Goal: Task Accomplishment & Management: Manage account settings

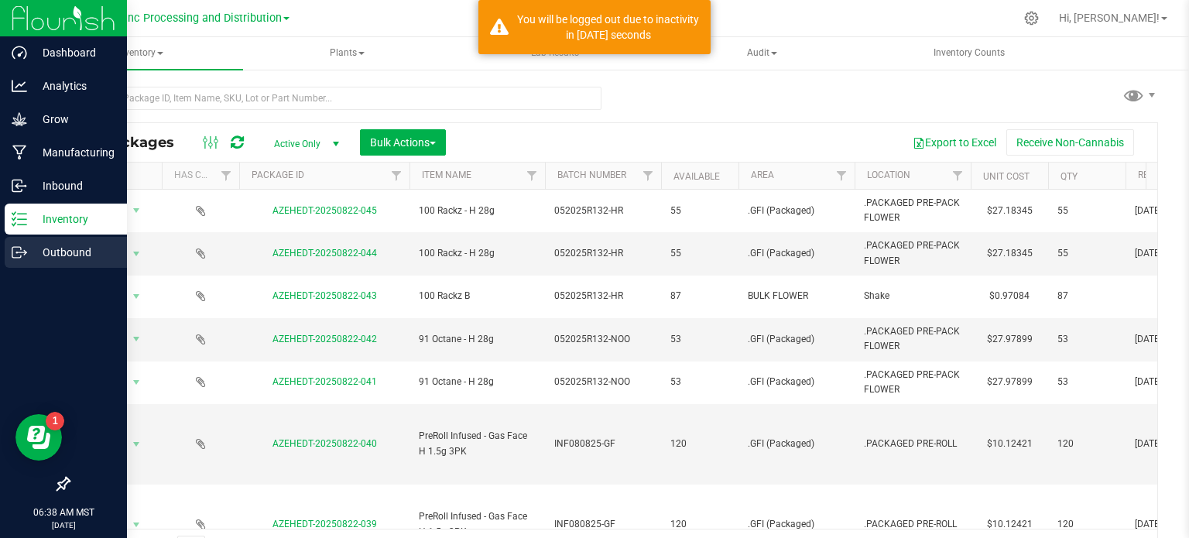
click at [22, 252] on line at bounding box center [22, 252] width 9 height 0
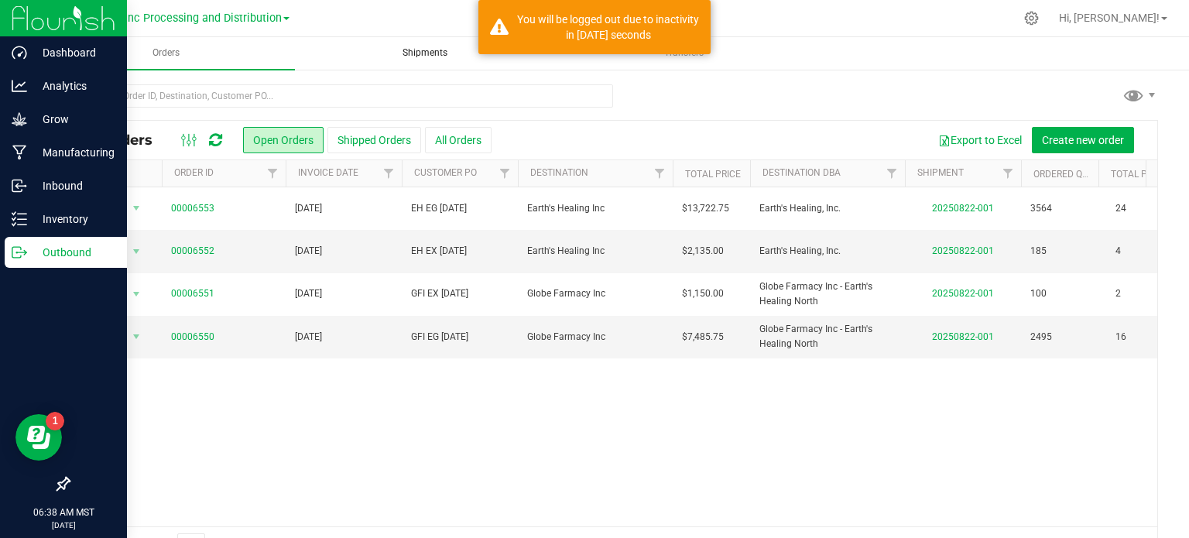
click at [419, 48] on span "Shipments" at bounding box center [425, 52] width 87 height 13
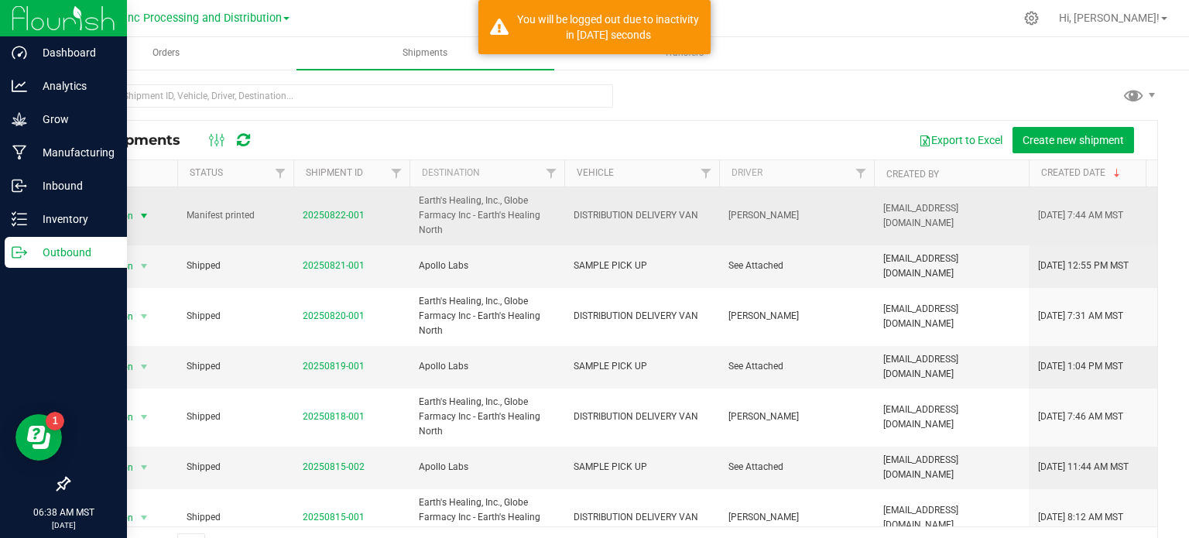
click at [111, 210] on span "Action" at bounding box center [113, 216] width 42 height 22
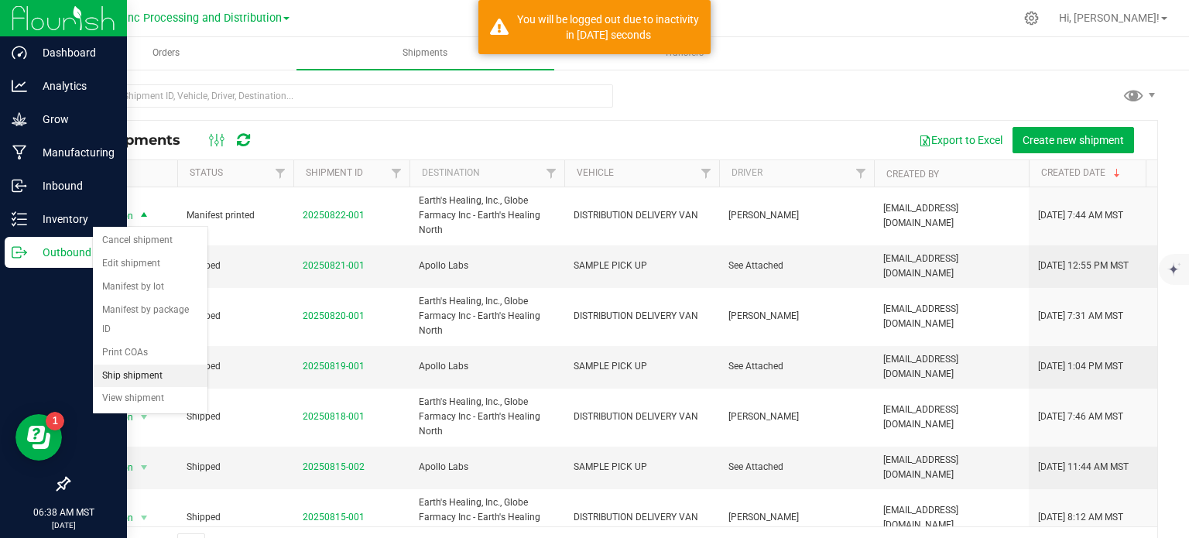
click at [149, 365] on li "Ship shipment" at bounding box center [150, 376] width 115 height 23
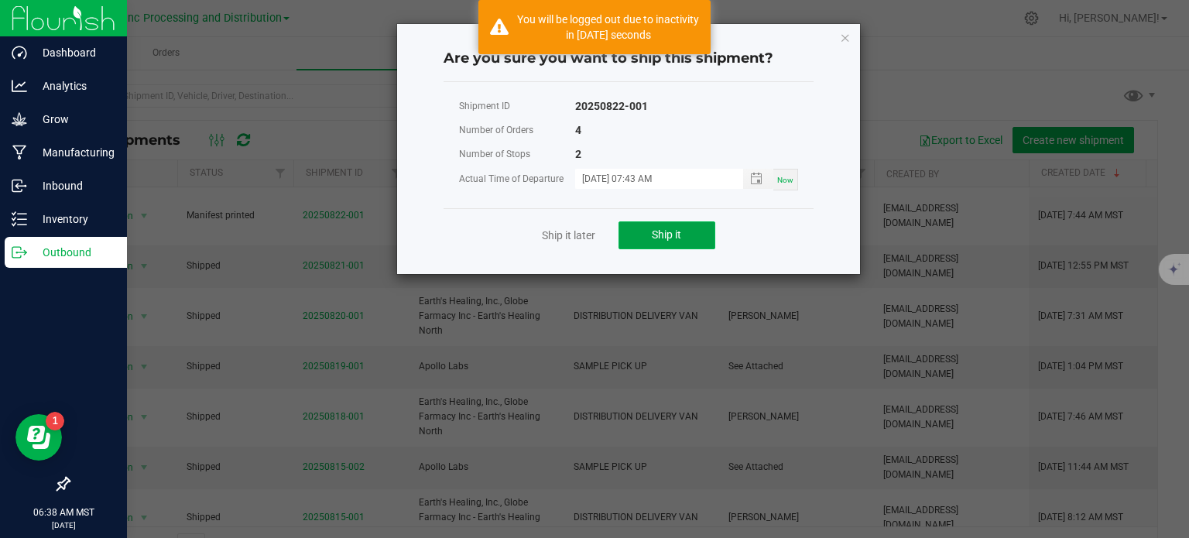
click at [672, 241] on button "Ship it" at bounding box center [667, 235] width 97 height 28
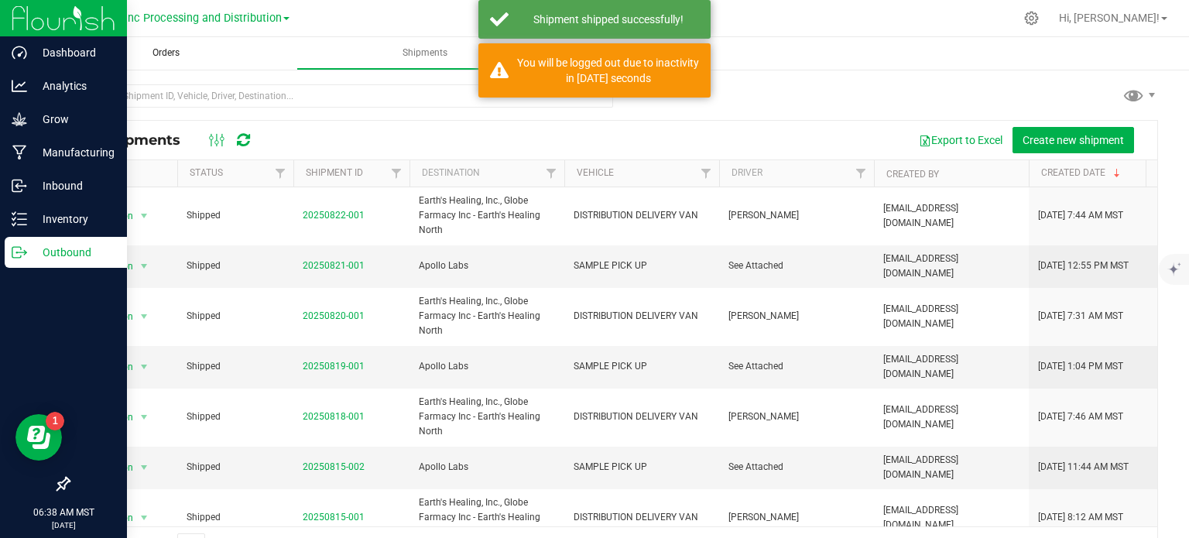
click at [164, 49] on span "Orders" at bounding box center [166, 52] width 69 height 13
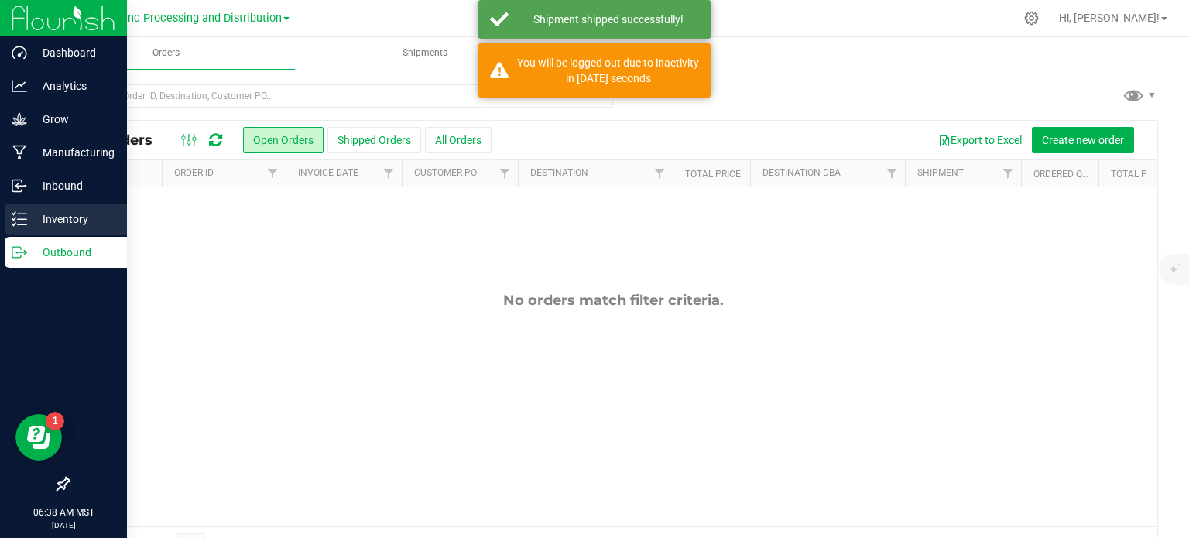
click at [9, 213] on div "Inventory" at bounding box center [66, 219] width 122 height 31
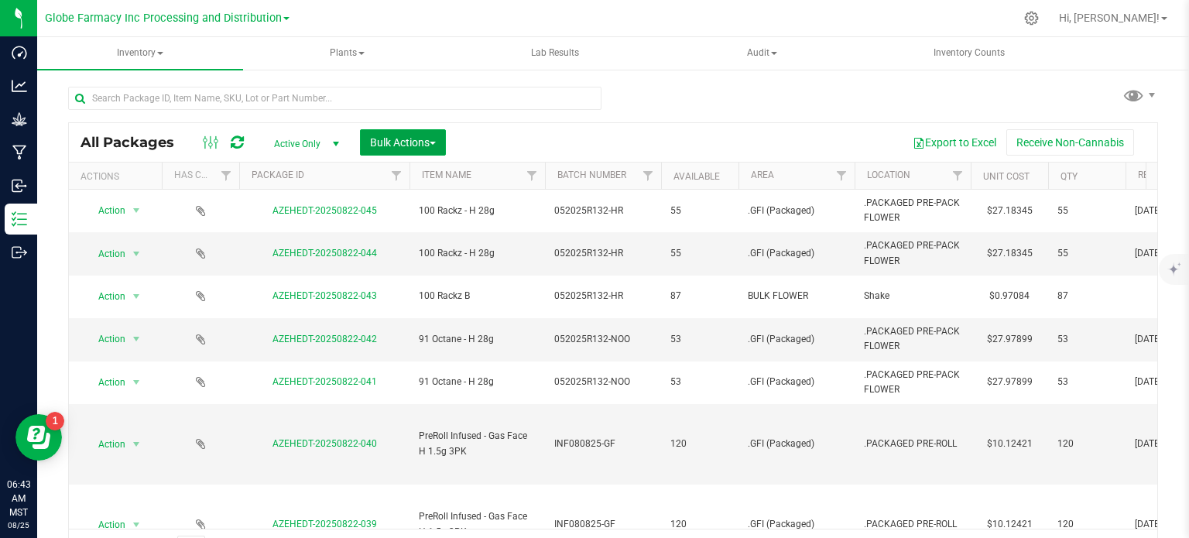
drag, startPoint x: 406, startPoint y: 144, endPoint x: 402, endPoint y: 166, distance: 22.8
click at [406, 144] on span "Bulk Actions" at bounding box center [403, 142] width 66 height 12
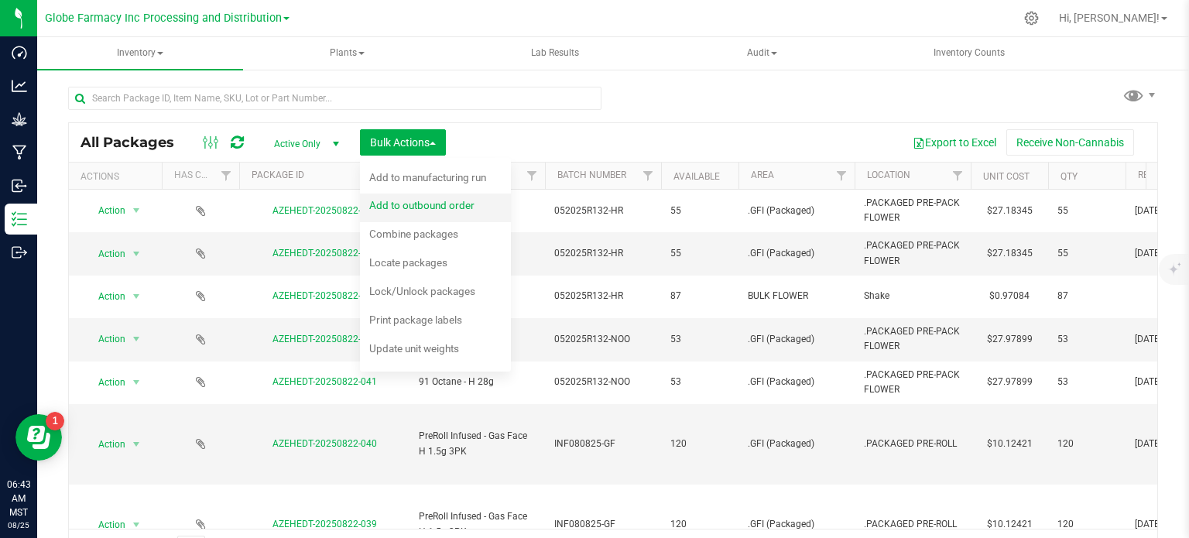
click at [392, 210] on span "Add to outbound order" at bounding box center [421, 205] width 105 height 12
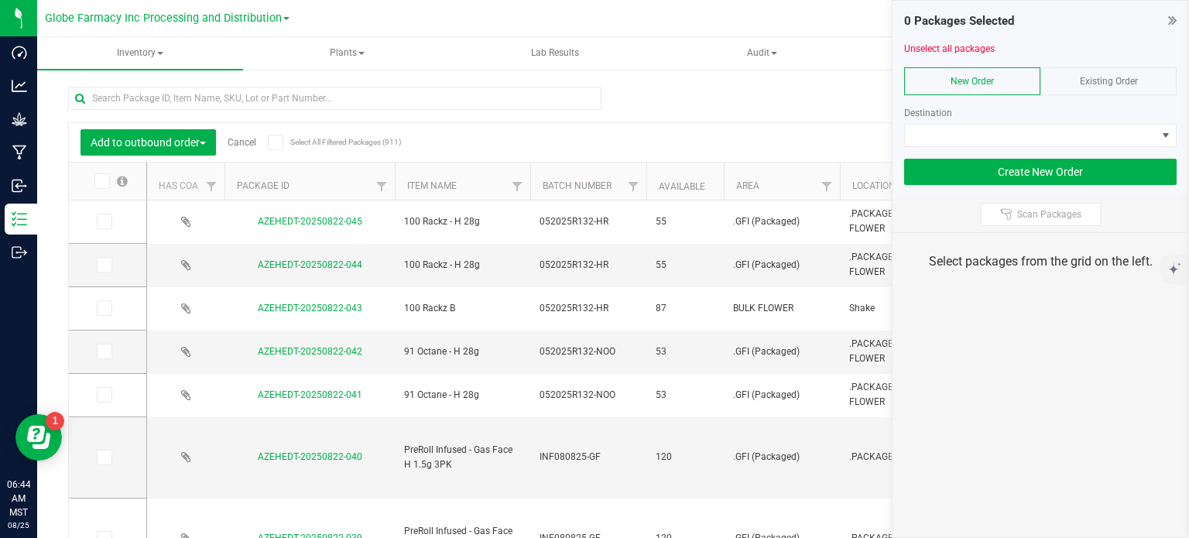
click at [1173, 18] on icon at bounding box center [1172, 19] width 9 height 15
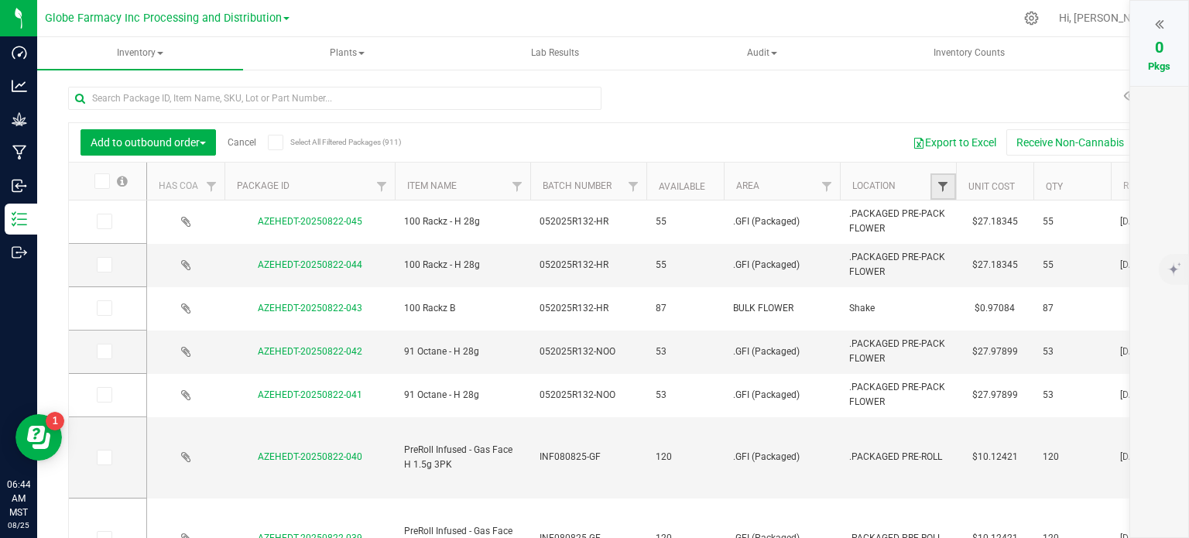
click at [941, 187] on span "Filter" at bounding box center [943, 186] width 12 height 12
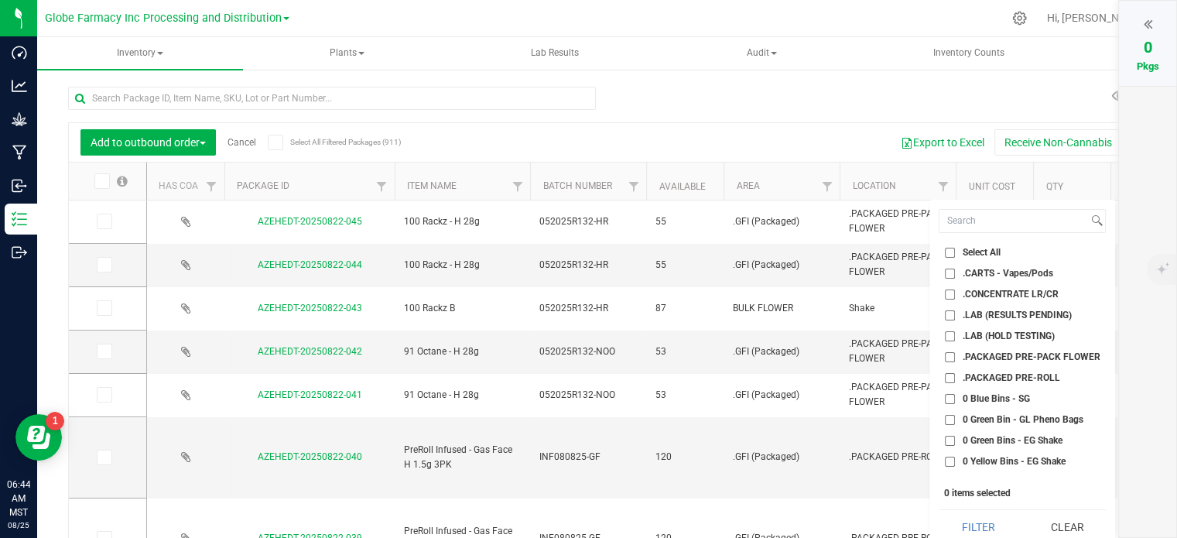
click at [945, 356] on input ".PACKAGED PRE-PACK FLOWER" at bounding box center [950, 357] width 10 height 10
checkbox input "true"
click at [949, 371] on li ".PACKAGED PRE-ROLL" at bounding box center [1022, 378] width 167 height 16
click at [951, 377] on input ".PACKAGED PRE-ROLL" at bounding box center [950, 378] width 10 height 10
checkbox input "true"
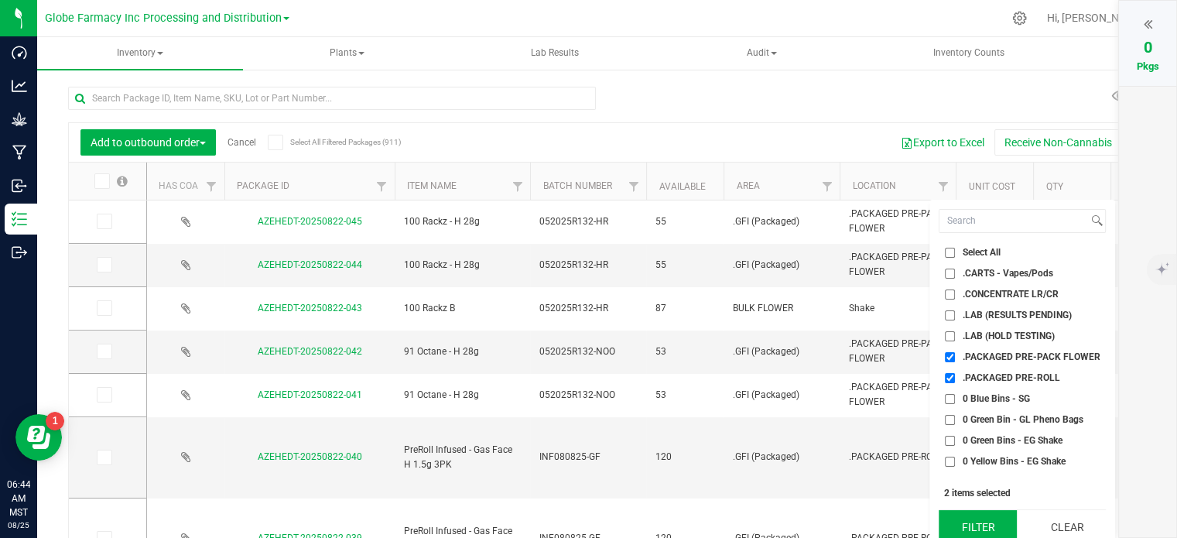
click at [968, 534] on button "Filter" at bounding box center [978, 527] width 78 height 34
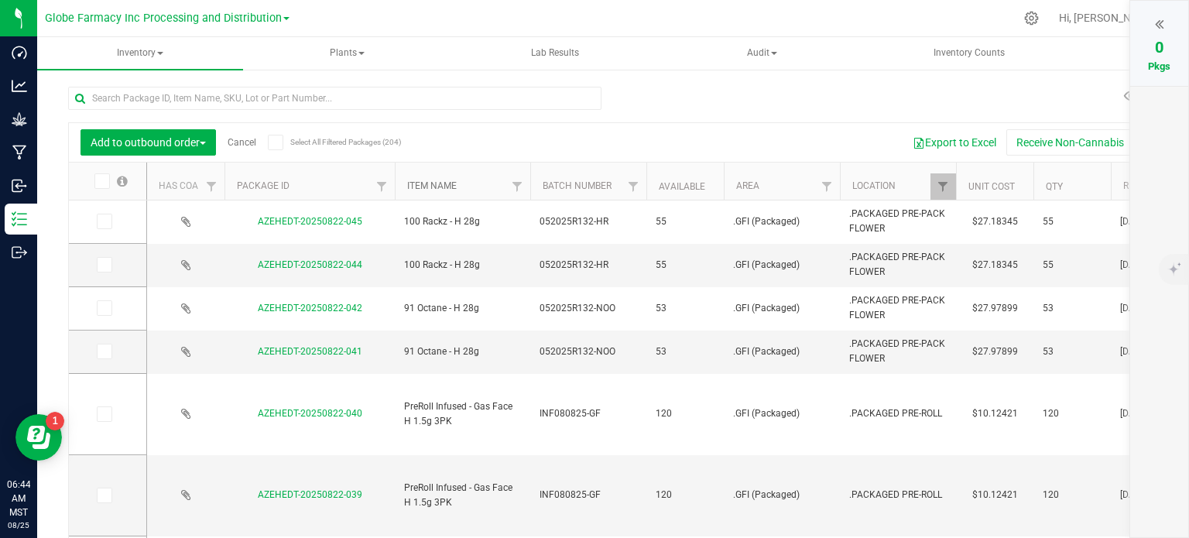
click at [437, 189] on link "Item Name" at bounding box center [432, 185] width 50 height 11
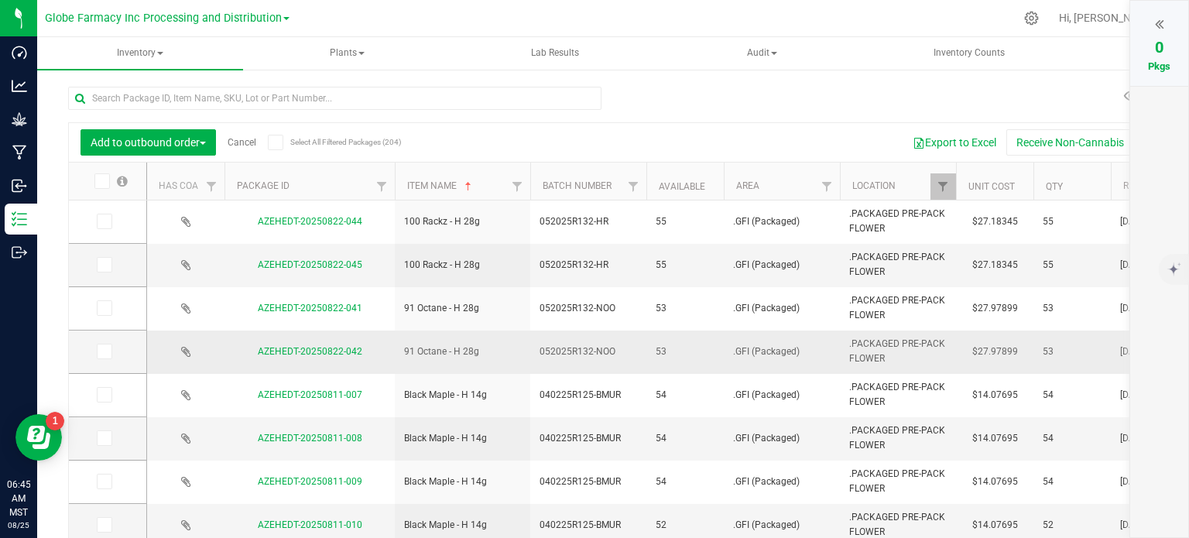
drag, startPoint x: 109, startPoint y: 352, endPoint x: 159, endPoint y: 360, distance: 50.9
click at [109, 352] on span at bounding box center [104, 351] width 15 height 15
click at [0, 0] on input "checkbox" at bounding box center [0, 0] width 0 height 0
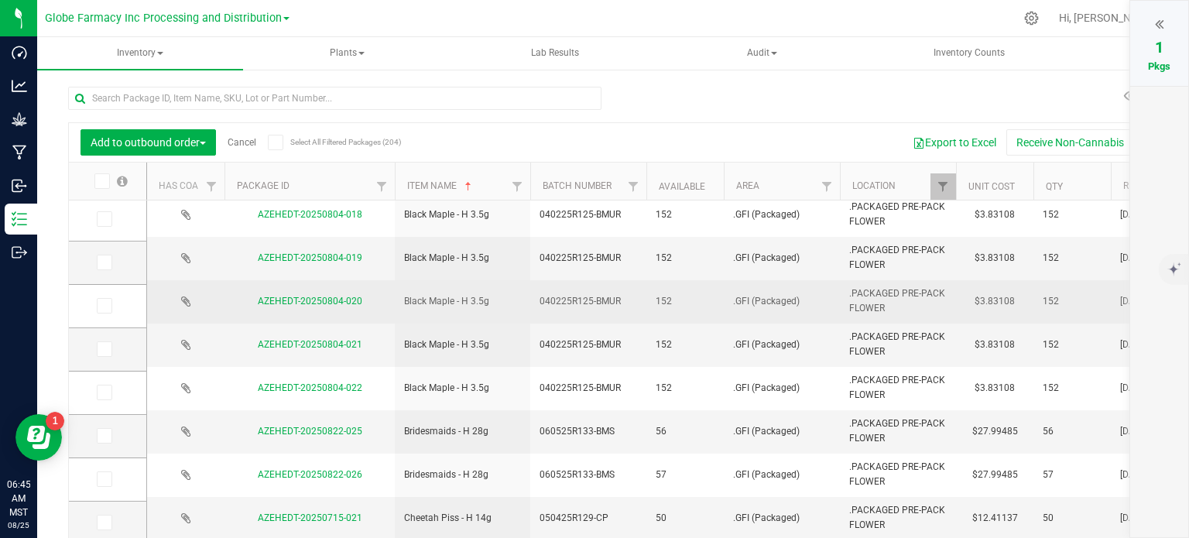
scroll to position [527, 0]
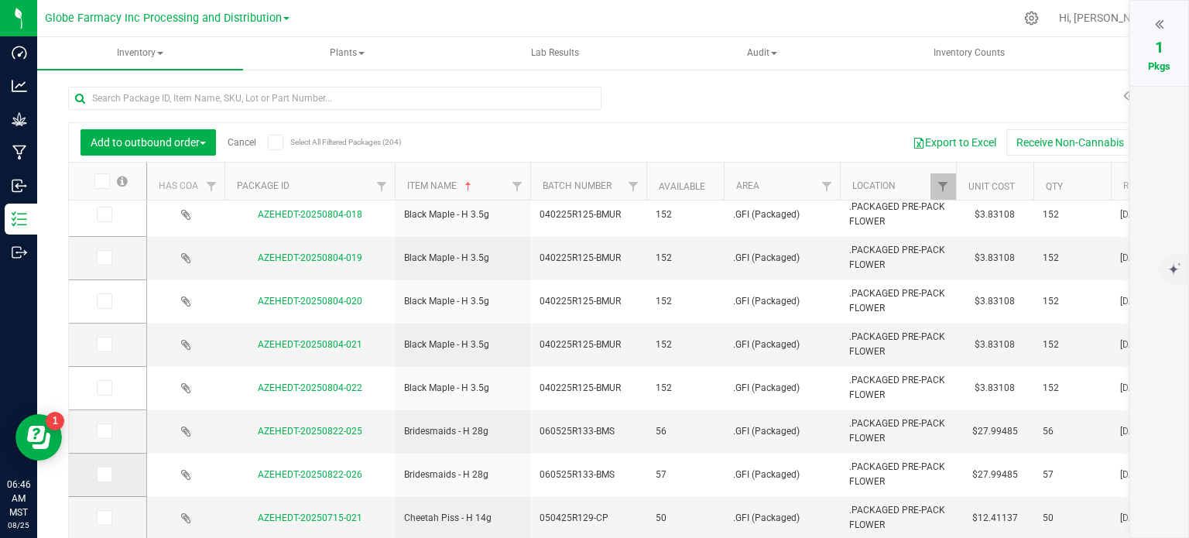
click at [105, 475] on icon at bounding box center [103, 475] width 10 height 0
click at [0, 0] on input "checkbox" at bounding box center [0, 0] width 0 height 0
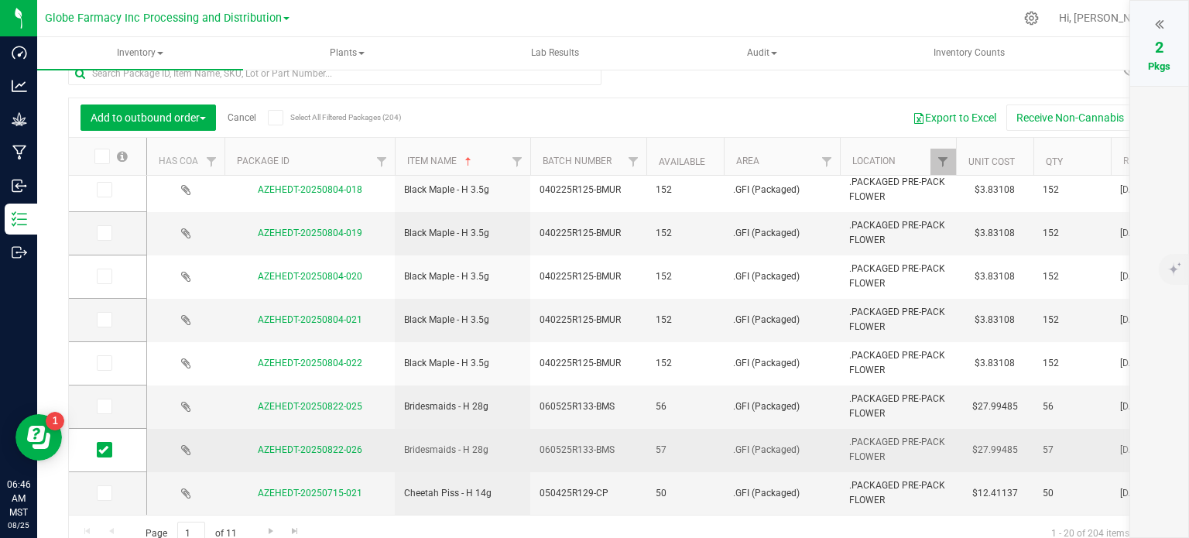
scroll to position [38, 0]
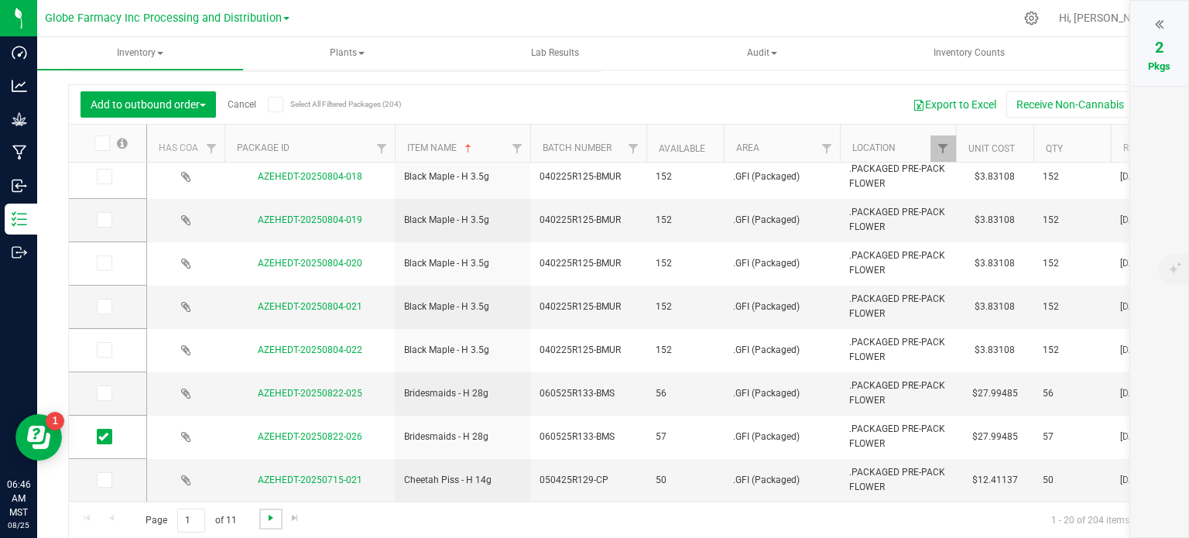
click at [267, 513] on span "Go to the next page" at bounding box center [271, 518] width 12 height 12
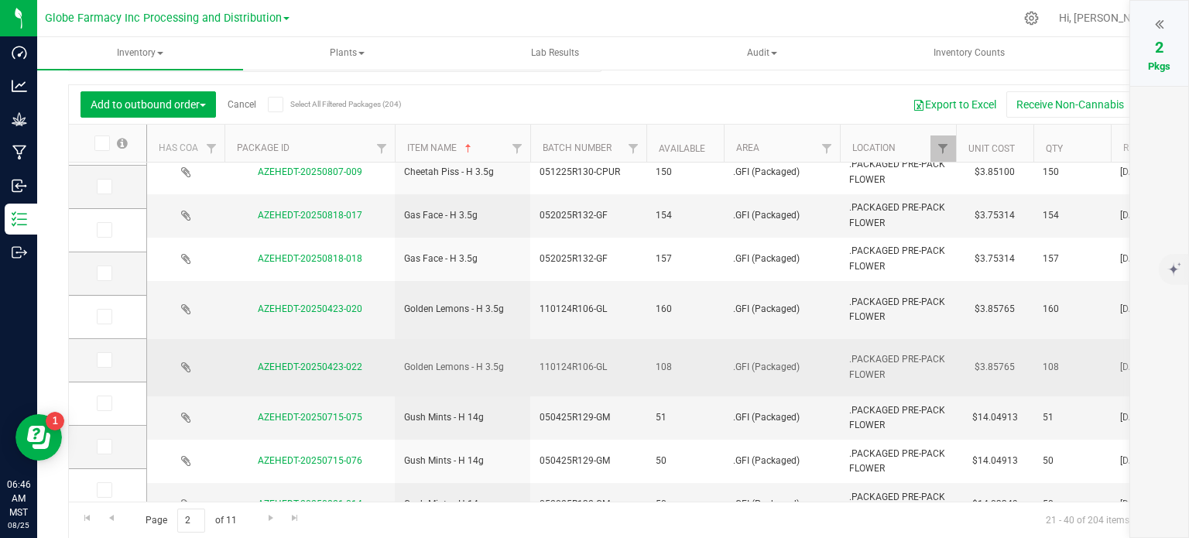
scroll to position [310, 0]
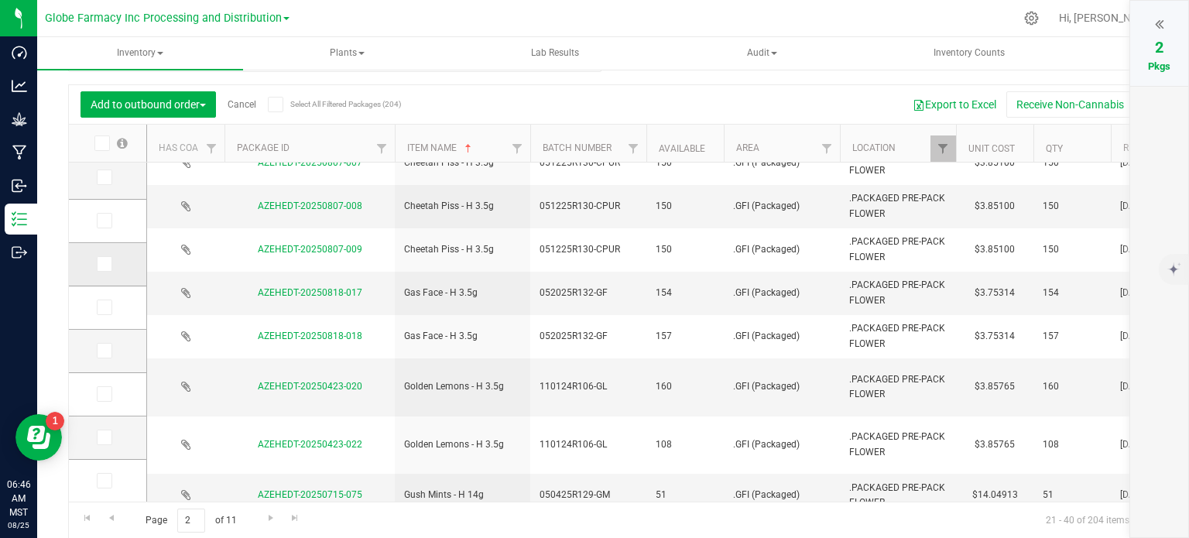
drag, startPoint x: 101, startPoint y: 259, endPoint x: 118, endPoint y: 265, distance: 18.6
click at [101, 264] on icon at bounding box center [103, 264] width 10 height 0
click at [0, 0] on input "checkbox" at bounding box center [0, 0] width 0 height 0
click at [108, 394] on icon at bounding box center [103, 394] width 10 height 0
click at [0, 0] on input "checkbox" at bounding box center [0, 0] width 0 height 0
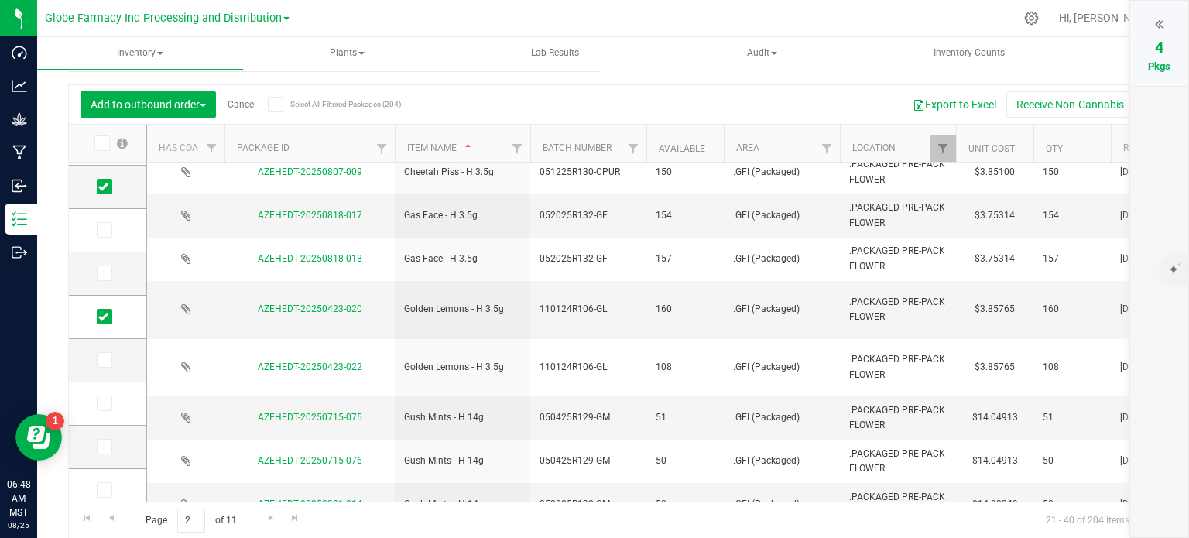
scroll to position [527, 0]
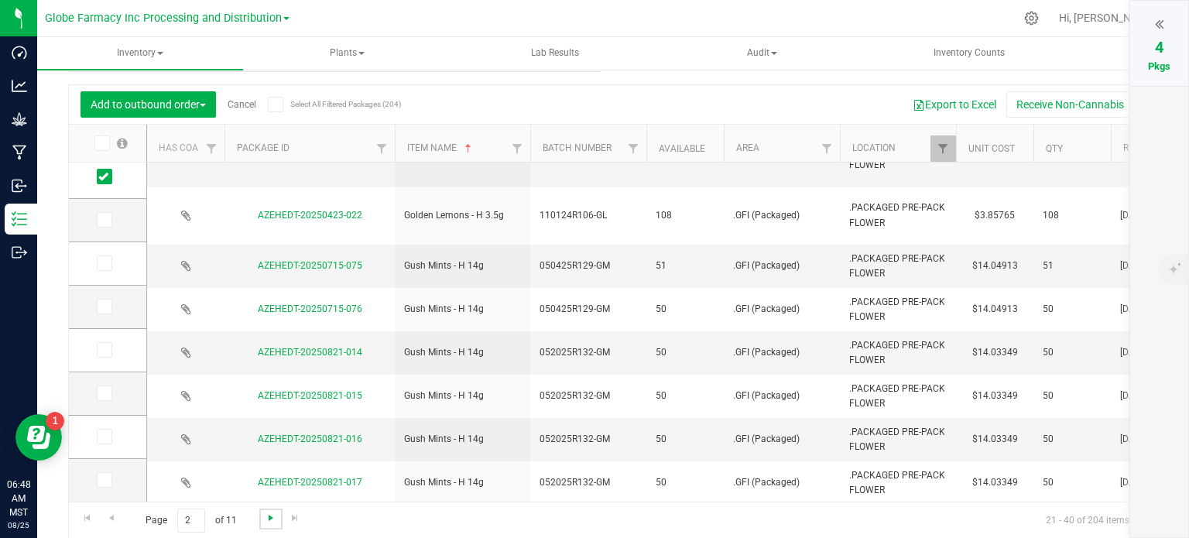
click at [270, 516] on span "Go to the next page" at bounding box center [271, 518] width 12 height 12
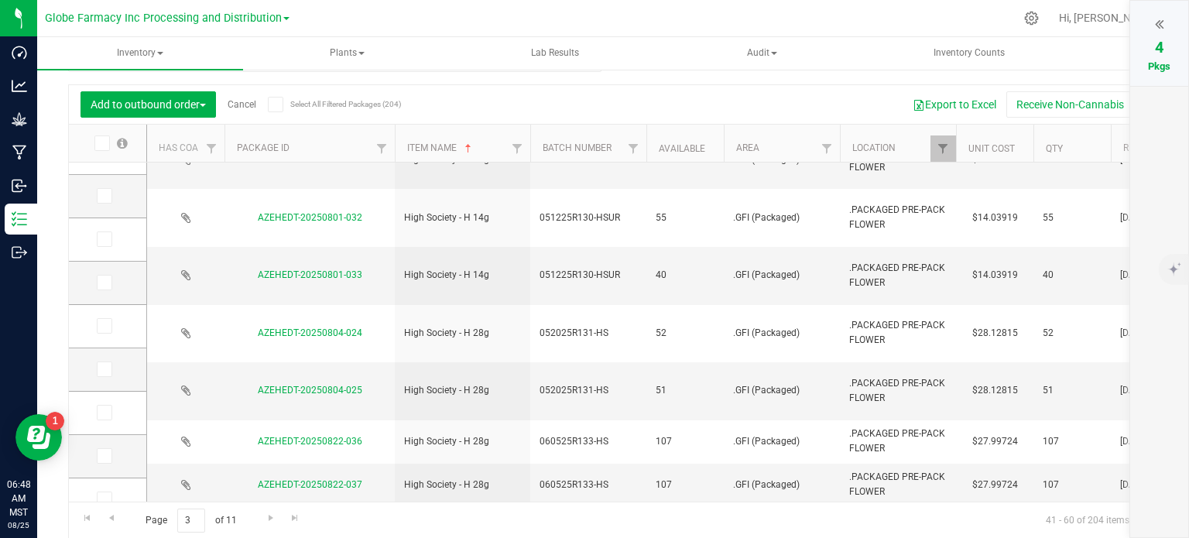
scroll to position [527, 0]
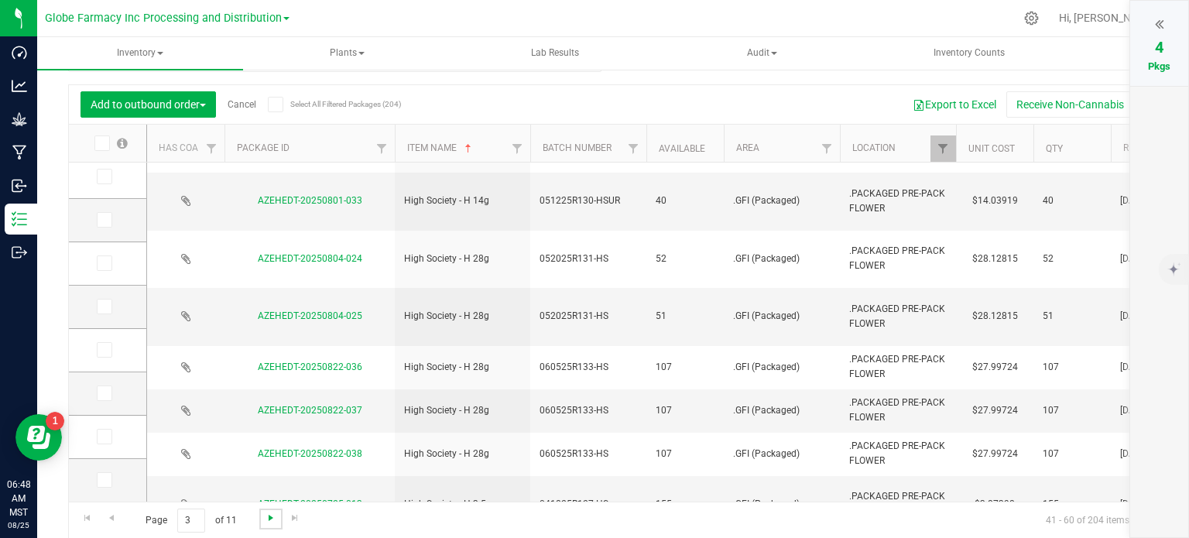
click at [269, 519] on span "Go to the next page" at bounding box center [271, 518] width 12 height 12
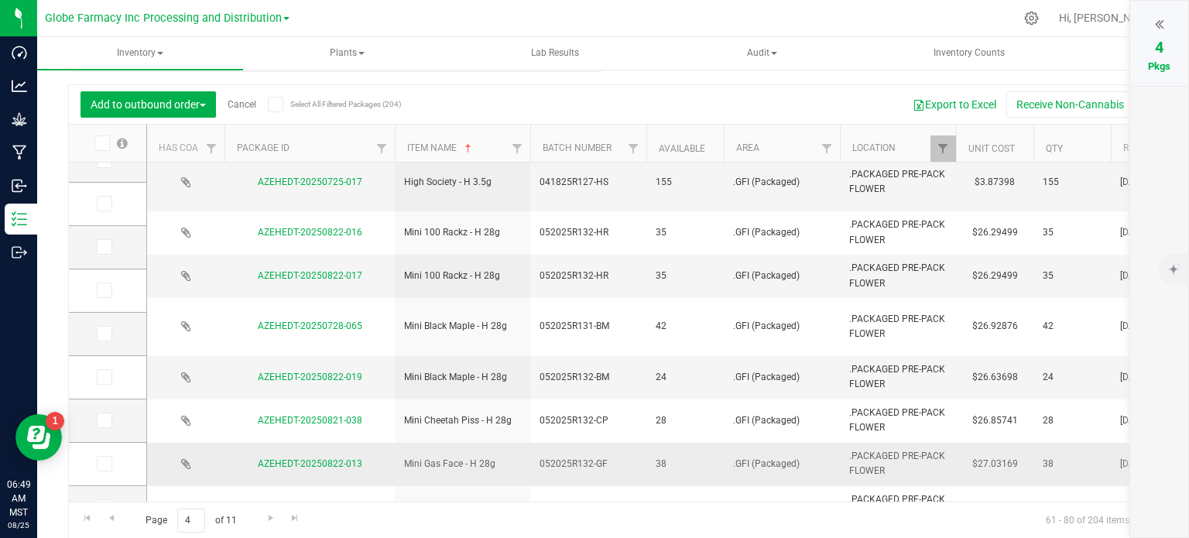
scroll to position [155, 0]
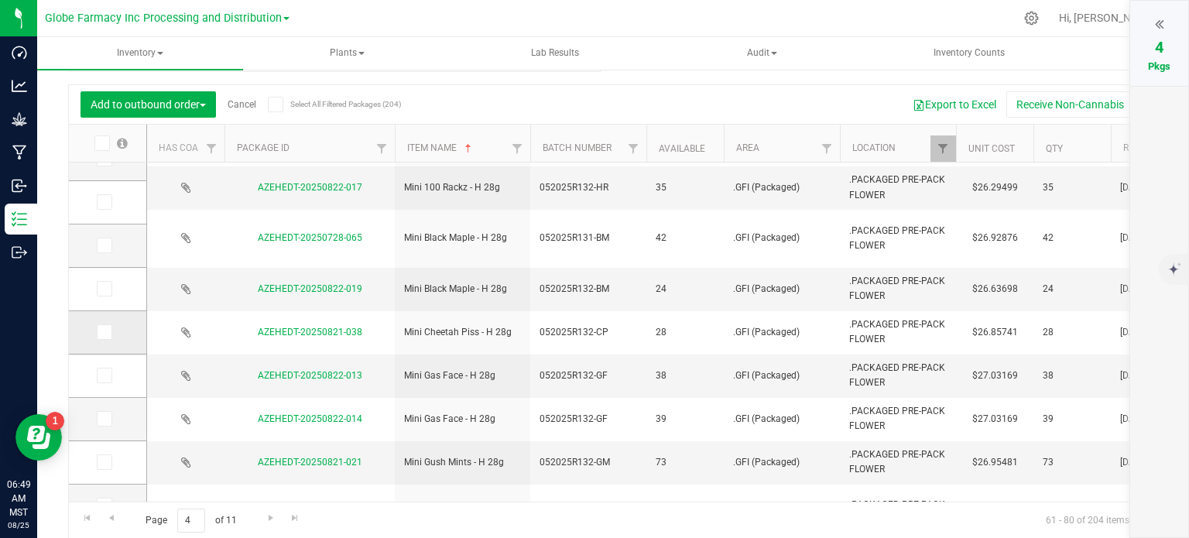
click at [108, 328] on span at bounding box center [104, 331] width 15 height 15
click at [0, 0] on input "checkbox" at bounding box center [0, 0] width 0 height 0
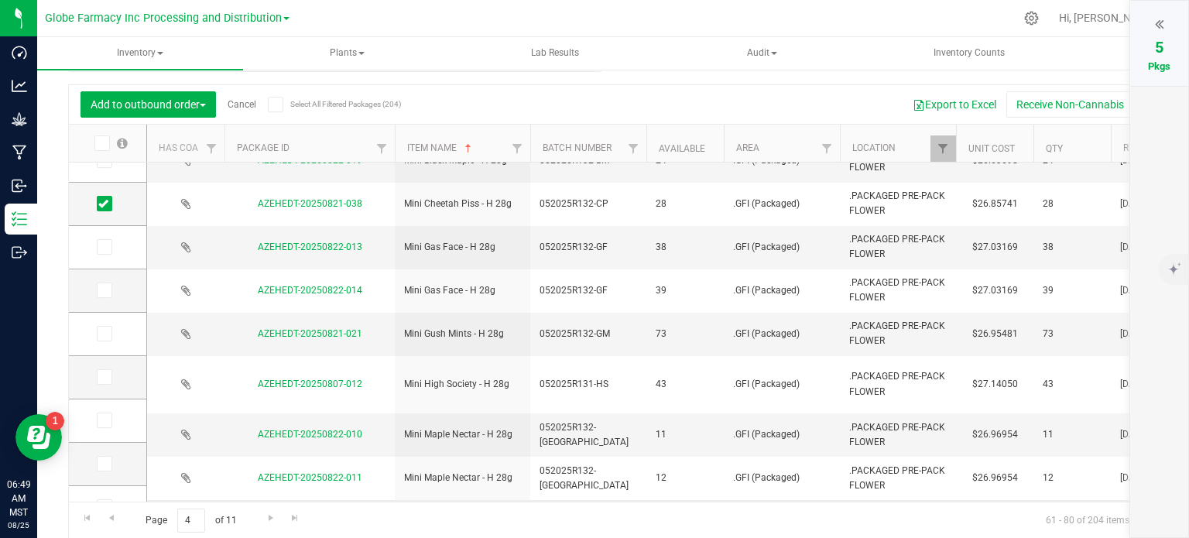
scroll to position [310, 0]
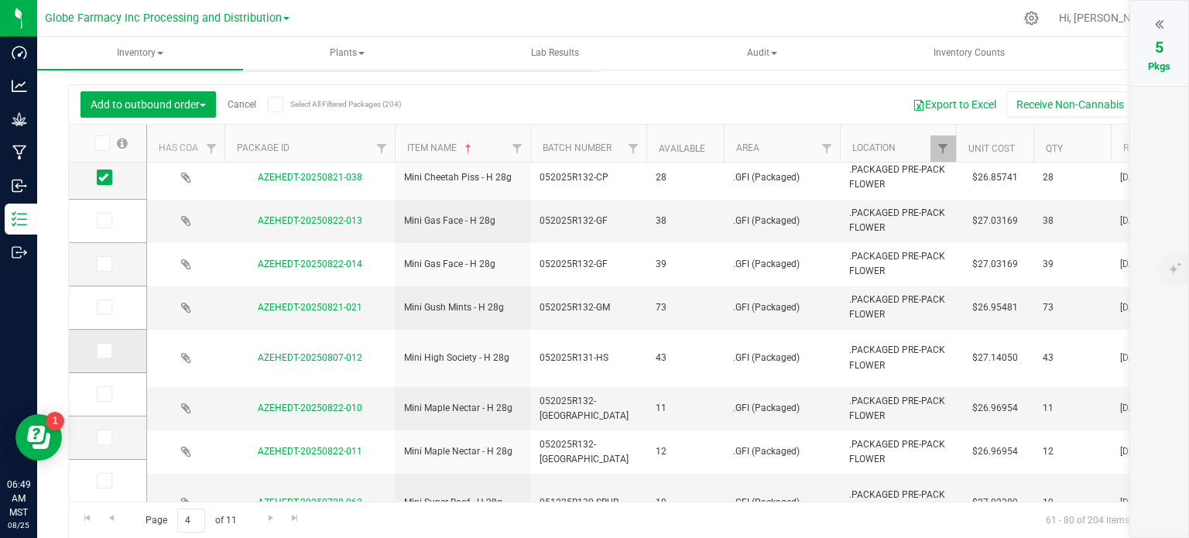
click at [105, 351] on icon at bounding box center [103, 351] width 10 height 0
click at [0, 0] on input "checkbox" at bounding box center [0, 0] width 0 height 0
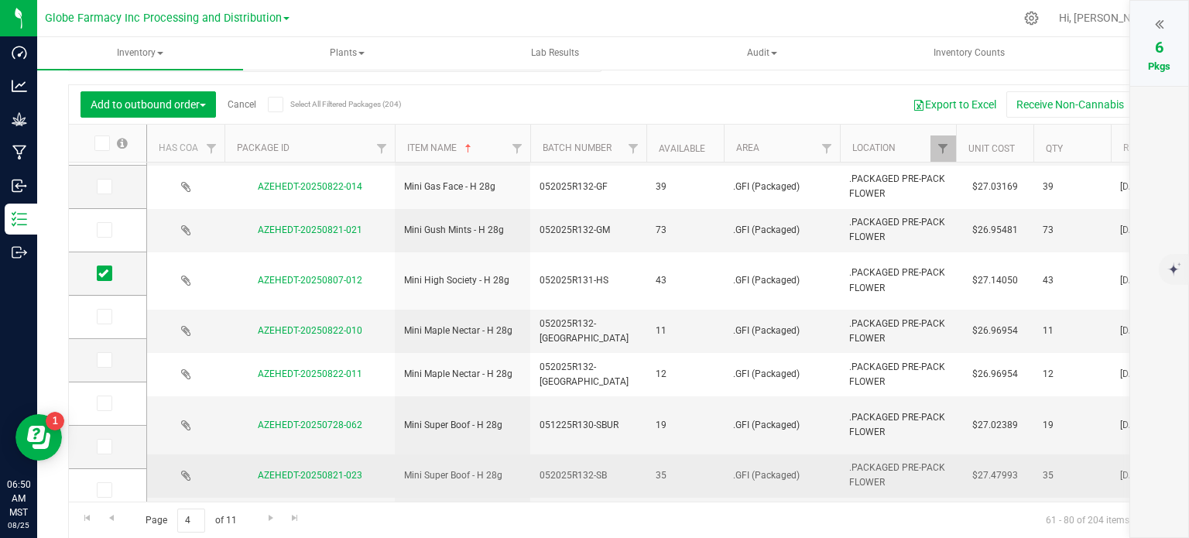
scroll to position [527, 0]
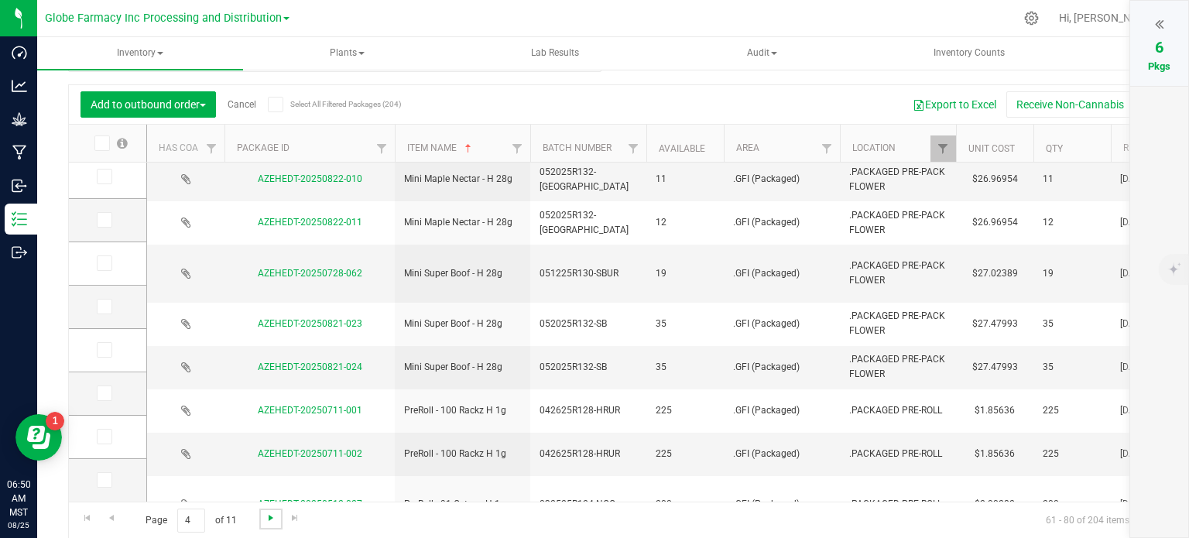
click at [272, 513] on span "Go to the next page" at bounding box center [271, 518] width 12 height 12
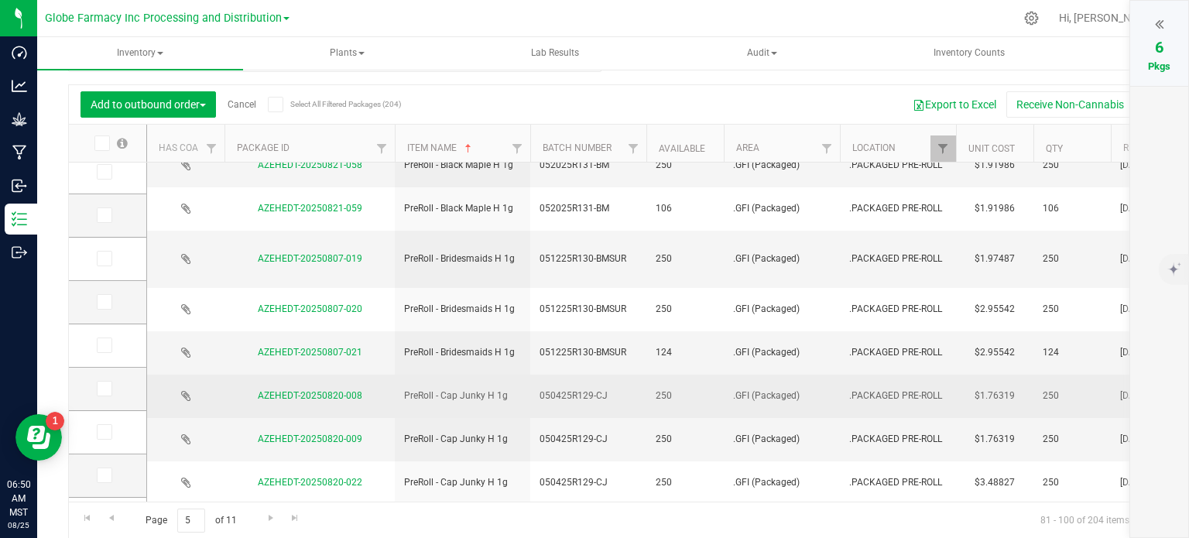
scroll to position [527, 0]
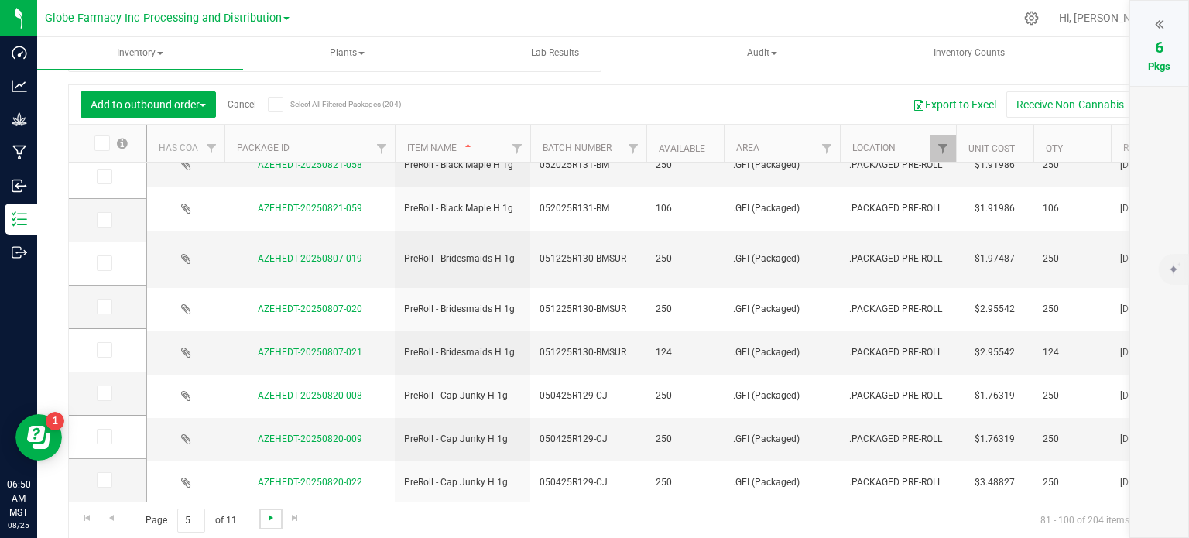
click at [265, 516] on span "Go to the next page" at bounding box center [271, 518] width 12 height 12
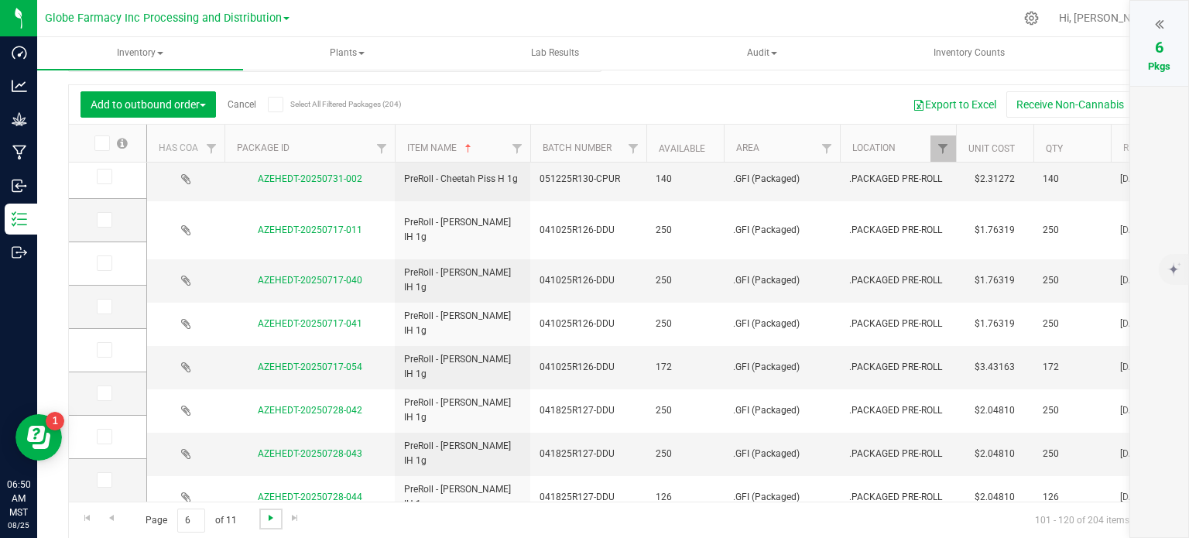
click at [267, 522] on span "Go to the next page" at bounding box center [271, 518] width 12 height 12
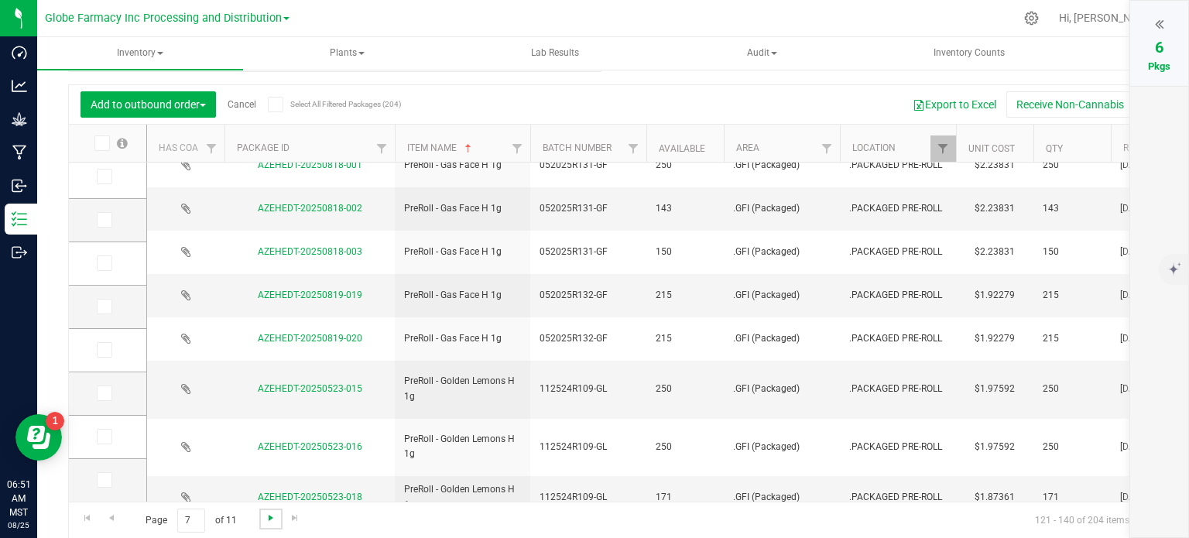
click at [268, 522] on span "Go to the next page" at bounding box center [271, 518] width 12 height 12
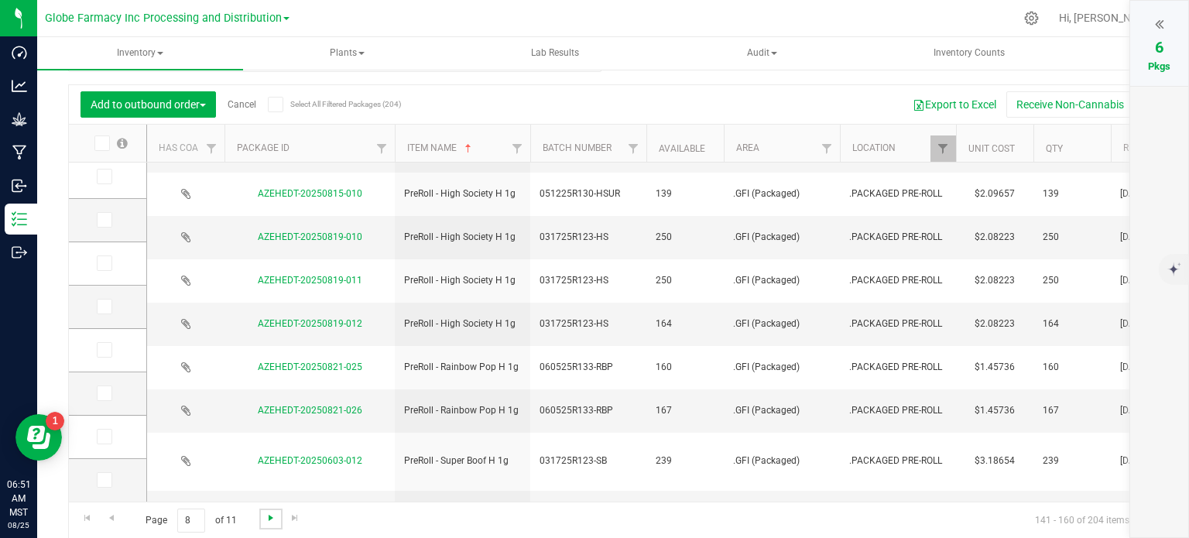
click at [273, 521] on span "Go to the next page" at bounding box center [271, 518] width 12 height 12
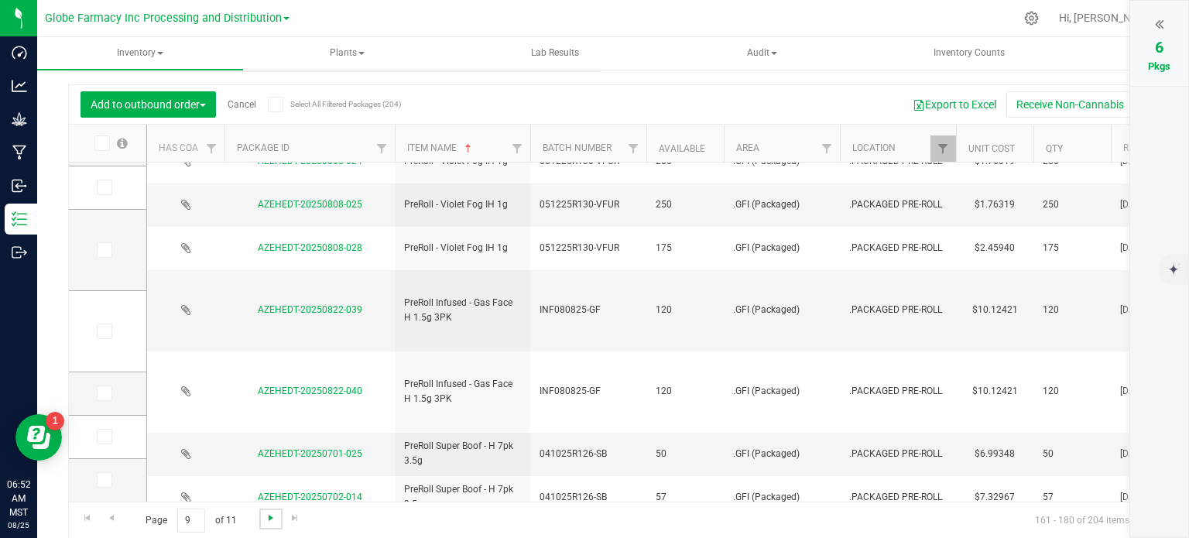
click at [265, 517] on span "Go to the next page" at bounding box center [271, 518] width 12 height 12
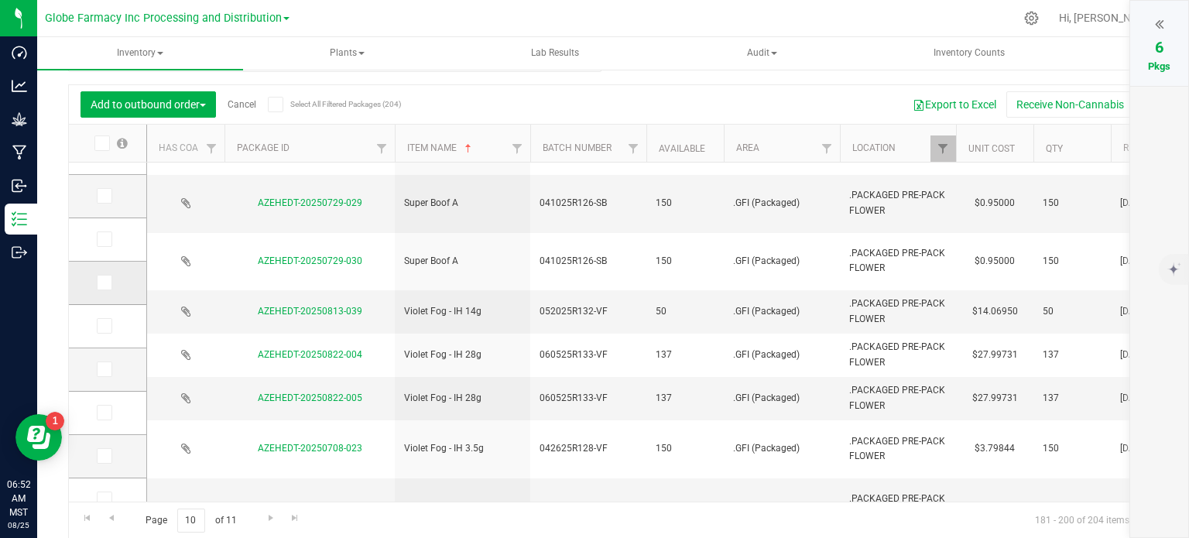
click at [99, 283] on icon at bounding box center [103, 283] width 10 height 0
click at [0, 0] on input "checkbox" at bounding box center [0, 0] width 0 height 0
drag, startPoint x: 102, startPoint y: 327, endPoint x: 113, endPoint y: 323, distance: 11.8
click at [102, 326] on icon at bounding box center [103, 326] width 10 height 0
click at [0, 0] on input "checkbox" at bounding box center [0, 0] width 0 height 0
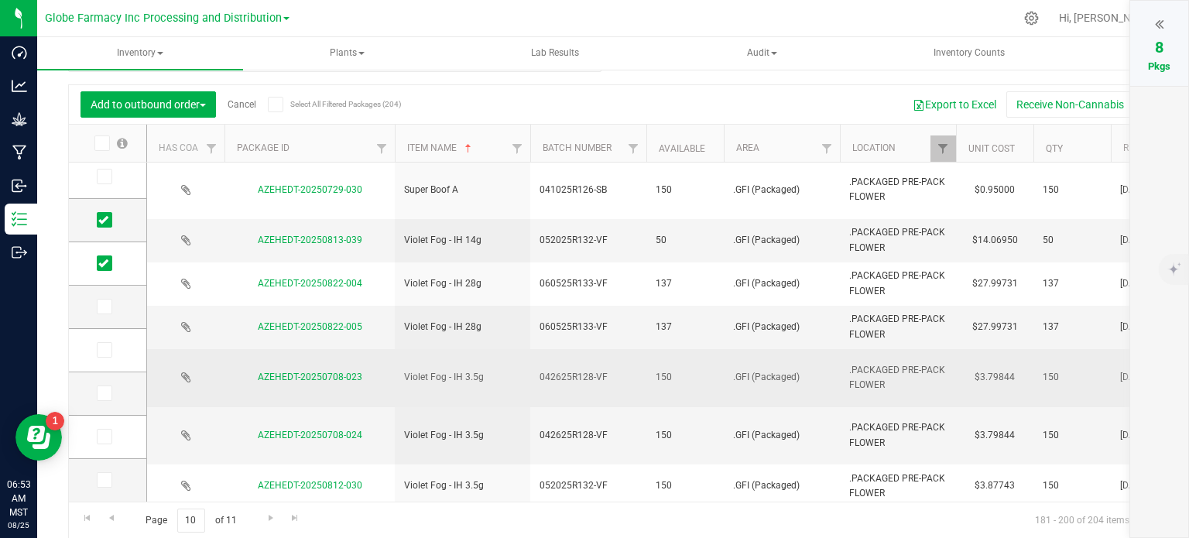
scroll to position [539, 0]
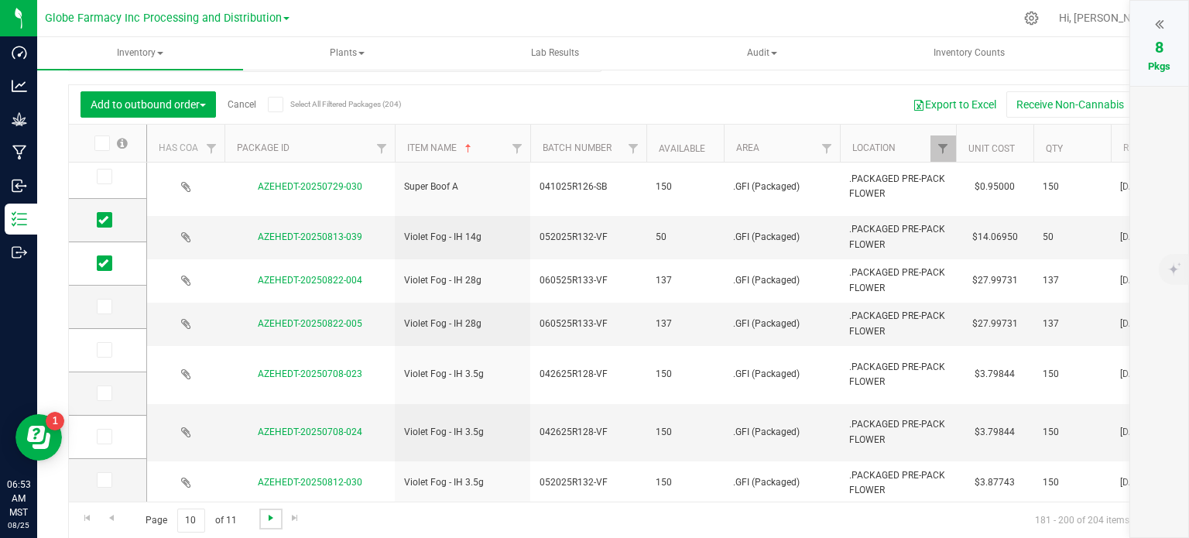
click at [267, 516] on span "Go to the next page" at bounding box center [271, 518] width 12 height 12
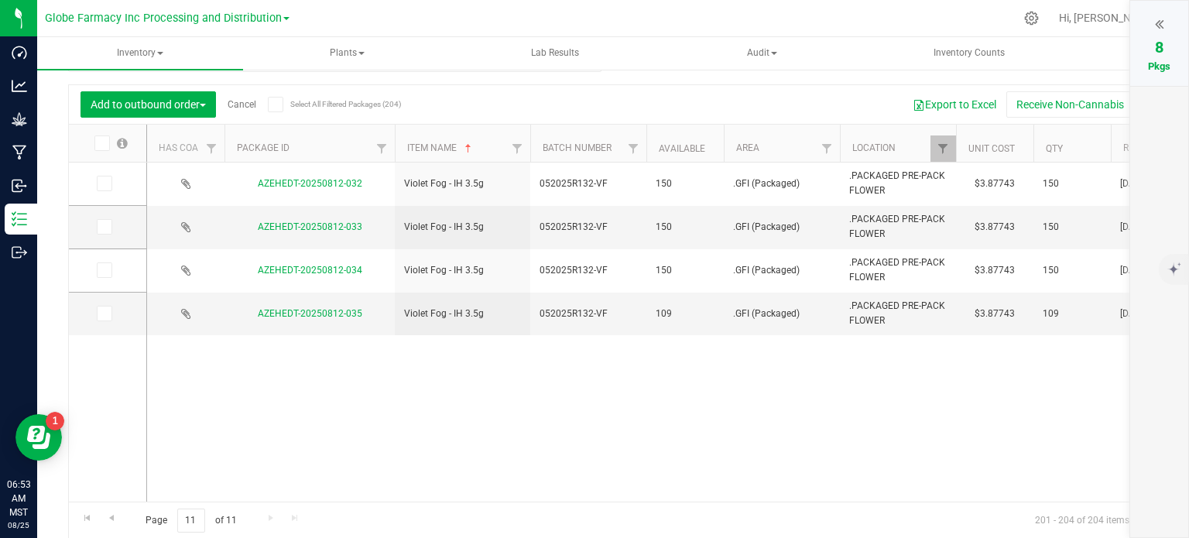
click at [1157, 26] on icon at bounding box center [1159, 23] width 9 height 15
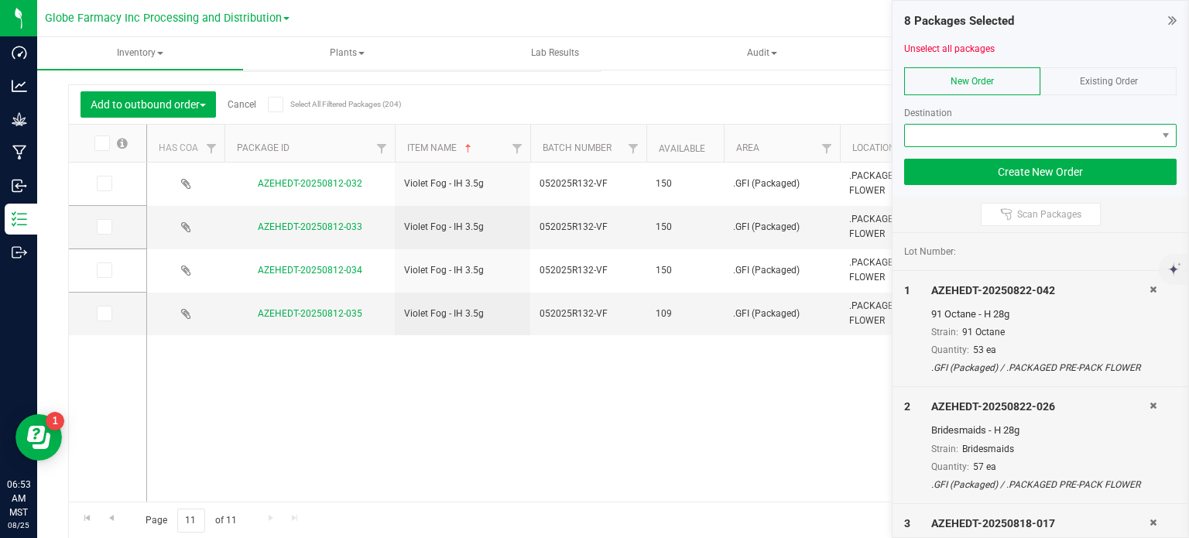
click at [1006, 135] on span at bounding box center [1031, 136] width 252 height 22
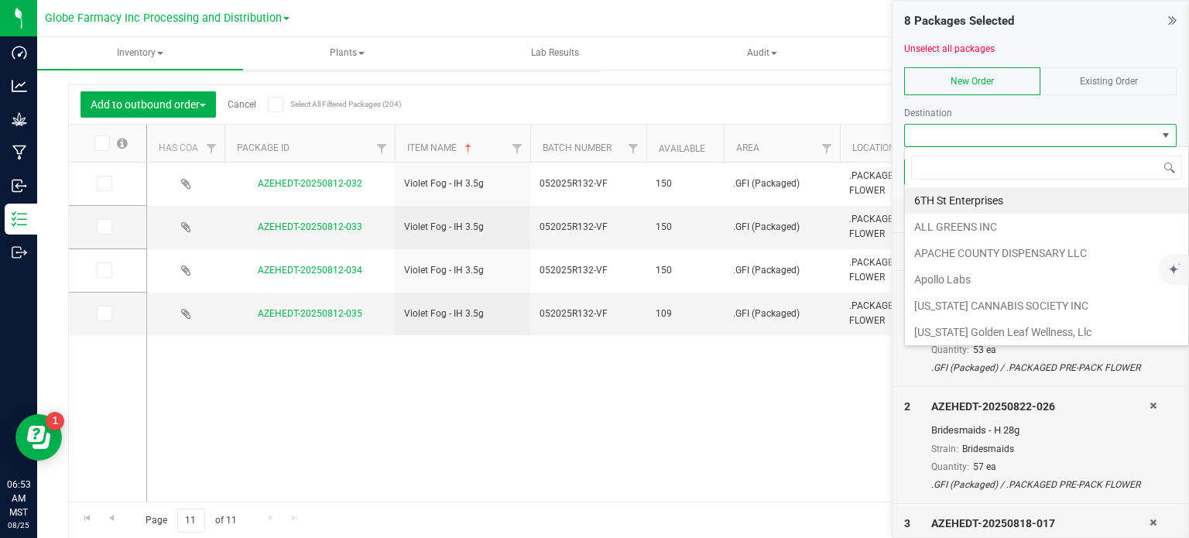
scroll to position [22, 273]
type input "GLOBE"
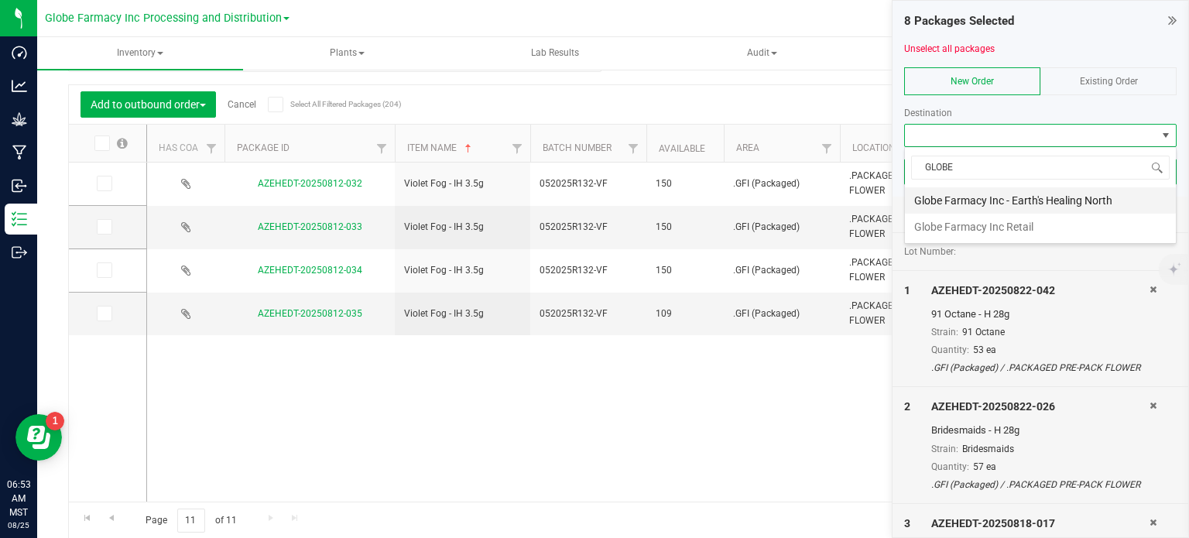
click at [997, 199] on li "Globe Farmacy Inc - Earth's Healing North" at bounding box center [1040, 200] width 271 height 26
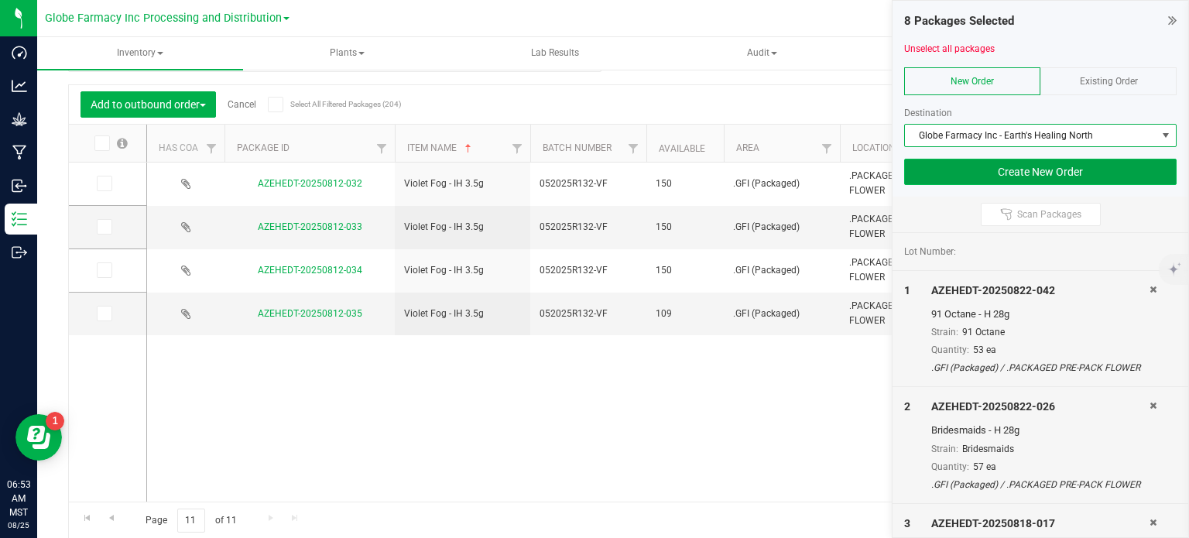
click at [985, 179] on button "Create New Order" at bounding box center [1040, 172] width 273 height 26
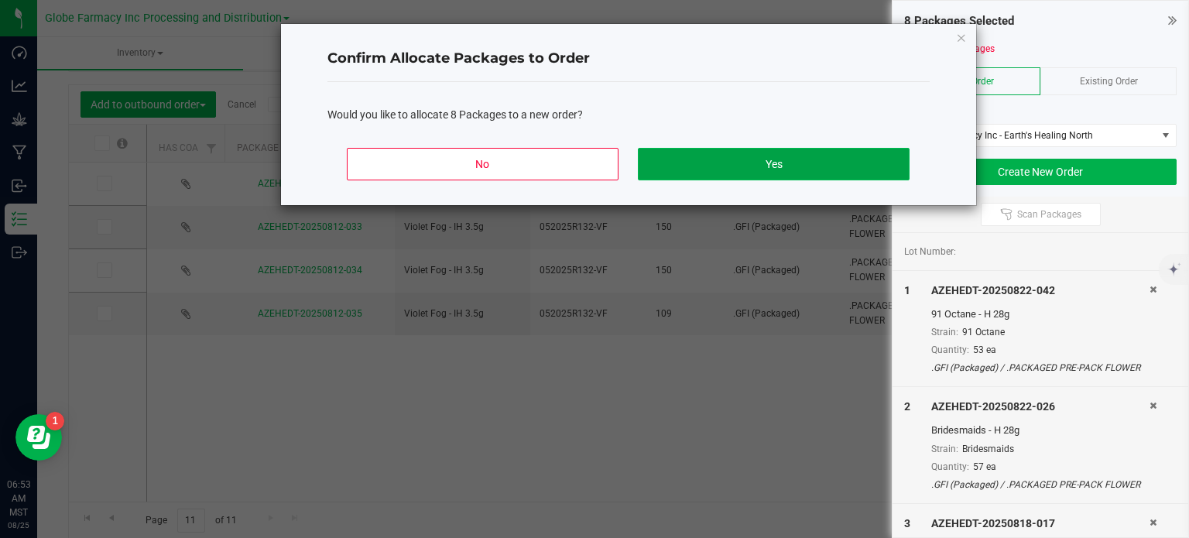
click at [883, 163] on button "Yes" at bounding box center [773, 164] width 271 height 33
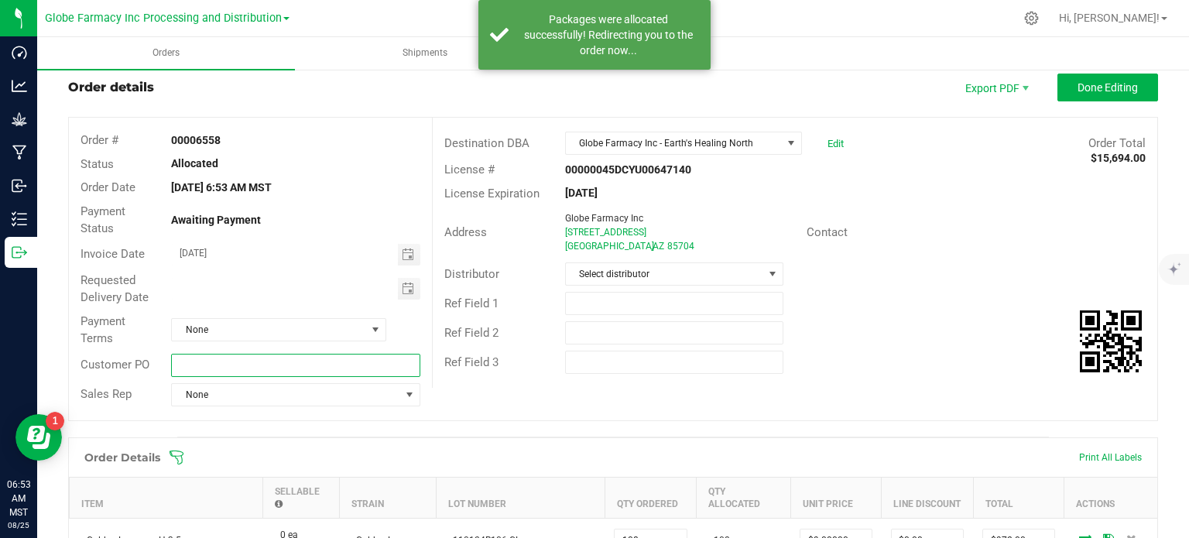
click at [217, 362] on input "text" at bounding box center [295, 365] width 249 height 23
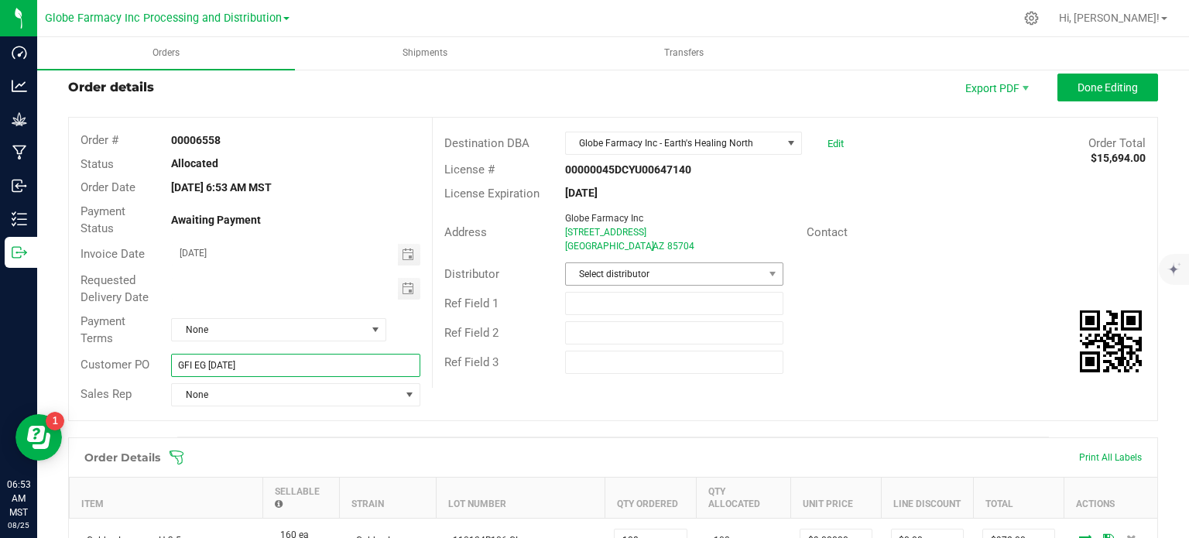
type input "GFI EG [DATE]"
click at [711, 269] on span "Select distributor" at bounding box center [664, 274] width 197 height 22
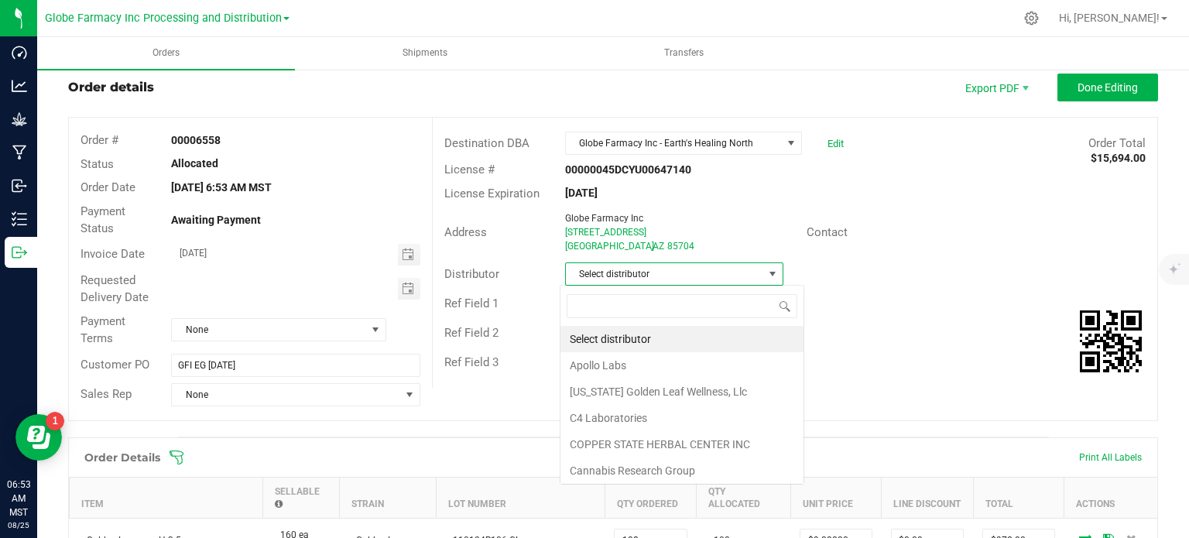
scroll to position [22, 215]
type input "GLOBE"
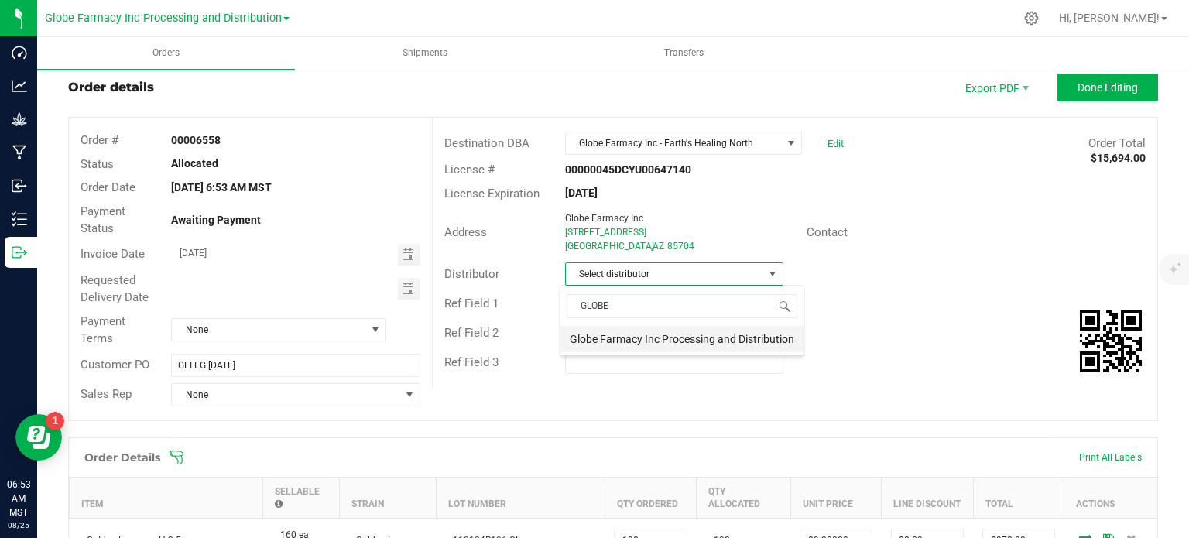
click at [756, 343] on li "Globe Farmacy Inc Processing and Distribution" at bounding box center [681, 339] width 243 height 26
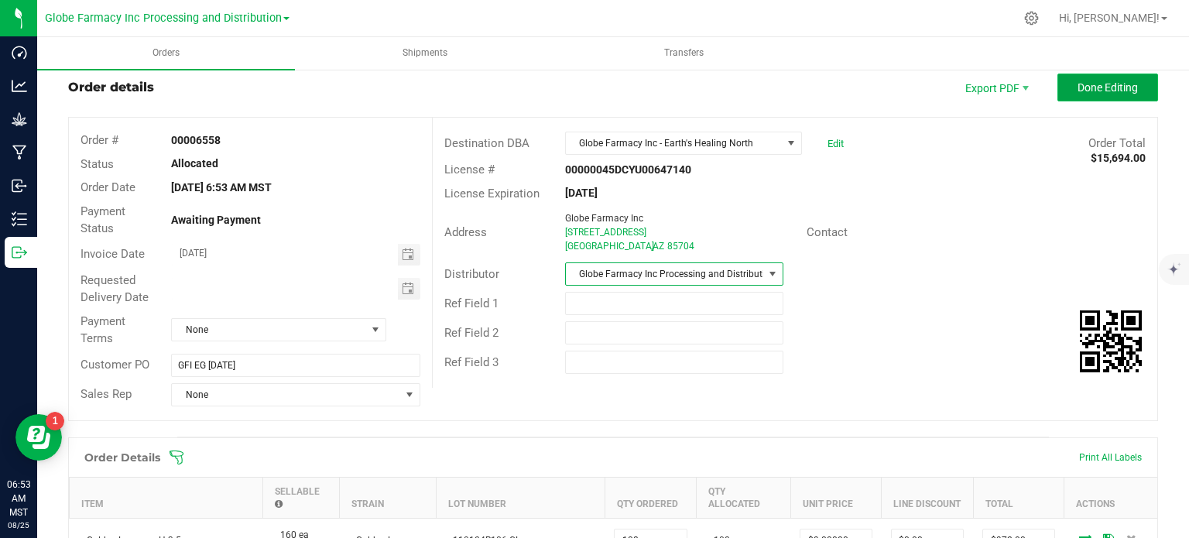
click at [1105, 93] on button "Done Editing" at bounding box center [1107, 88] width 101 height 28
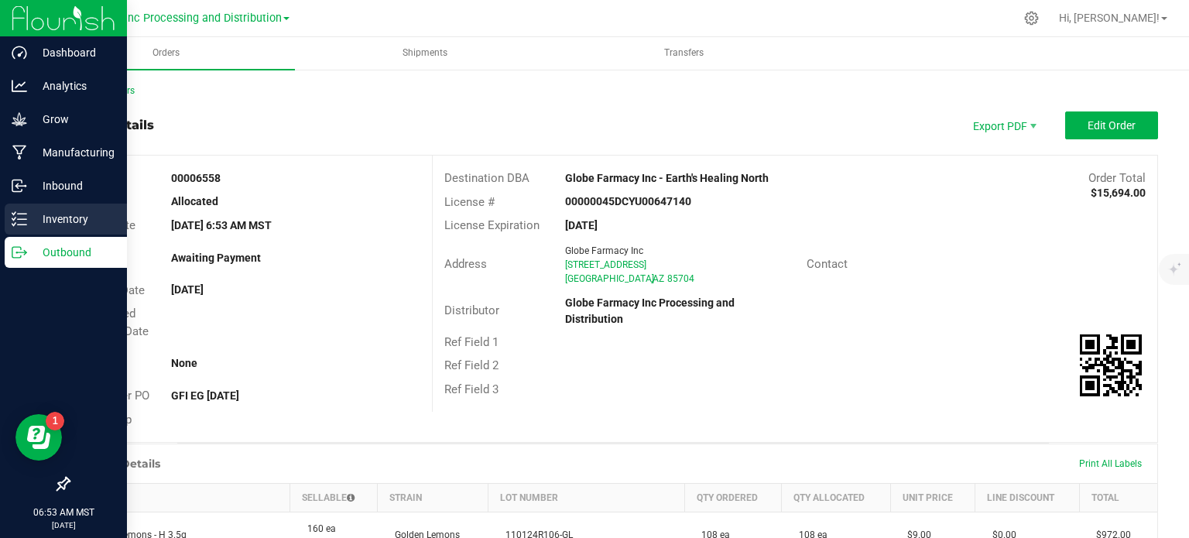
drag, startPoint x: 62, startPoint y: 221, endPoint x: 59, endPoint y: 211, distance: 11.3
click at [62, 221] on p "Inventory" at bounding box center [73, 219] width 93 height 19
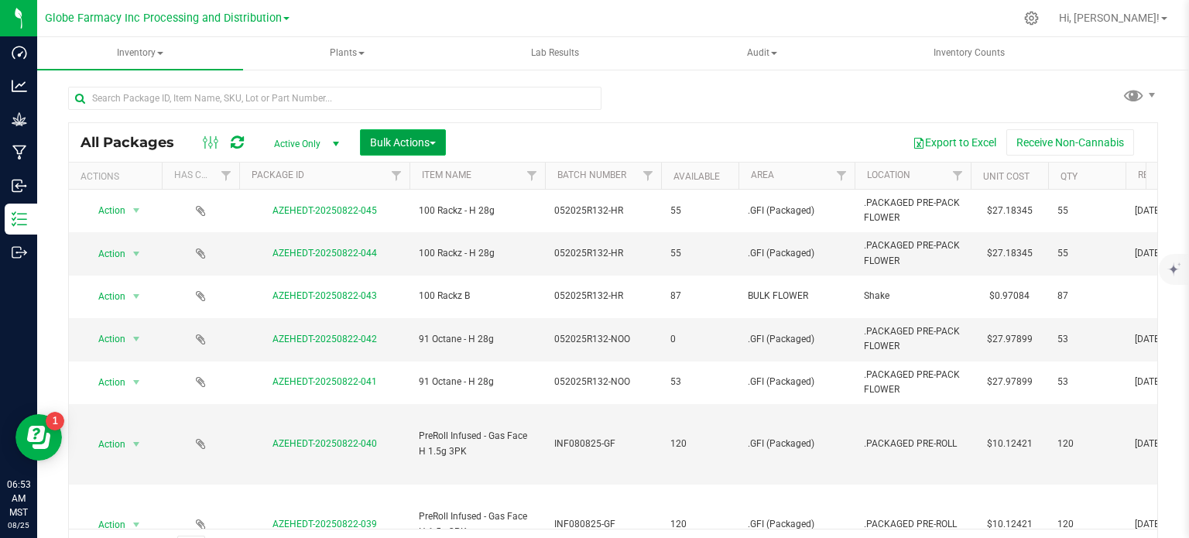
click at [413, 145] on span "Bulk Actions" at bounding box center [403, 142] width 66 height 12
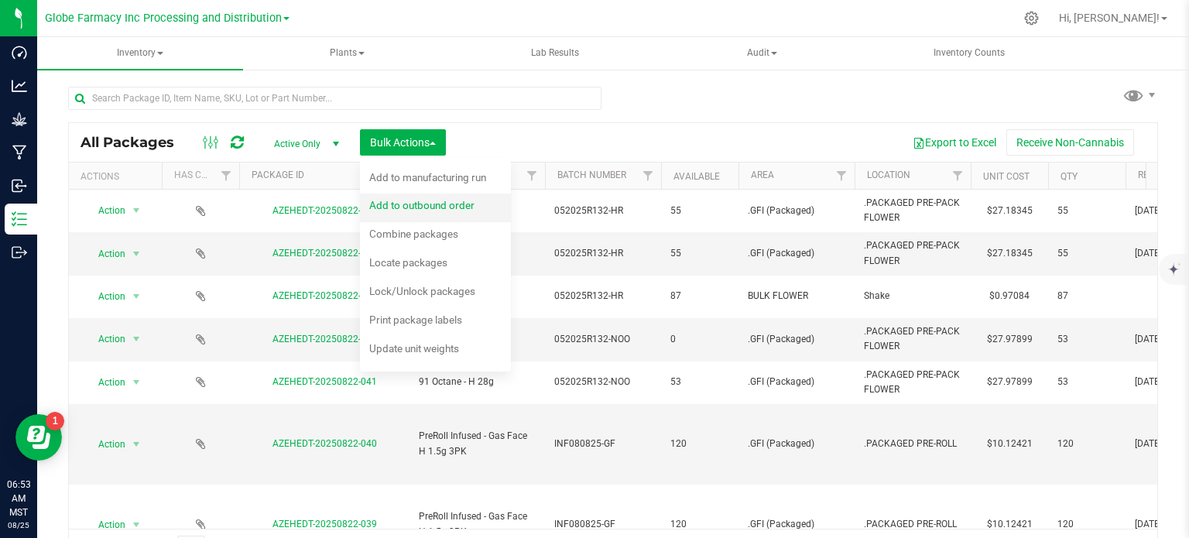
click at [411, 197] on div "Add to outbound order" at bounding box center [432, 207] width 126 height 25
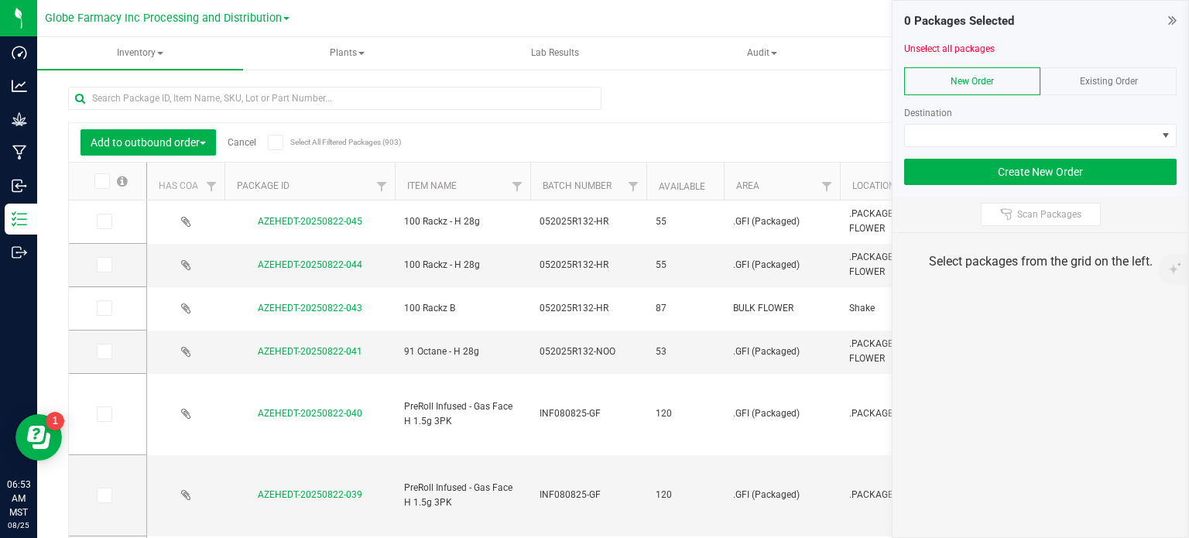
click at [1174, 22] on icon at bounding box center [1172, 19] width 9 height 15
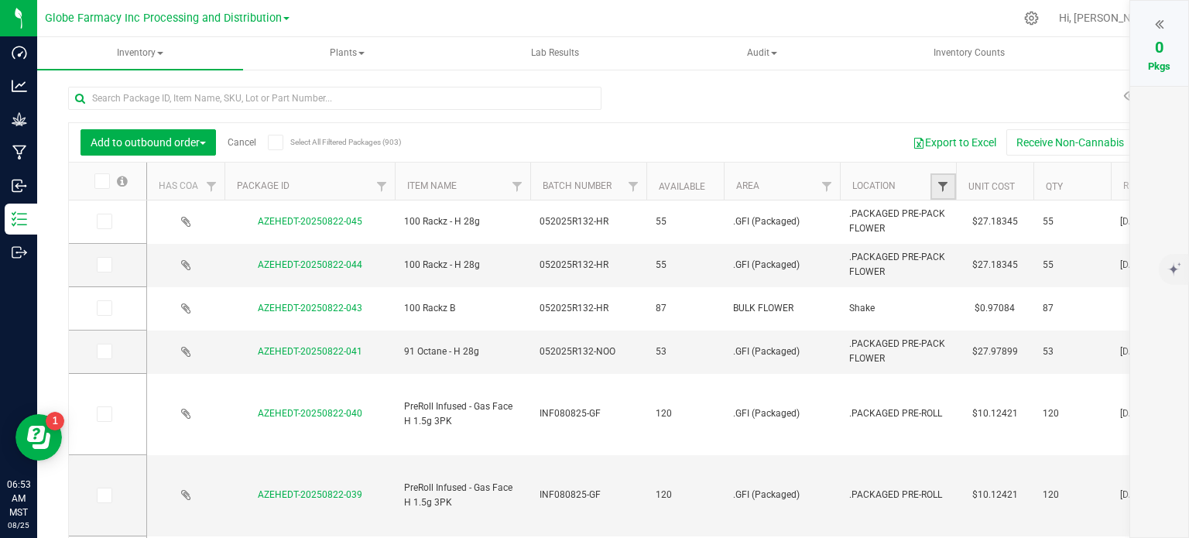
click at [943, 183] on span "Filter" at bounding box center [943, 186] width 12 height 12
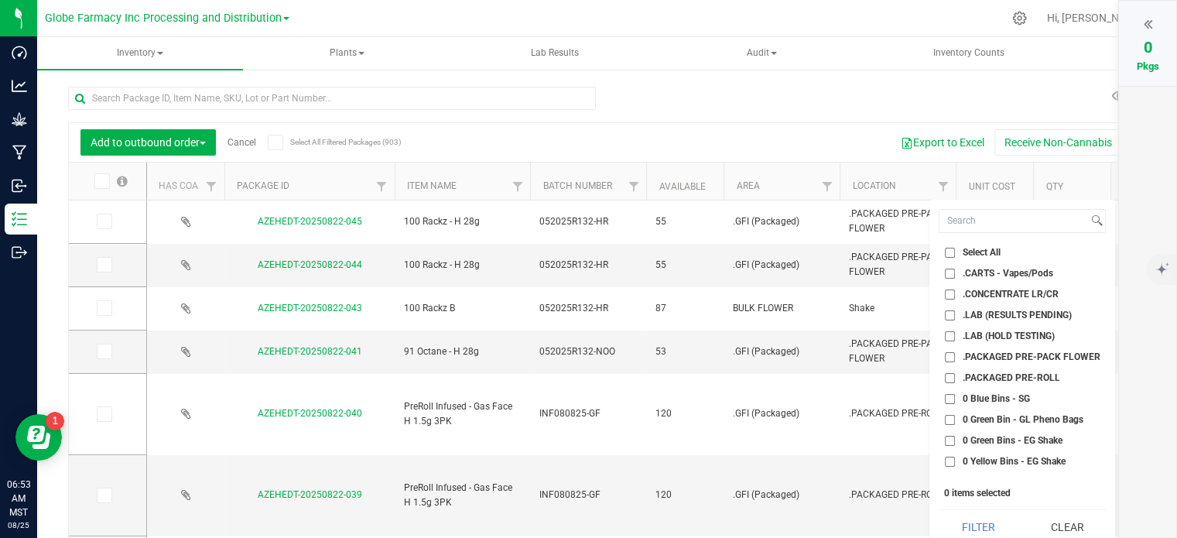
click at [953, 269] on input ".CARTS - Vapes/Pods" at bounding box center [950, 274] width 10 height 10
checkbox input "true"
click at [948, 295] on input ".CONCENTRATE LR/CR" at bounding box center [950, 295] width 10 height 10
checkbox input "true"
click at [972, 525] on button "Filter" at bounding box center [978, 527] width 78 height 34
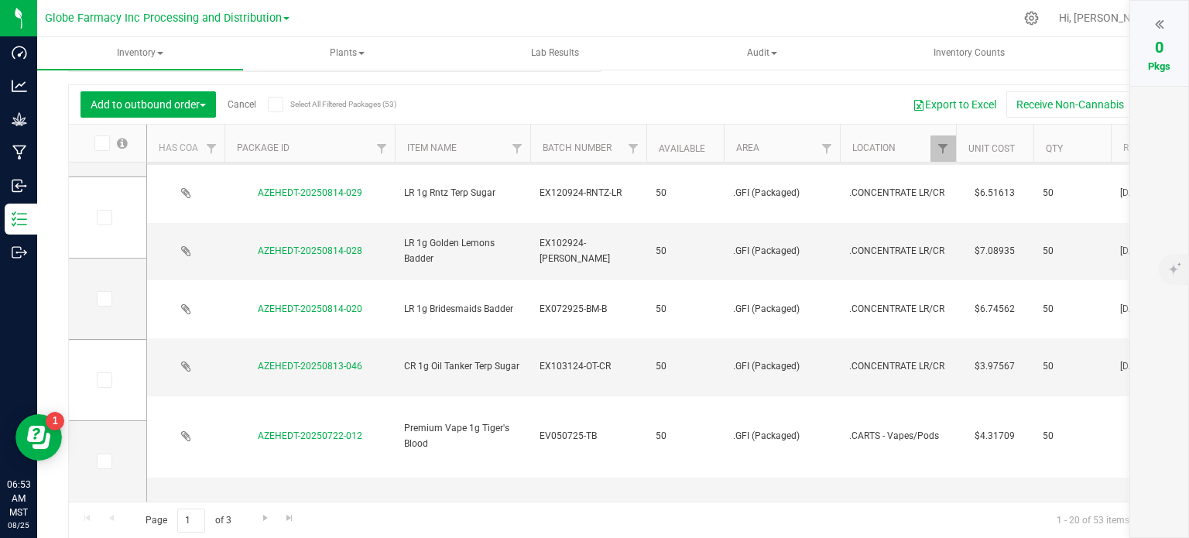
scroll to position [303, 0]
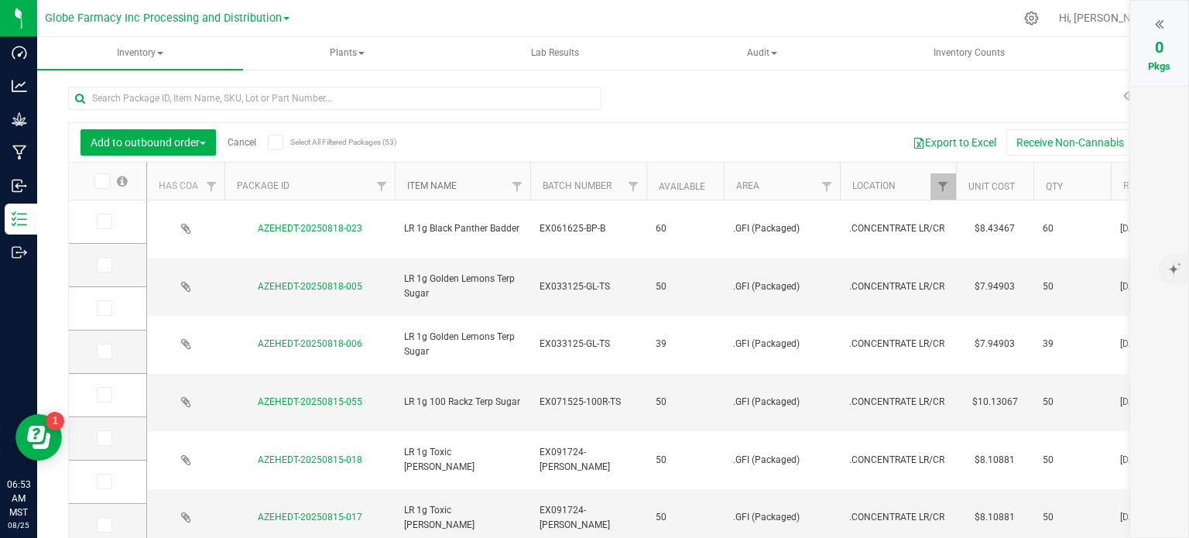
click at [446, 185] on link "Item Name" at bounding box center [432, 185] width 50 height 11
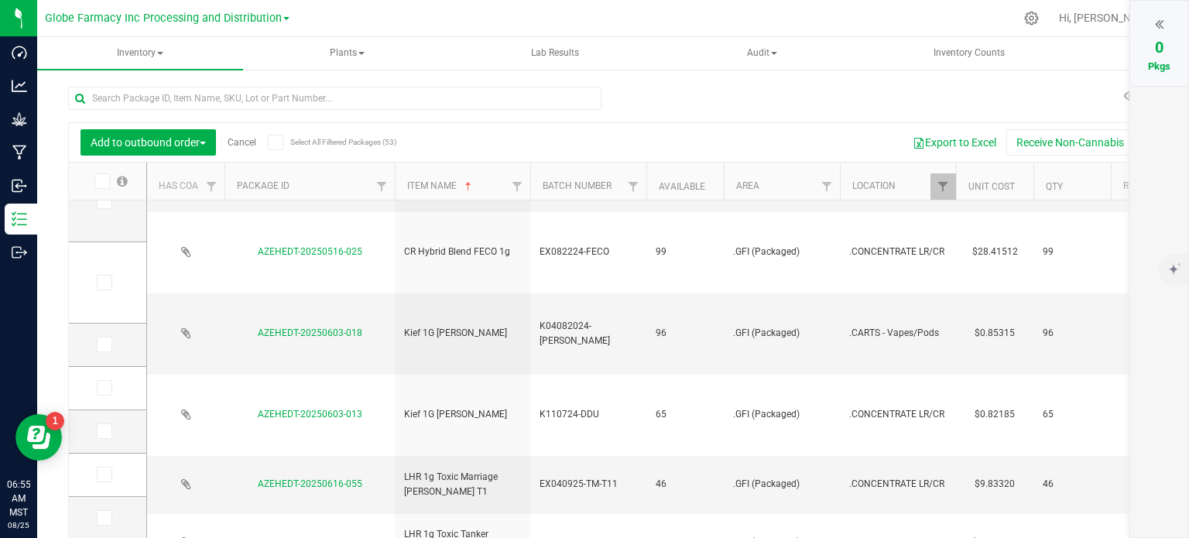
scroll to position [38, 0]
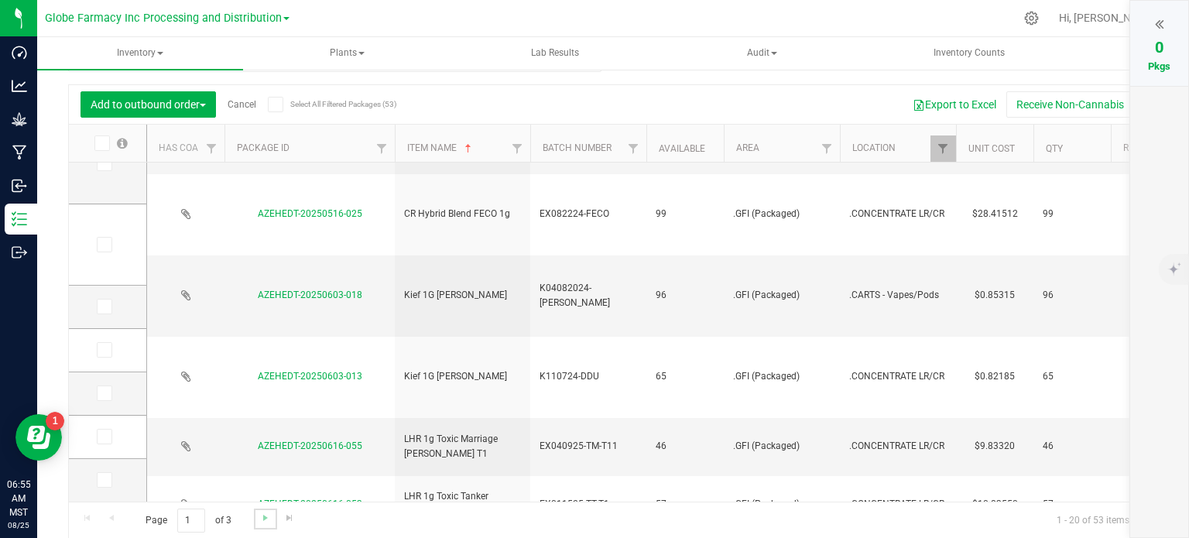
click at [256, 521] on link "Go to the next page" at bounding box center [265, 519] width 22 height 21
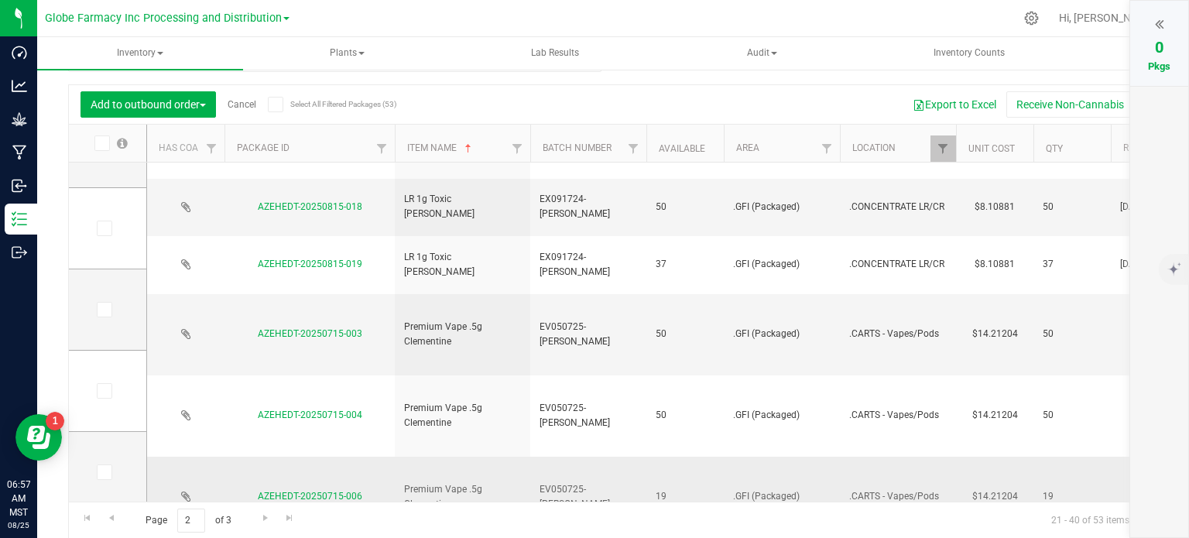
scroll to position [697, 0]
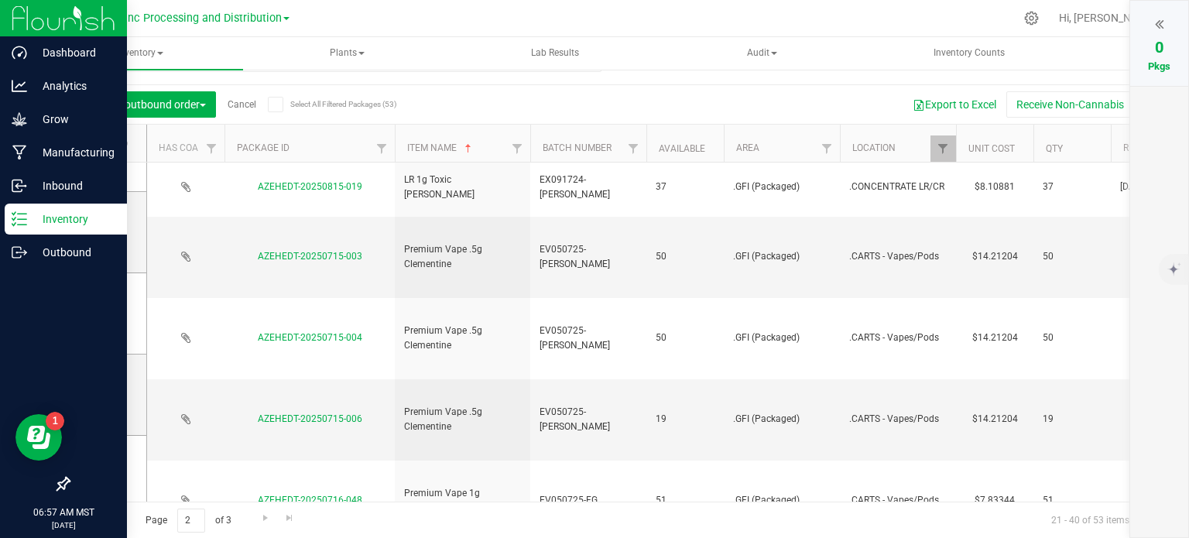
drag, startPoint x: 107, startPoint y: 316, endPoint x: 15, endPoint y: 299, distance: 93.7
click at [107, 314] on icon at bounding box center [103, 314] width 10 height 0
click at [0, 0] on input "checkbox" at bounding box center [0, 0] width 0 height 0
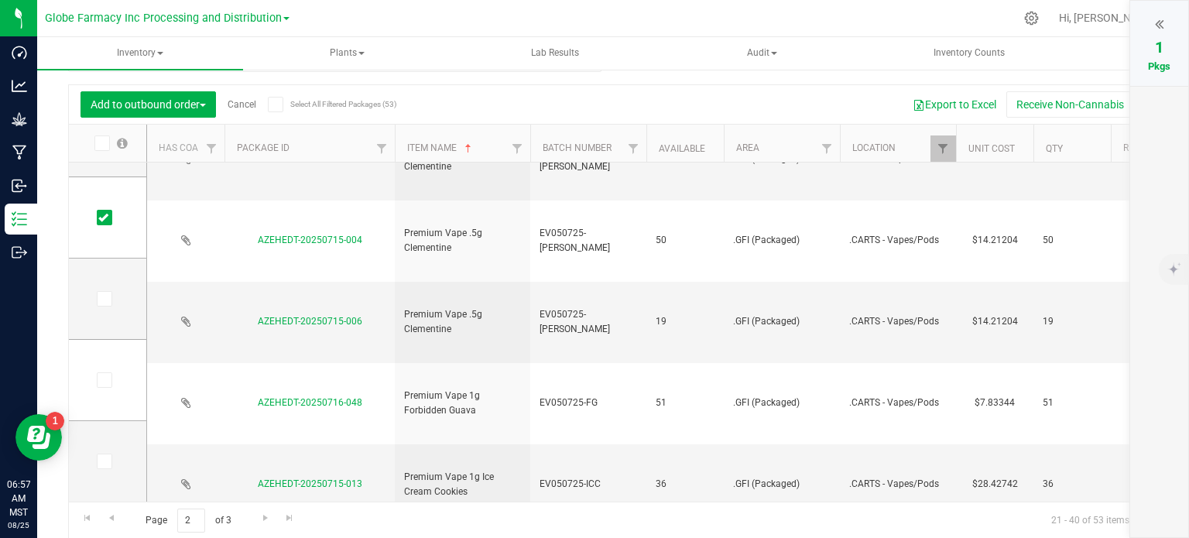
scroll to position [804, 0]
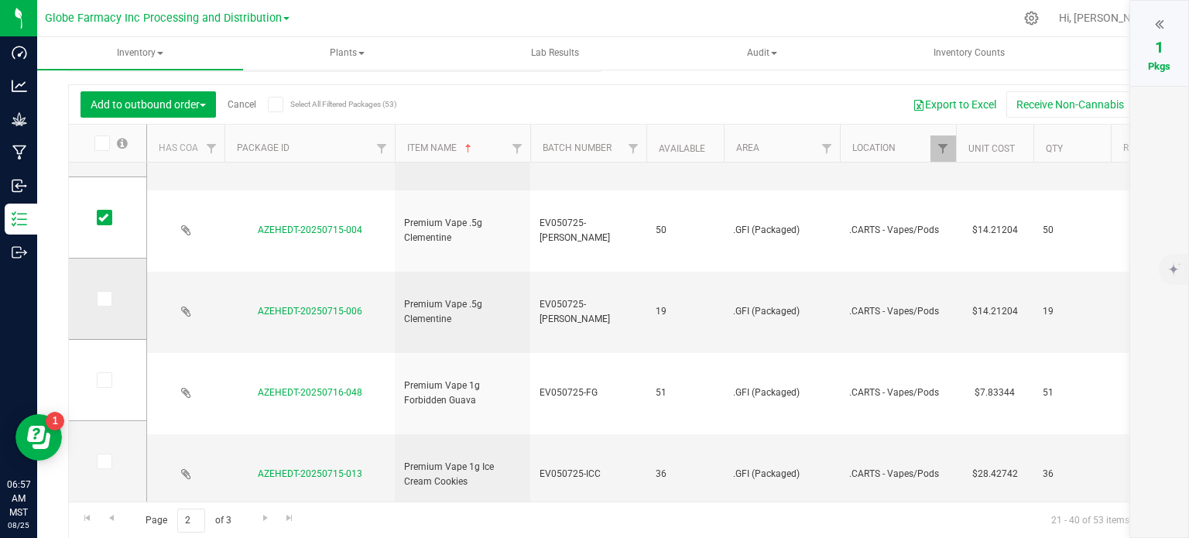
drag, startPoint x: 100, startPoint y: 298, endPoint x: 90, endPoint y: 310, distance: 15.4
click at [100, 299] on icon at bounding box center [103, 299] width 10 height 0
click at [0, 0] on input "checkbox" at bounding box center [0, 0] width 0 height 0
drag, startPoint x: 103, startPoint y: 455, endPoint x: 153, endPoint y: 476, distance: 54.5
click at [103, 461] on icon at bounding box center [103, 461] width 10 height 0
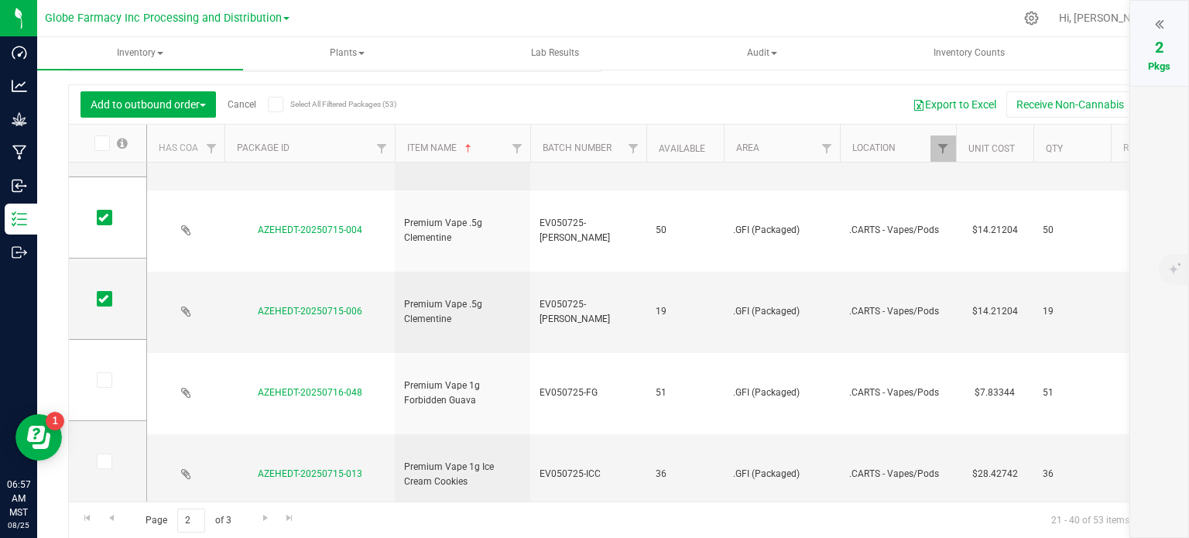
click at [0, 0] on input "checkbox" at bounding box center [0, 0] width 0 height 0
click at [266, 520] on span "Go to the next page" at bounding box center [265, 518] width 12 height 12
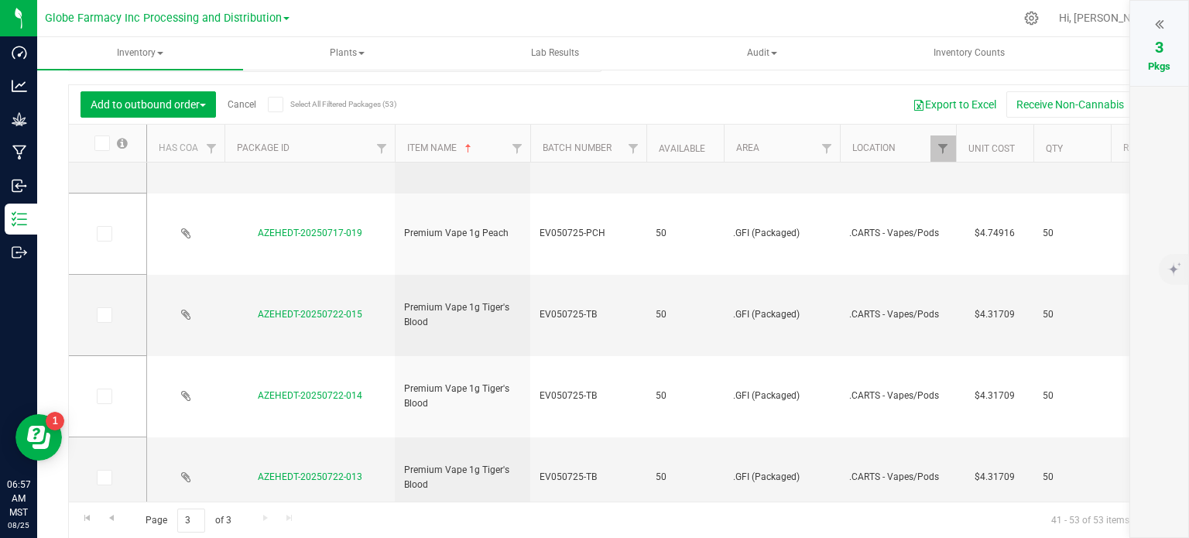
scroll to position [464, 0]
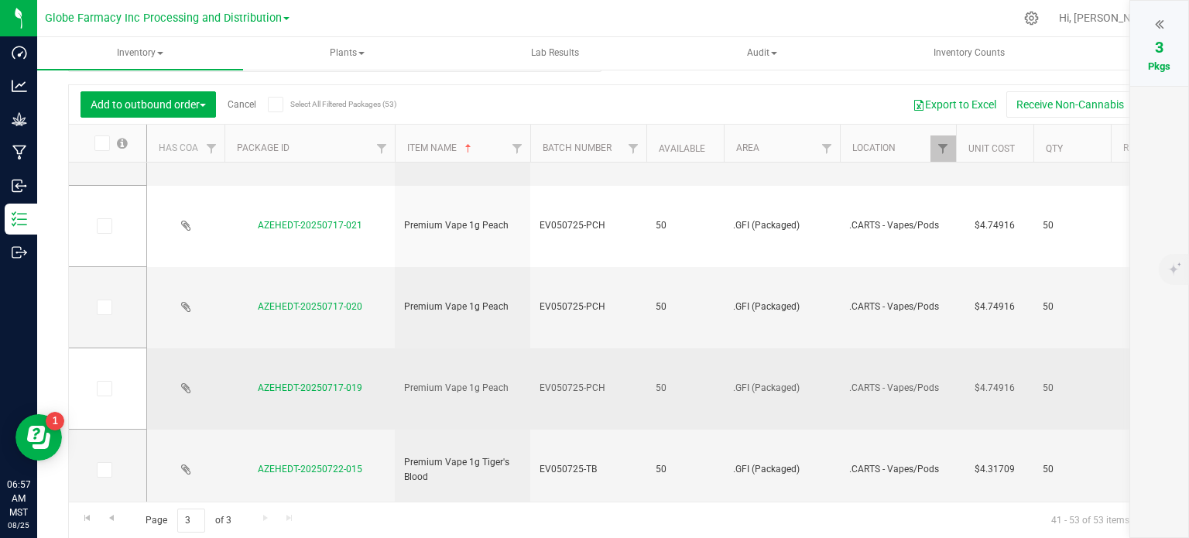
drag, startPoint x: 108, startPoint y: 387, endPoint x: 166, endPoint y: 386, distance: 57.3
click at [108, 387] on span at bounding box center [104, 388] width 15 height 15
click at [0, 0] on input "checkbox" at bounding box center [0, 0] width 0 height 0
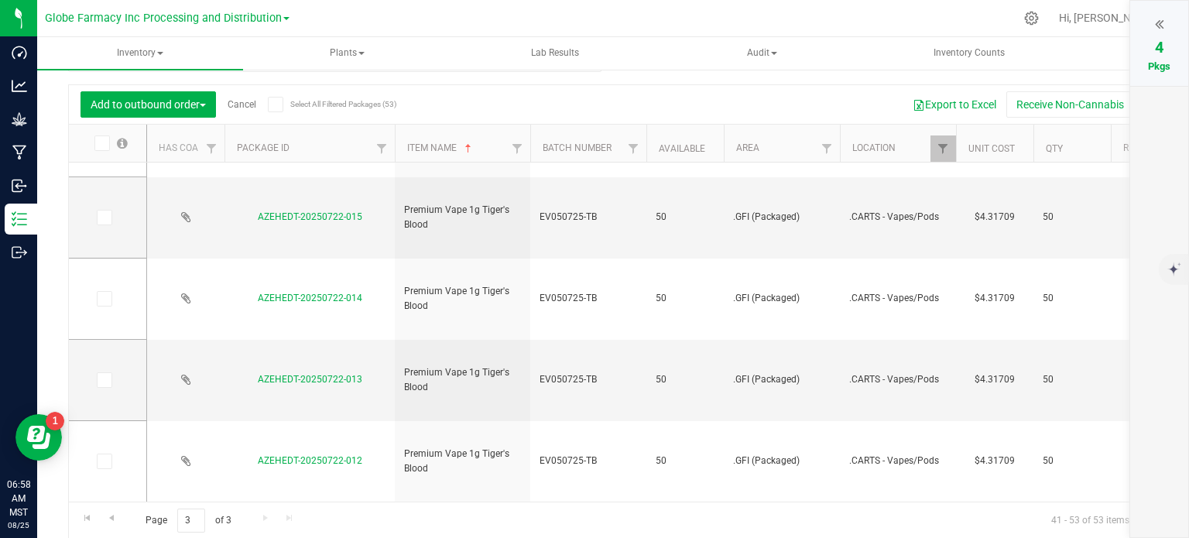
drag, startPoint x: 1160, startPoint y: 24, endPoint x: 1128, endPoint y: 41, distance: 36.7
click at [1160, 24] on icon at bounding box center [1159, 23] width 9 height 15
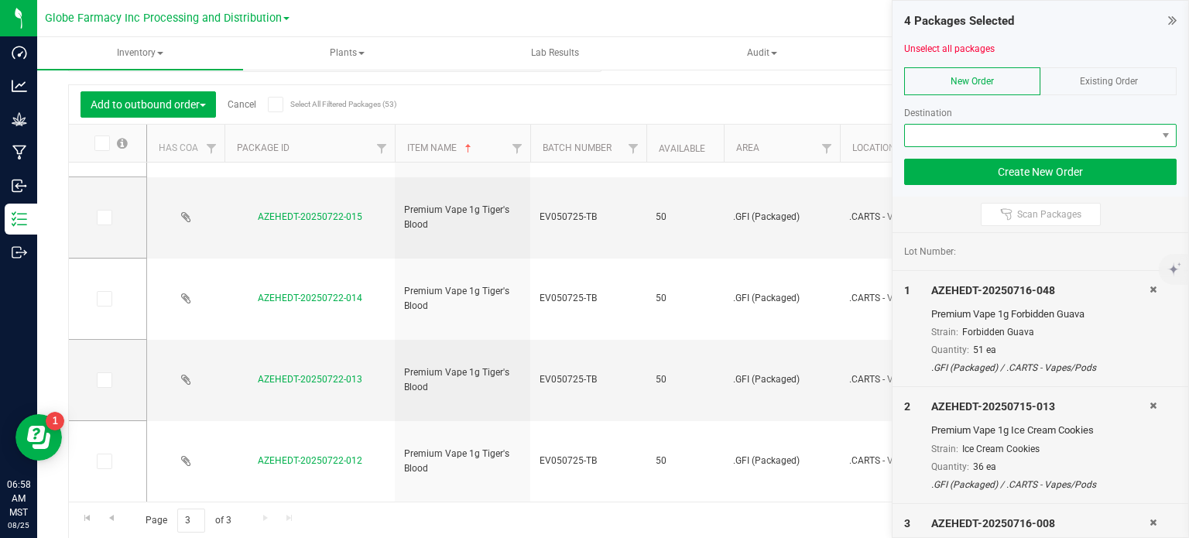
click at [928, 140] on span at bounding box center [1031, 136] width 252 height 22
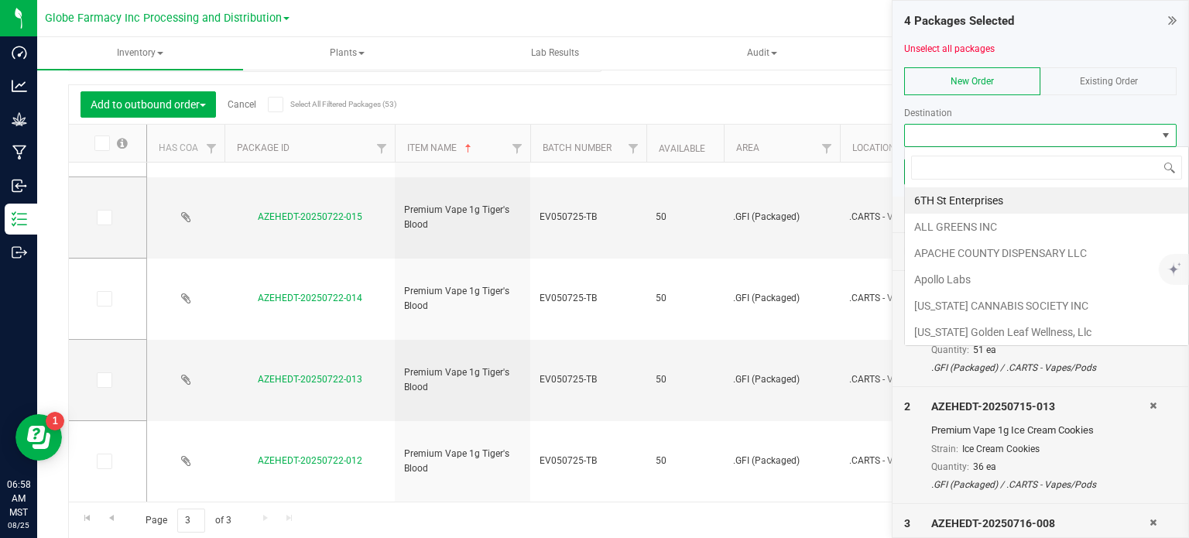
scroll to position [22, 273]
type input "GLOBE"
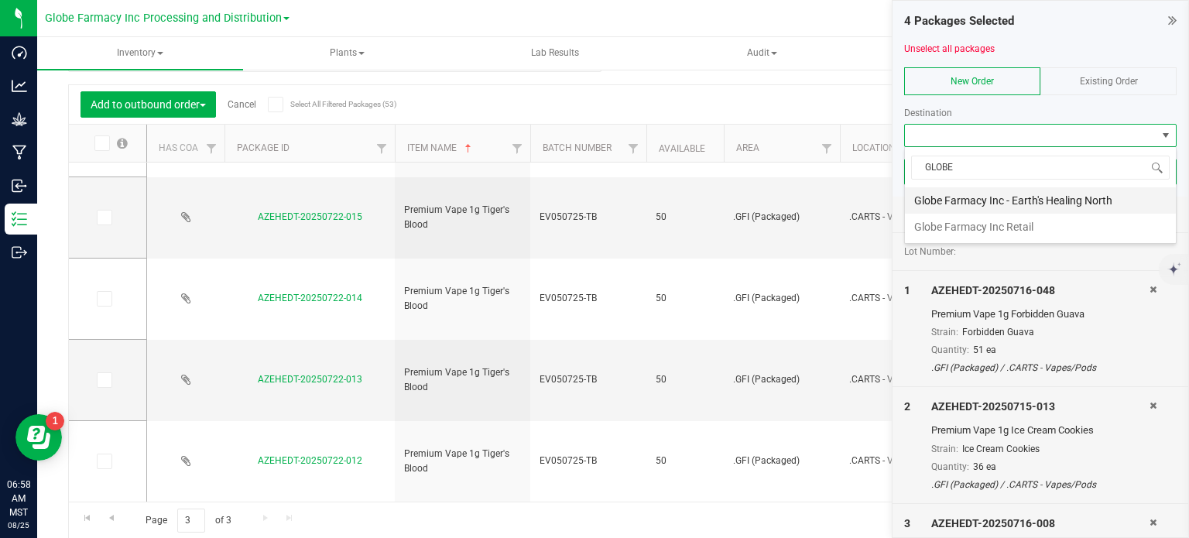
click at [1047, 204] on li "Globe Farmacy Inc - Earth's Healing North" at bounding box center [1040, 200] width 271 height 26
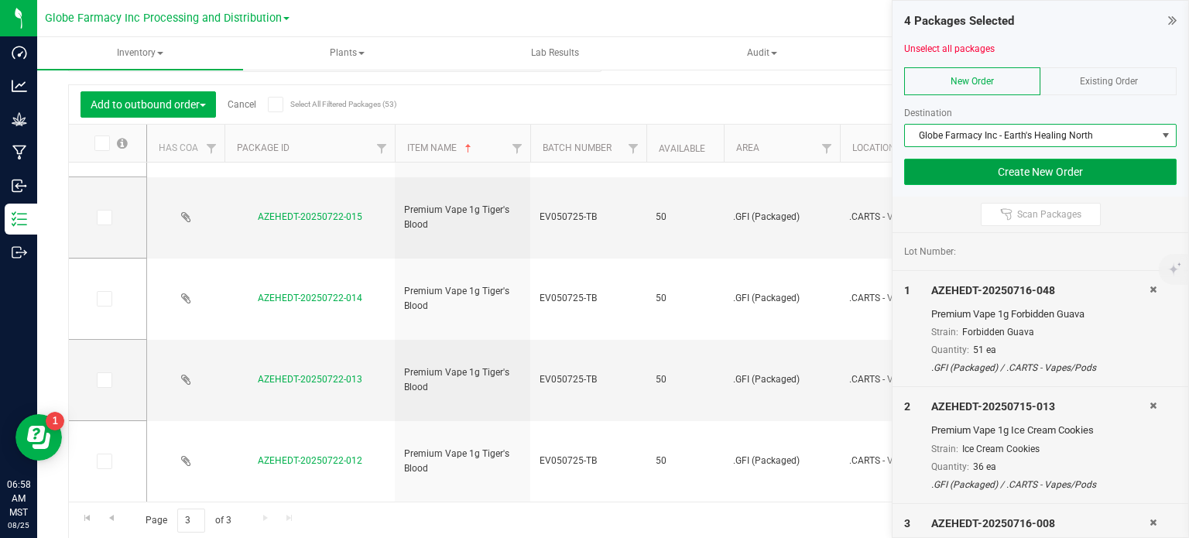
click at [1022, 183] on button "Create New Order" at bounding box center [1040, 172] width 273 height 26
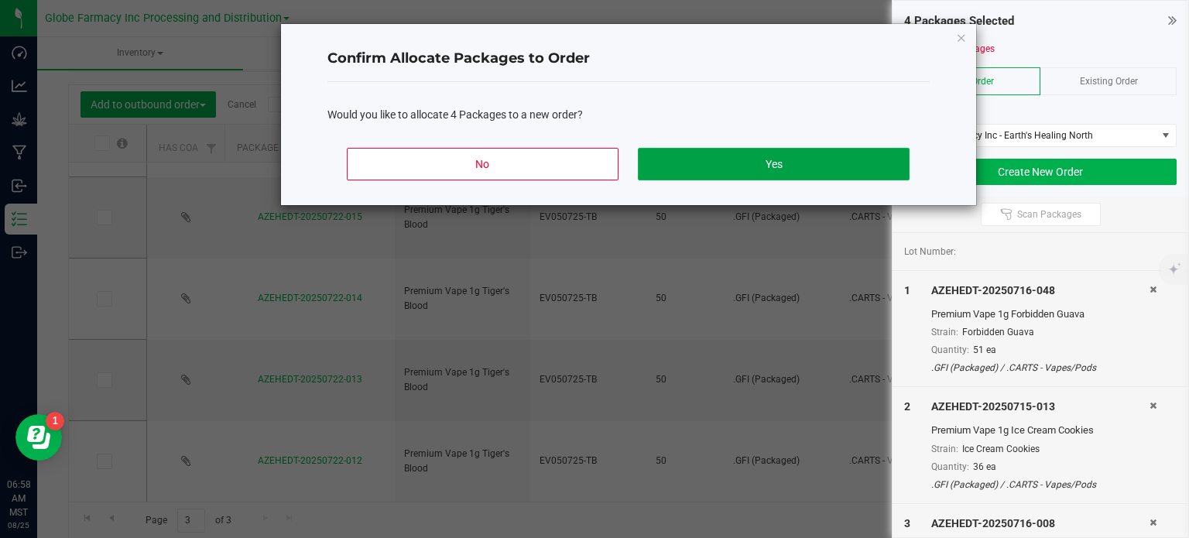
click at [862, 167] on button "Yes" at bounding box center [773, 164] width 271 height 33
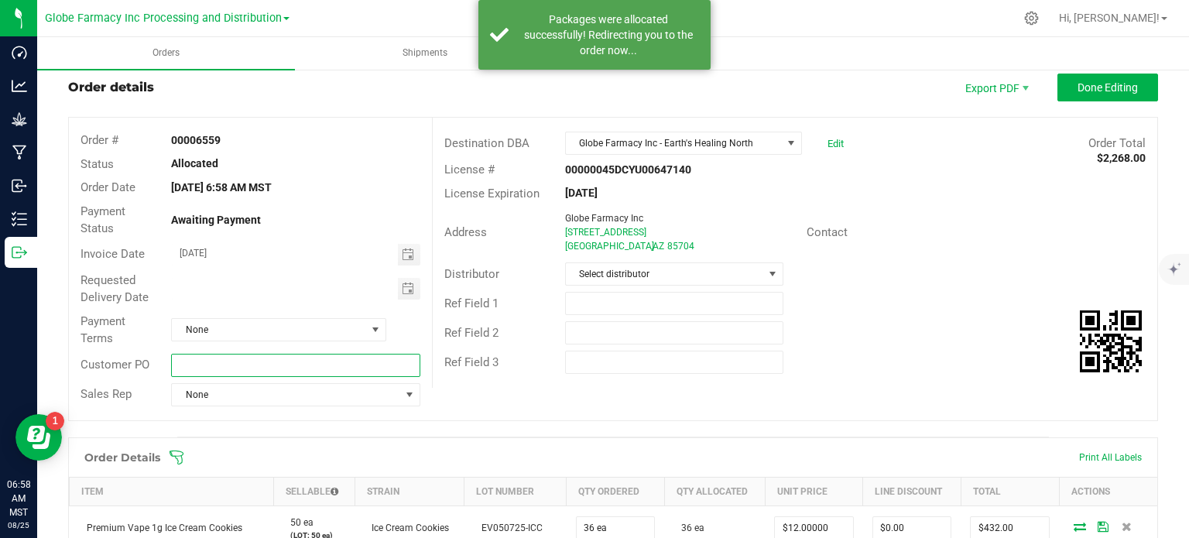
click at [279, 371] on input "text" at bounding box center [295, 365] width 249 height 23
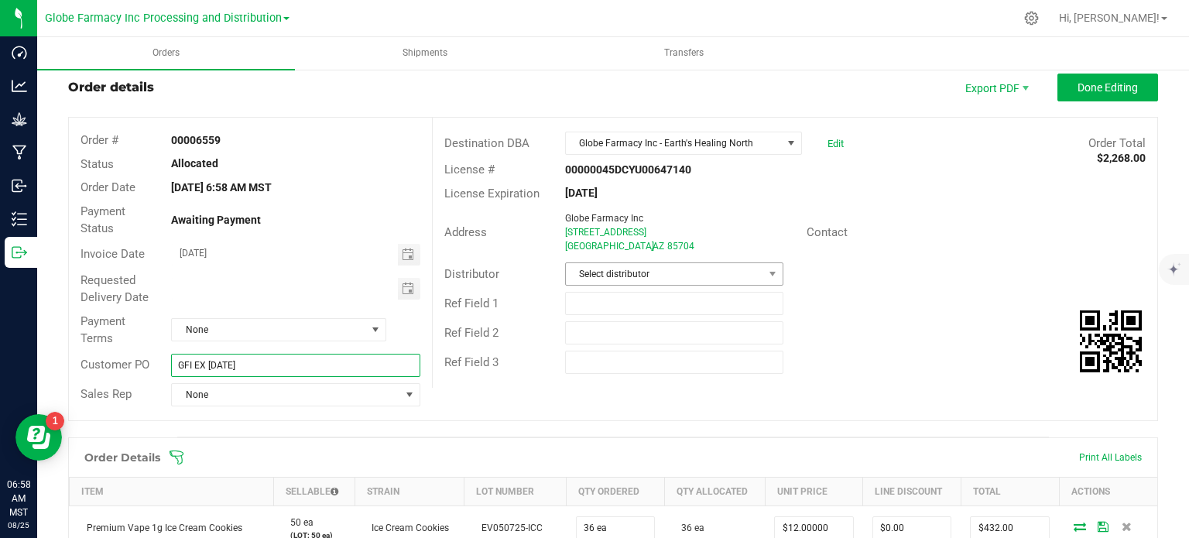
type input "GFI EX [DATE]"
click at [718, 276] on span "Select distributor" at bounding box center [664, 274] width 197 height 22
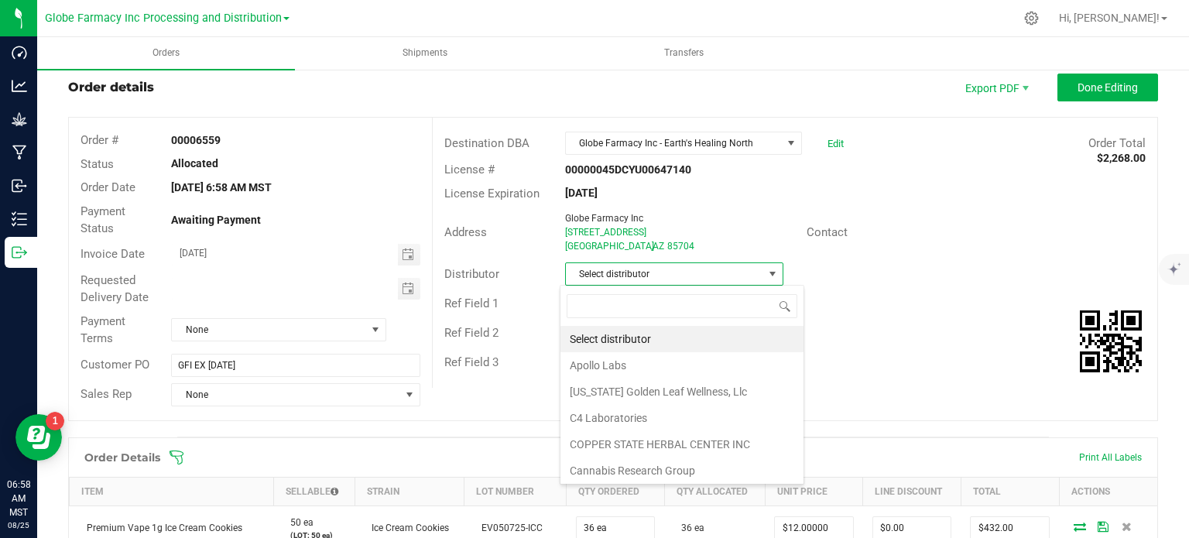
scroll to position [22, 215]
type input "GLOBE"
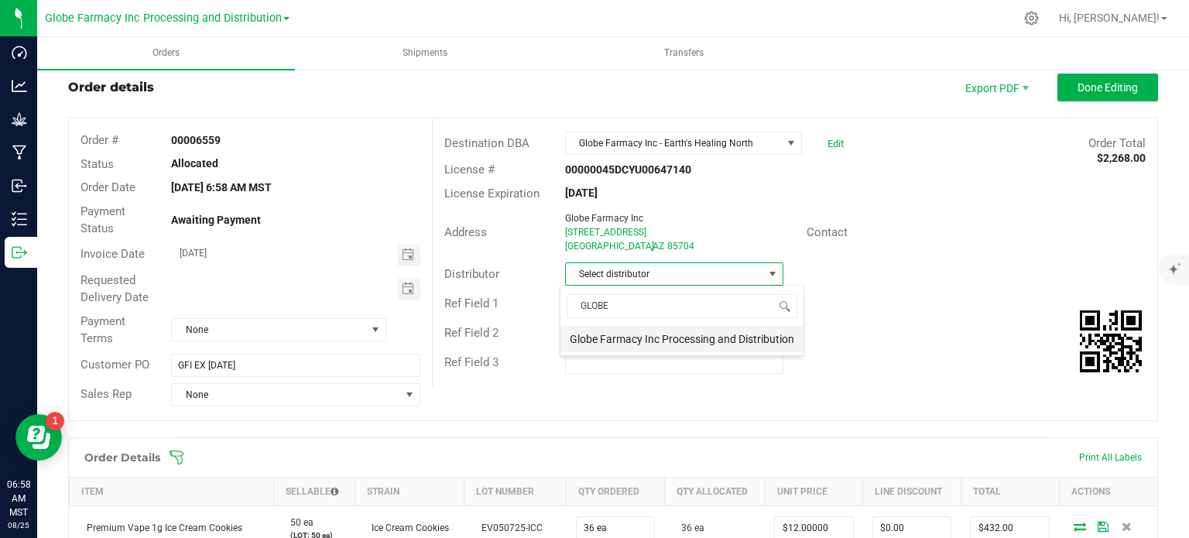
click at [639, 331] on li "Globe Farmacy Inc Processing and Distribution" at bounding box center [681, 339] width 243 height 26
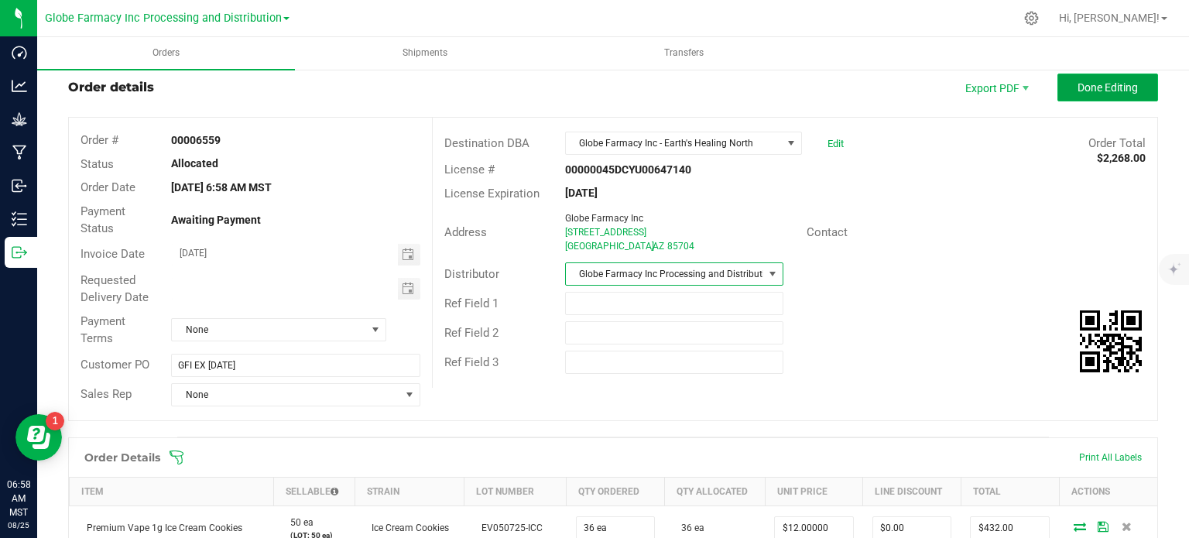
click at [1118, 83] on span "Done Editing" at bounding box center [1108, 87] width 60 height 12
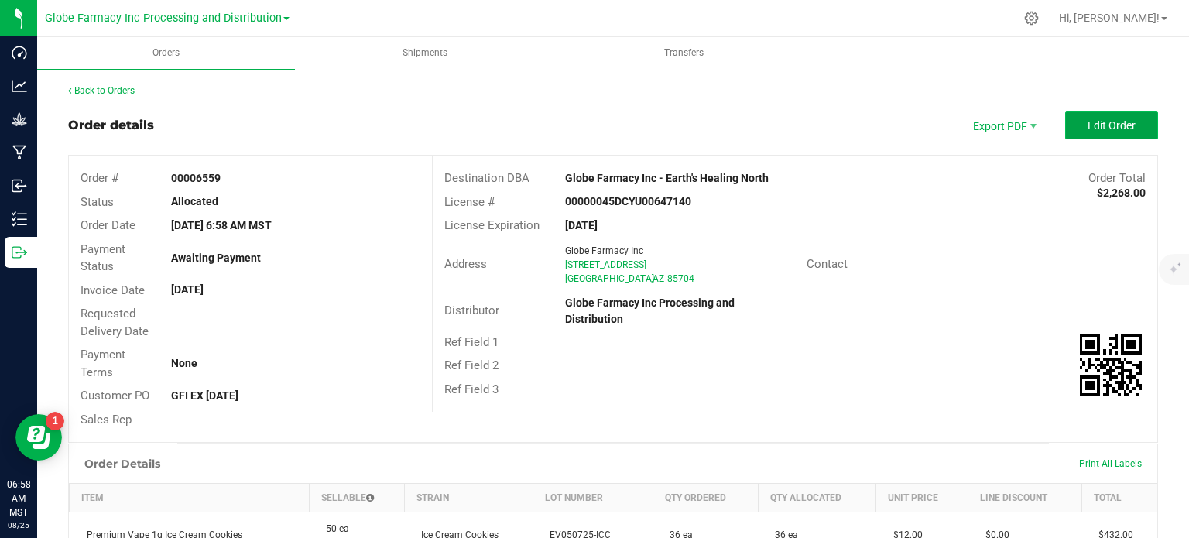
click at [1115, 111] on button "Edit Order" at bounding box center [1111, 125] width 93 height 28
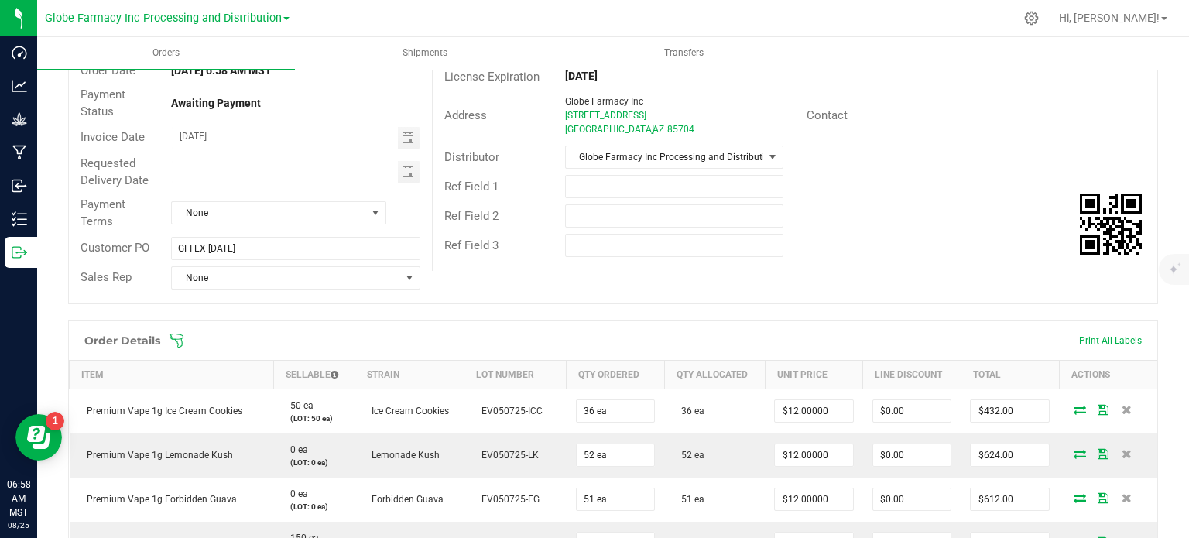
scroll to position [387, 0]
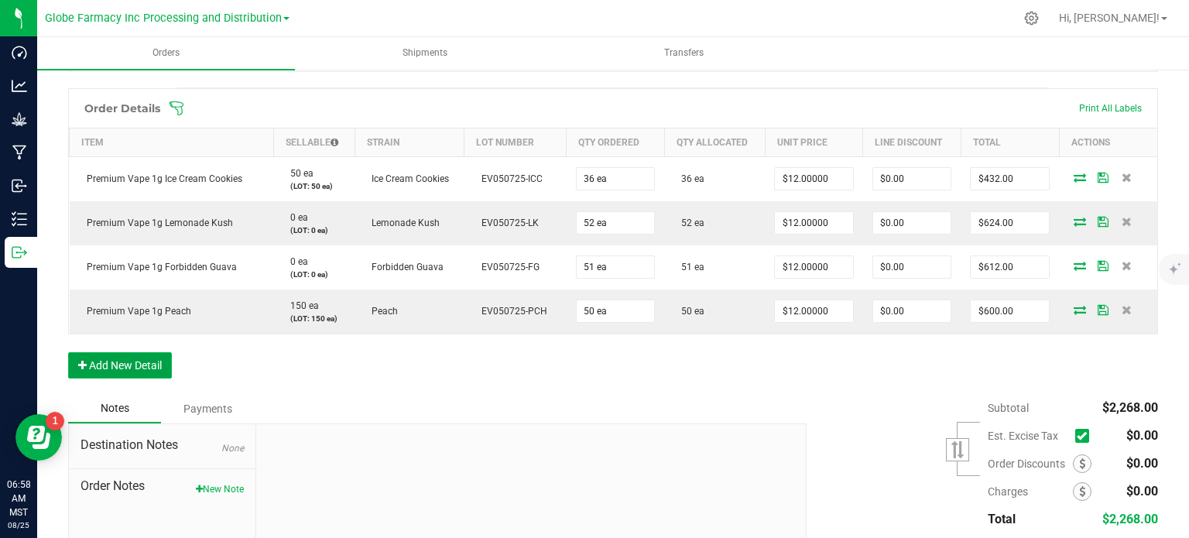
click at [148, 355] on button "Add New Detail" at bounding box center [120, 365] width 104 height 26
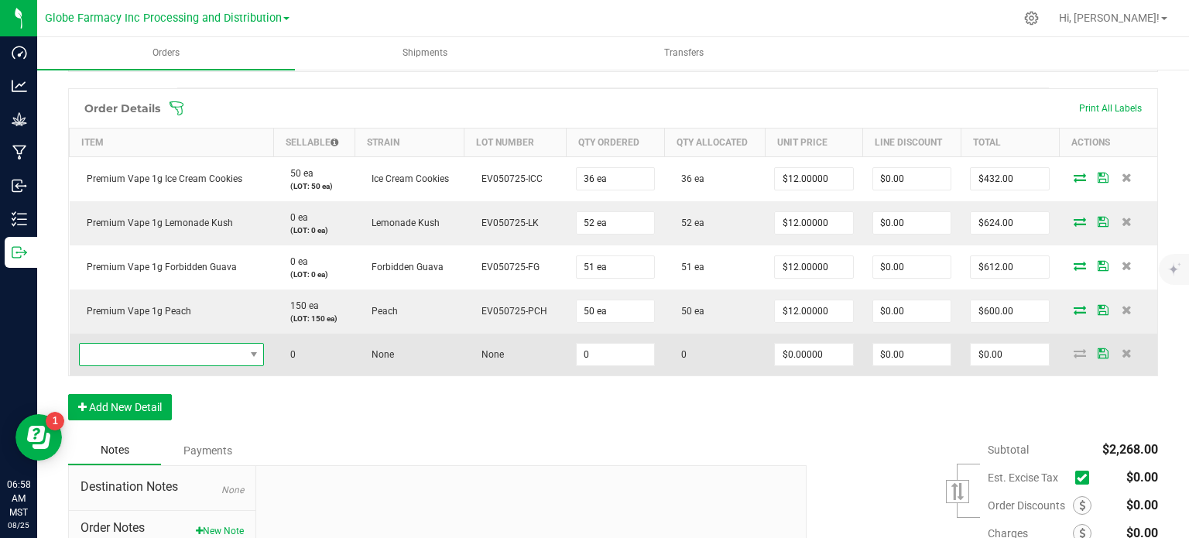
click at [158, 344] on span "NO DATA FOUND" at bounding box center [162, 355] width 165 height 22
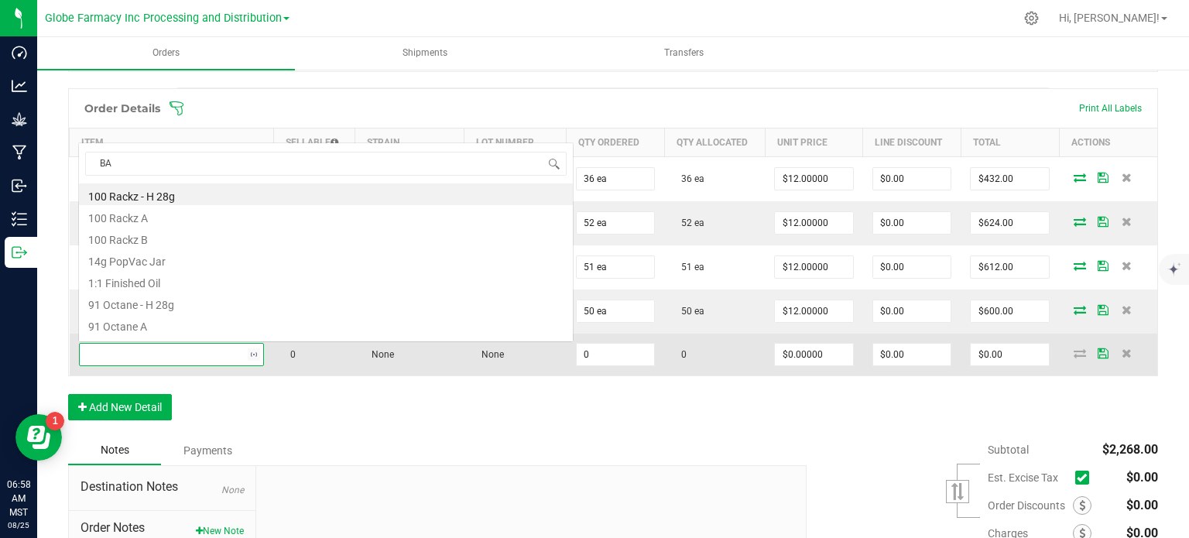
scroll to position [0, 0]
type input "BATTERY"
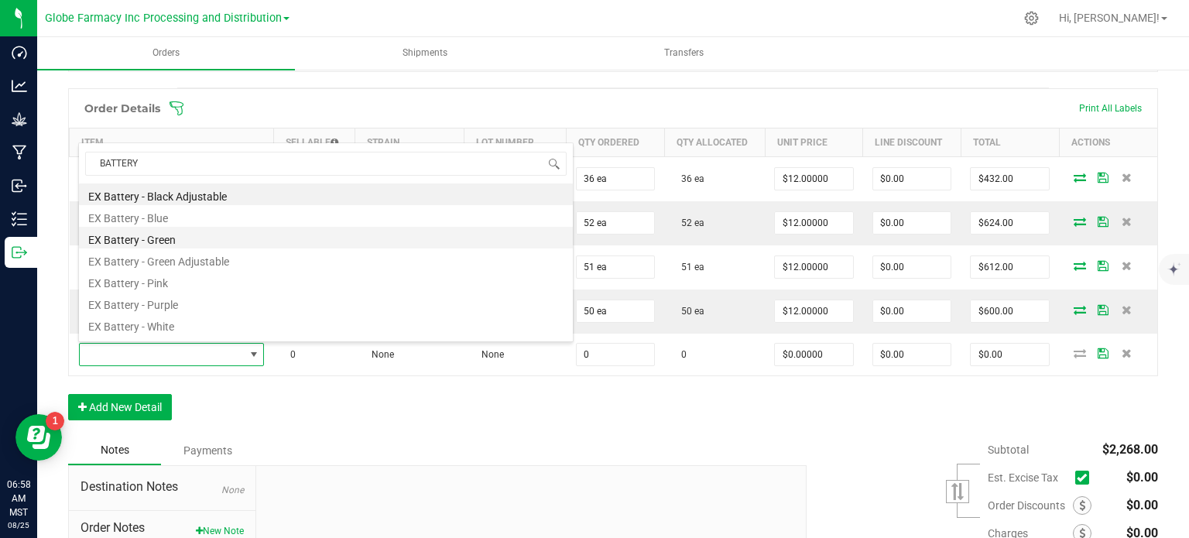
click at [208, 245] on li "EX Battery - Green" at bounding box center [326, 238] width 494 height 22
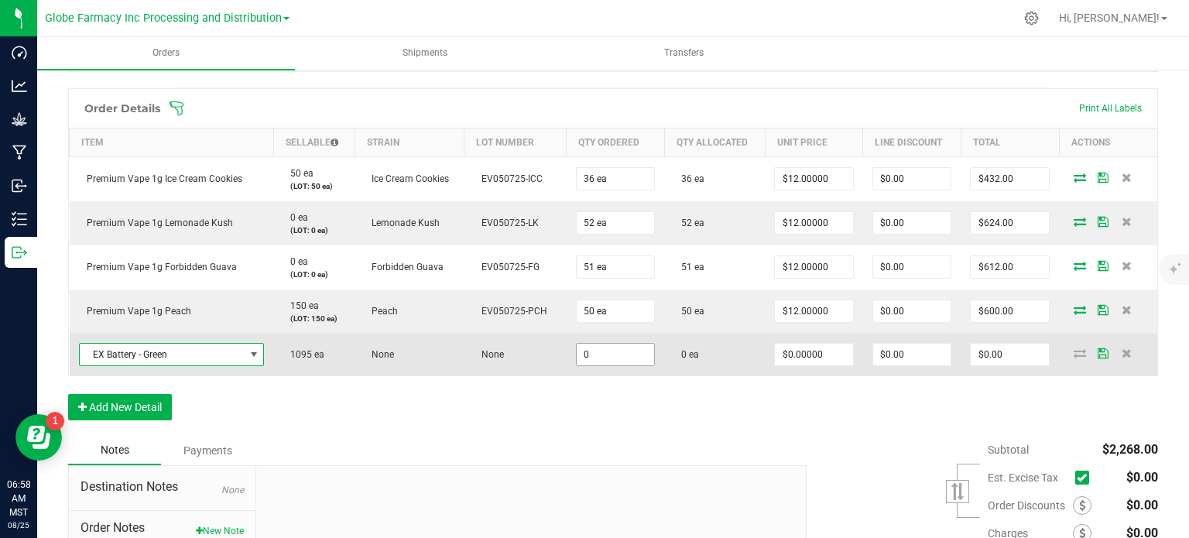
click at [613, 344] on input "0" at bounding box center [616, 355] width 78 height 22
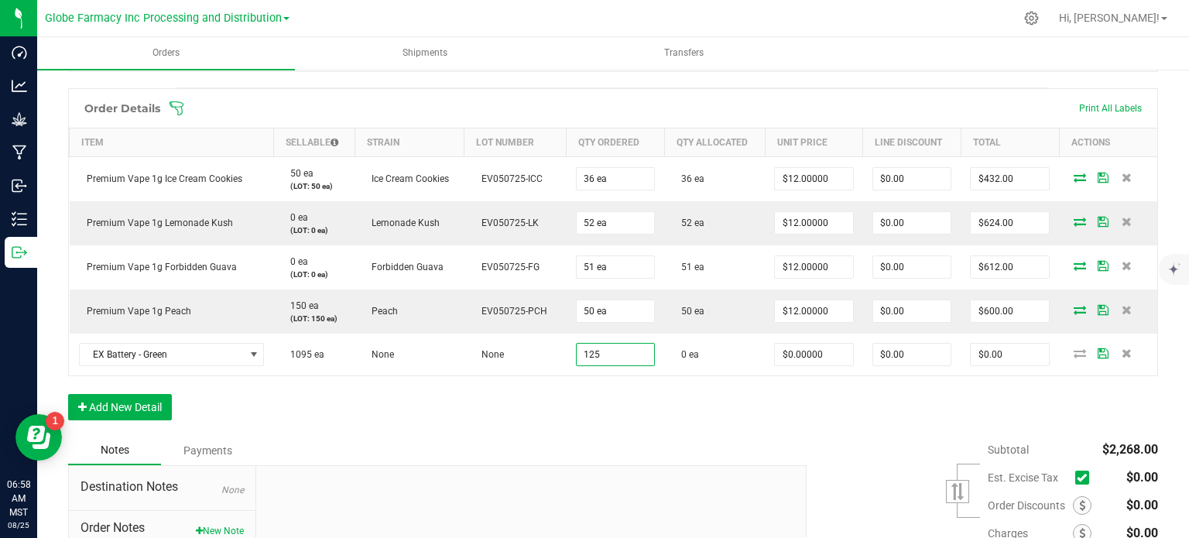
type input "125 ea"
click at [817, 403] on div "Order Details Print All Labels Item Sellable Strain Lot Number Qty Ordered Qty …" at bounding box center [613, 262] width 1090 height 348
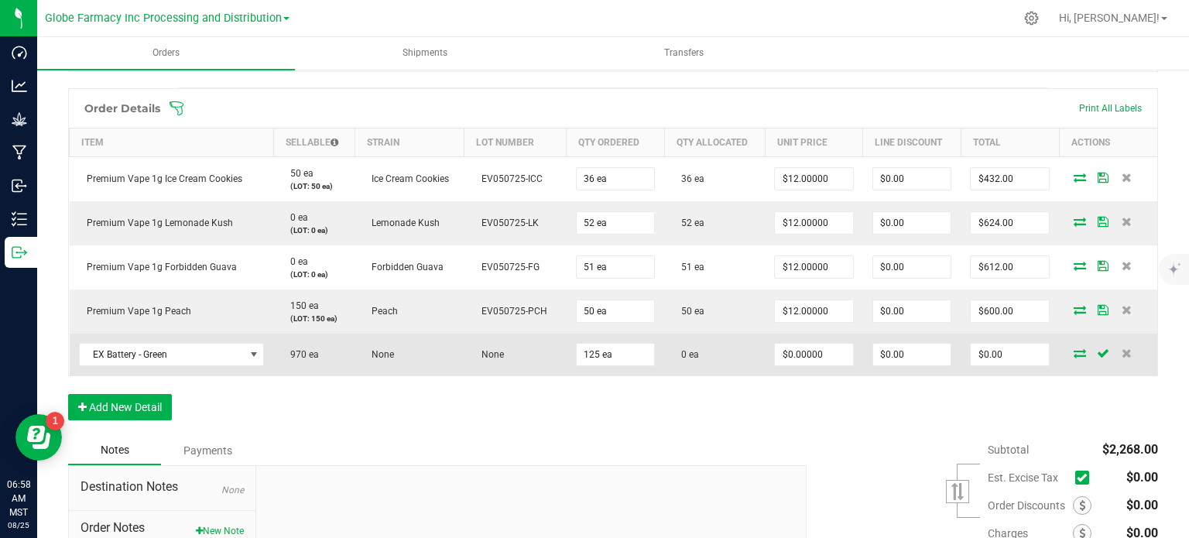
click at [1074, 355] on icon at bounding box center [1080, 352] width 12 height 9
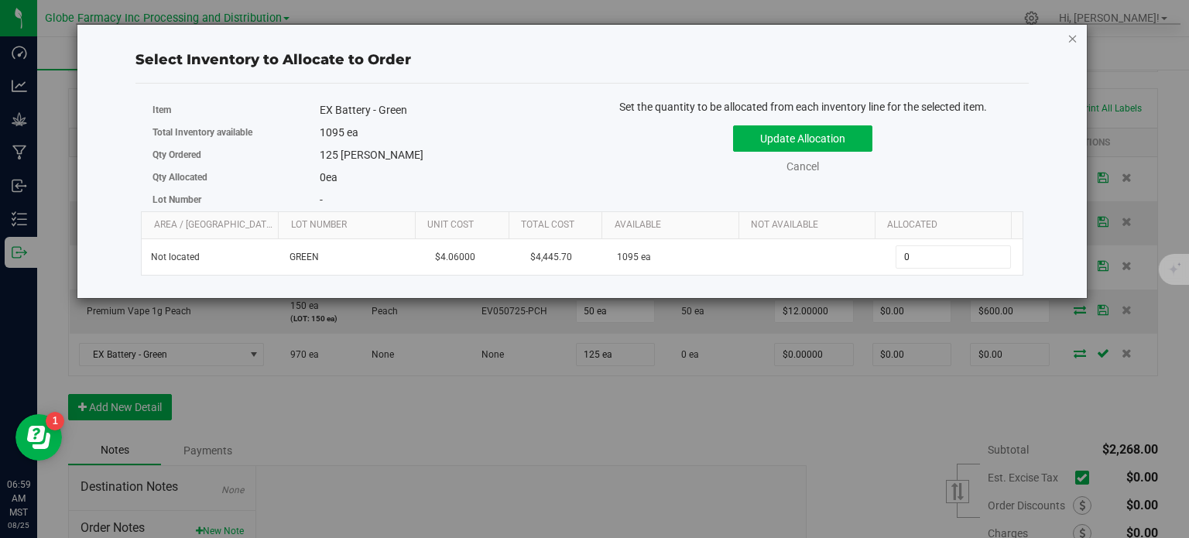
click at [1075, 43] on icon "button" at bounding box center [1073, 38] width 11 height 19
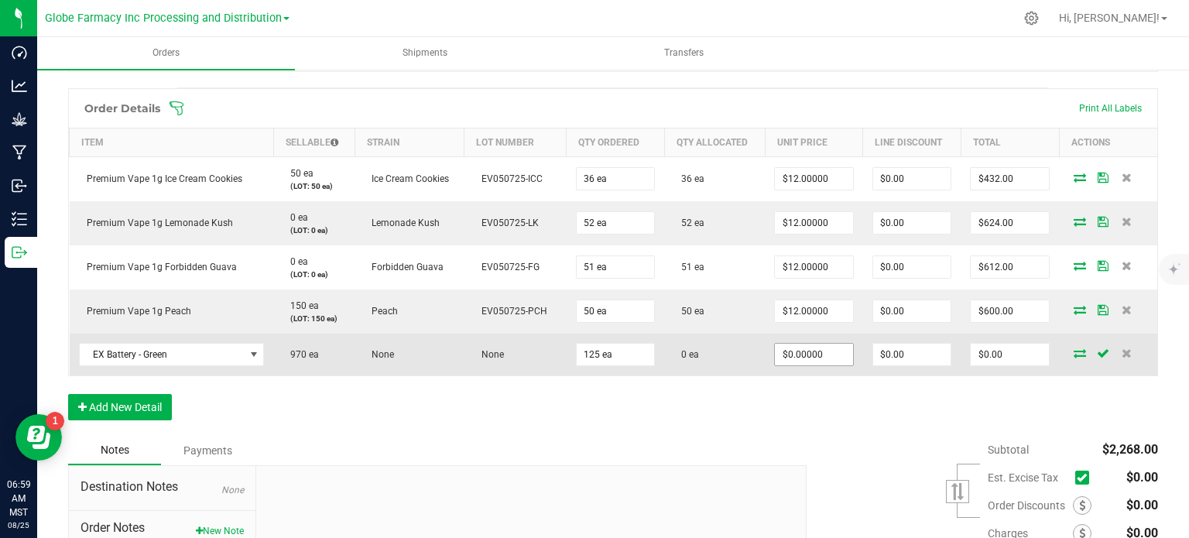
click at [821, 358] on input "$0.00000" at bounding box center [814, 355] width 78 height 22
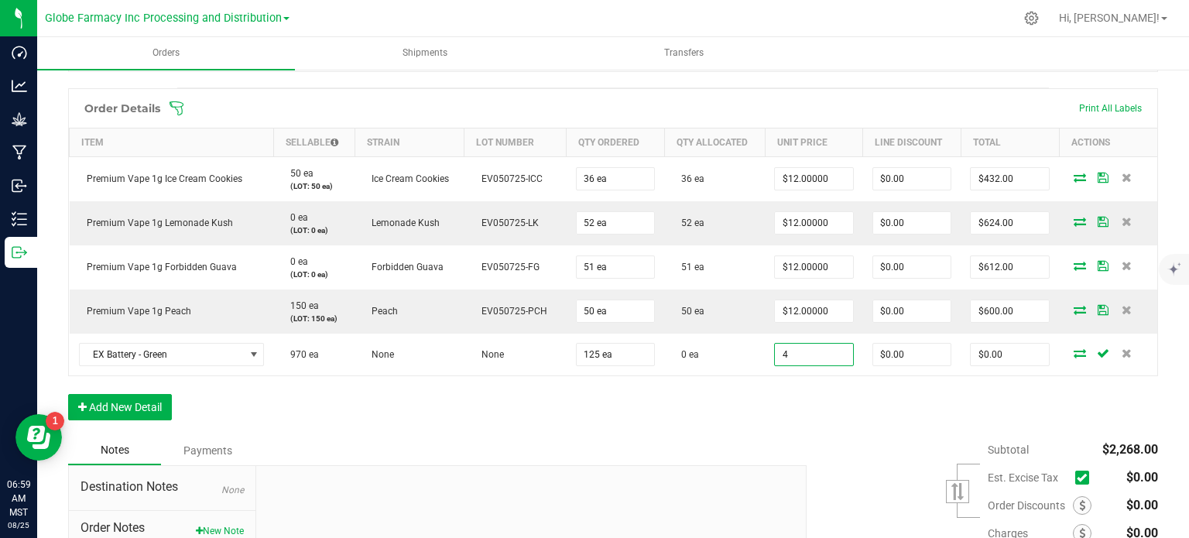
type input "$4.00000"
type input "$500.00"
click at [818, 376] on div "Order Details Print All Labels Item Sellable Strain Lot Number Qty Ordered Qty …" at bounding box center [613, 262] width 1090 height 348
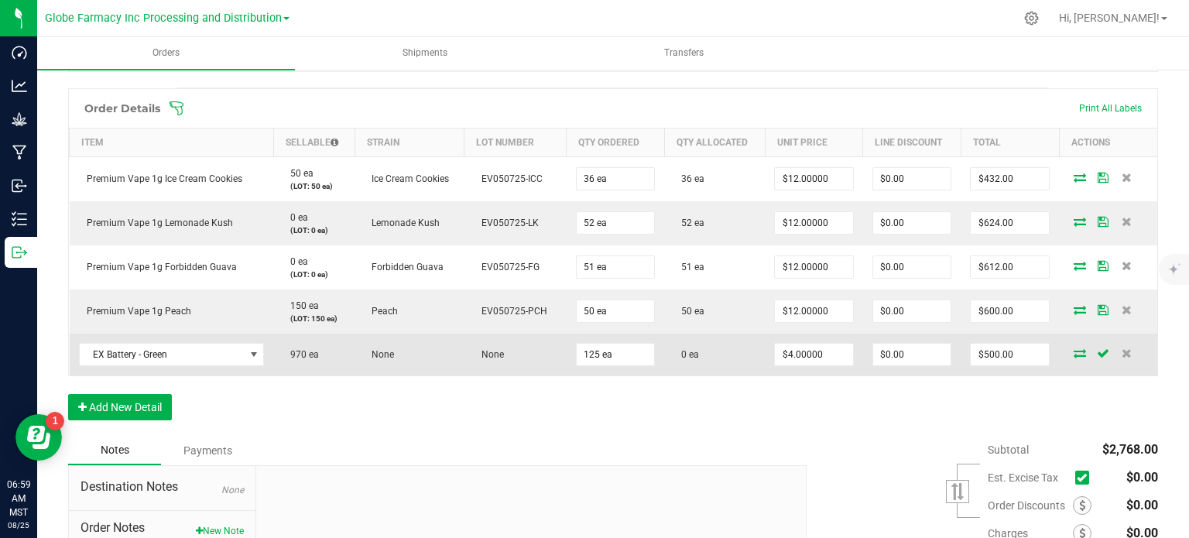
click at [1074, 350] on icon at bounding box center [1080, 352] width 12 height 9
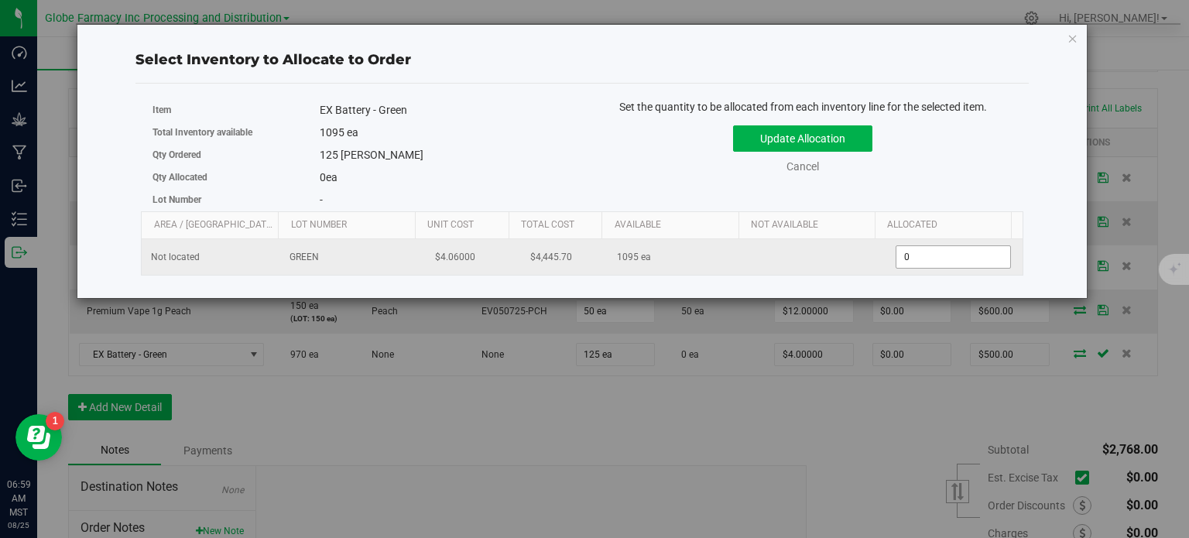
click at [957, 260] on span "0 0" at bounding box center [953, 256] width 115 height 23
click at [957, 260] on input "0" at bounding box center [953, 257] width 114 height 22
type input "125"
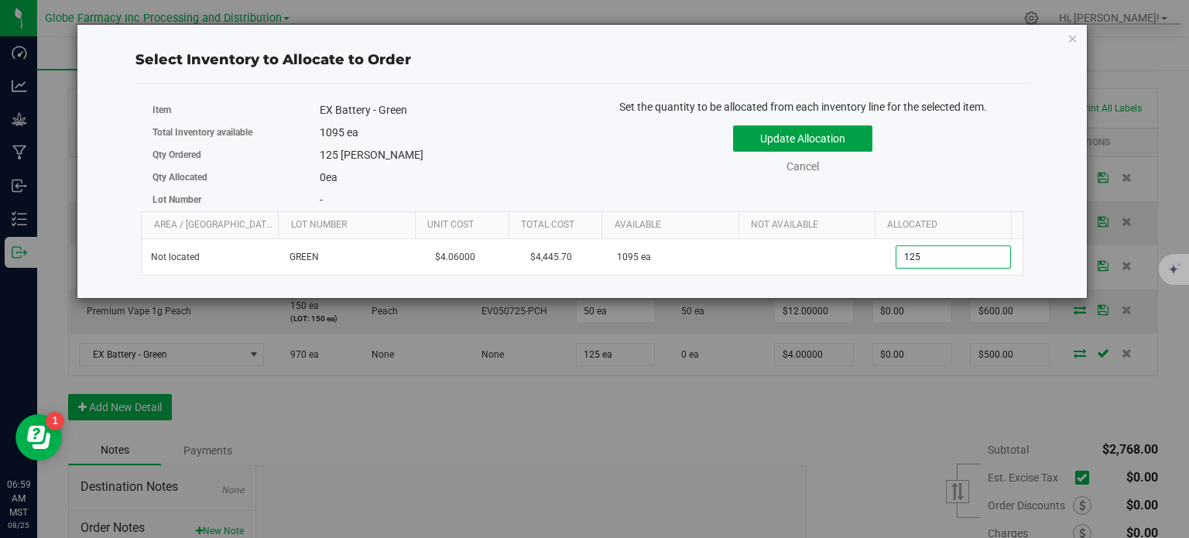
click at [836, 143] on button "Update Allocation" at bounding box center [802, 138] width 139 height 26
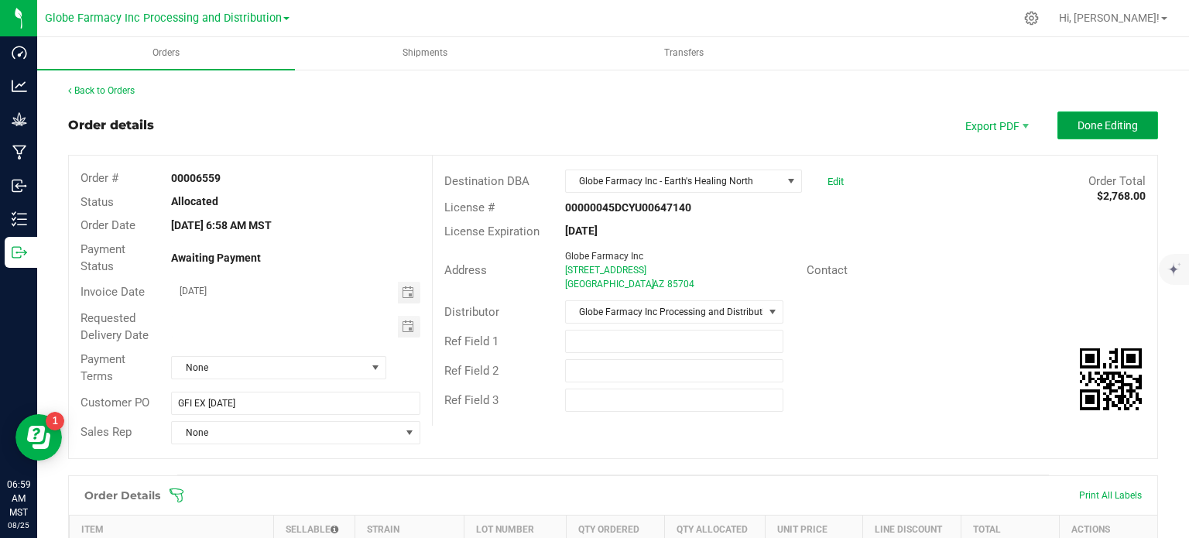
click at [1093, 137] on button "Done Editing" at bounding box center [1107, 125] width 101 height 28
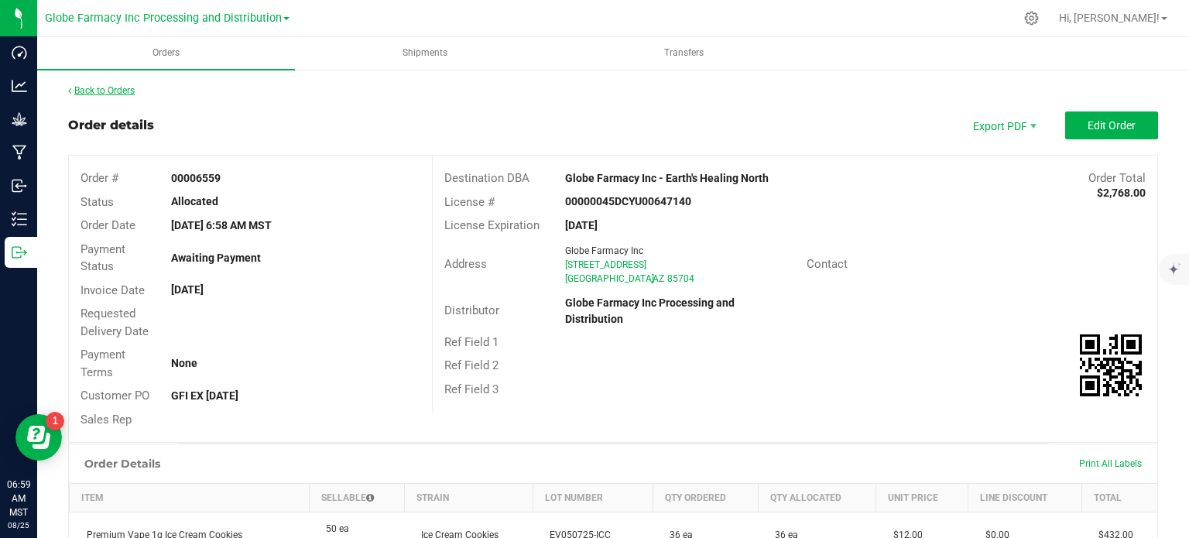
click at [121, 91] on link "Back to Orders" at bounding box center [101, 90] width 67 height 11
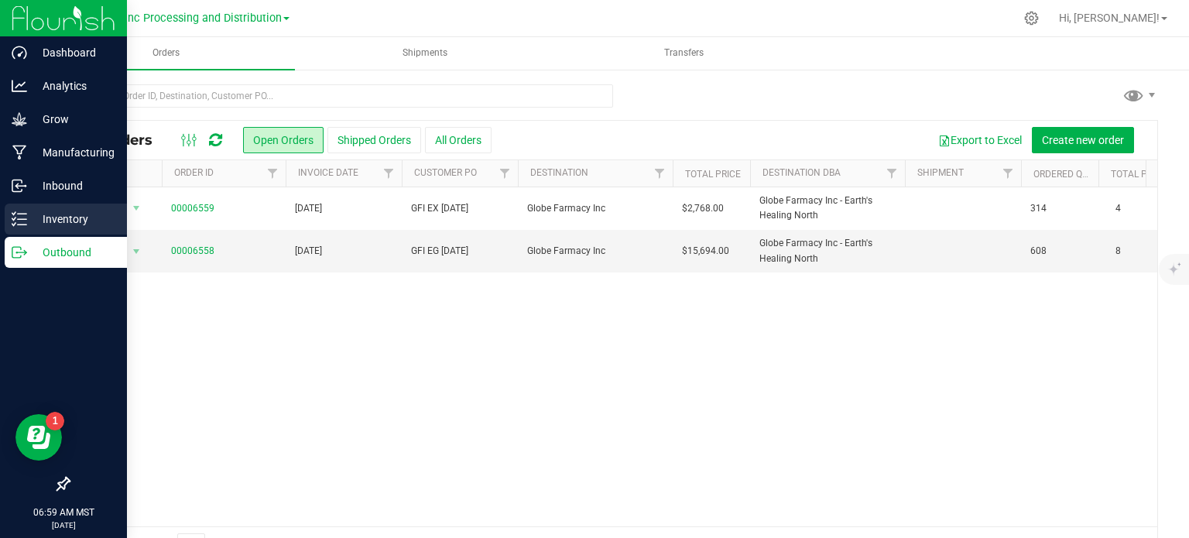
click at [34, 228] on div "Inventory" at bounding box center [66, 219] width 122 height 31
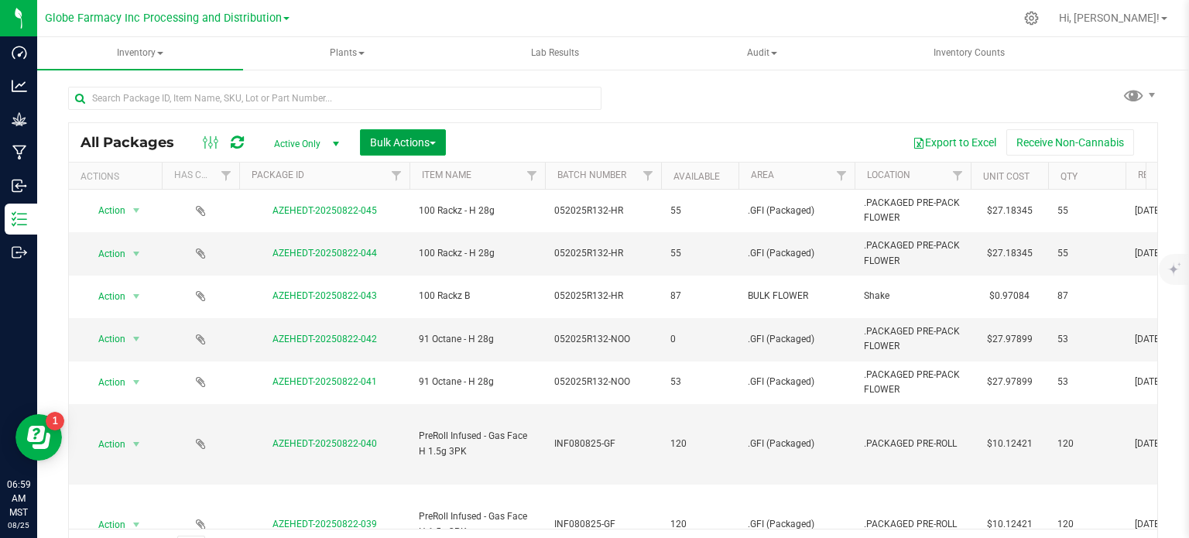
drag, startPoint x: 412, startPoint y: 132, endPoint x: 412, endPoint y: 170, distance: 37.2
click at [412, 132] on button "Bulk Actions" at bounding box center [403, 142] width 86 height 26
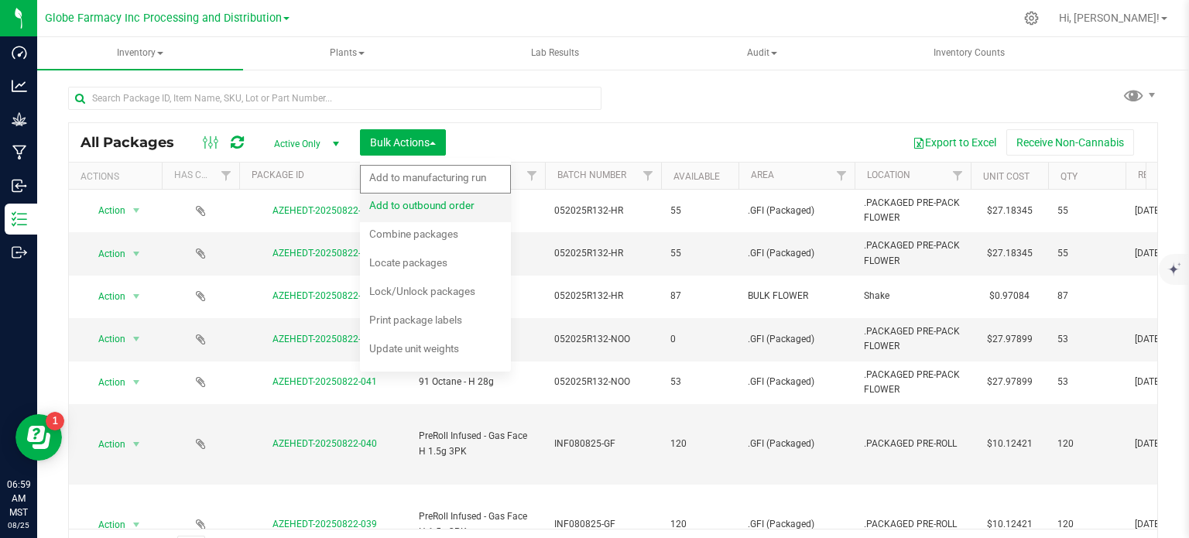
click at [416, 209] on span "Add to outbound order" at bounding box center [421, 205] width 105 height 12
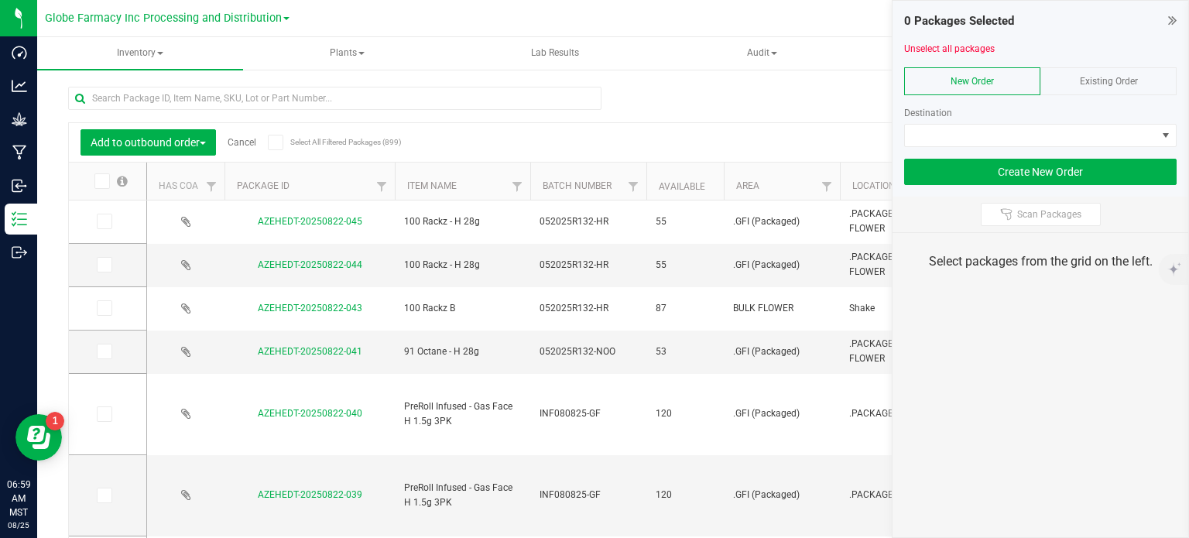
click at [1174, 19] on icon at bounding box center [1172, 19] width 9 height 15
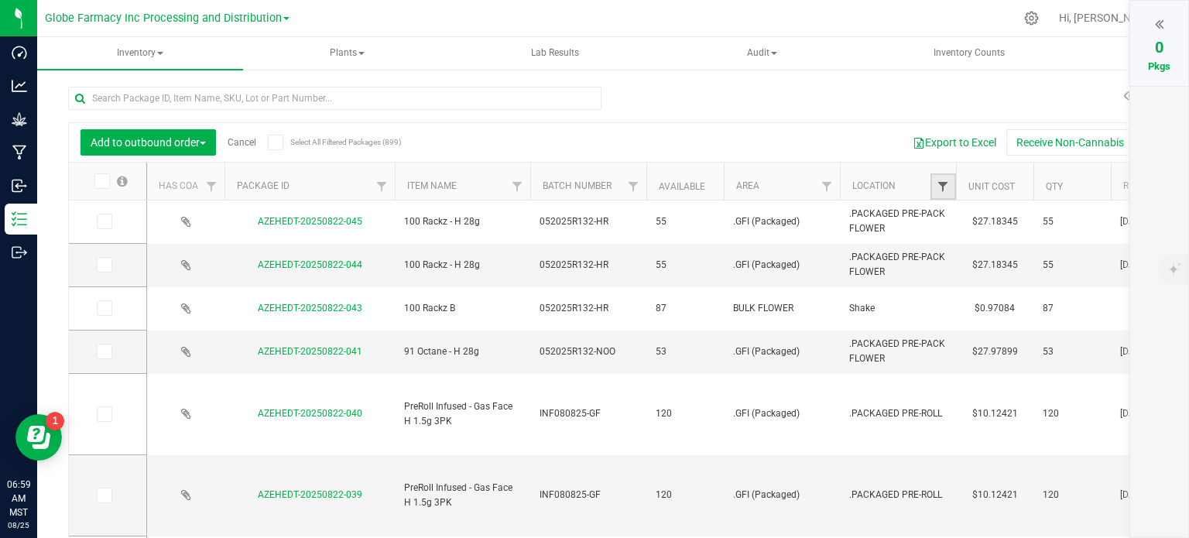
click at [944, 190] on span "Filter" at bounding box center [943, 186] width 12 height 12
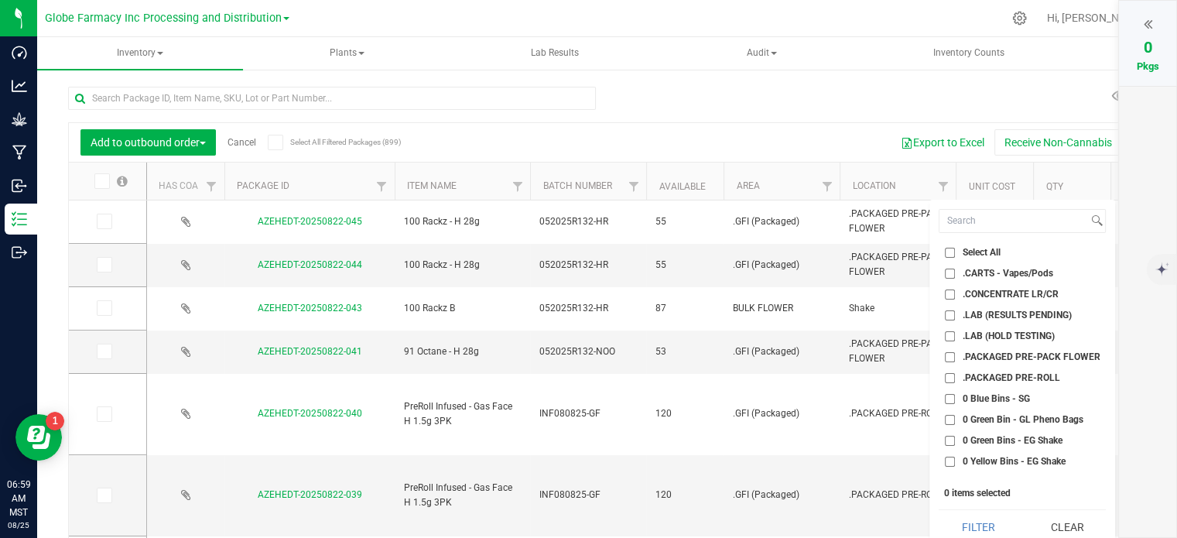
click at [945, 271] on input ".CARTS - Vapes/Pods" at bounding box center [950, 274] width 10 height 10
checkbox input "true"
click at [946, 293] on input ".CONCENTRATE LR/CR" at bounding box center [950, 295] width 10 height 10
checkbox input "true"
click at [979, 510] on button "Filter" at bounding box center [978, 527] width 78 height 34
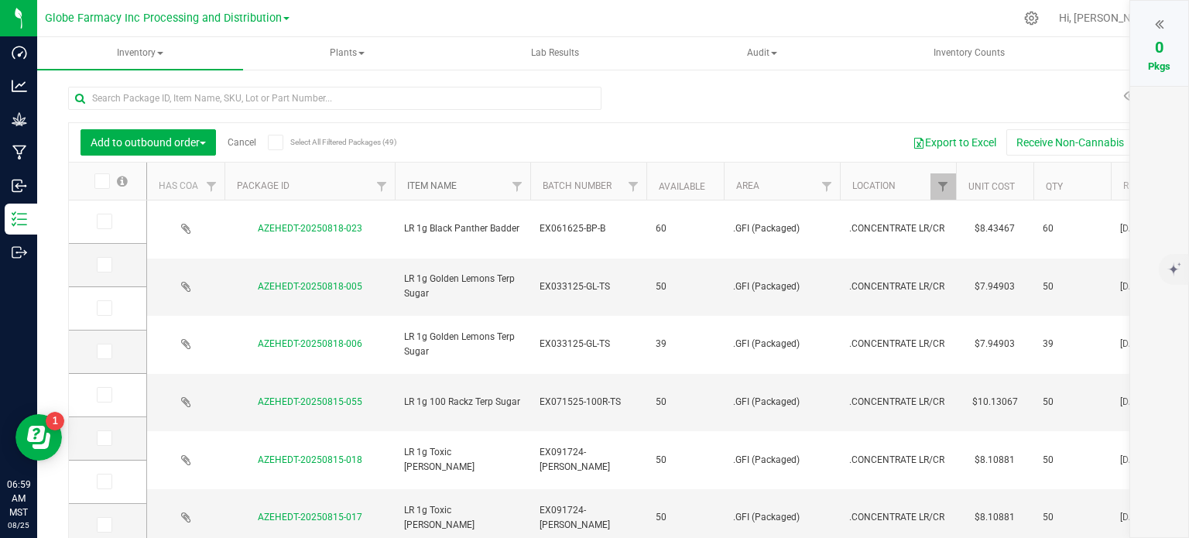
click at [430, 180] on link "Item Name" at bounding box center [432, 185] width 50 height 11
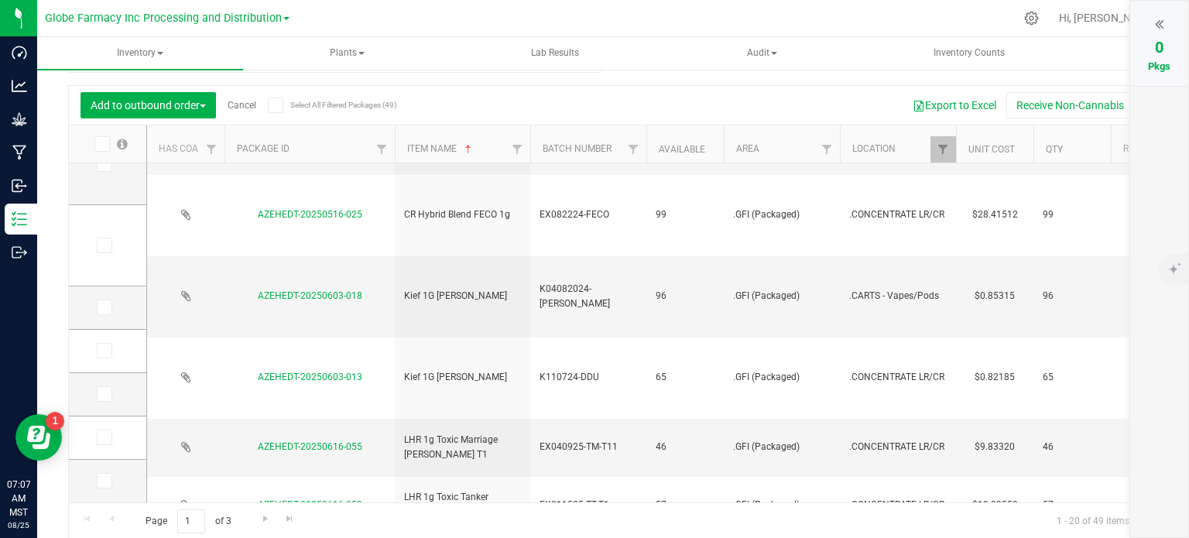
scroll to position [38, 0]
click at [267, 519] on span "Go to the next page" at bounding box center [265, 518] width 12 height 12
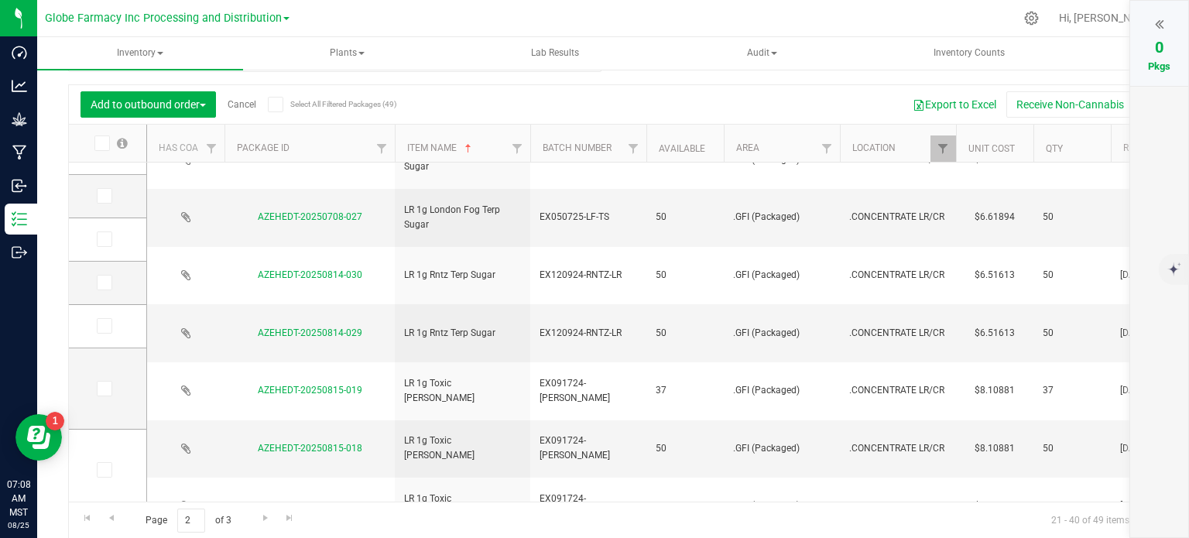
scroll to position [387, 0]
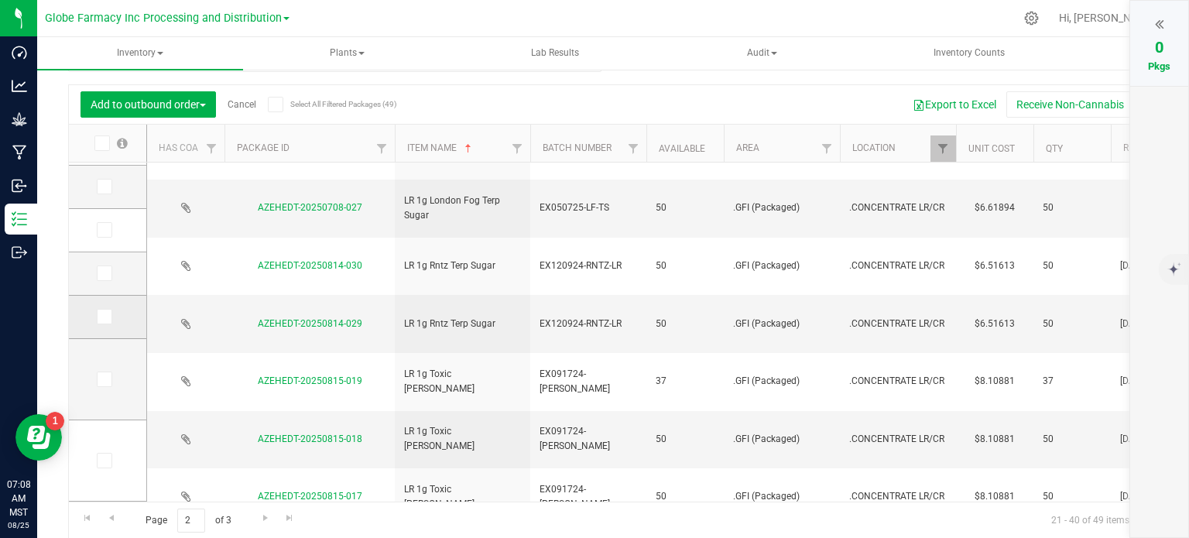
click at [101, 317] on icon at bounding box center [103, 317] width 10 height 0
click at [0, 0] on input "checkbox" at bounding box center [0, 0] width 0 height 0
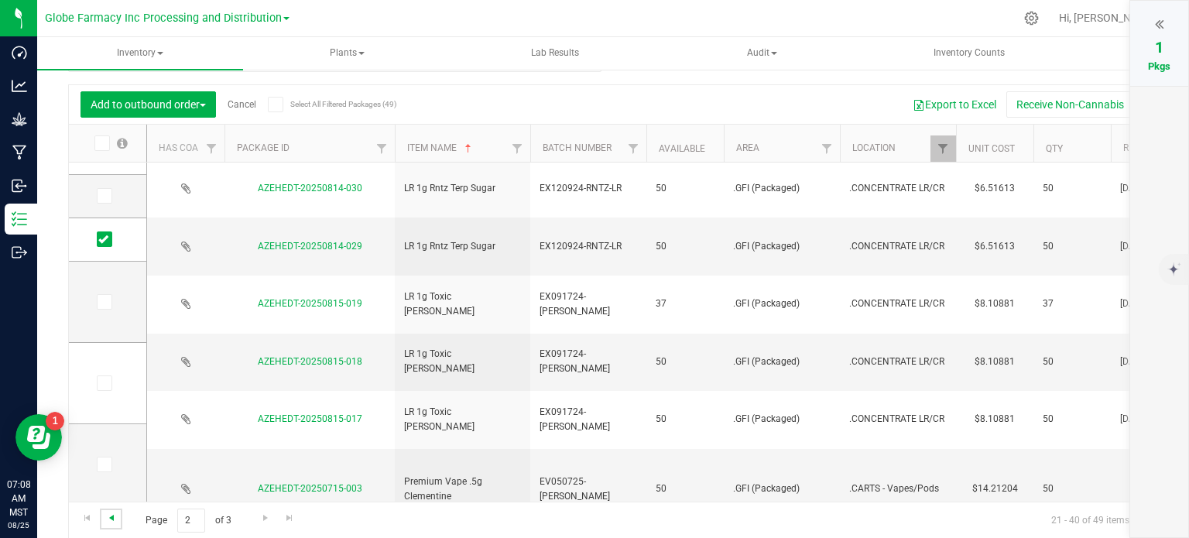
click at [116, 520] on span "Go to the previous page" at bounding box center [111, 518] width 12 height 12
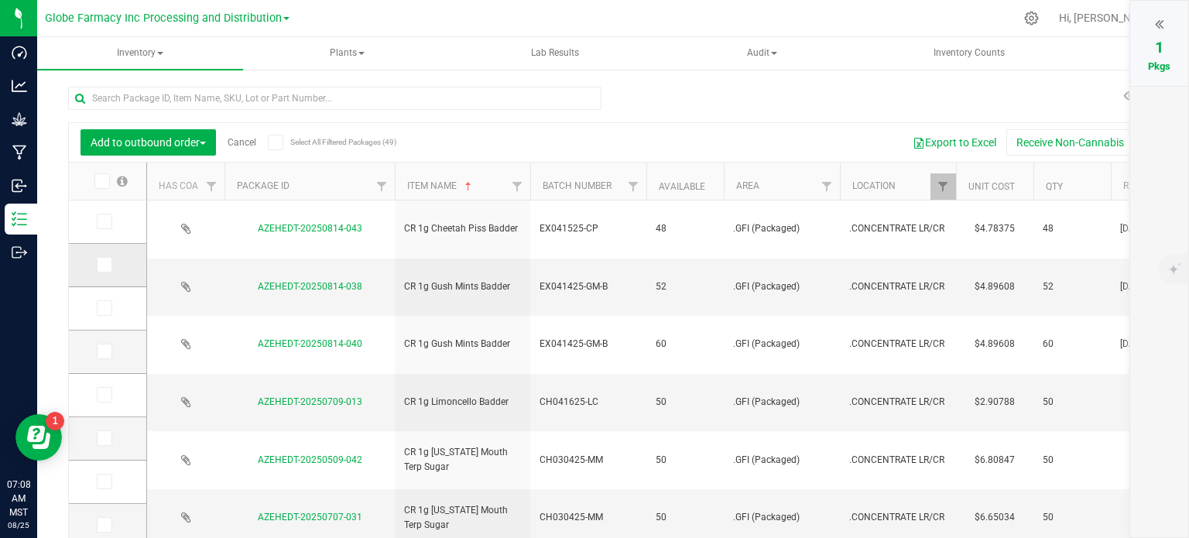
click at [102, 265] on icon at bounding box center [103, 265] width 10 height 0
click at [0, 0] on input "checkbox" at bounding box center [0, 0] width 0 height 0
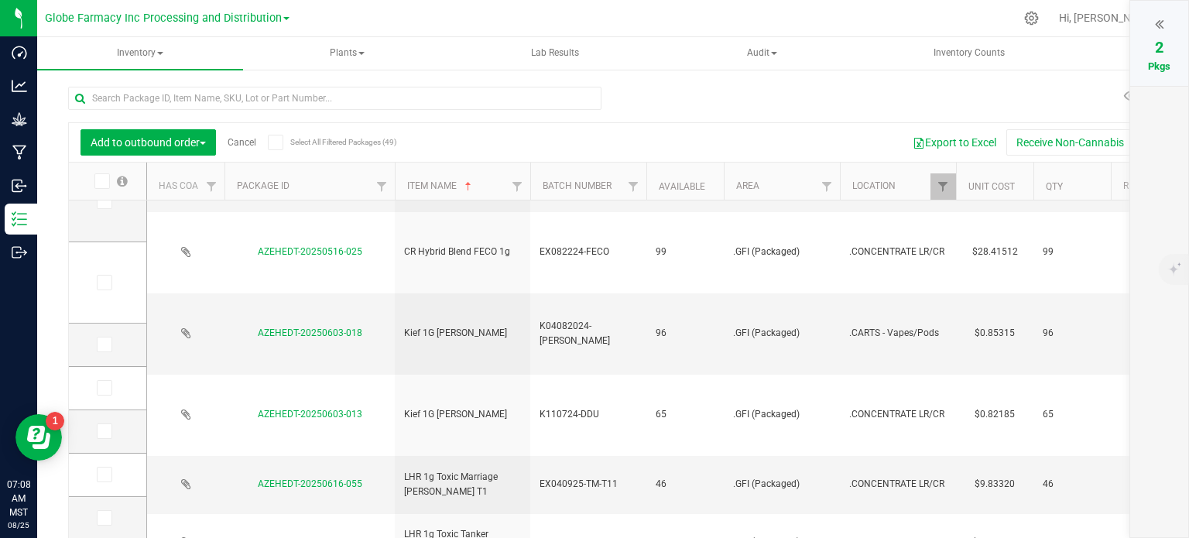
scroll to position [38, 0]
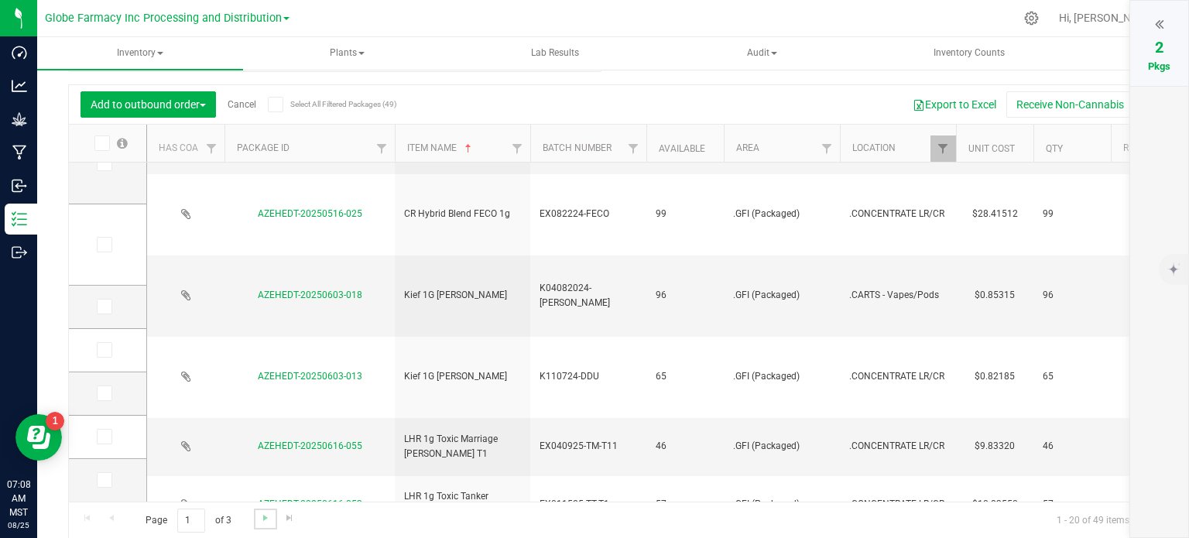
click at [254, 511] on link "Go to the next page" at bounding box center [265, 519] width 22 height 21
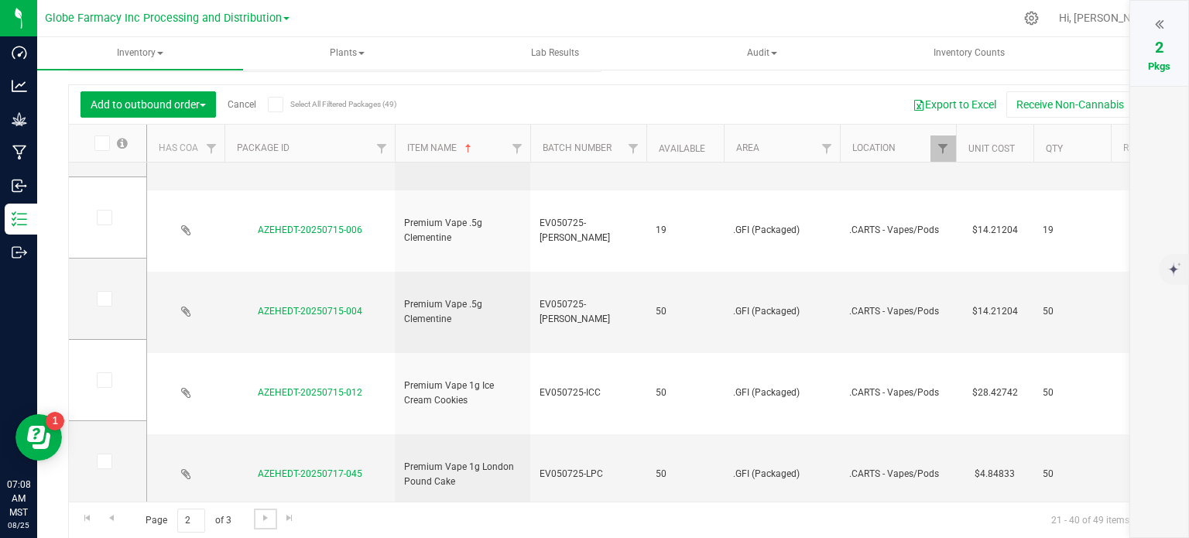
scroll to position [703, 0]
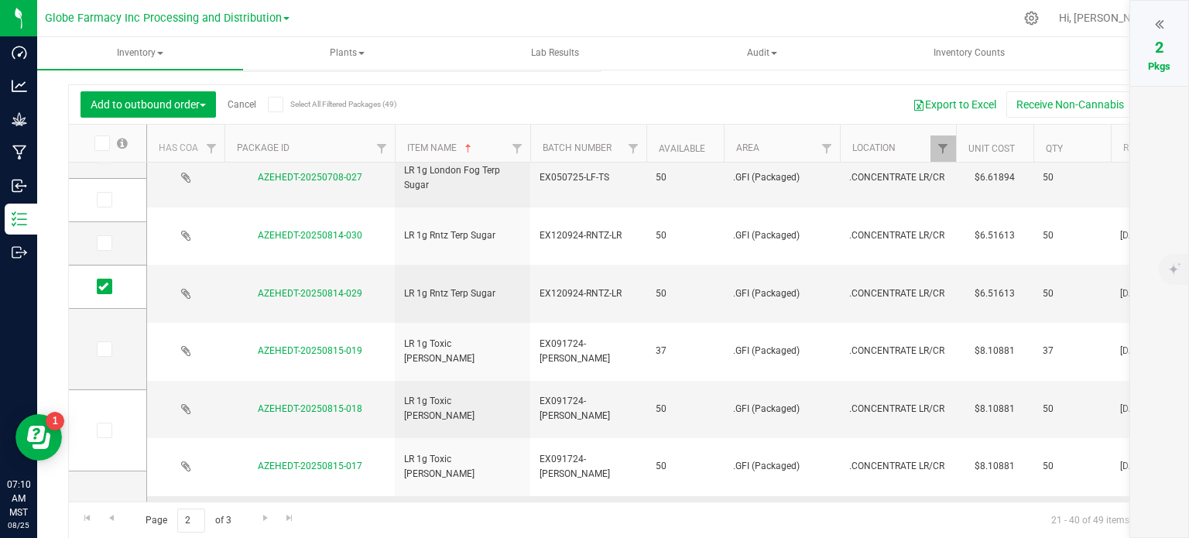
drag, startPoint x: 107, startPoint y: 343, endPoint x: 237, endPoint y: 339, distance: 130.1
click at [107, 349] on icon at bounding box center [103, 349] width 10 height 0
click at [0, 0] on input "checkbox" at bounding box center [0, 0] width 0 height 0
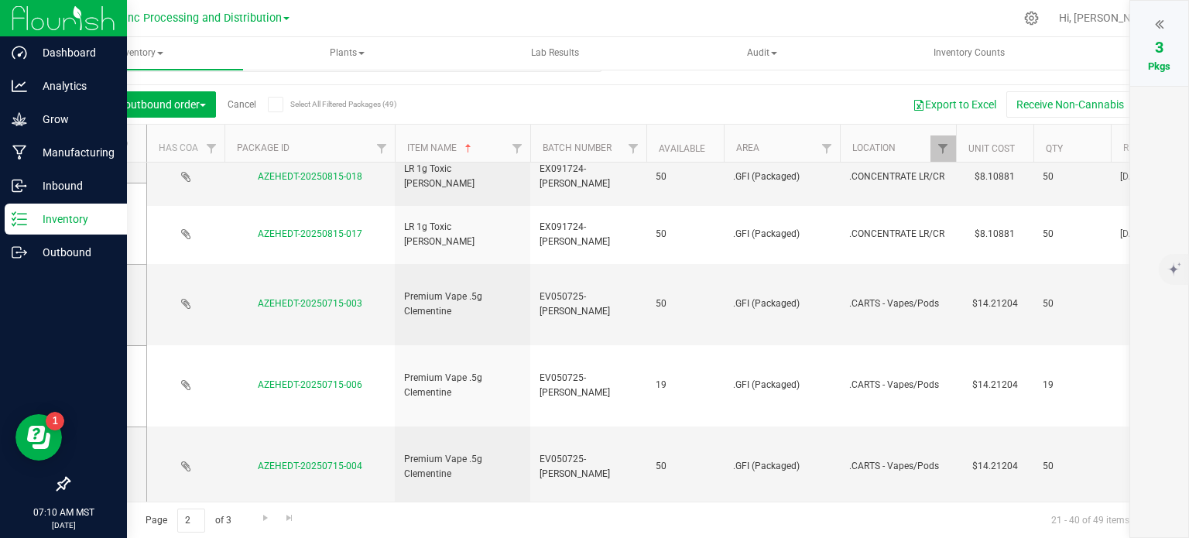
scroll to position [650, 0]
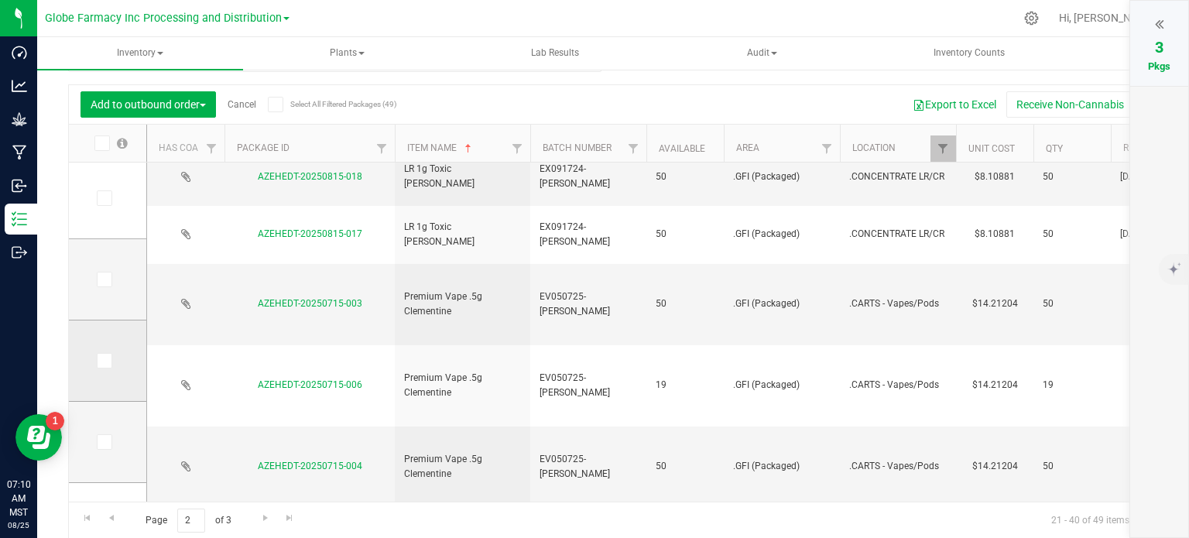
click at [102, 361] on icon at bounding box center [103, 361] width 10 height 0
click at [0, 0] on input "checkbox" at bounding box center [0, 0] width 0 height 0
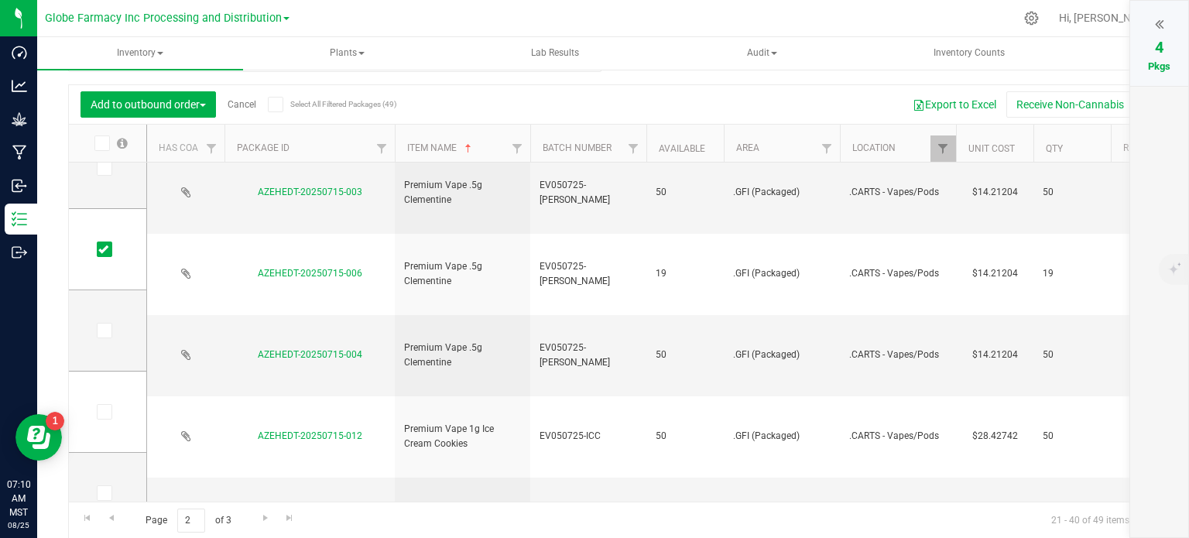
scroll to position [793, 0]
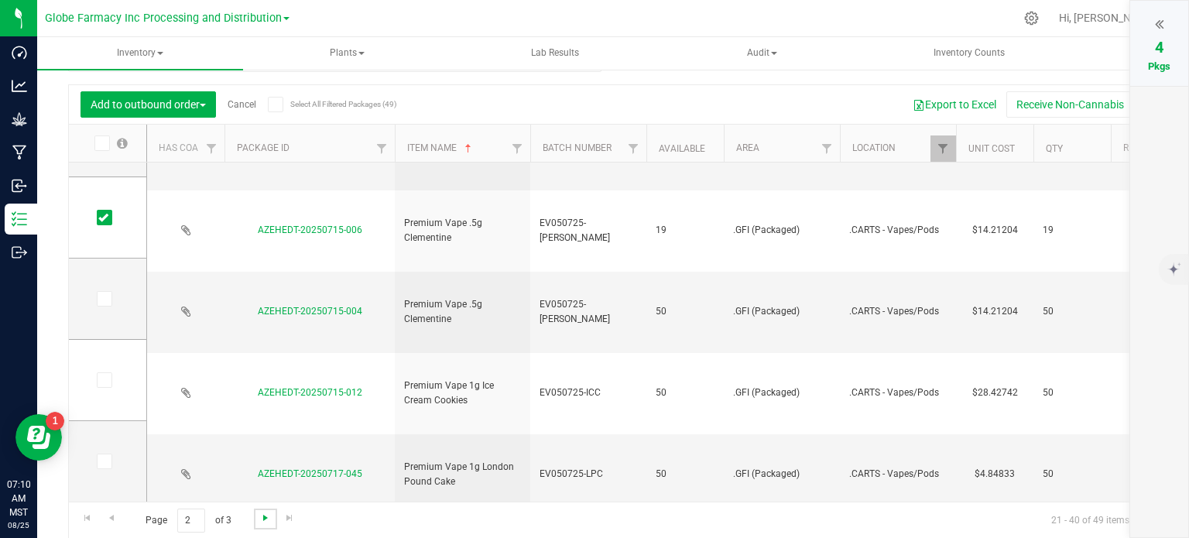
click at [263, 517] on span "Go to the next page" at bounding box center [265, 518] width 12 height 12
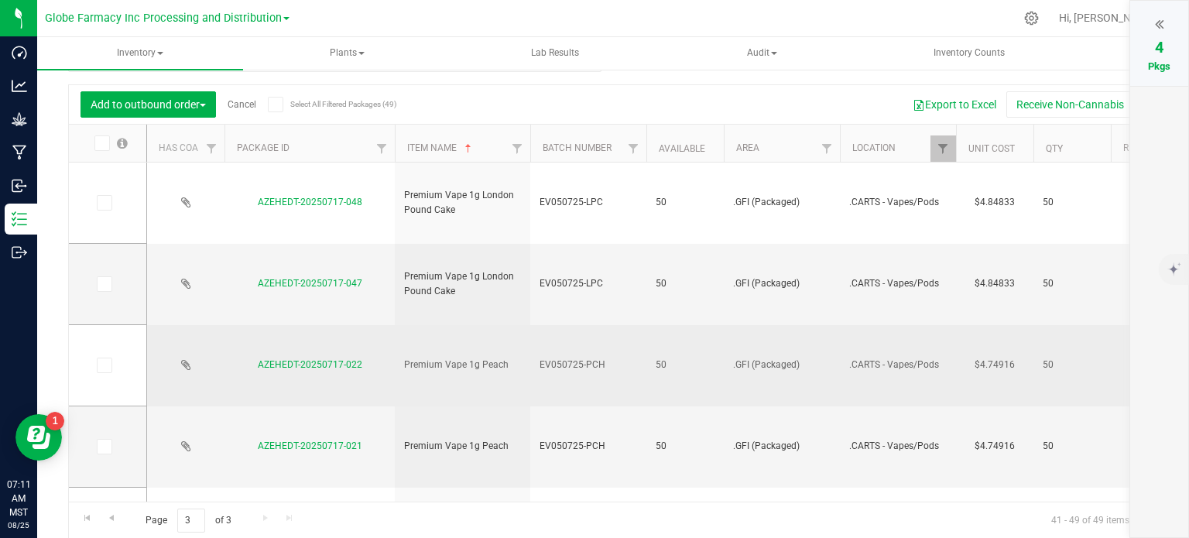
scroll to position [155, 0]
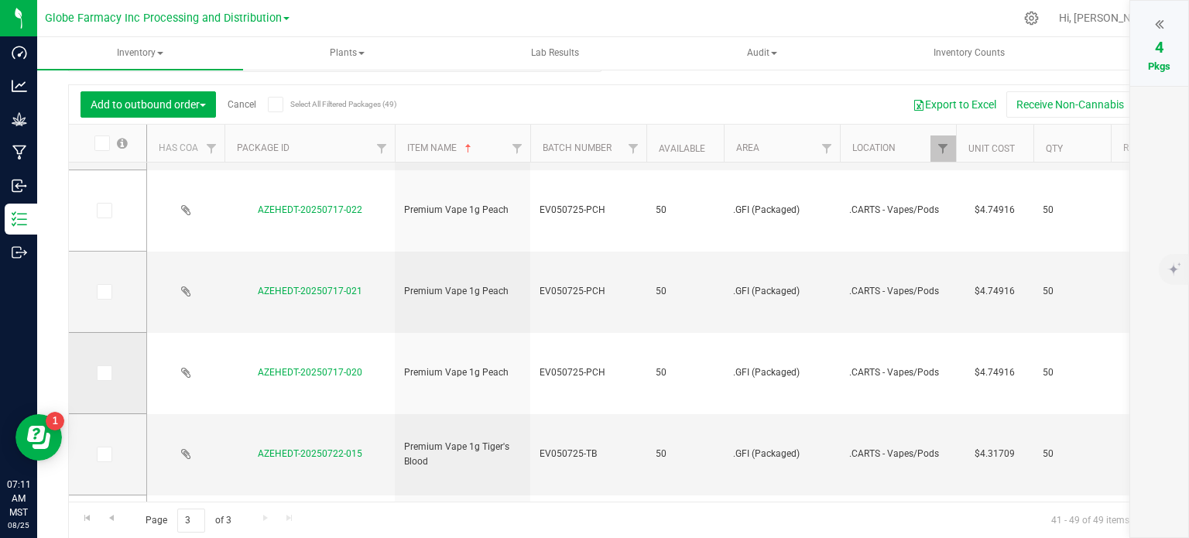
drag, startPoint x: 100, startPoint y: 371, endPoint x: 118, endPoint y: 377, distance: 18.9
click at [100, 373] on icon at bounding box center [103, 373] width 10 height 0
click at [0, 0] on input "checkbox" at bounding box center [0, 0] width 0 height 0
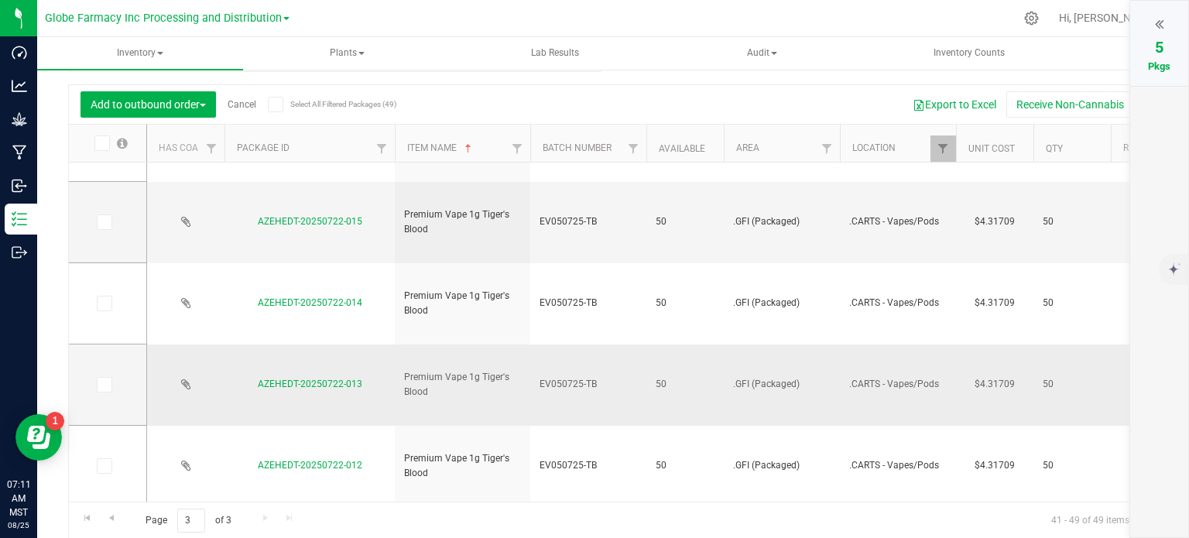
scroll to position [392, 0]
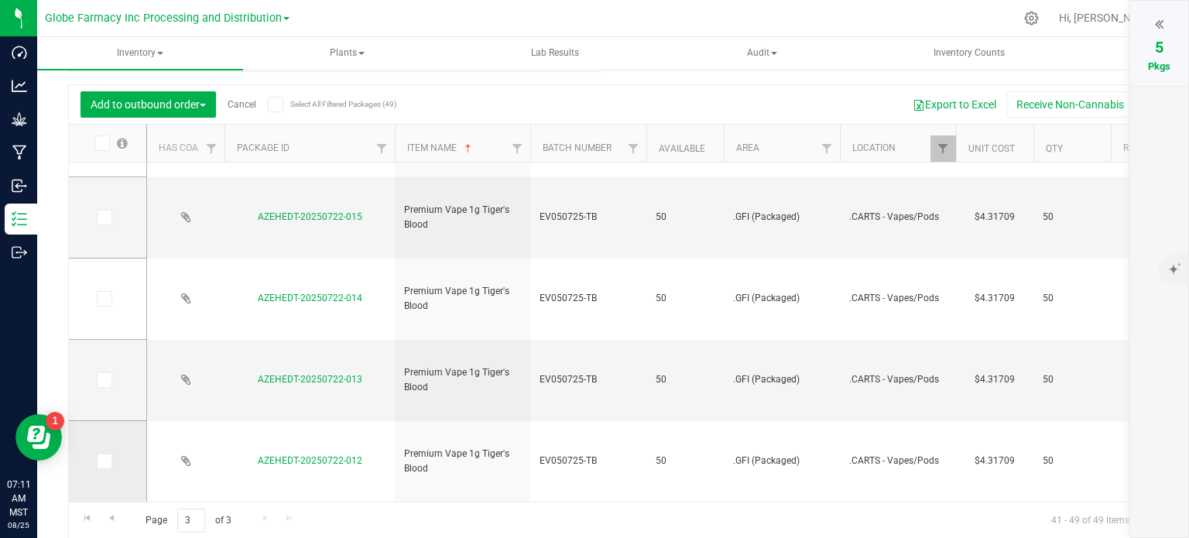
drag, startPoint x: 98, startPoint y: 451, endPoint x: 101, endPoint y: 459, distance: 8.3
click at [98, 451] on td at bounding box center [107, 461] width 77 height 81
click at [99, 461] on icon at bounding box center [103, 461] width 10 height 0
click at [0, 0] on input "checkbox" at bounding box center [0, 0] width 0 height 0
click at [1160, 27] on icon at bounding box center [1159, 23] width 9 height 15
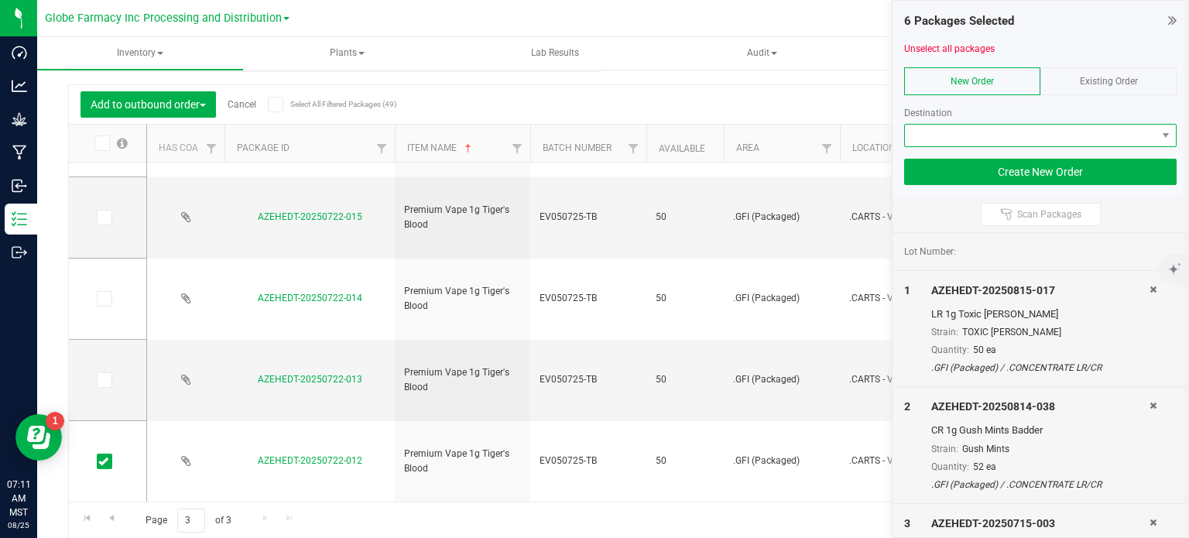
click at [946, 138] on span at bounding box center [1031, 136] width 252 height 22
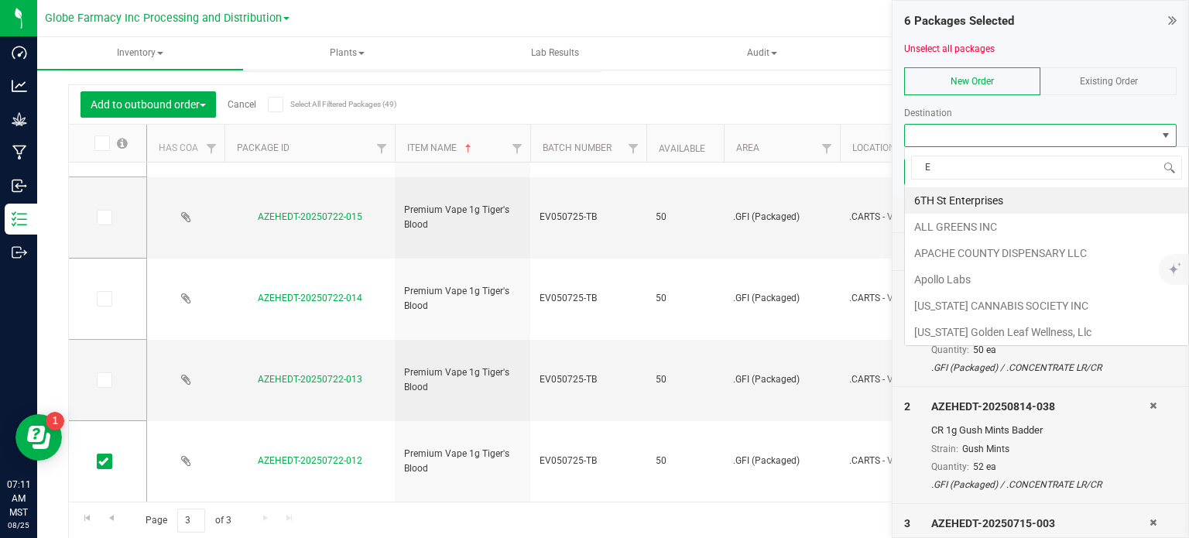
scroll to position [22, 273]
type input "EARTH"
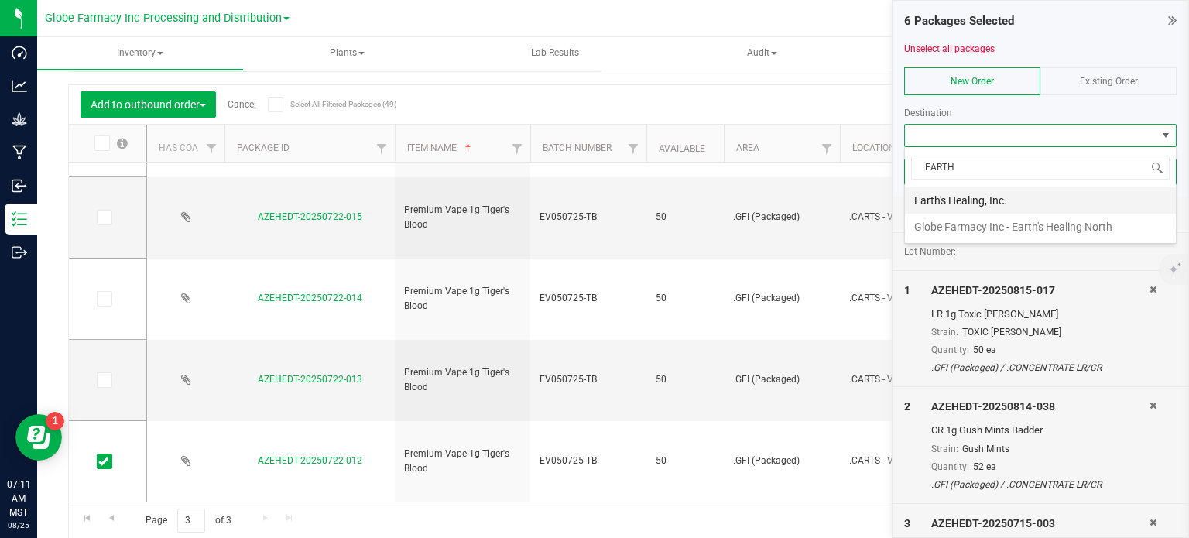
click at [1005, 199] on li "Earth's Healing, Inc." at bounding box center [1040, 200] width 271 height 26
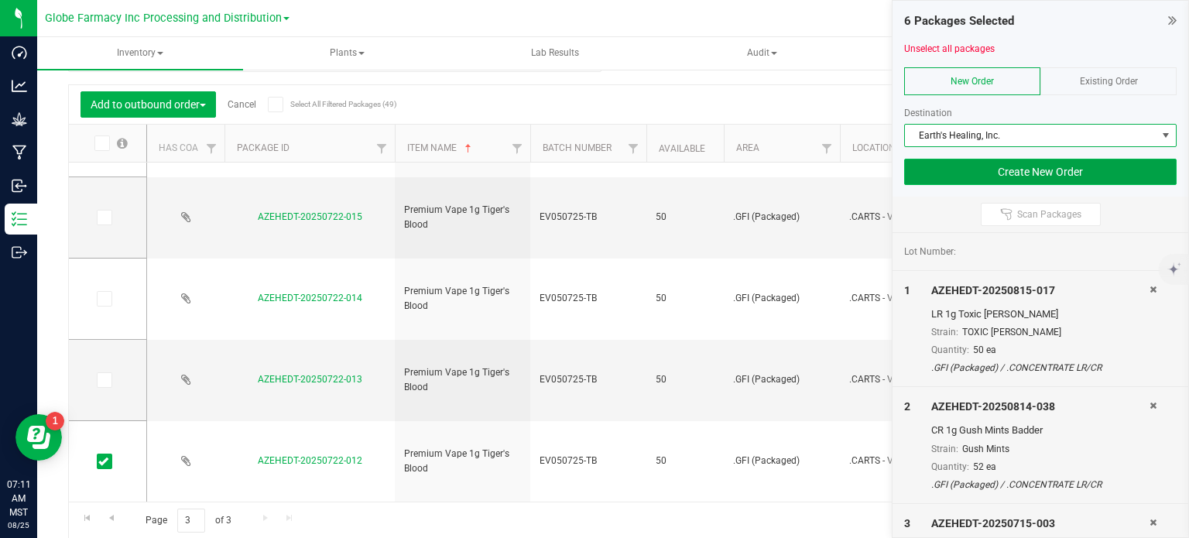
click at [991, 179] on button "Create New Order" at bounding box center [1040, 172] width 273 height 26
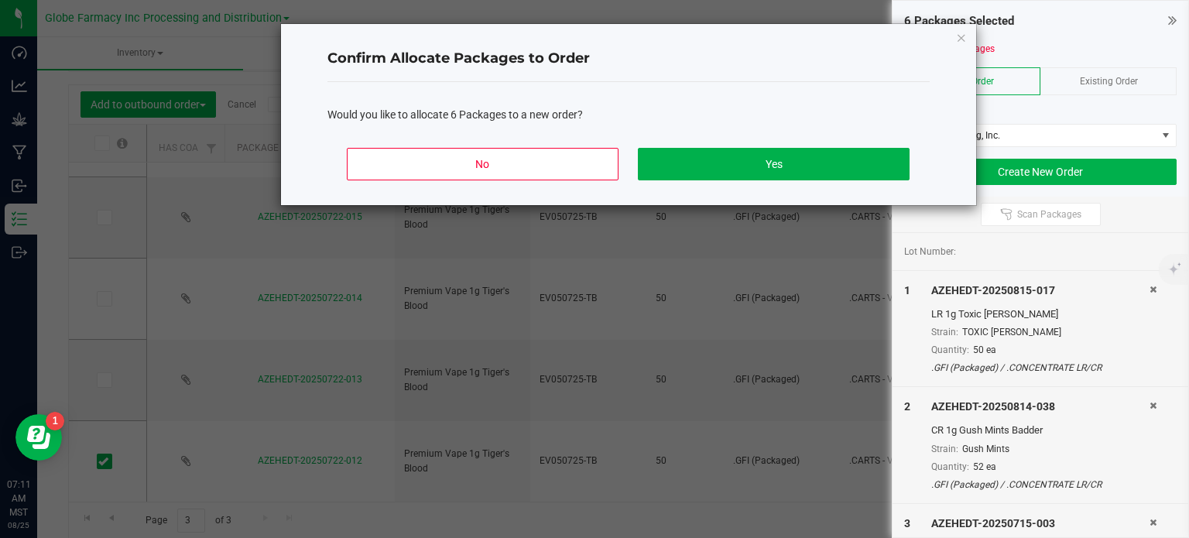
click at [794, 180] on div "No Yes" at bounding box center [628, 170] width 602 height 70
click at [796, 175] on button "Yes" at bounding box center [773, 164] width 271 height 33
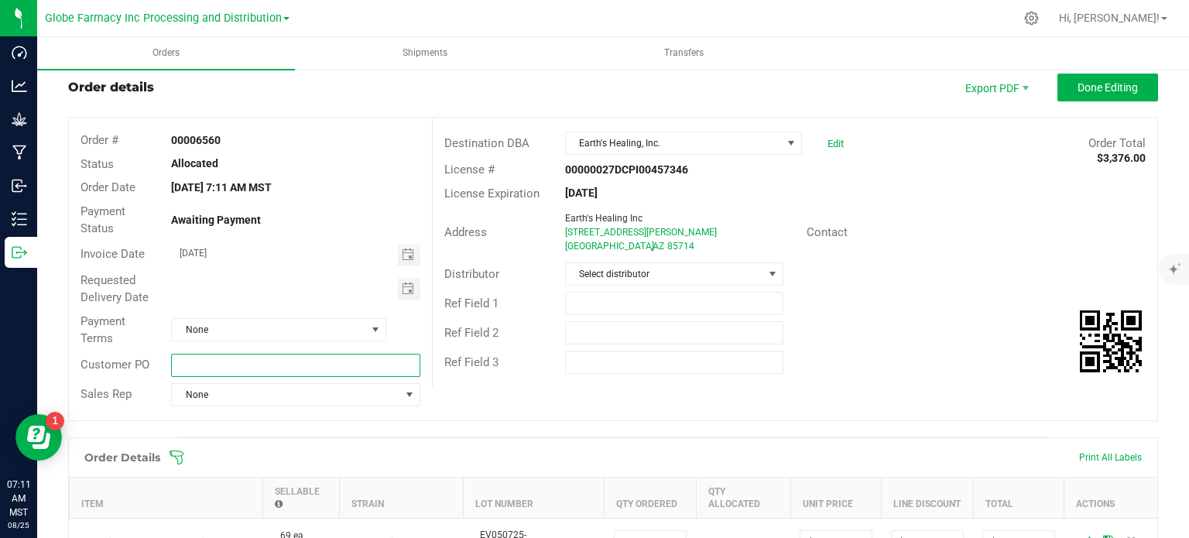
click at [254, 371] on input "text" at bounding box center [295, 365] width 249 height 23
type input "G"
type input "EH EX [DATE]"
click at [646, 283] on span "Select distributor" at bounding box center [664, 274] width 197 height 22
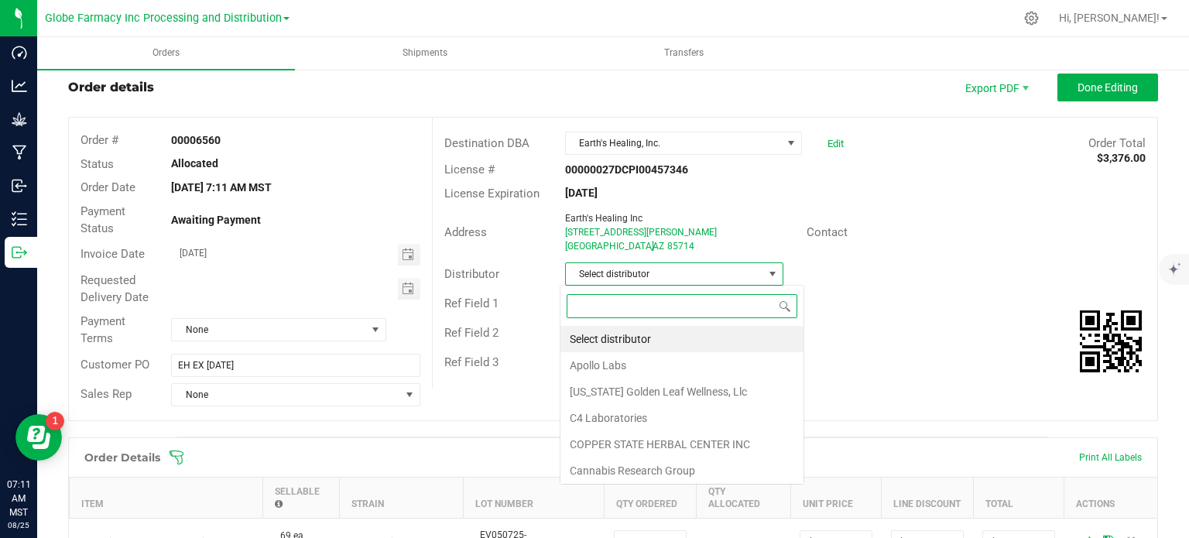
scroll to position [22, 215]
type input "GLOBE"
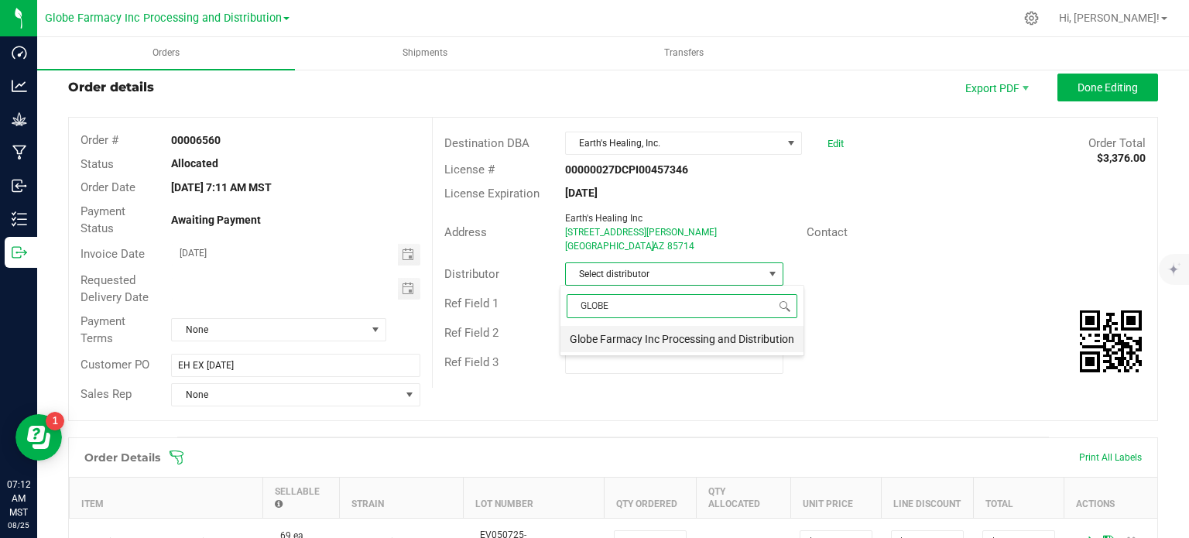
click at [646, 346] on li "Globe Farmacy Inc Processing and Distribution" at bounding box center [681, 339] width 243 height 26
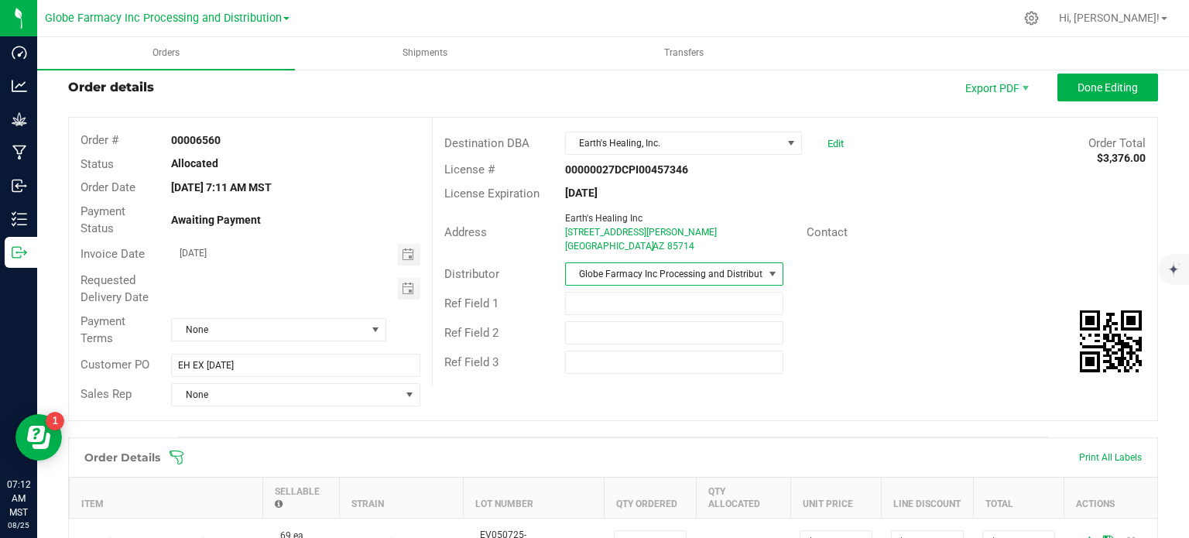
click at [1081, 78] on button "Done Editing" at bounding box center [1107, 88] width 101 height 28
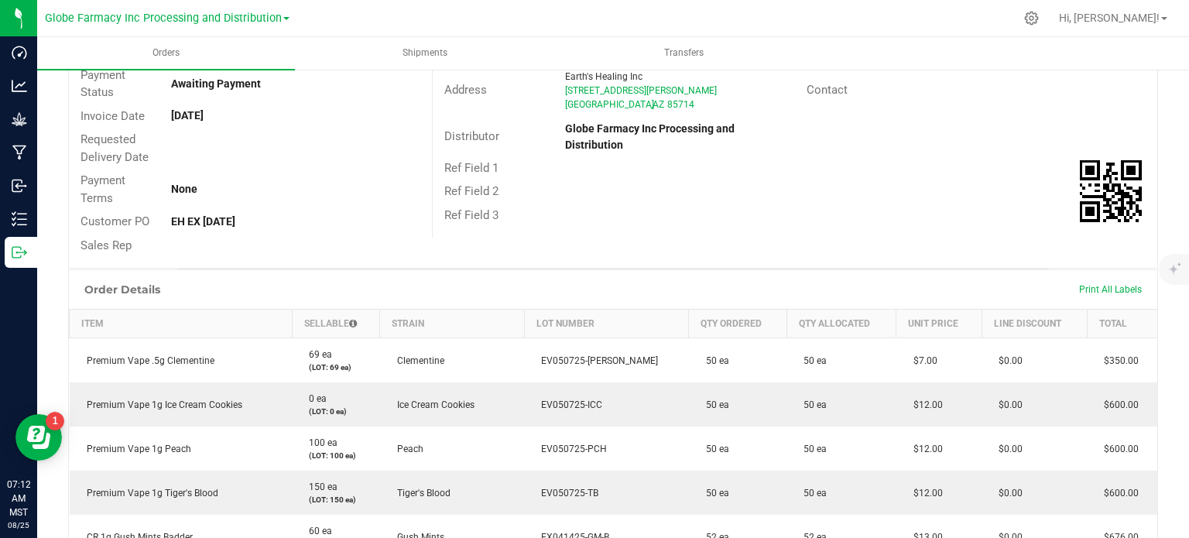
scroll to position [115, 0]
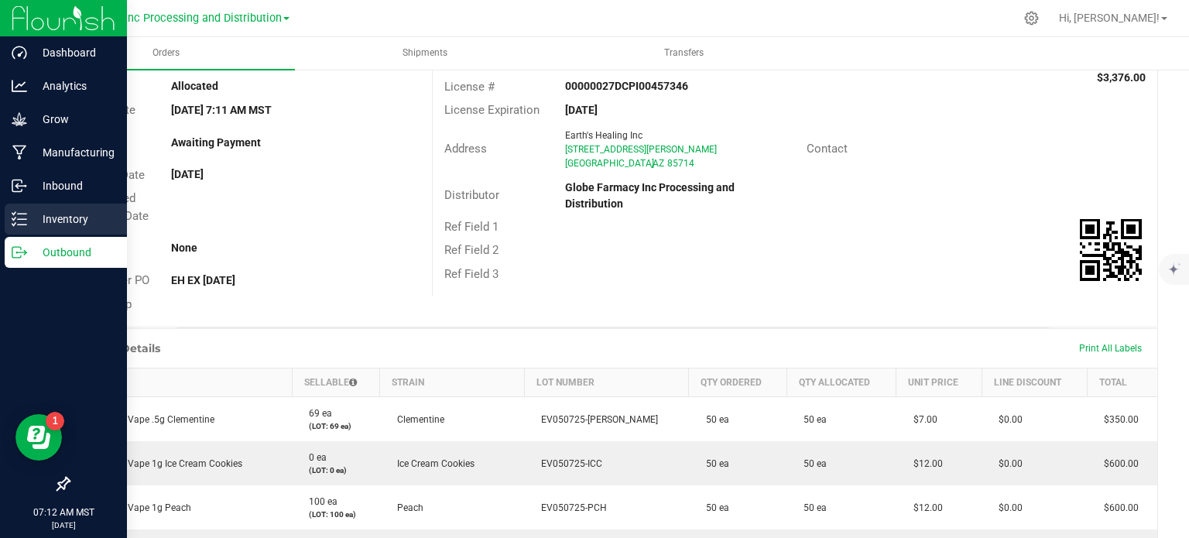
drag, startPoint x: 19, startPoint y: 212, endPoint x: 28, endPoint y: 214, distance: 8.7
click at [19, 212] on icon at bounding box center [19, 218] width 15 height 15
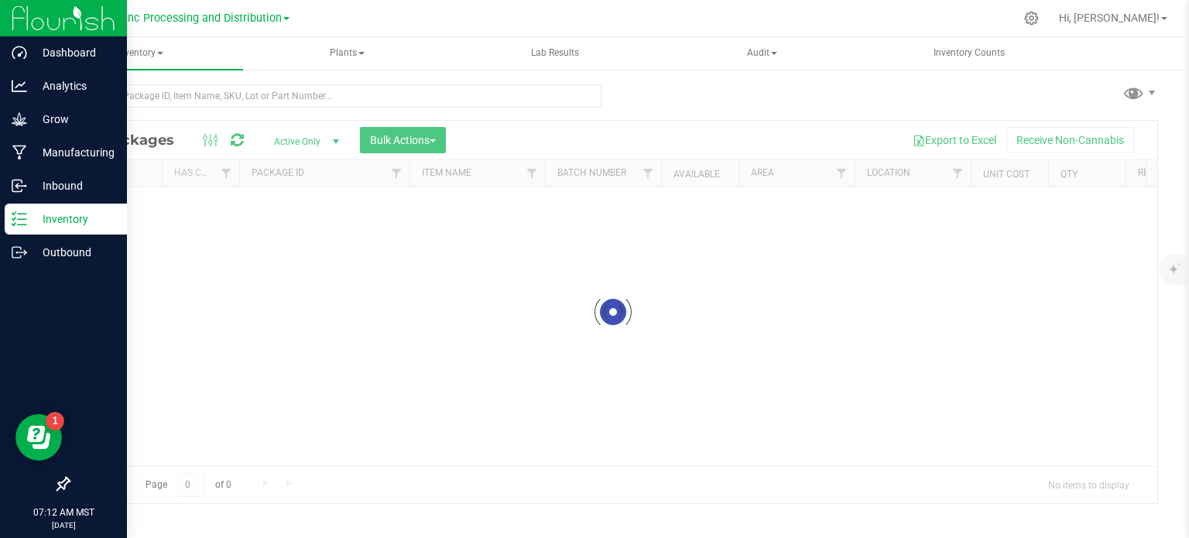
scroll to position [2, 0]
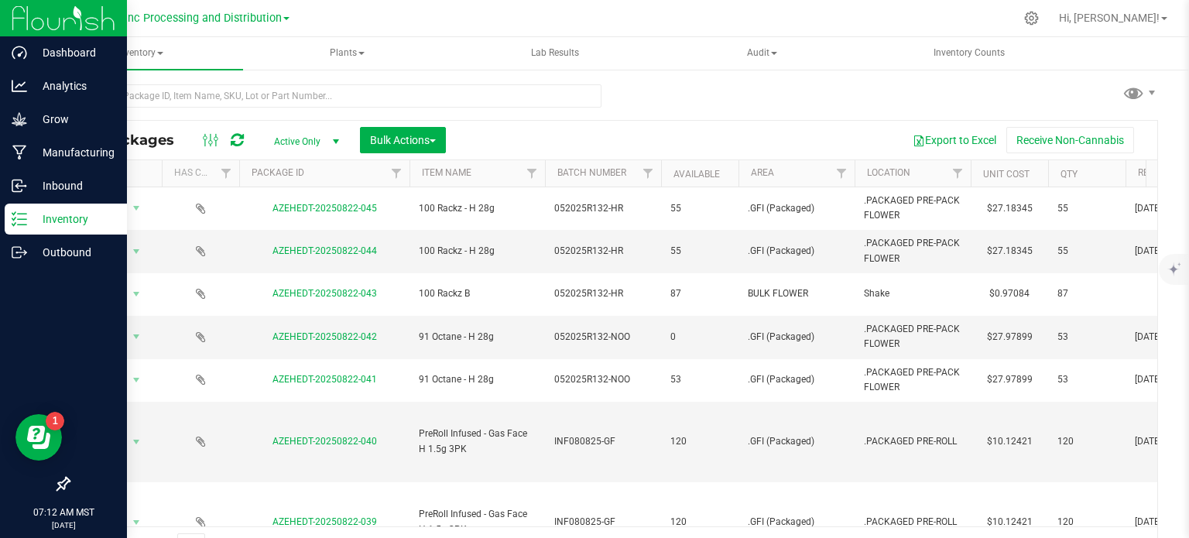
scroll to position [27, 0]
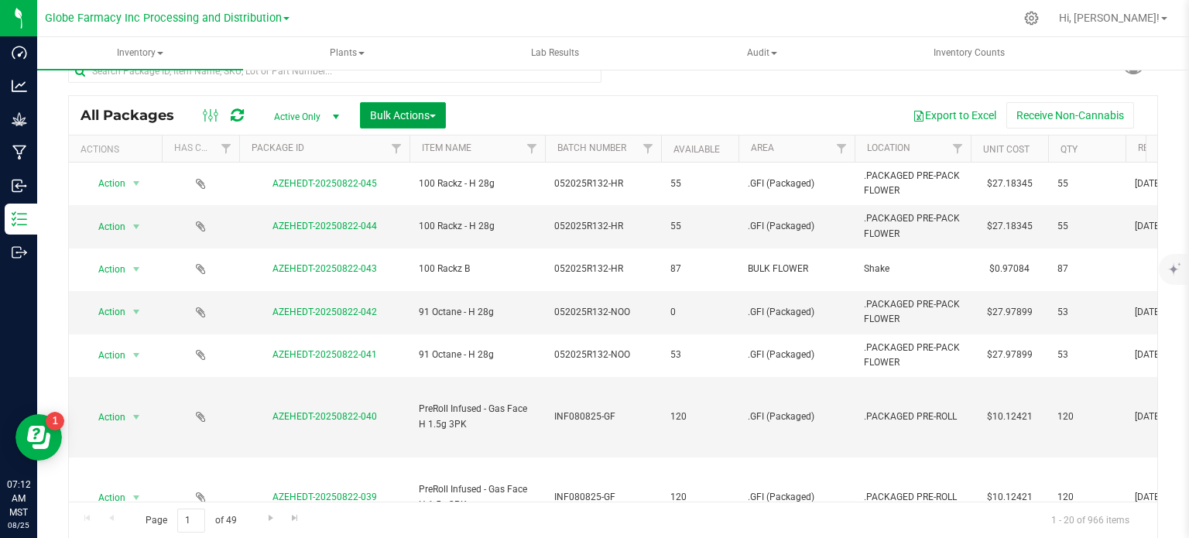
click at [418, 123] on button "Bulk Actions" at bounding box center [403, 115] width 86 height 26
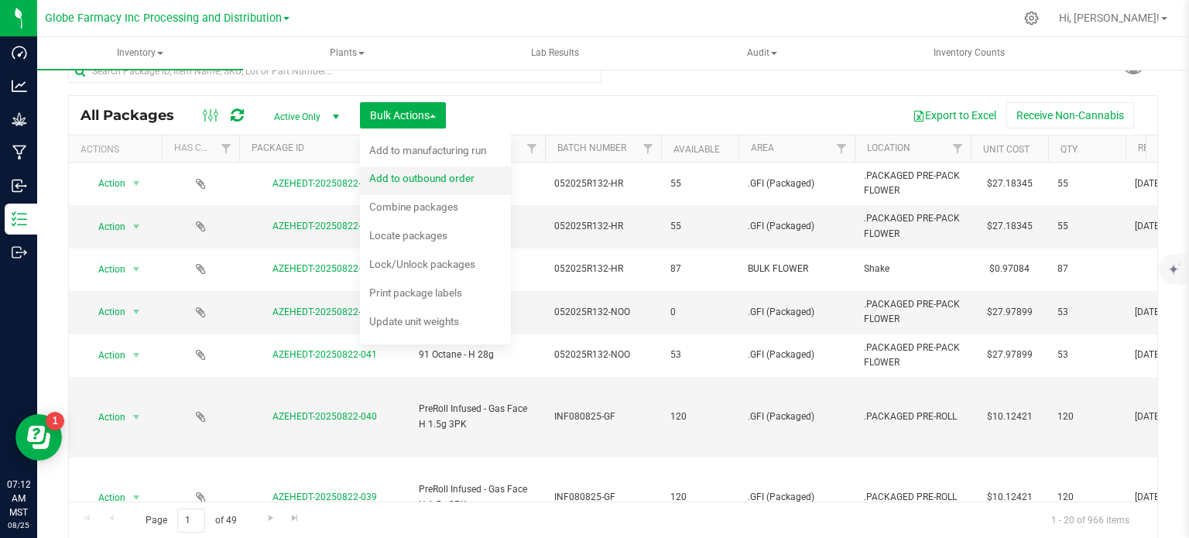
click at [393, 188] on div "Add to outbound order" at bounding box center [432, 180] width 126 height 25
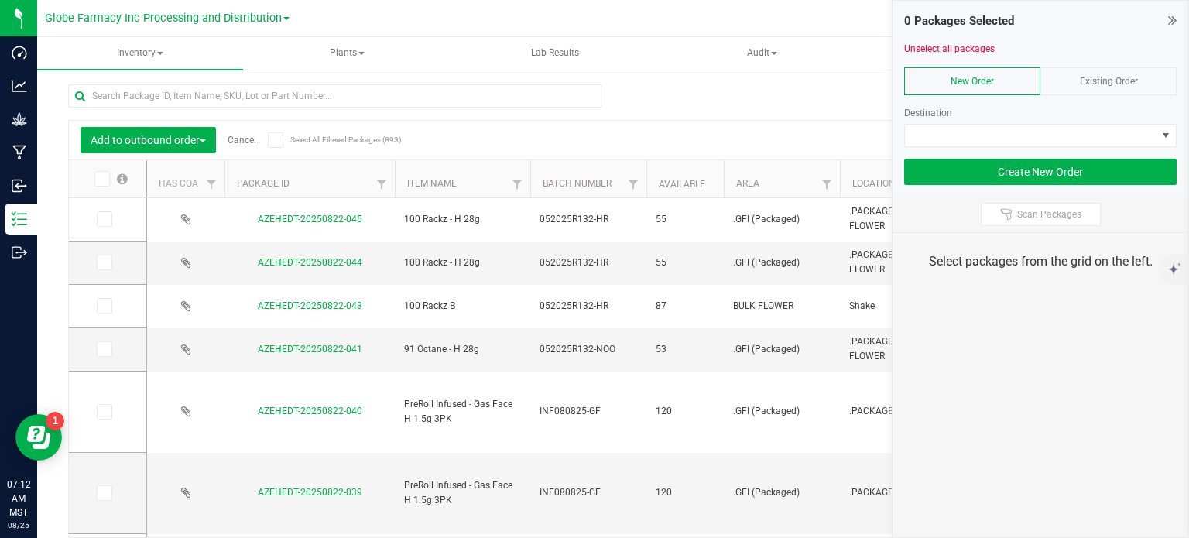
scroll to position [27, 0]
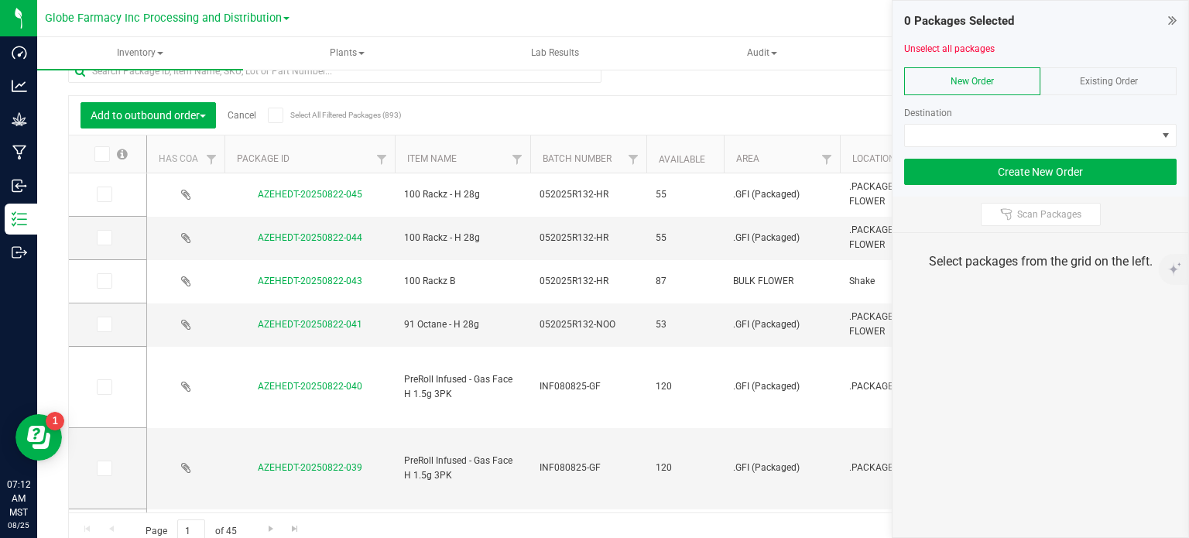
click at [1170, 13] on icon at bounding box center [1172, 19] width 9 height 15
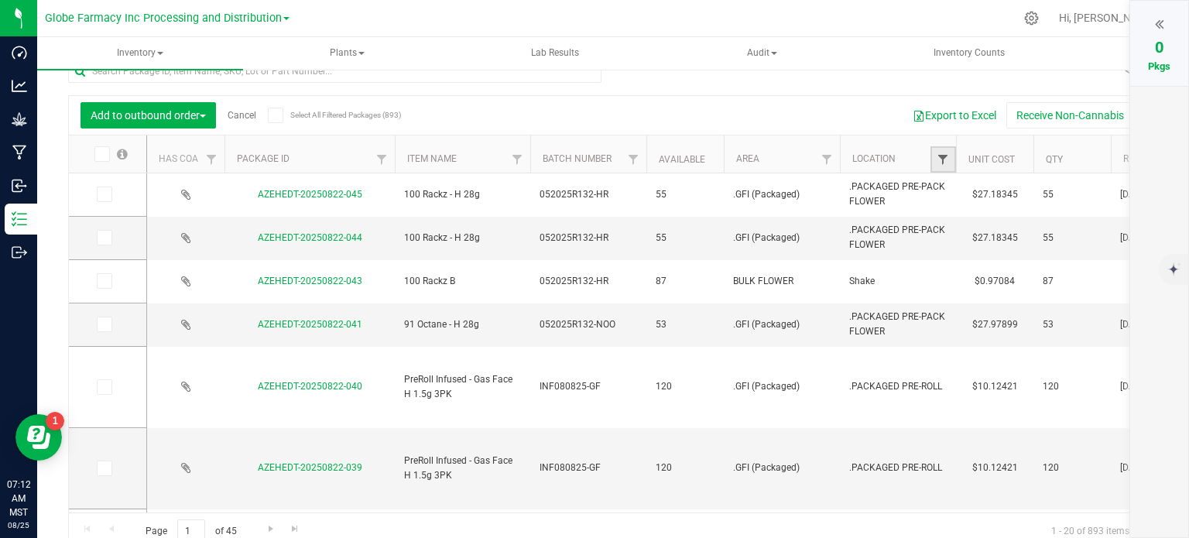
click at [944, 157] on span "Filter" at bounding box center [943, 159] width 12 height 12
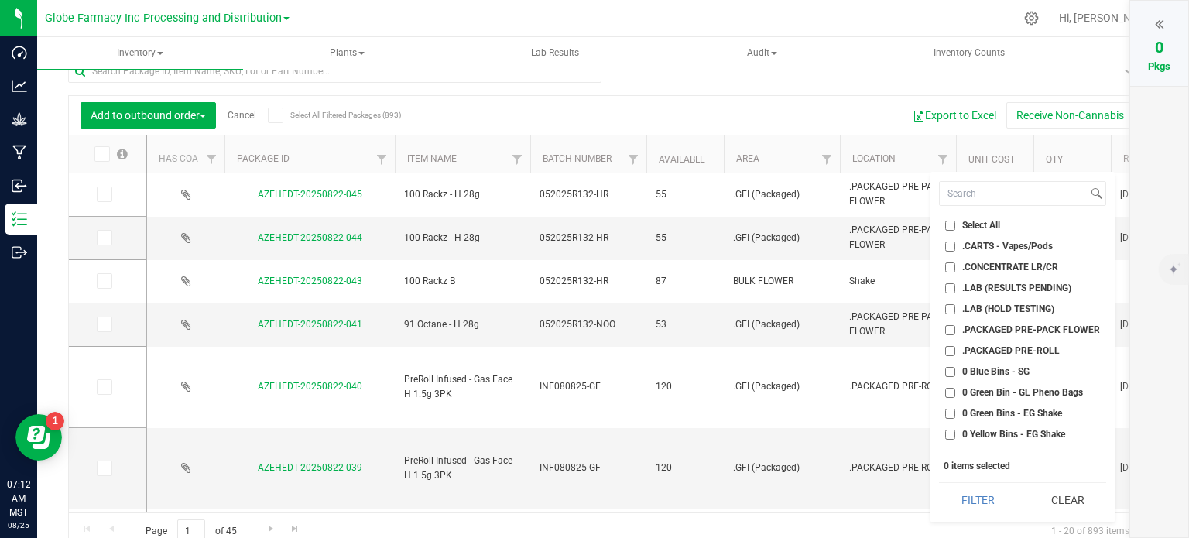
click at [951, 327] on input ".PACKAGED PRE-PACK FLOWER" at bounding box center [950, 330] width 10 height 10
checkbox input "true"
click at [954, 351] on input ".PACKAGED PRE-ROLL" at bounding box center [950, 351] width 10 height 10
checkbox input "true"
click at [971, 490] on button "Filter" at bounding box center [978, 500] width 78 height 34
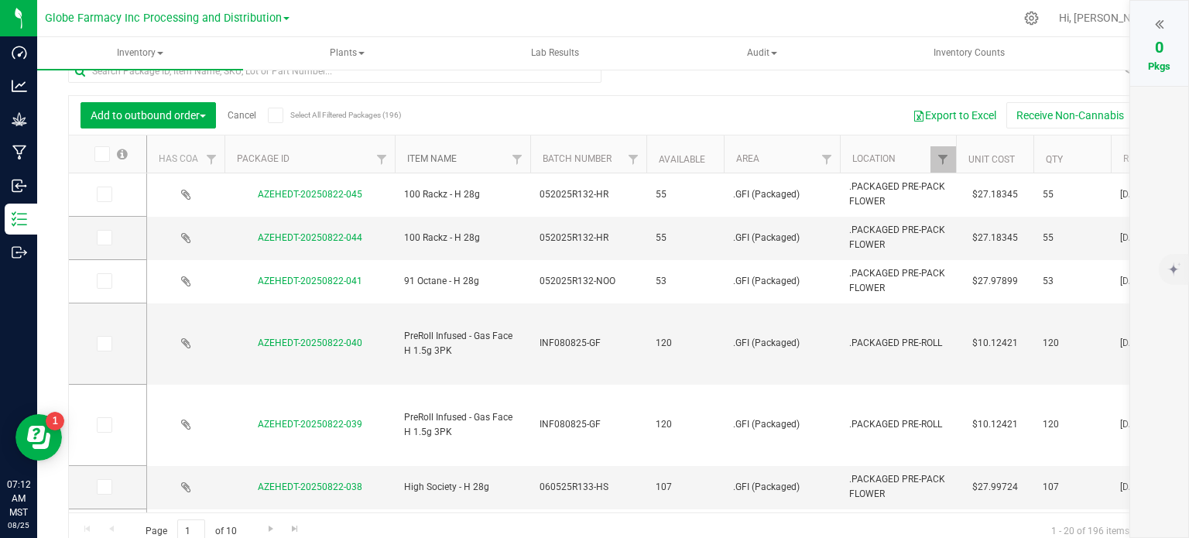
click at [440, 160] on link "Item Name" at bounding box center [432, 158] width 50 height 11
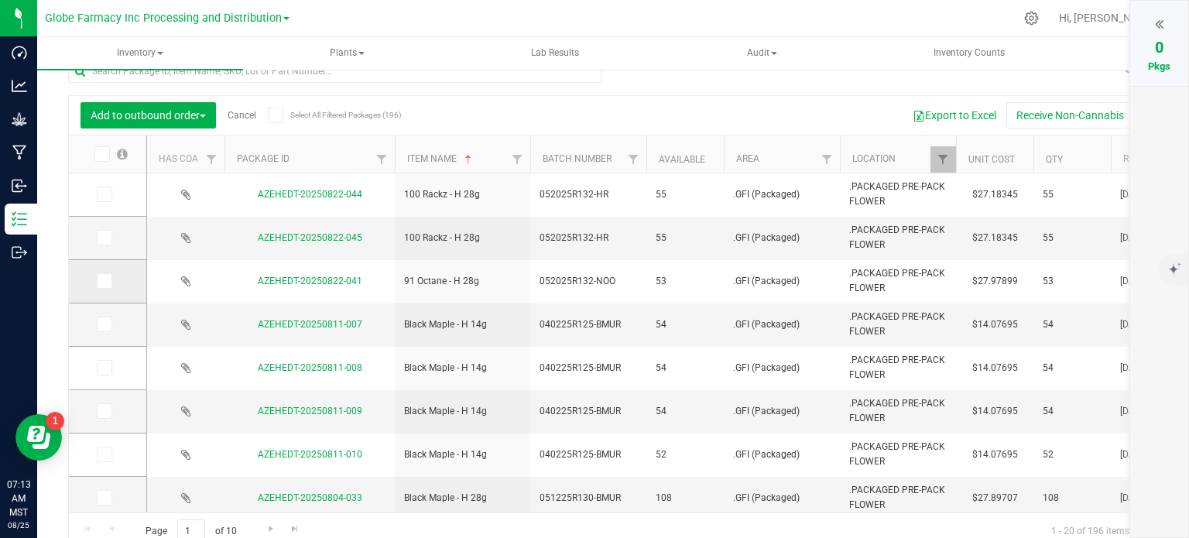
click at [105, 287] on span at bounding box center [104, 280] width 15 height 15
click at [108, 285] on span at bounding box center [104, 280] width 15 height 15
click at [0, 0] on input "checkbox" at bounding box center [0, 0] width 0 height 0
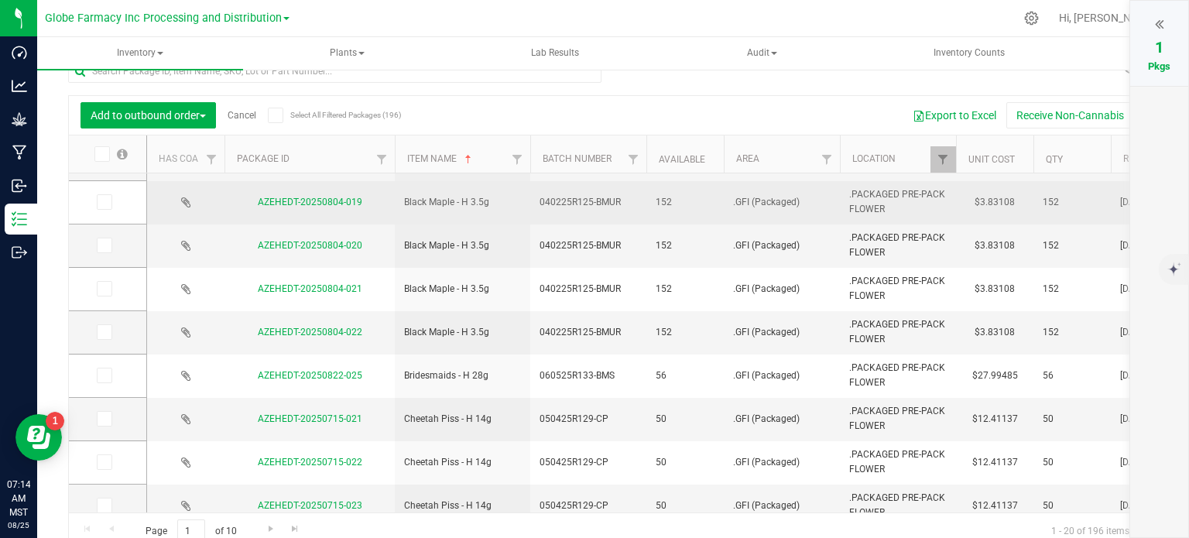
scroll to position [527, 0]
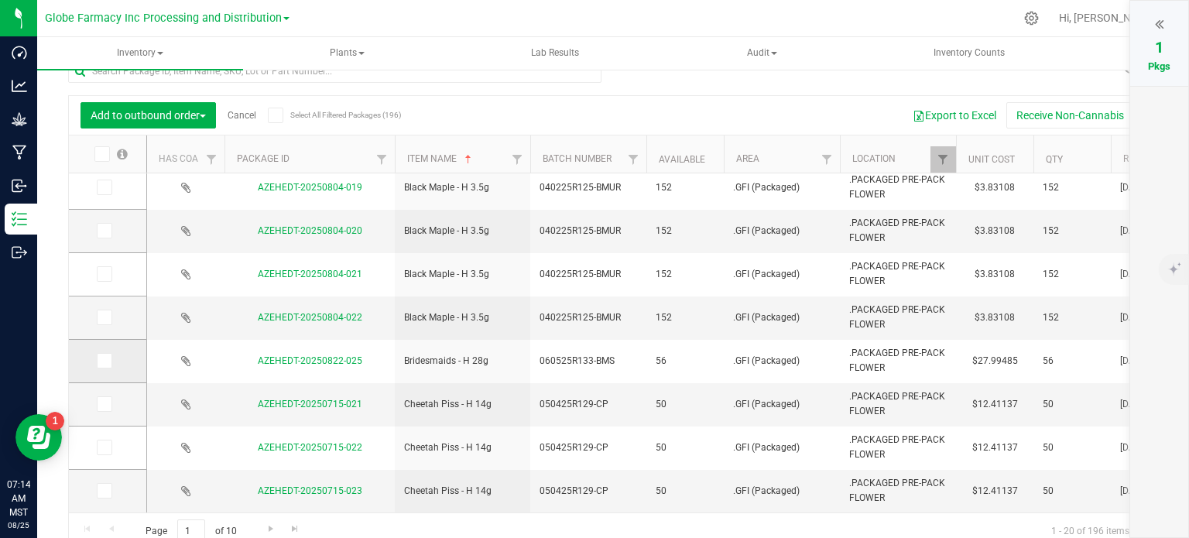
click at [99, 361] on icon at bounding box center [103, 361] width 10 height 0
click at [0, 0] on input "checkbox" at bounding box center [0, 0] width 0 height 0
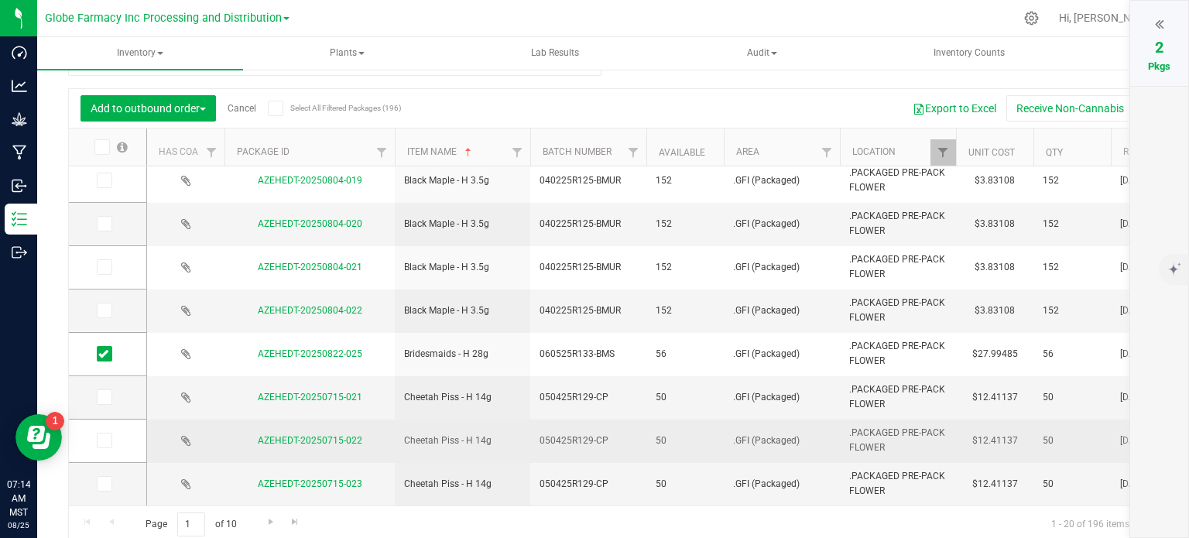
scroll to position [38, 0]
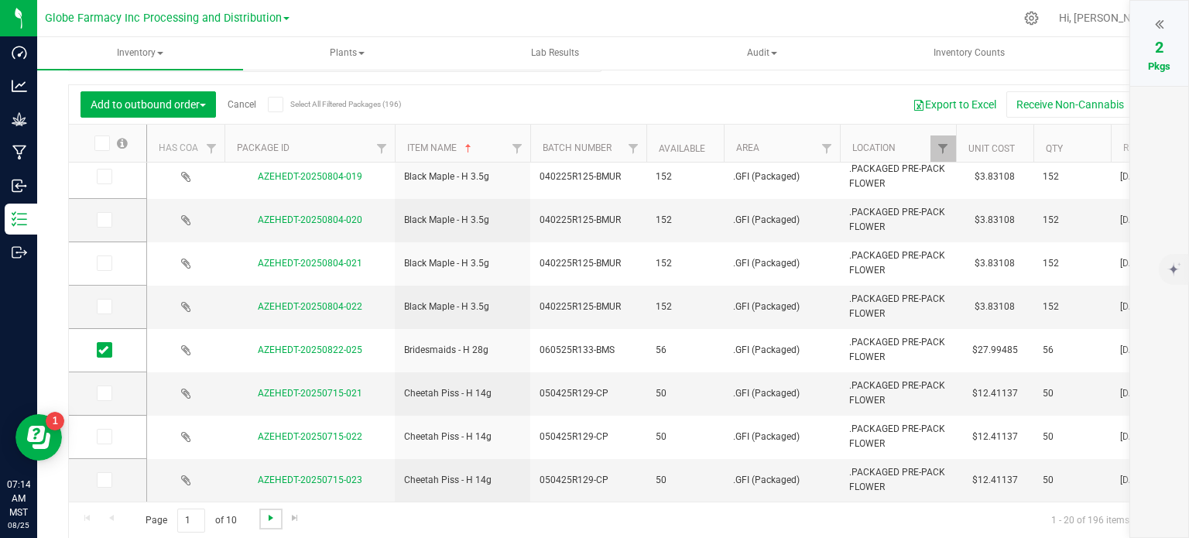
click at [268, 518] on span "Go to the next page" at bounding box center [271, 518] width 12 height 12
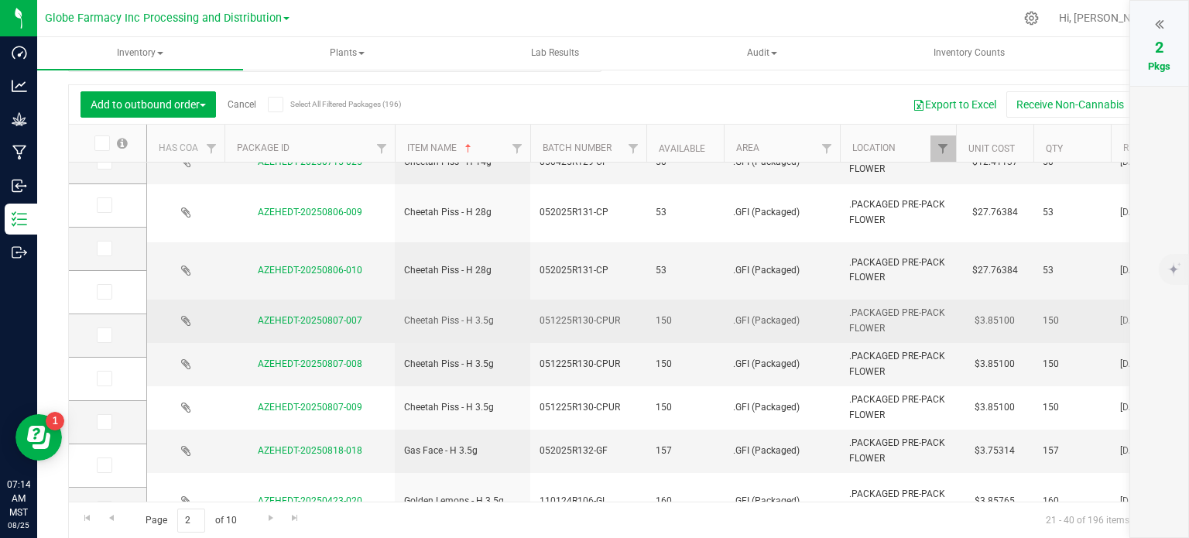
scroll to position [155, 0]
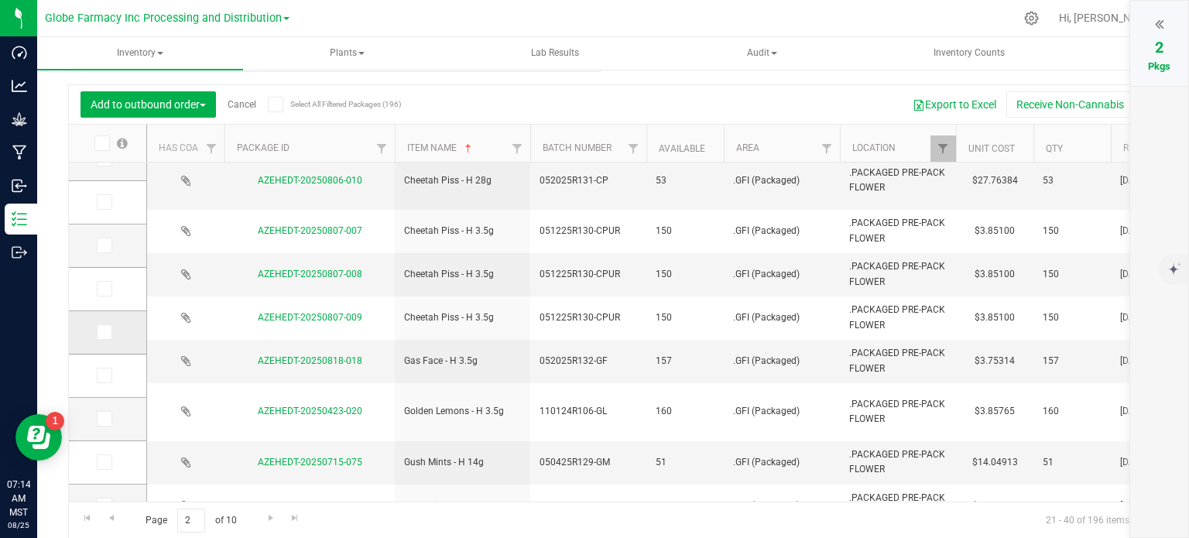
click at [105, 332] on icon at bounding box center [103, 332] width 10 height 0
click at [0, 0] on input "checkbox" at bounding box center [0, 0] width 0 height 0
drag, startPoint x: 99, startPoint y: 377, endPoint x: 242, endPoint y: 412, distance: 146.6
click at [99, 375] on icon at bounding box center [103, 375] width 10 height 0
click at [0, 0] on input "checkbox" at bounding box center [0, 0] width 0 height 0
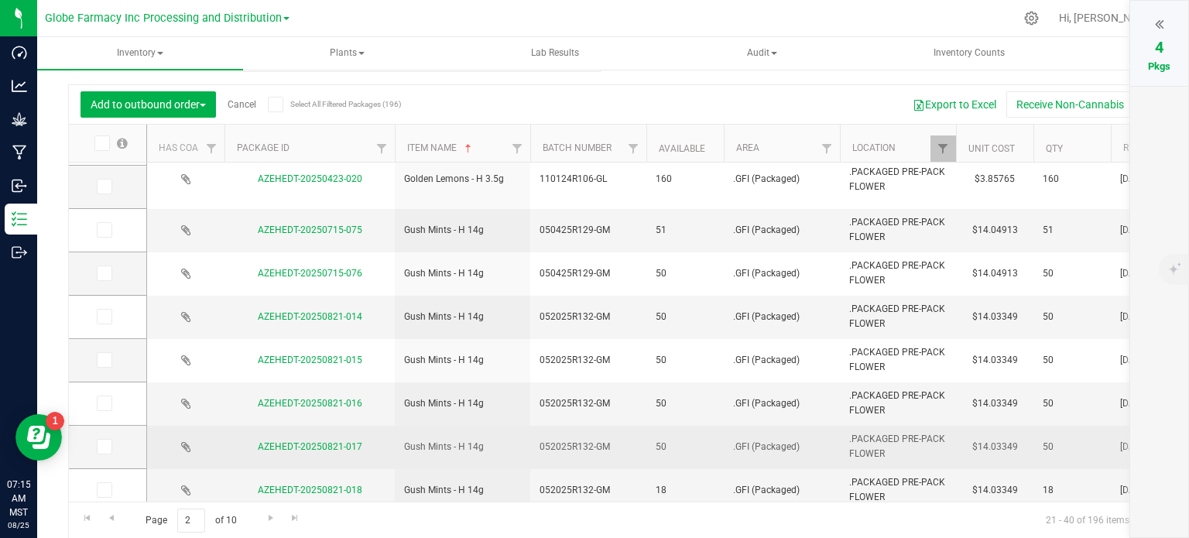
scroll to position [527, 0]
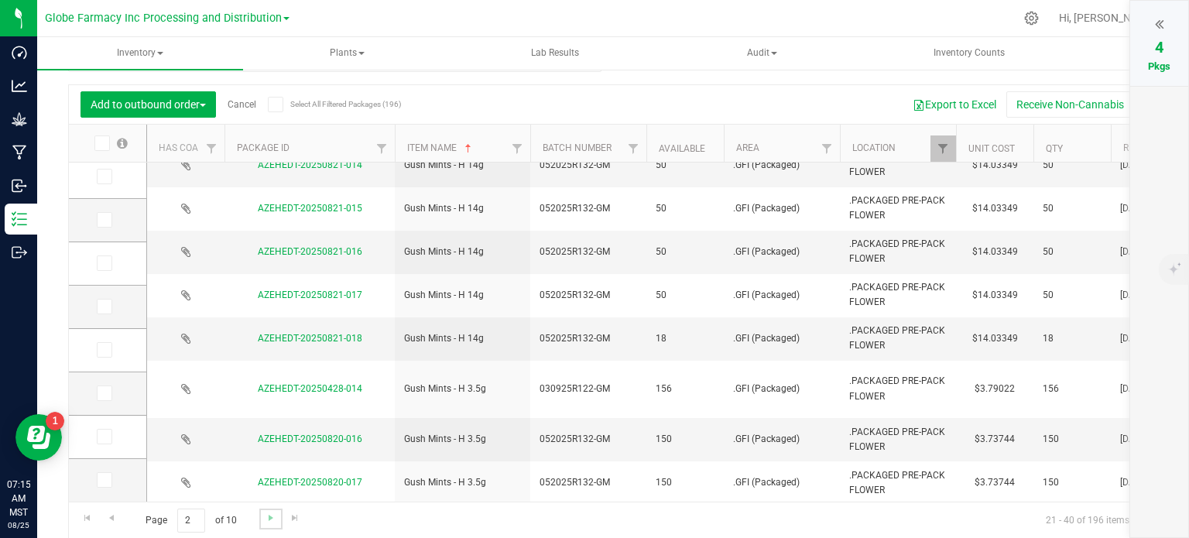
click at [262, 523] on link "Go to the next page" at bounding box center [270, 519] width 22 height 21
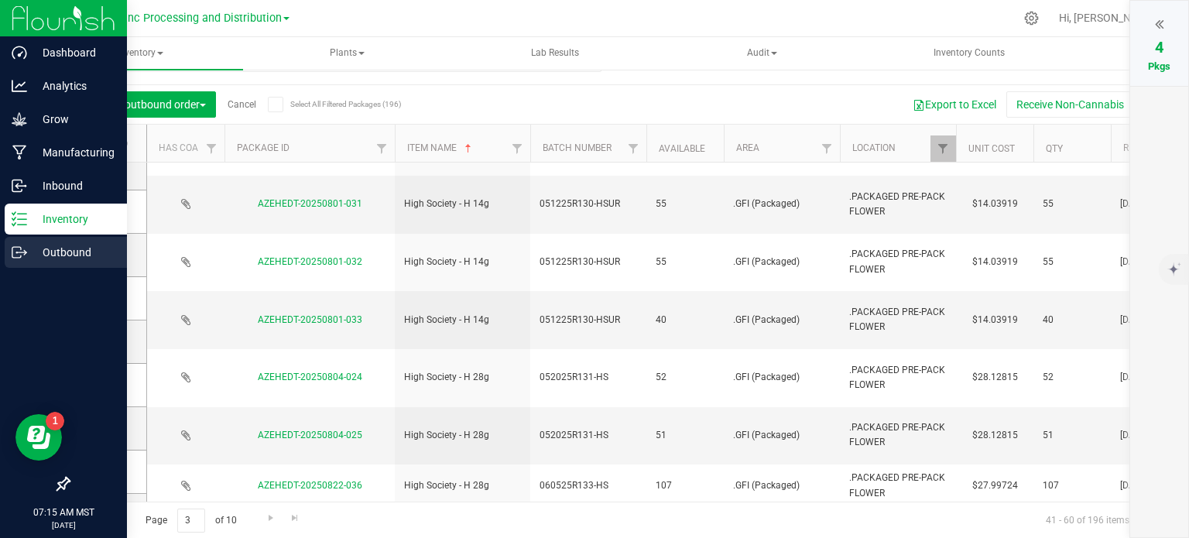
scroll to position [310, 0]
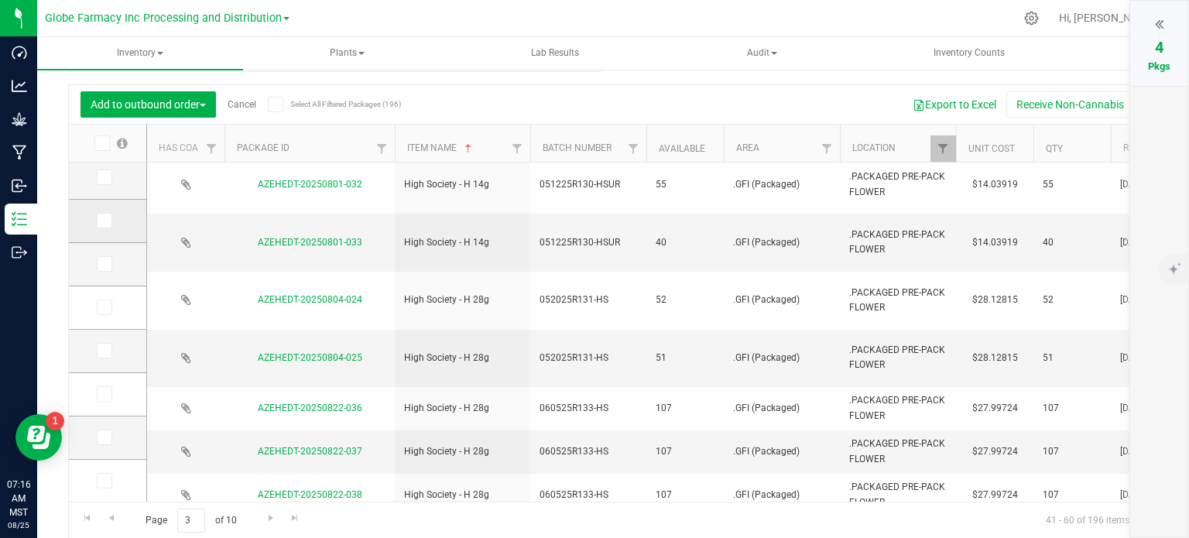
click at [102, 221] on icon at bounding box center [103, 221] width 10 height 0
click at [0, 0] on input "checkbox" at bounding box center [0, 0] width 0 height 0
click at [105, 264] on icon at bounding box center [103, 264] width 10 height 0
click at [0, 0] on input "checkbox" at bounding box center [0, 0] width 0 height 0
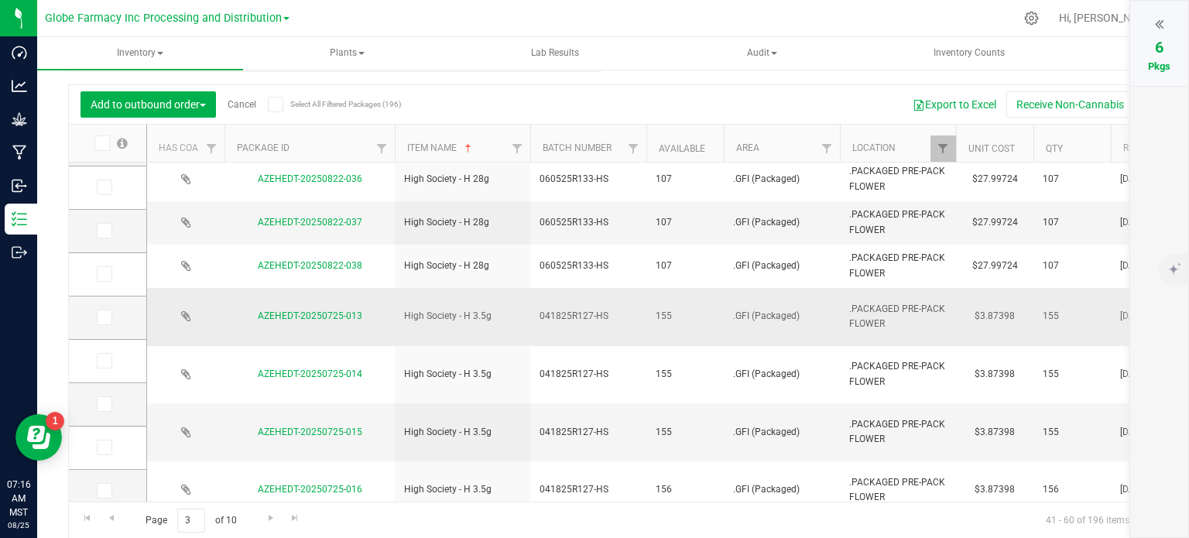
scroll to position [527, 0]
click at [267, 520] on span "Go to the next page" at bounding box center [271, 518] width 12 height 12
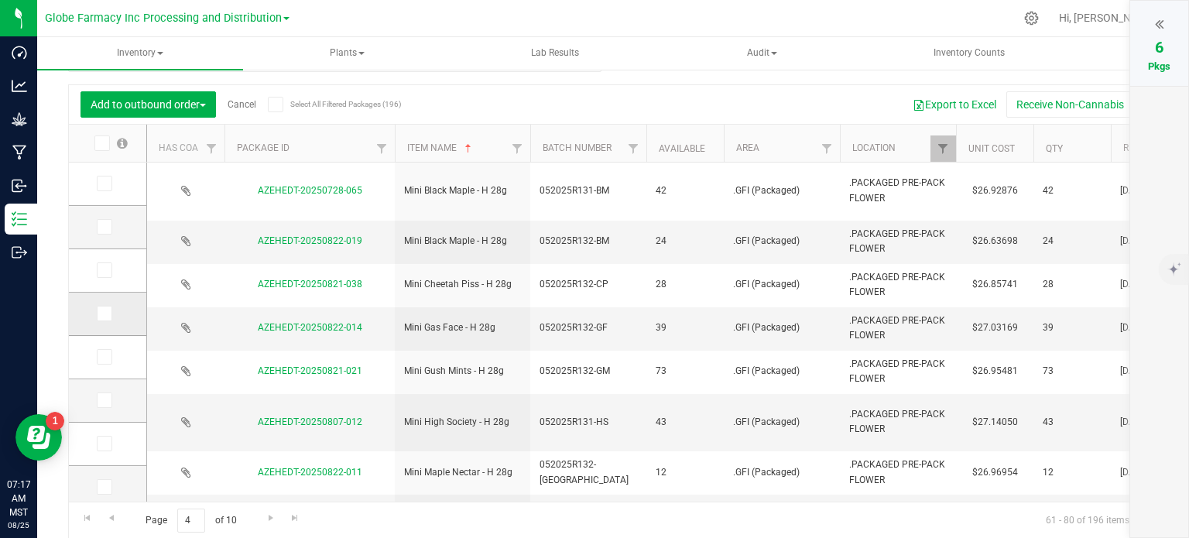
drag, startPoint x: 102, startPoint y: 314, endPoint x: 118, endPoint y: 300, distance: 21.4
click at [101, 314] on icon at bounding box center [103, 314] width 10 height 0
click at [0, 0] on input "checkbox" at bounding box center [0, 0] width 0 height 0
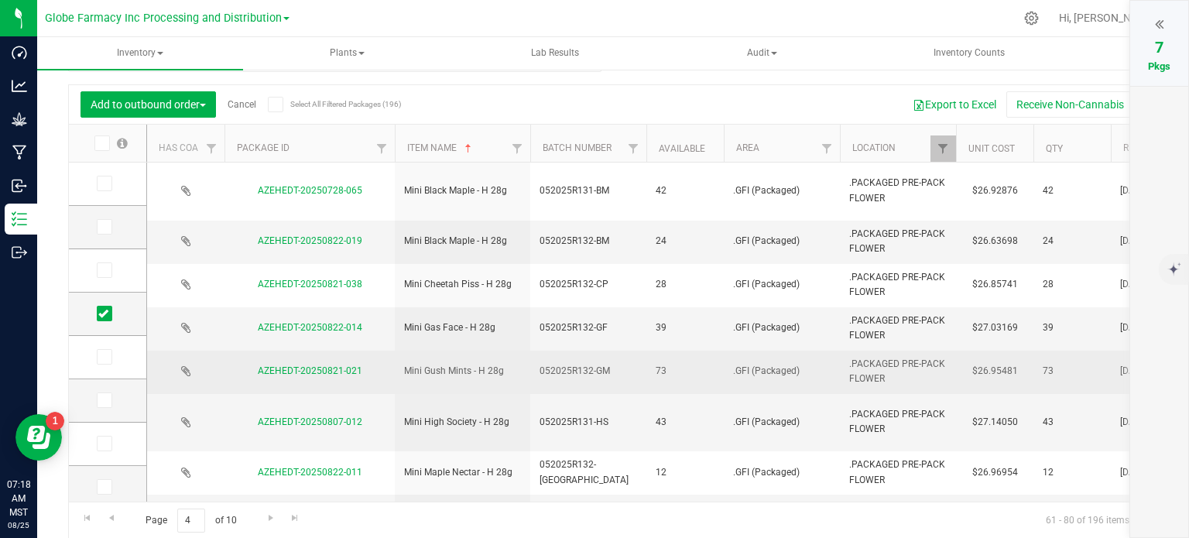
scroll to position [77, 0]
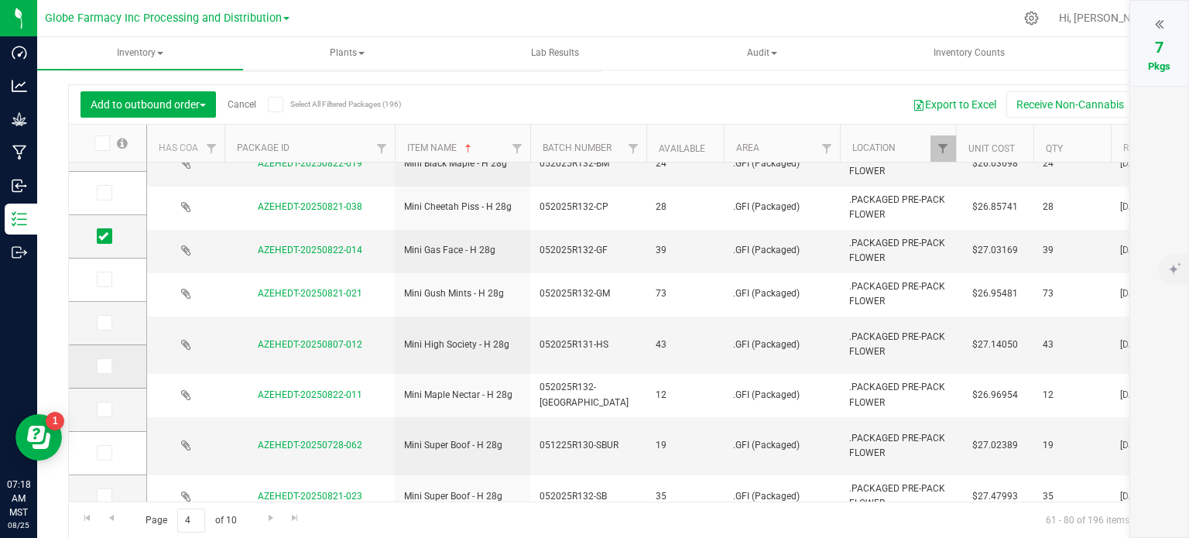
drag, startPoint x: 108, startPoint y: 371, endPoint x: 119, endPoint y: 371, distance: 10.8
click at [108, 371] on span at bounding box center [104, 365] width 15 height 15
click at [0, 0] on input "checkbox" at bounding box center [0, 0] width 0 height 0
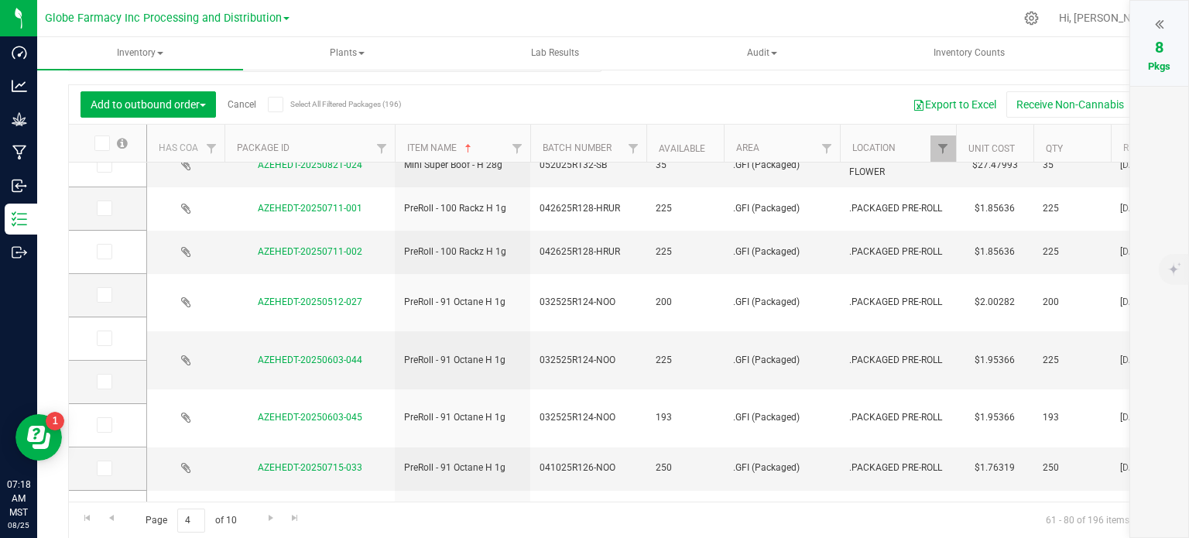
scroll to position [527, 0]
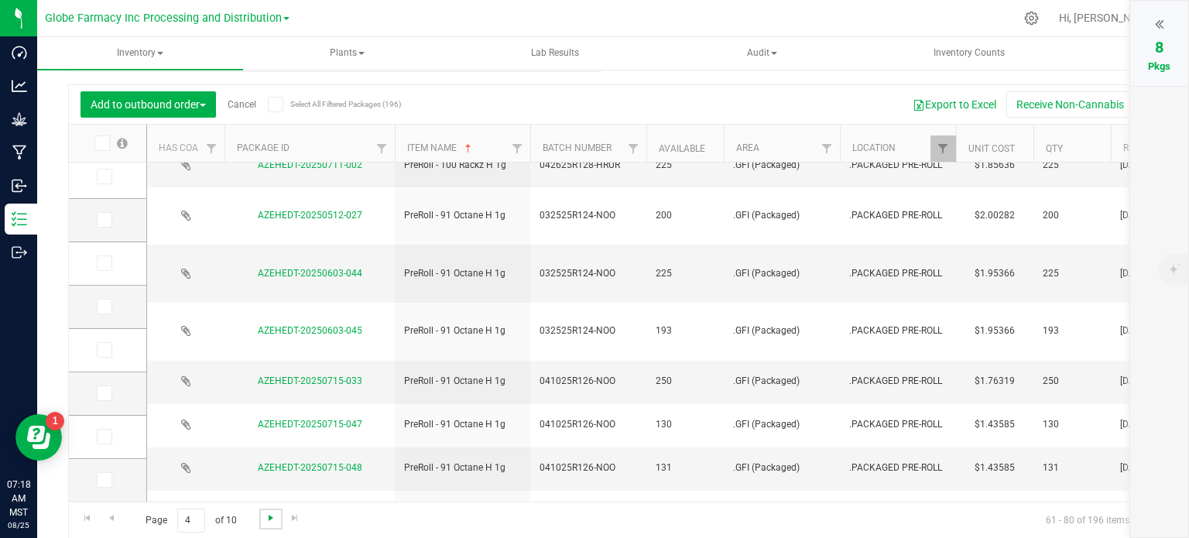
click at [270, 522] on span "Go to the next page" at bounding box center [271, 518] width 12 height 12
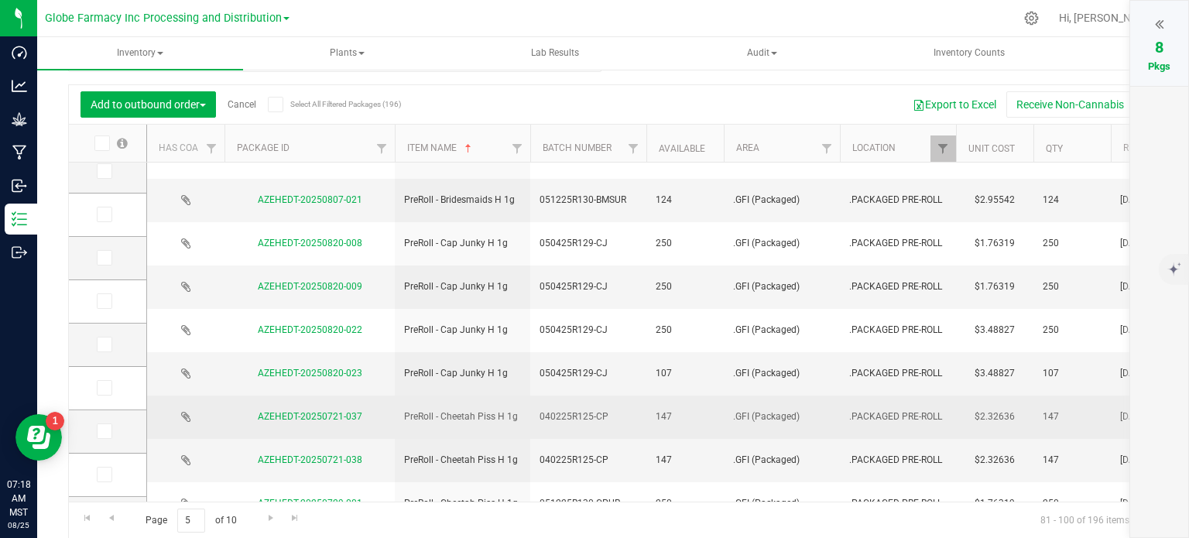
scroll to position [473, 0]
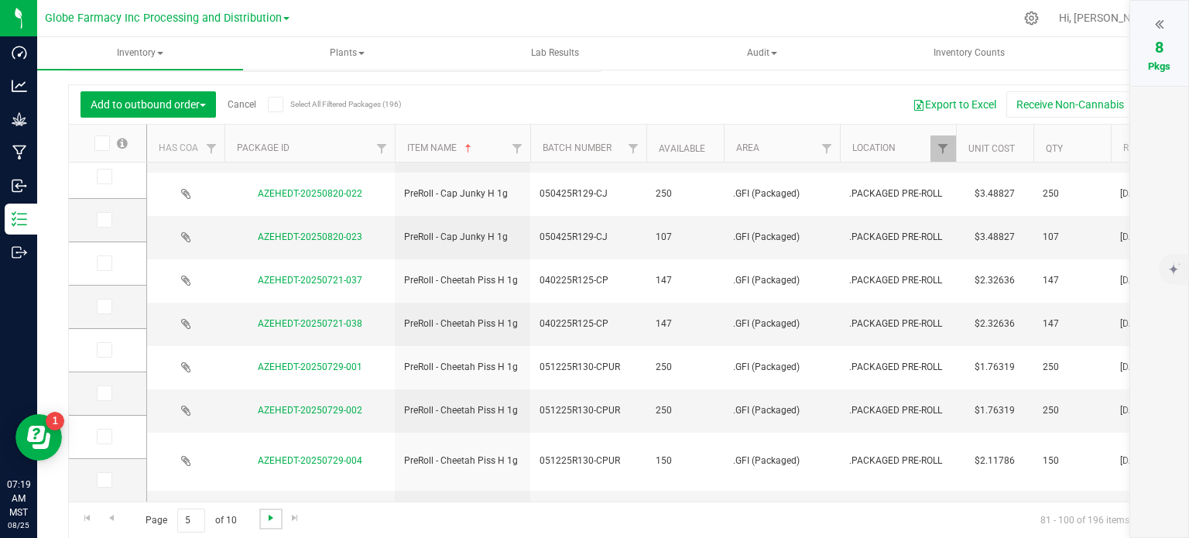
click at [269, 523] on span "Go to the next page" at bounding box center [271, 518] width 12 height 12
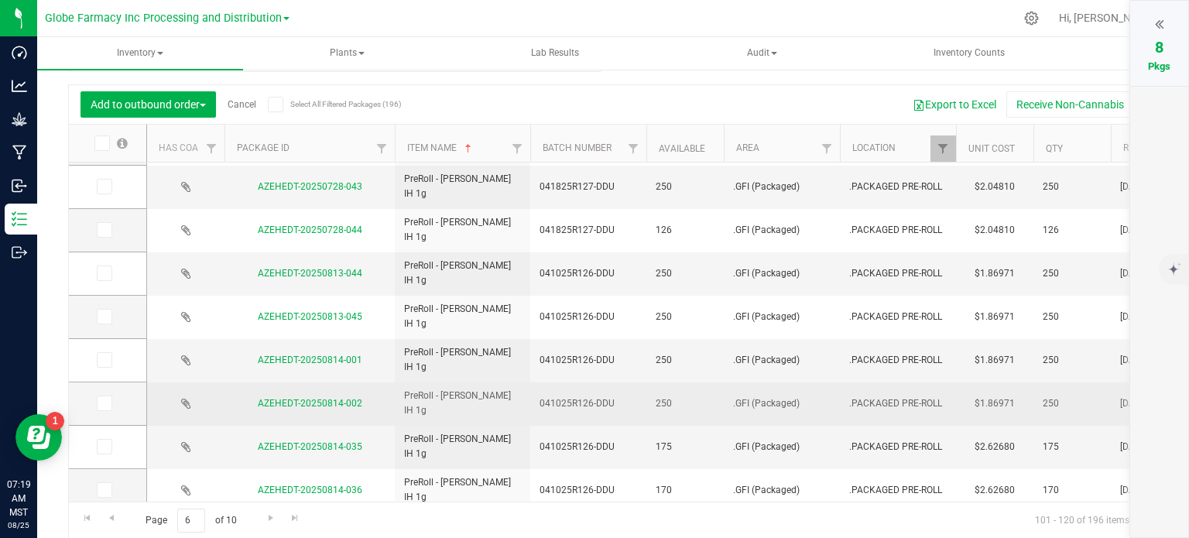
scroll to position [527, 0]
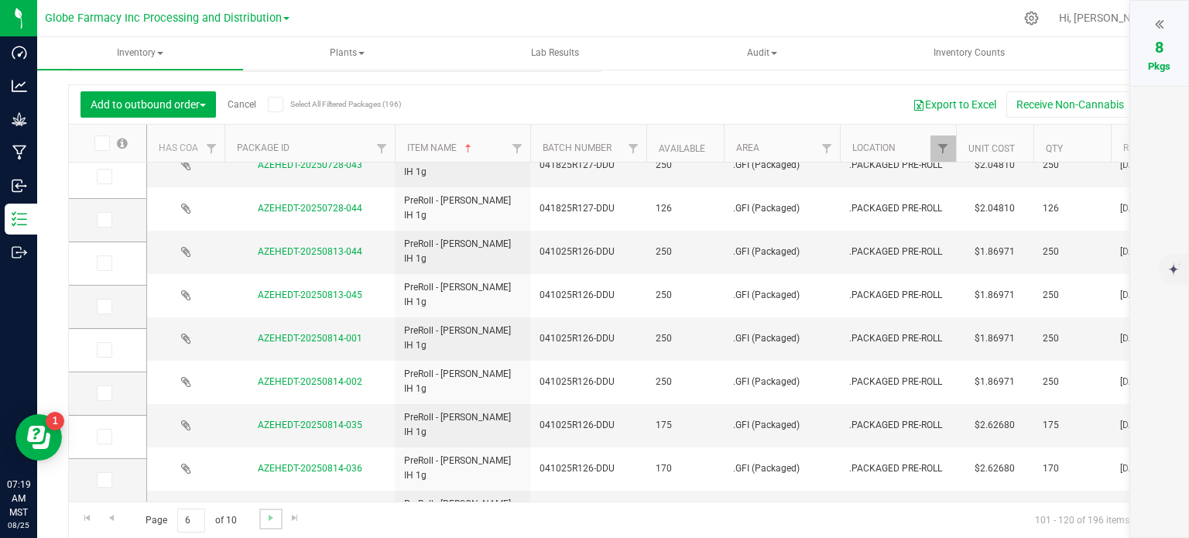
click at [262, 521] on link "Go to the next page" at bounding box center [270, 519] width 22 height 21
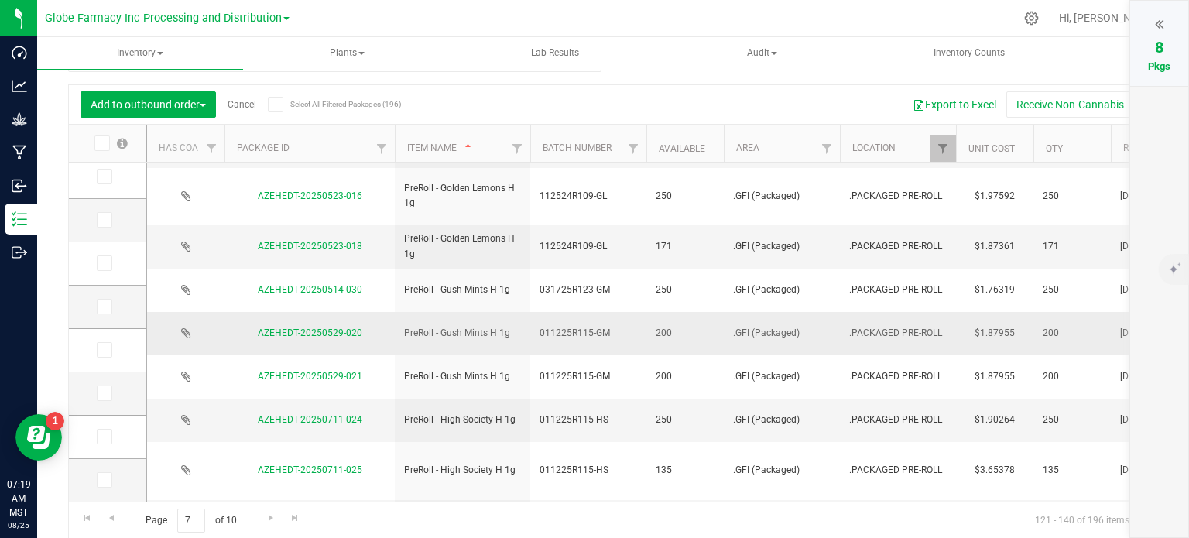
scroll to position [539, 0]
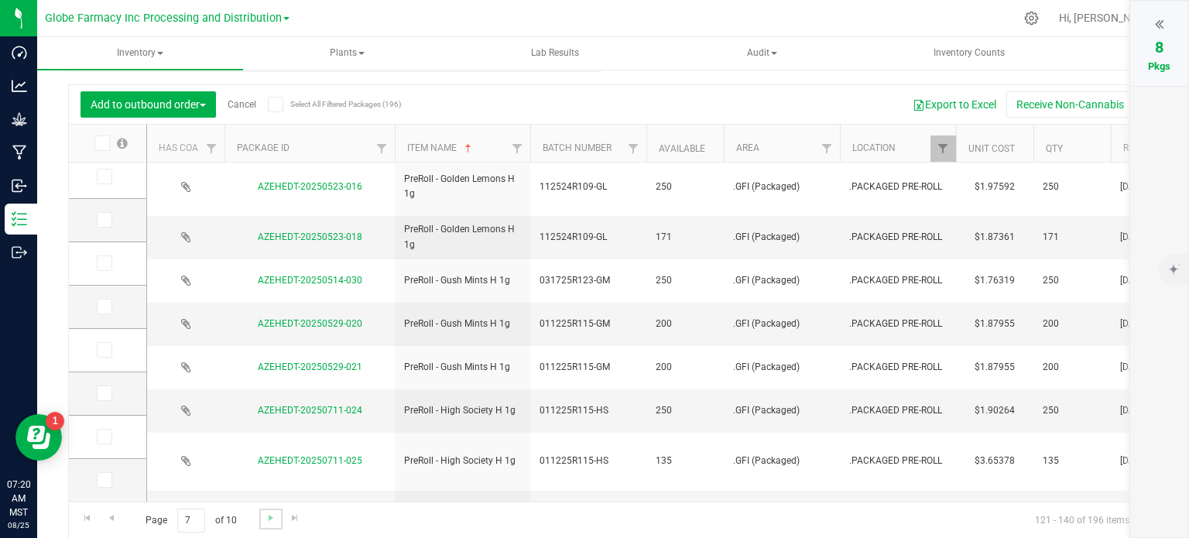
click at [262, 526] on link "Go to the next page" at bounding box center [270, 519] width 22 height 21
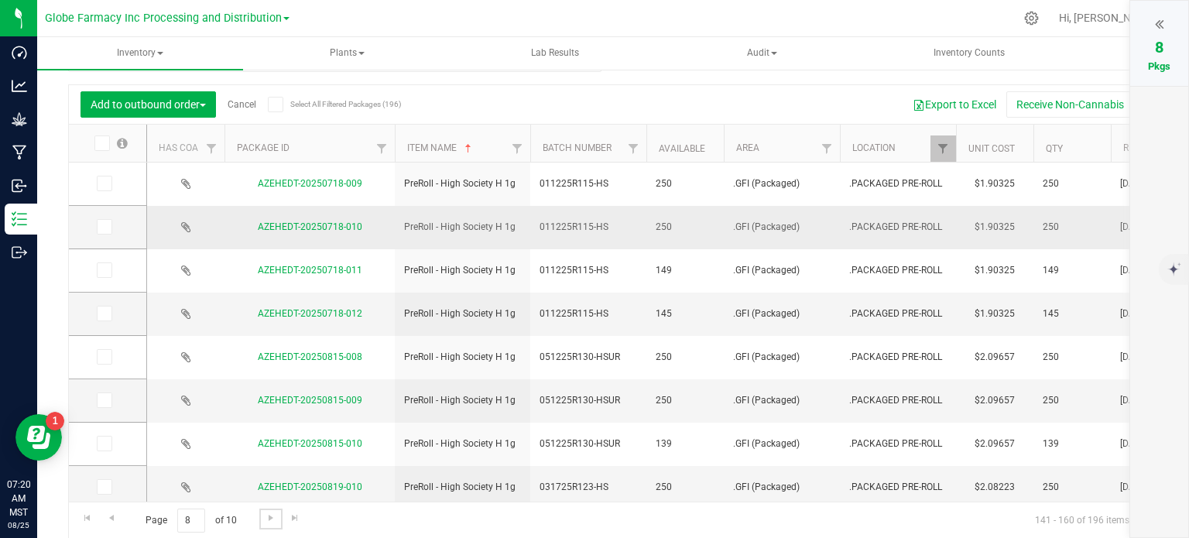
scroll to position [155, 0]
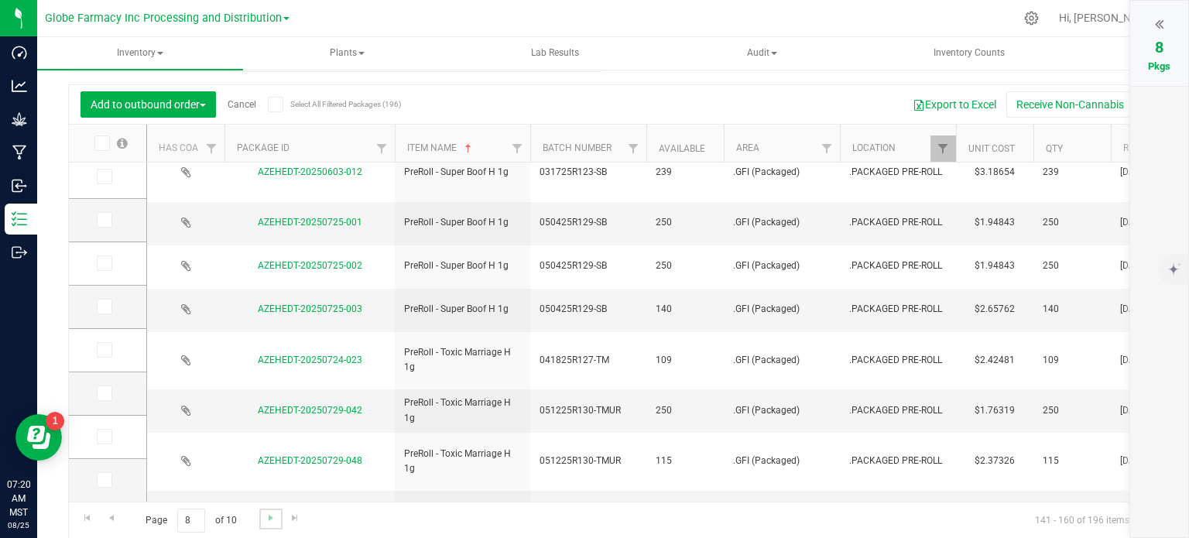
click at [262, 520] on link "Go to the next page" at bounding box center [270, 519] width 22 height 21
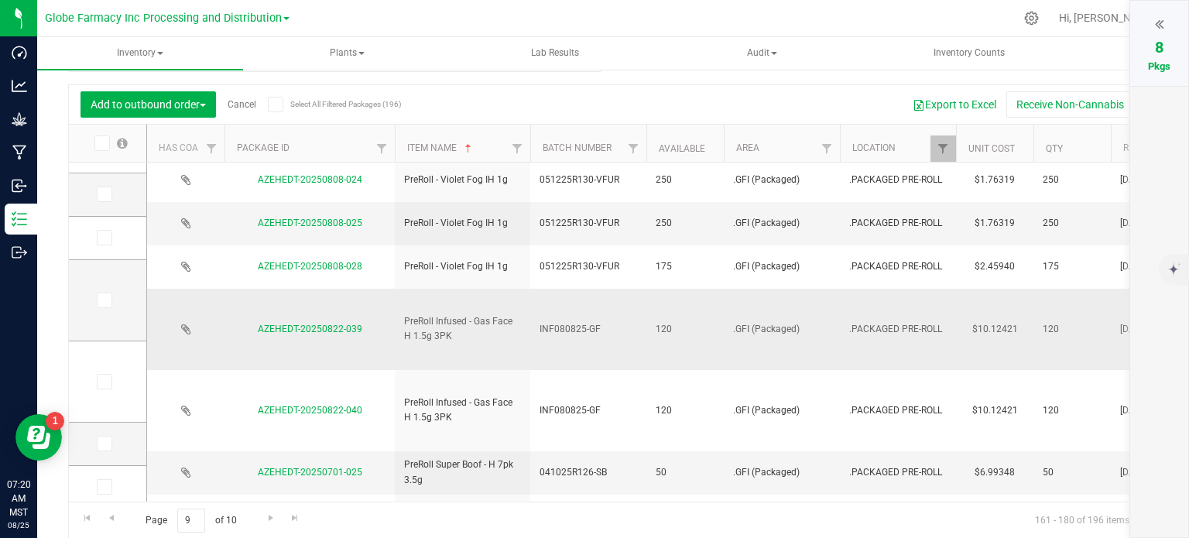
scroll to position [310, 0]
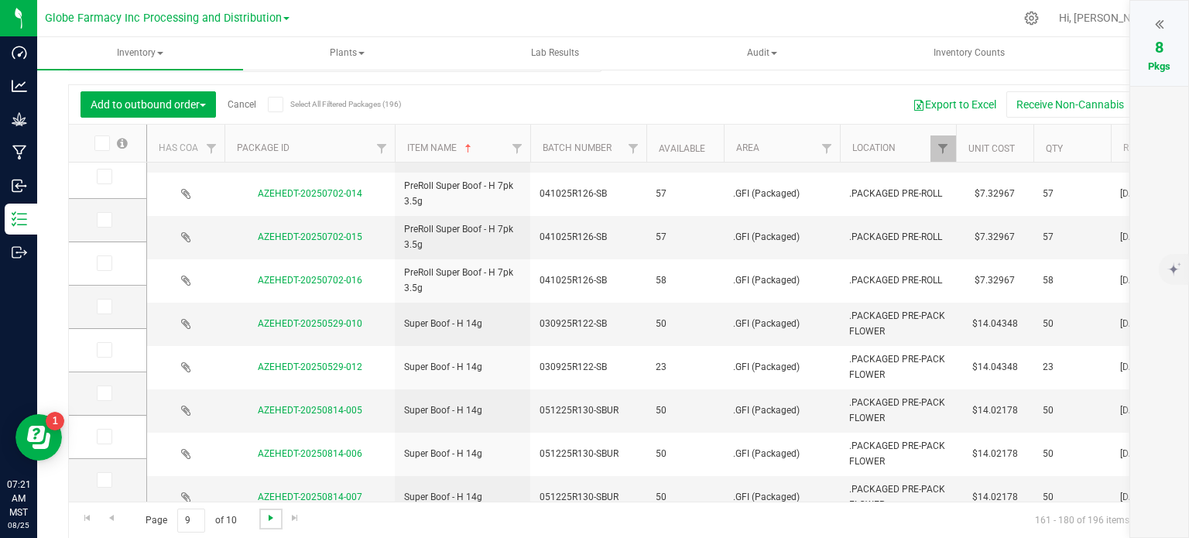
click at [265, 513] on span "Go to the next page" at bounding box center [271, 518] width 12 height 12
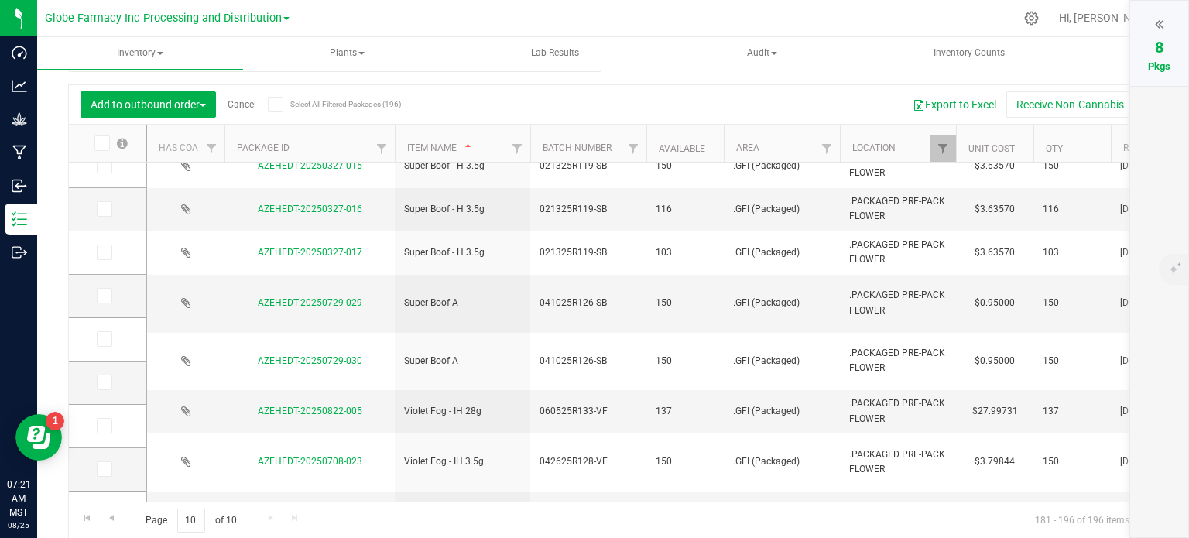
scroll to position [232, 0]
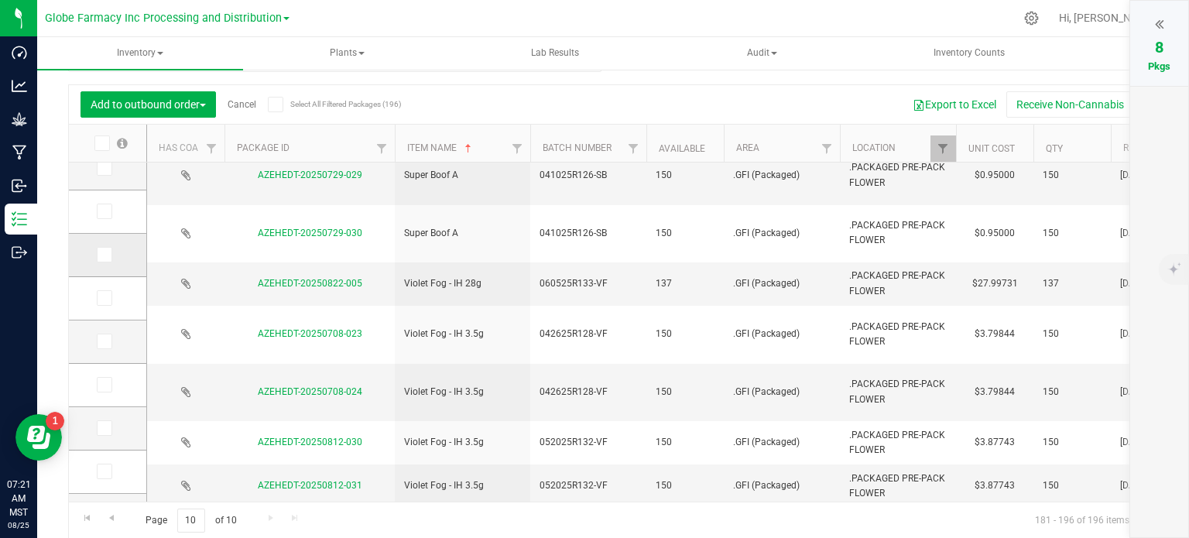
drag, startPoint x: 99, startPoint y: 252, endPoint x: 101, endPoint y: 263, distance: 10.9
click at [99, 255] on icon at bounding box center [103, 255] width 10 height 0
click at [0, 0] on input "checkbox" at bounding box center [0, 0] width 0 height 0
click at [101, 298] on icon at bounding box center [103, 298] width 10 height 0
click at [0, 0] on input "checkbox" at bounding box center [0, 0] width 0 height 0
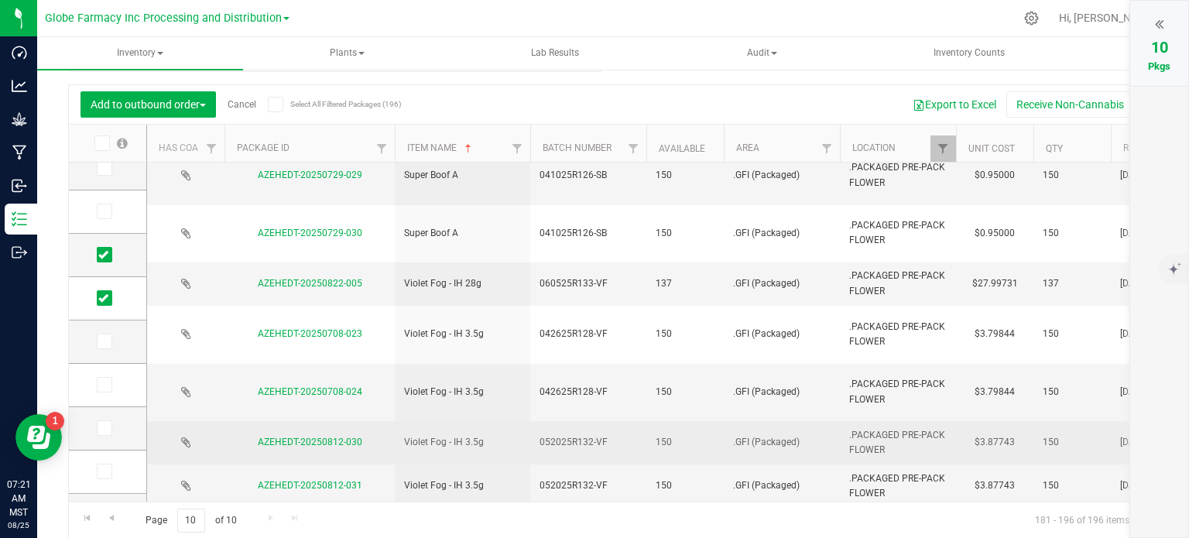
scroll to position [354, 0]
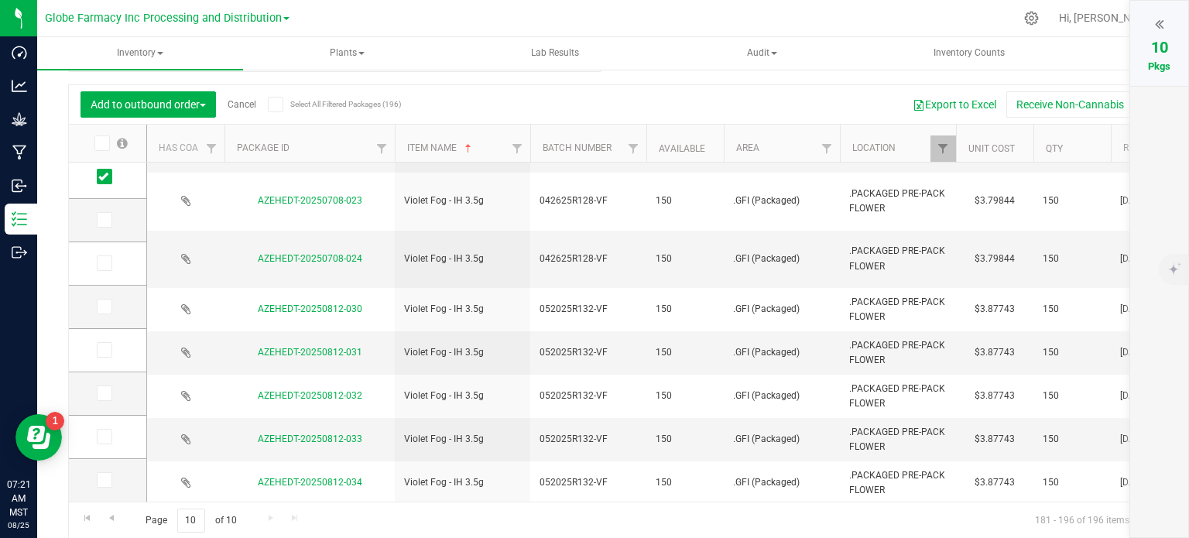
click at [1160, 19] on icon at bounding box center [1159, 23] width 9 height 15
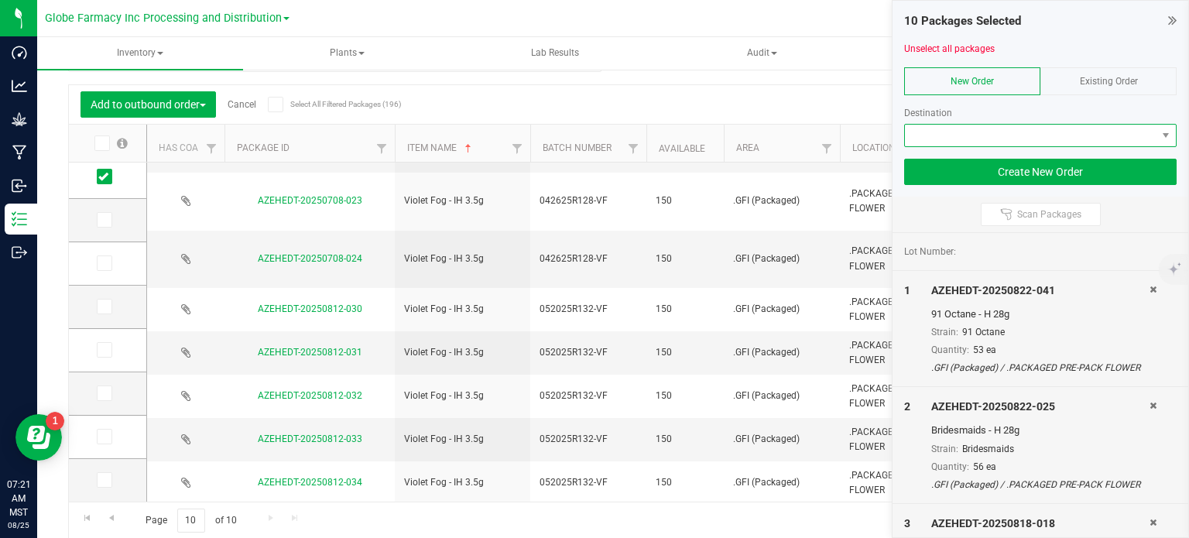
click at [972, 125] on span at bounding box center [1031, 136] width 252 height 22
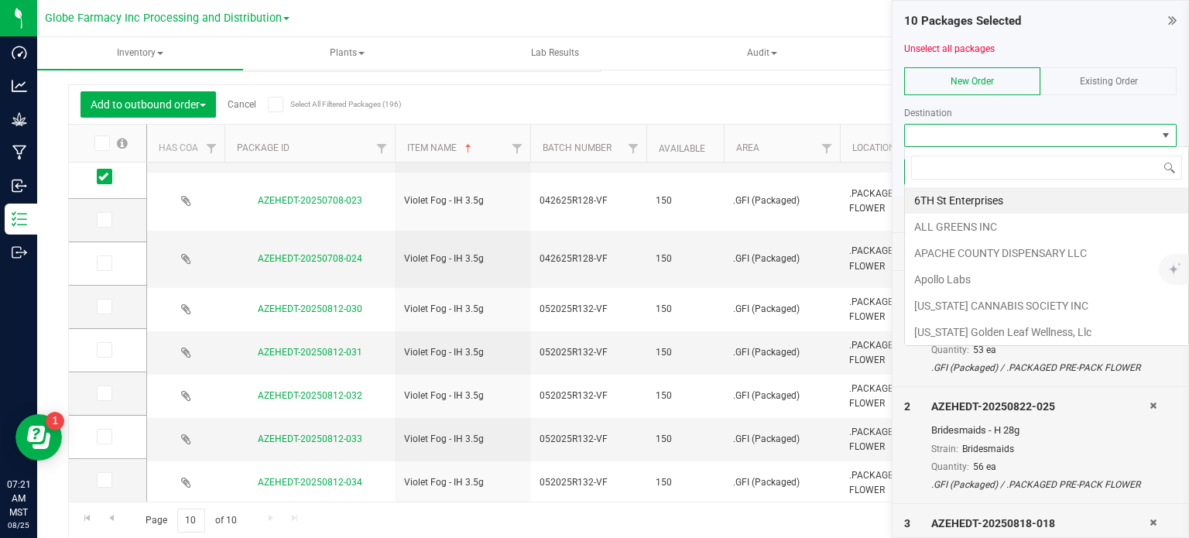
scroll to position [22, 273]
type input "EARTH"
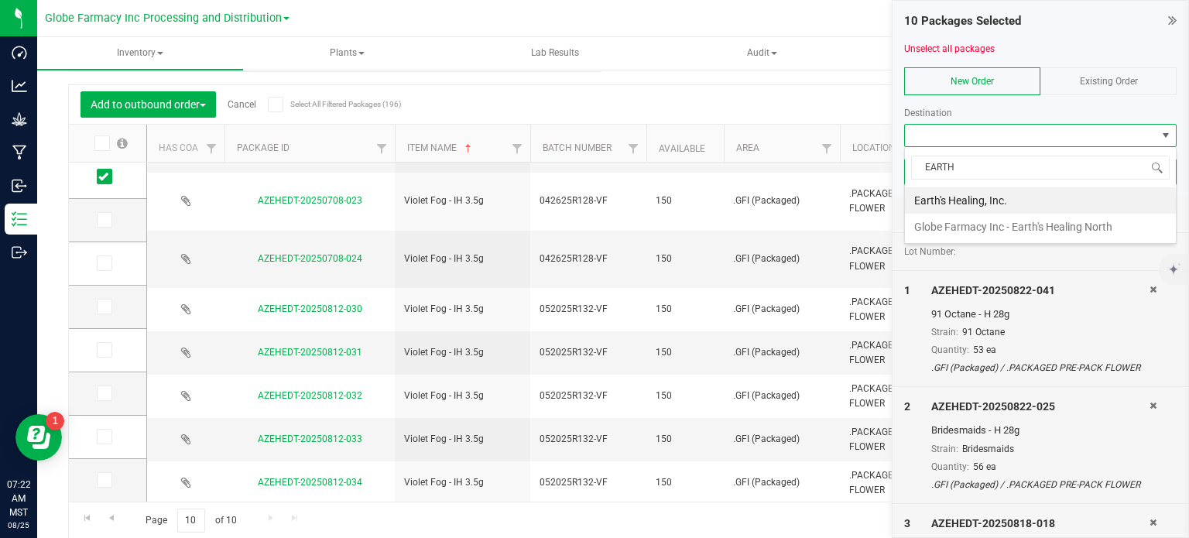
drag, startPoint x: 1008, startPoint y: 189, endPoint x: 1005, endPoint y: 176, distance: 13.5
click at [1007, 189] on li "Earth's Healing, Inc." at bounding box center [1040, 200] width 271 height 26
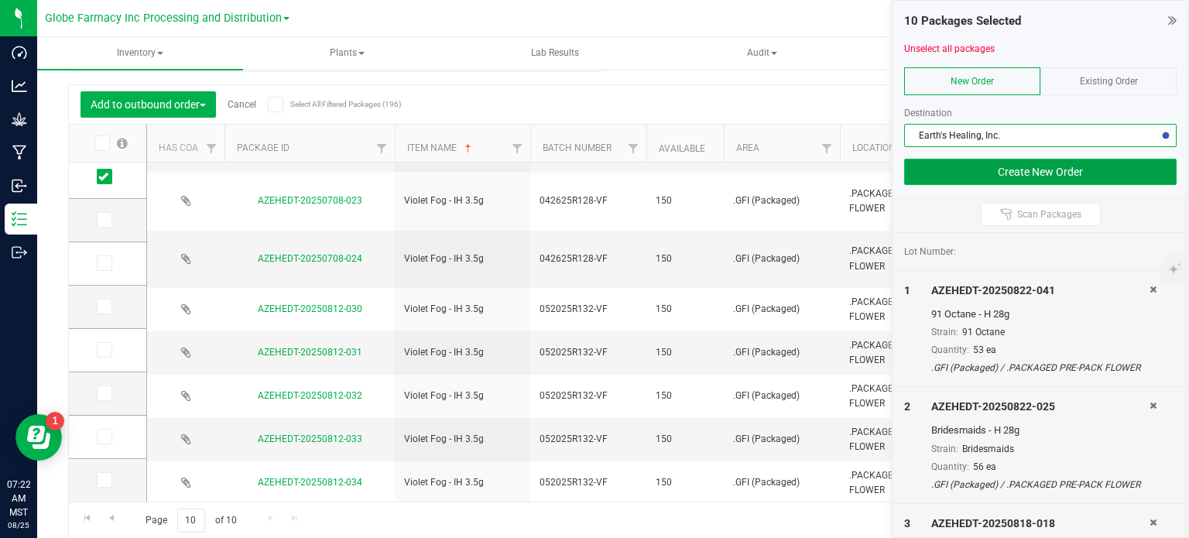
click at [1005, 175] on button "Create New Order" at bounding box center [1040, 172] width 273 height 26
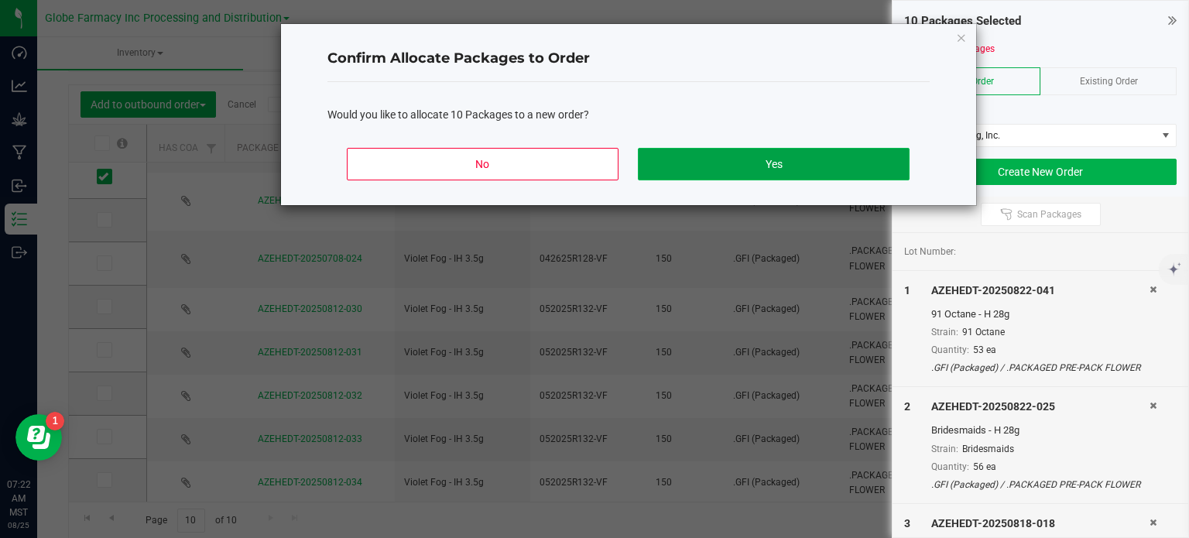
click at [870, 162] on button "Yes" at bounding box center [773, 164] width 271 height 33
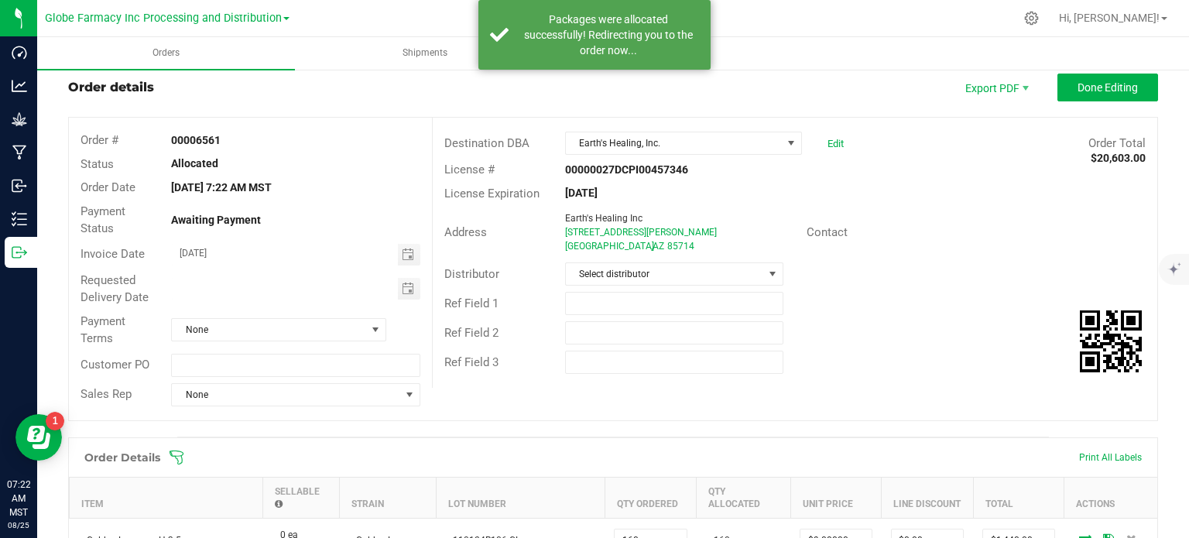
click at [211, 376] on div "Customer PO" at bounding box center [250, 365] width 363 height 29
click at [214, 368] on input "text" at bounding box center [295, 365] width 249 height 23
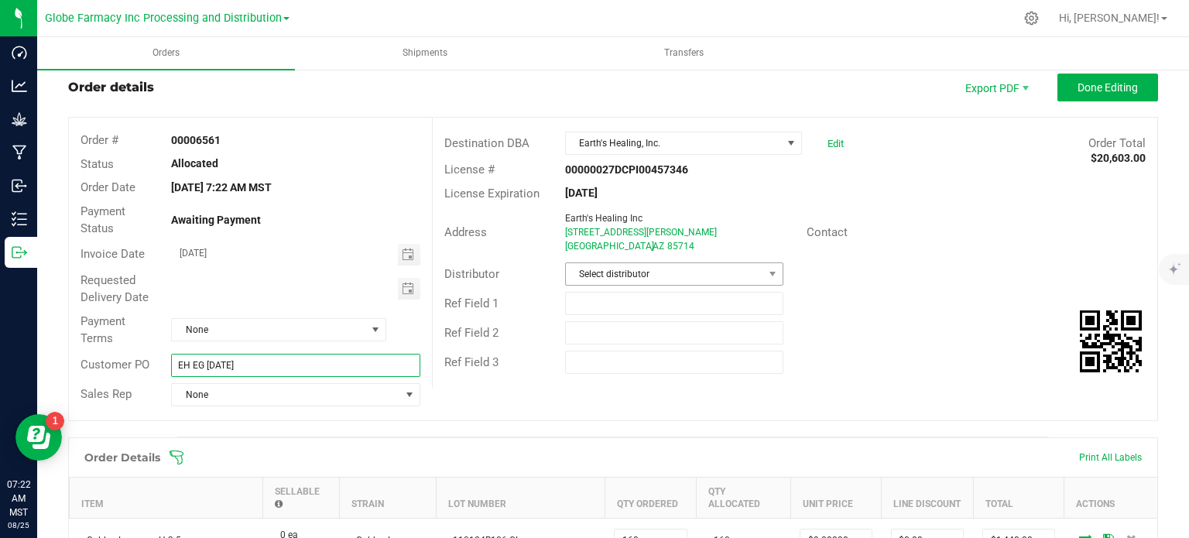
type input "EH EG [DATE]"
click at [666, 277] on span "Select distributor" at bounding box center [664, 274] width 197 height 22
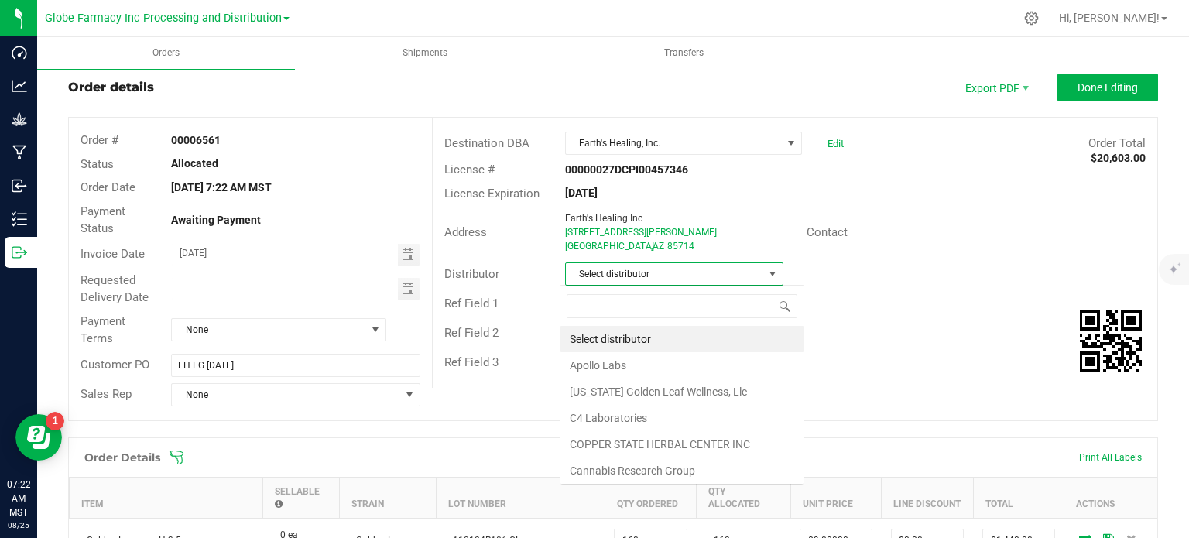
scroll to position [22, 215]
type input "GLOBE"
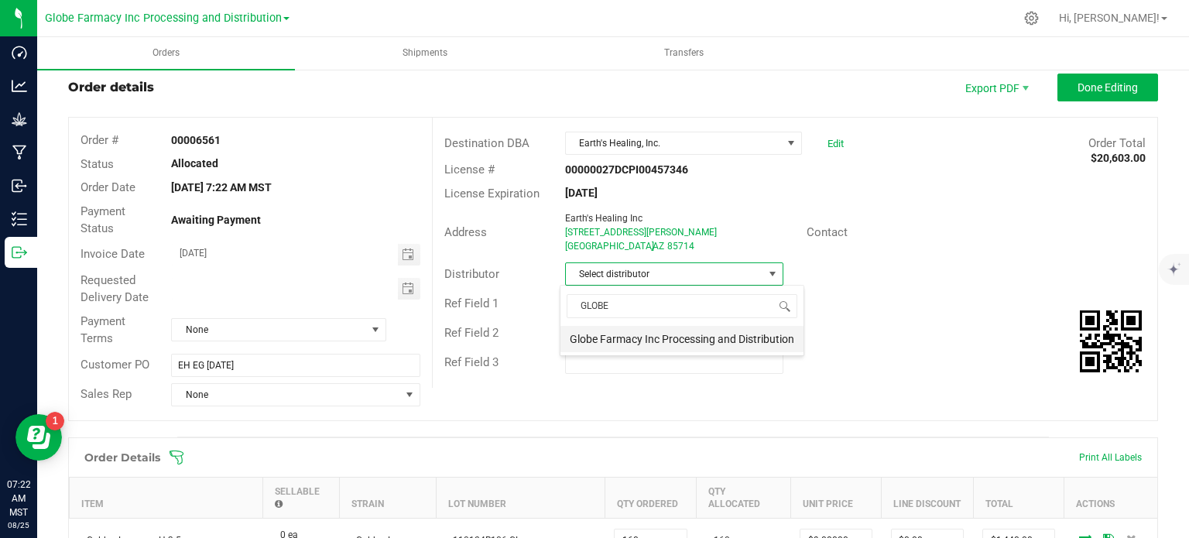
click at [666, 336] on li "Globe Farmacy Inc Processing and Distribution" at bounding box center [681, 339] width 243 height 26
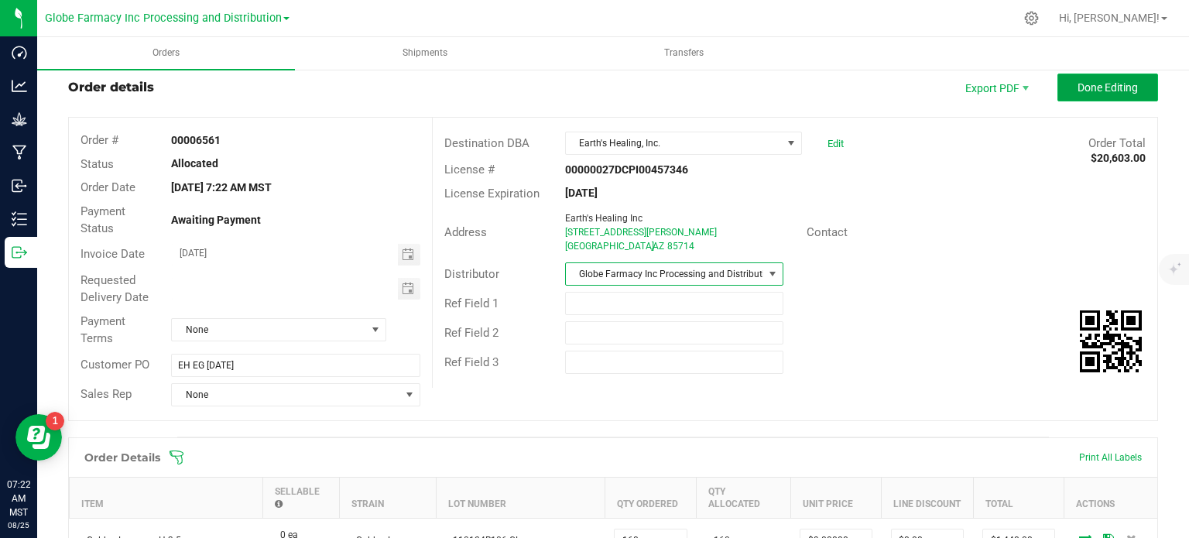
click at [1089, 98] on button "Done Editing" at bounding box center [1107, 88] width 101 height 28
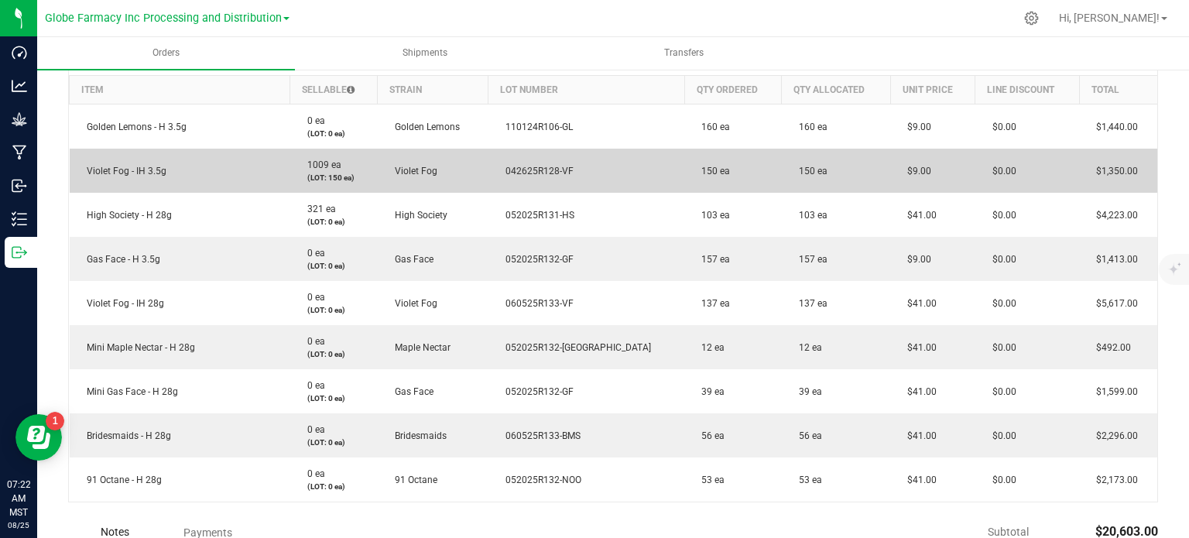
scroll to position [176, 0]
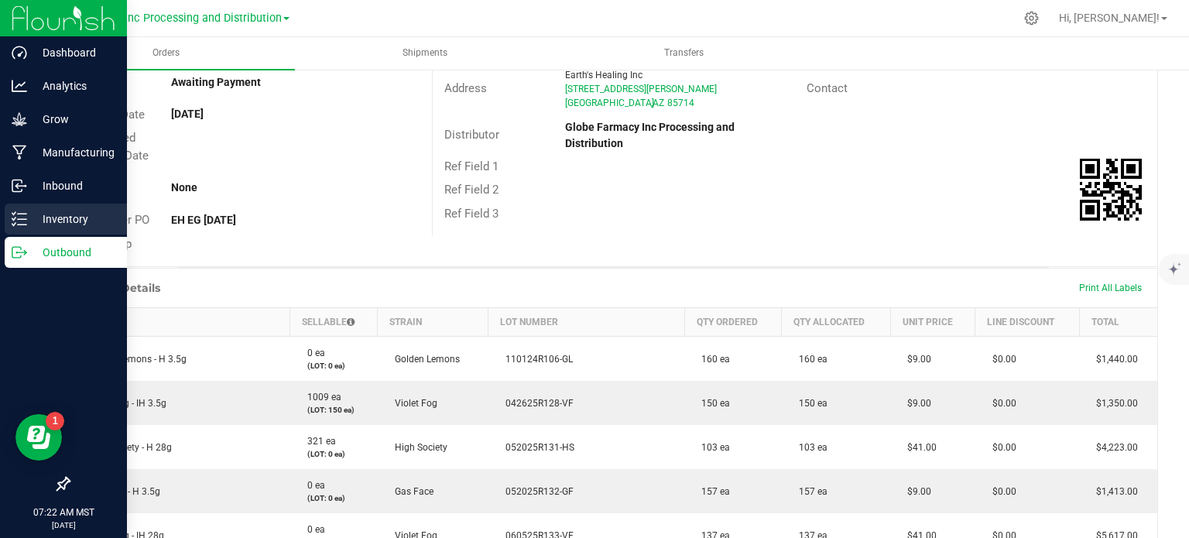
drag, startPoint x: 33, startPoint y: 227, endPoint x: 24, endPoint y: 225, distance: 9.4
click at [33, 227] on p "Inventory" at bounding box center [73, 219] width 93 height 19
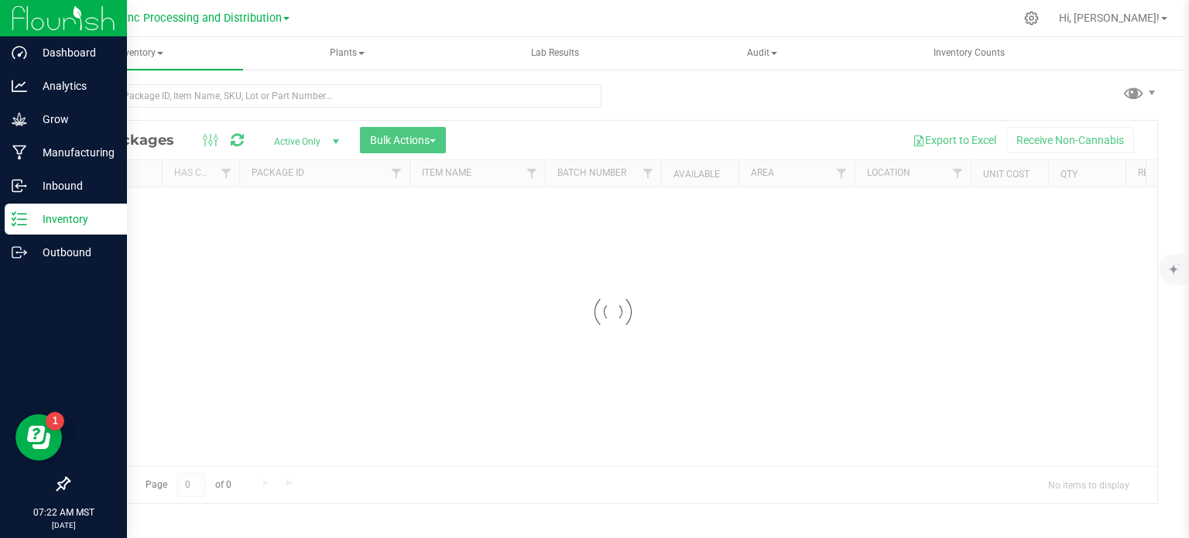
scroll to position [2, 0]
click at [22, 249] on icon at bounding box center [19, 252] width 15 height 15
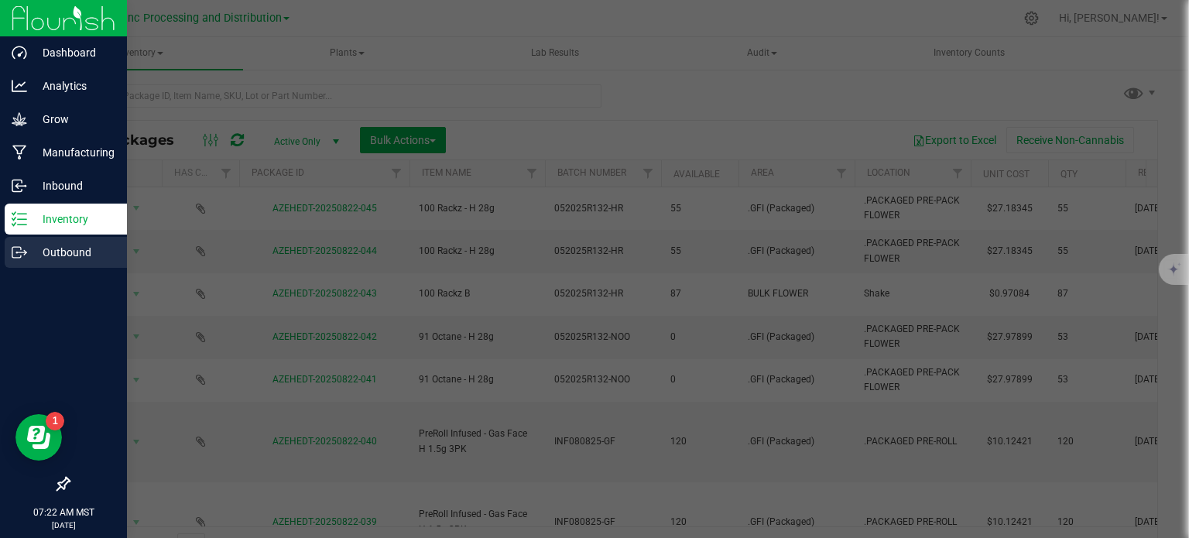
scroll to position [27, 0]
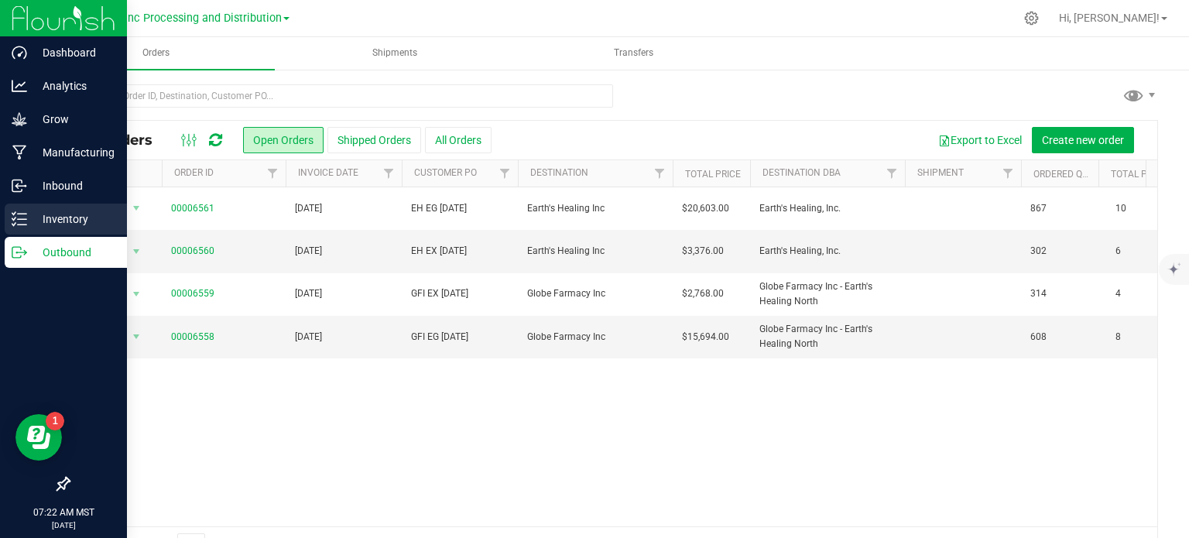
click at [31, 210] on p "Inventory" at bounding box center [73, 219] width 93 height 19
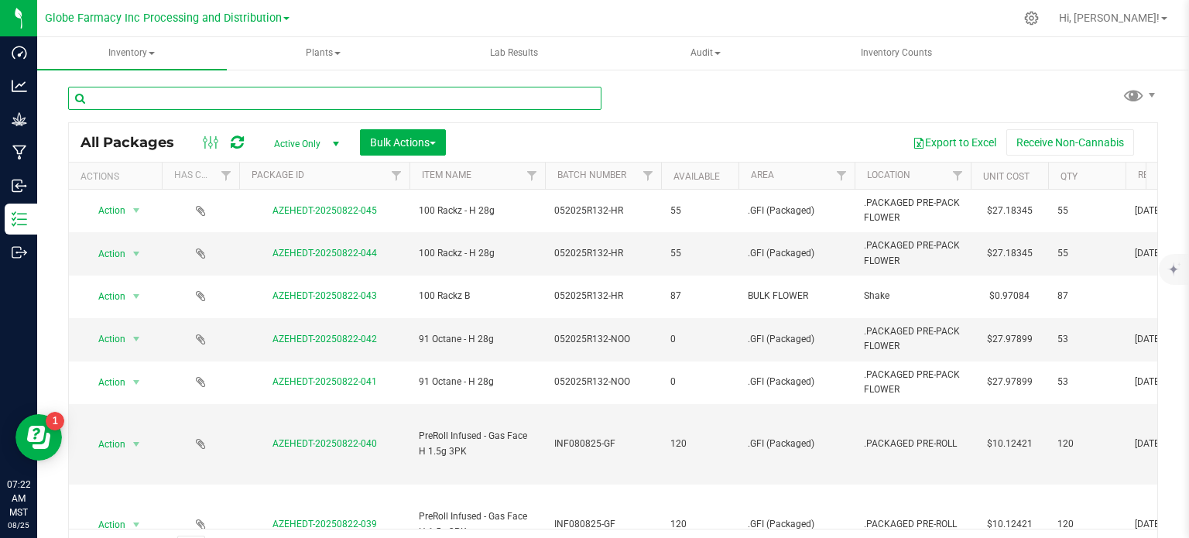
click at [214, 108] on input "text" at bounding box center [334, 98] width 533 height 23
type input "G"
type input "P"
type input "FINISHED OIL"
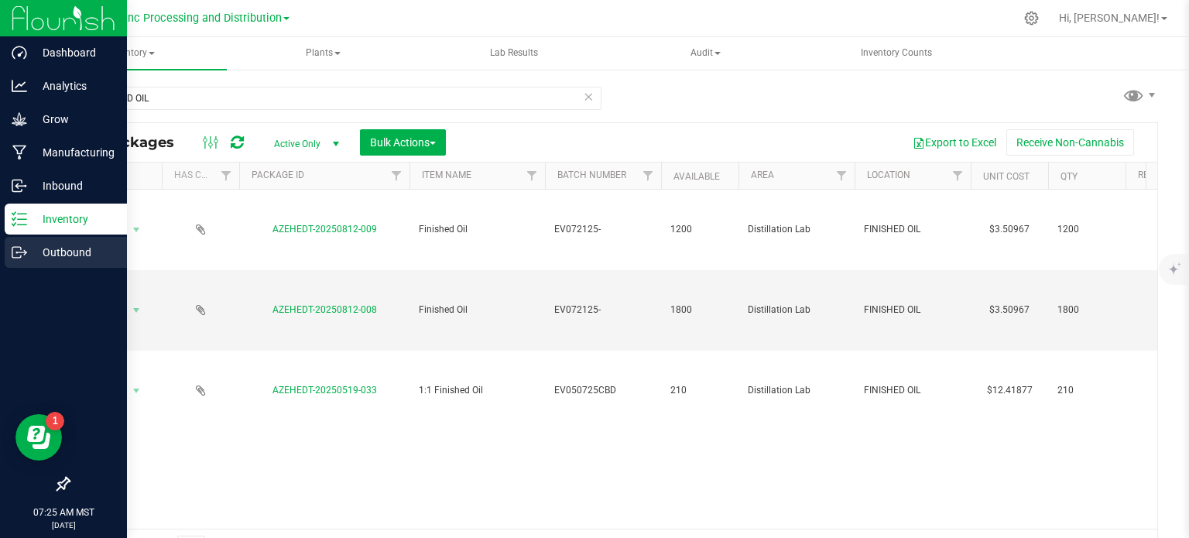
click at [25, 259] on icon at bounding box center [19, 252] width 15 height 15
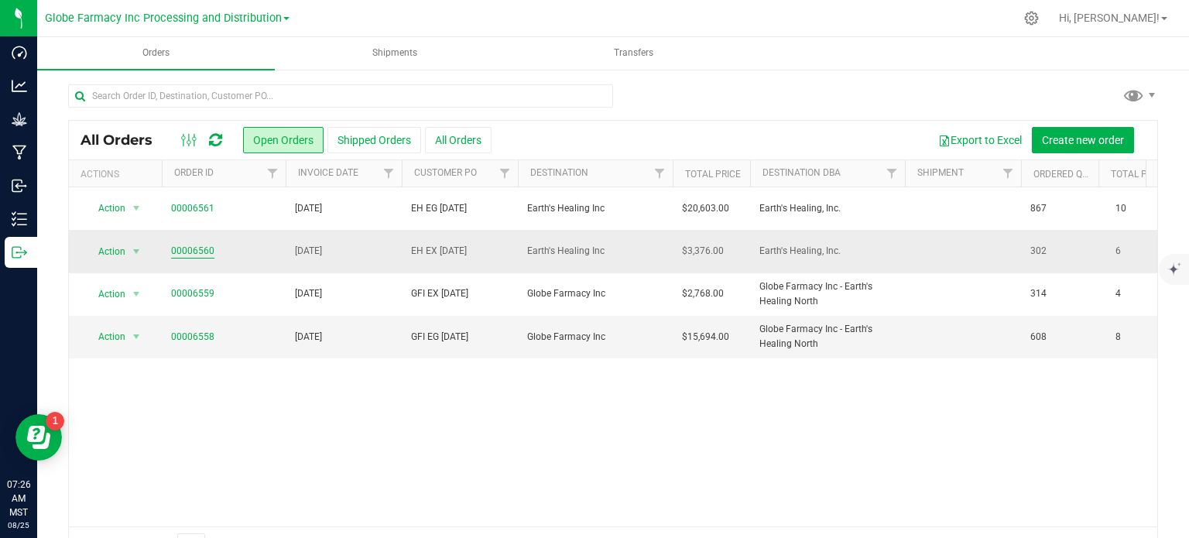
click at [178, 251] on link "00006560" at bounding box center [192, 251] width 43 height 15
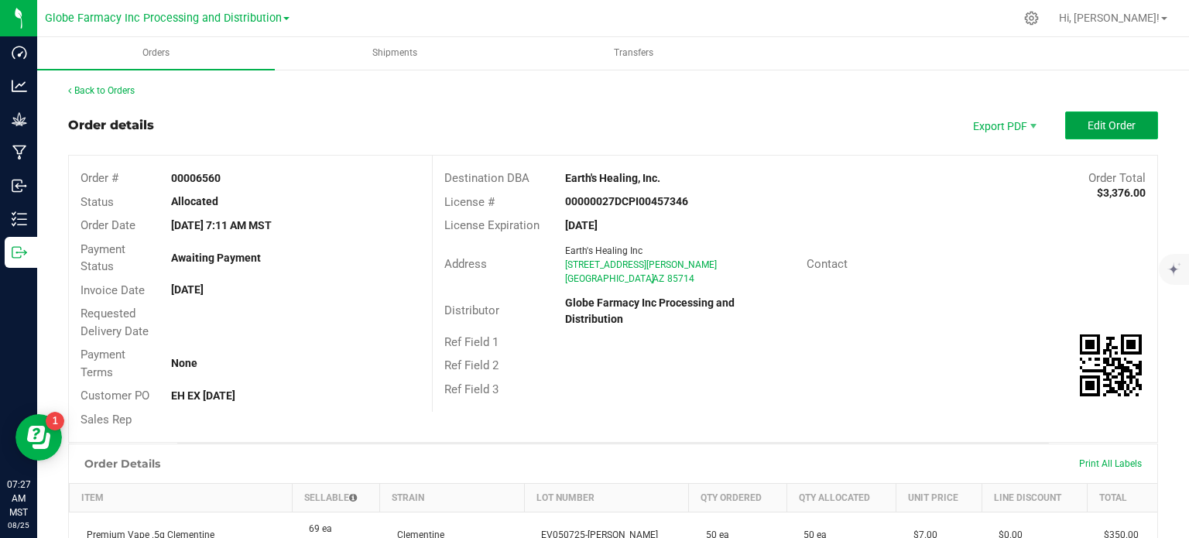
click at [1097, 125] on span "Edit Order" at bounding box center [1112, 125] width 48 height 12
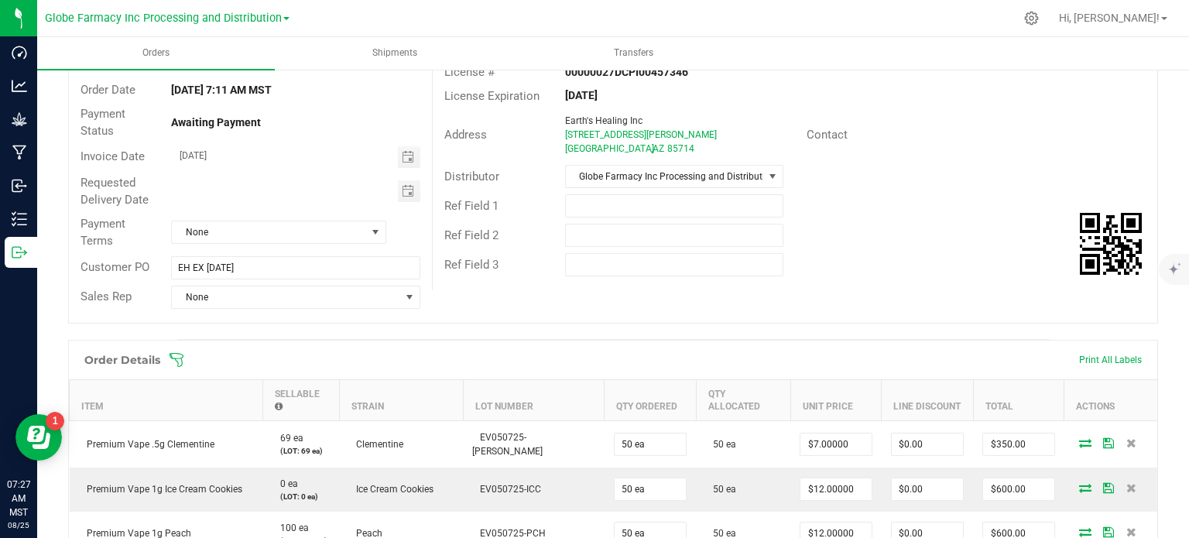
scroll to position [387, 0]
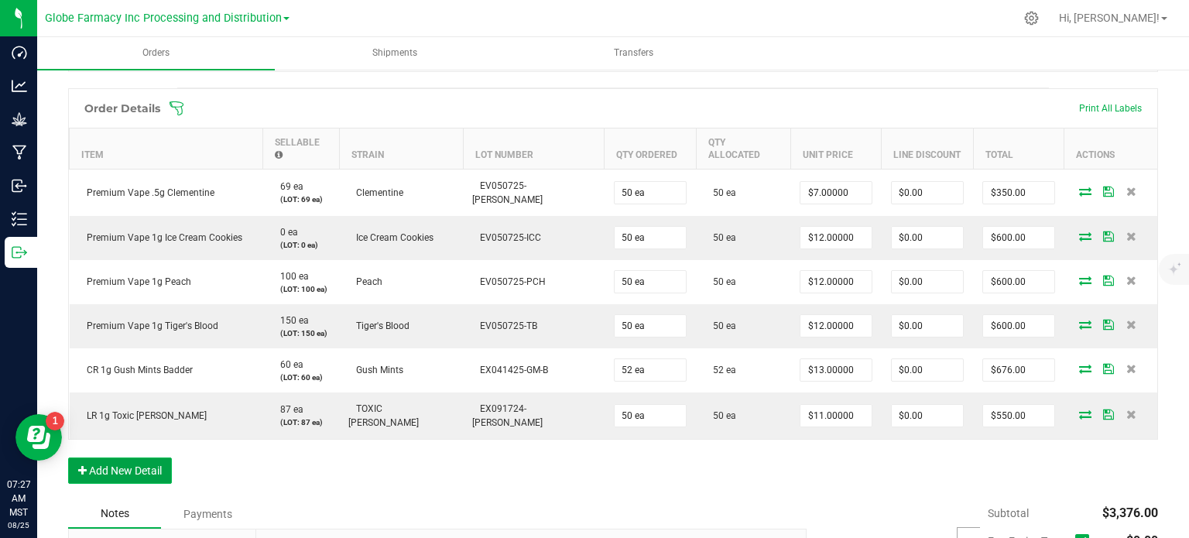
click at [151, 458] on button "Add New Detail" at bounding box center [120, 471] width 104 height 26
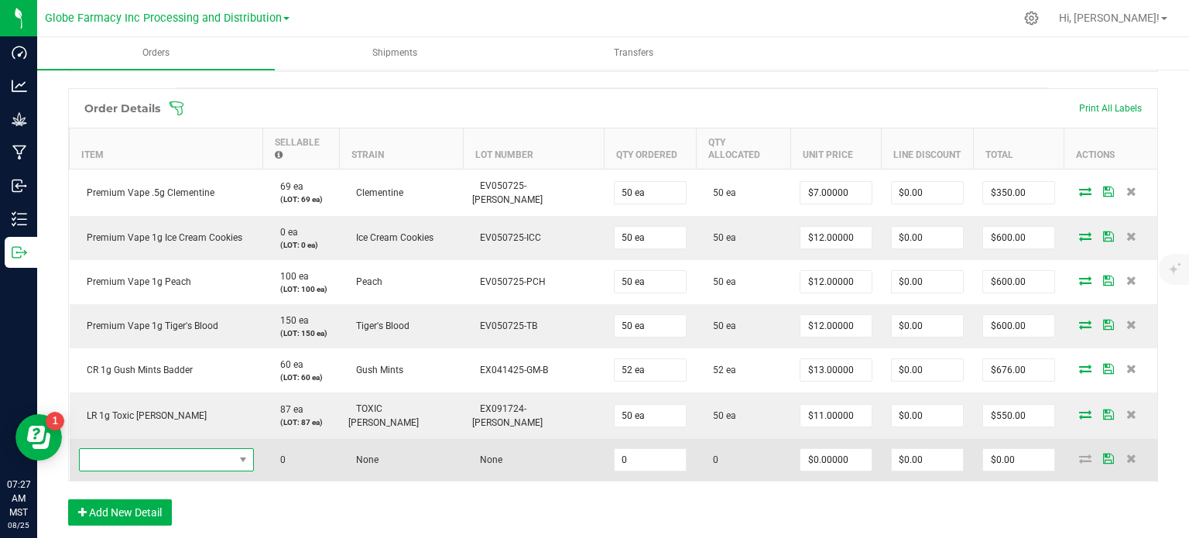
click at [143, 449] on span "NO DATA FOUND" at bounding box center [157, 460] width 154 height 22
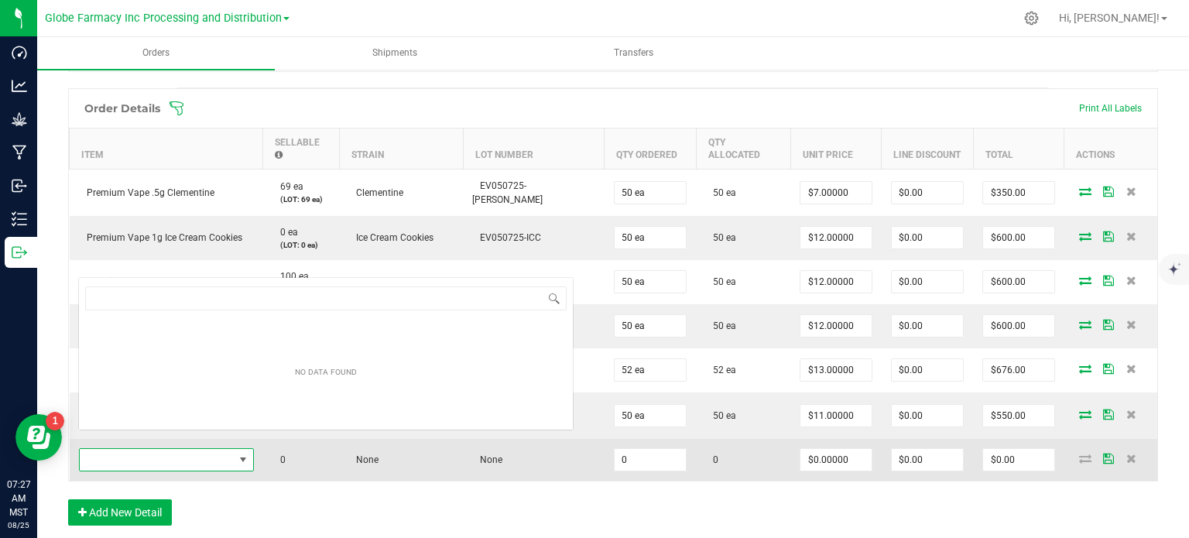
scroll to position [22, 180]
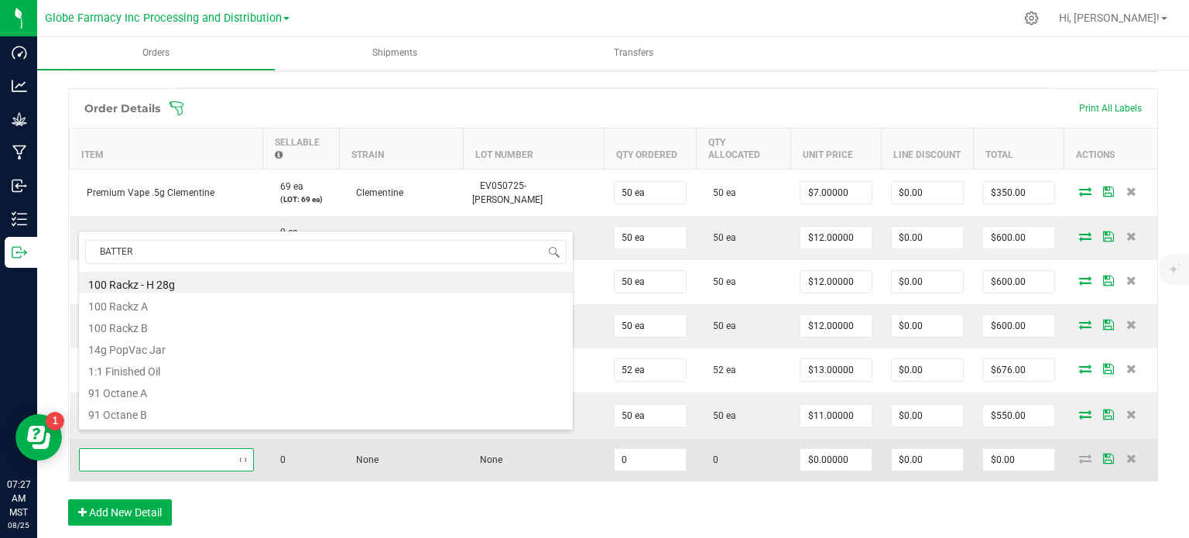
type input "BATTERY"
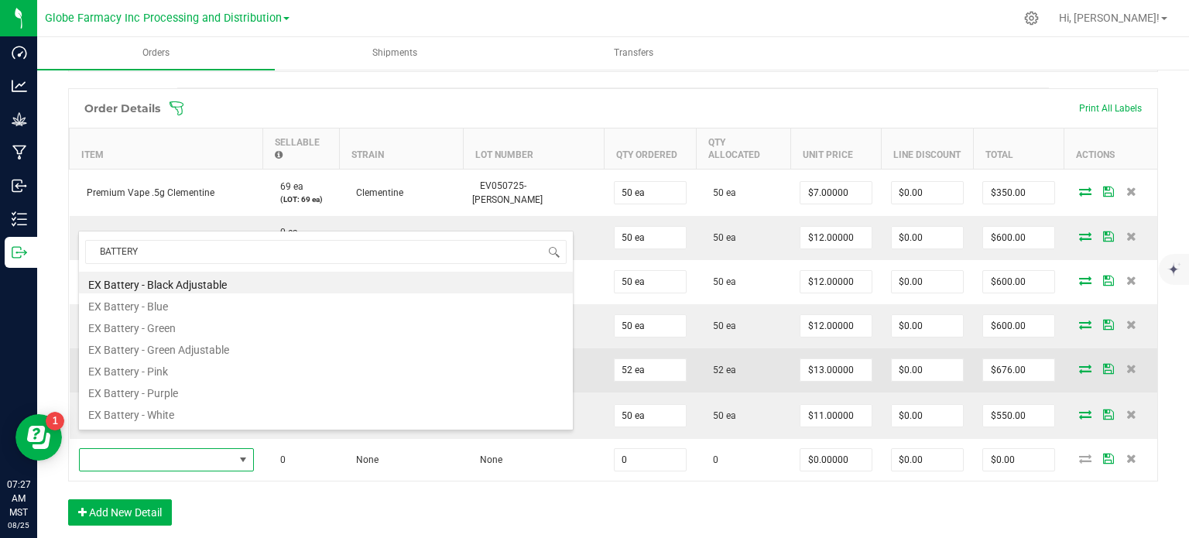
click at [228, 337] on li "EX Battery - Green Adjustable" at bounding box center [326, 348] width 494 height 22
type input "0 ea"
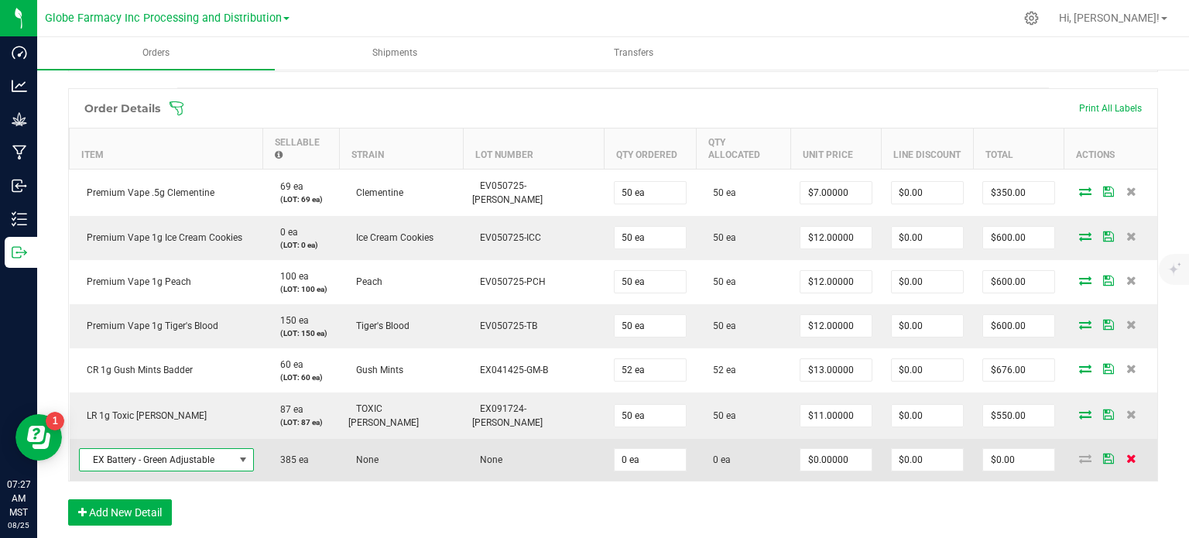
click at [1126, 454] on icon at bounding box center [1131, 458] width 10 height 9
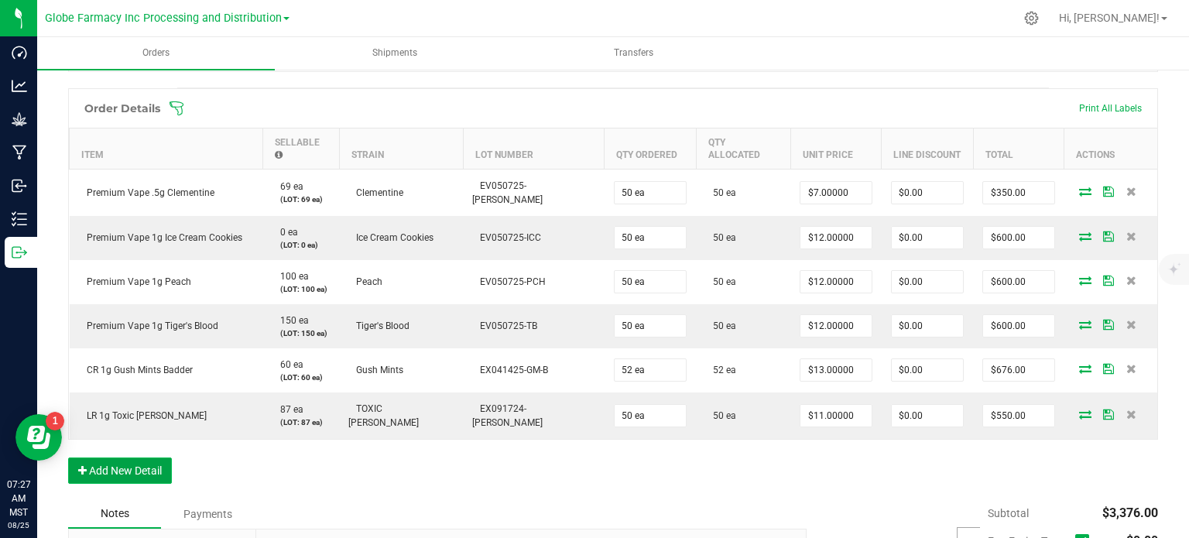
click at [141, 458] on button "Add New Detail" at bounding box center [120, 471] width 104 height 26
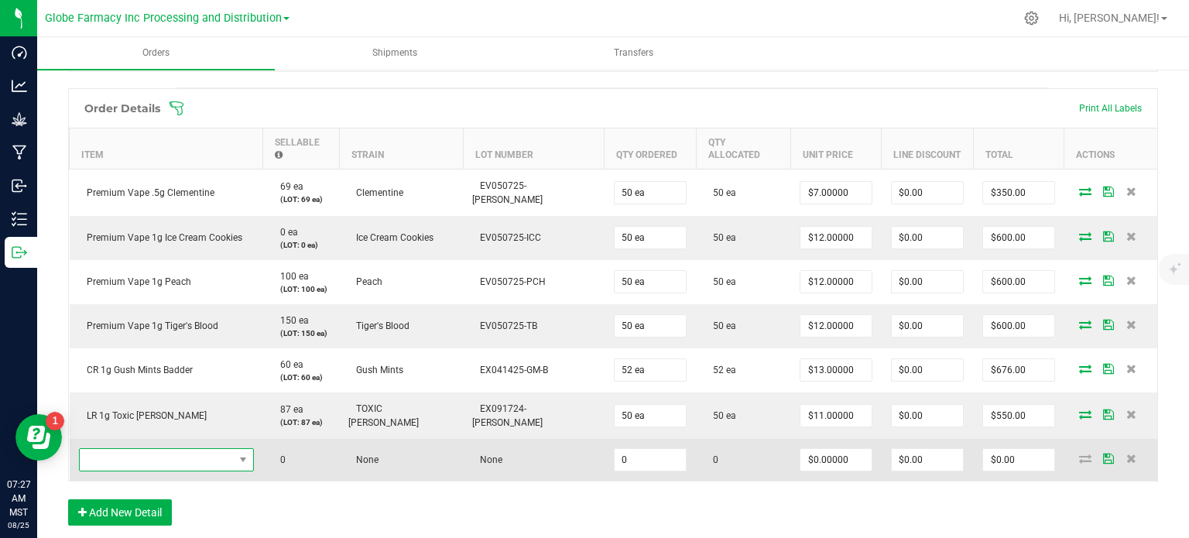
click at [142, 449] on span "NO DATA FOUND" at bounding box center [157, 460] width 154 height 22
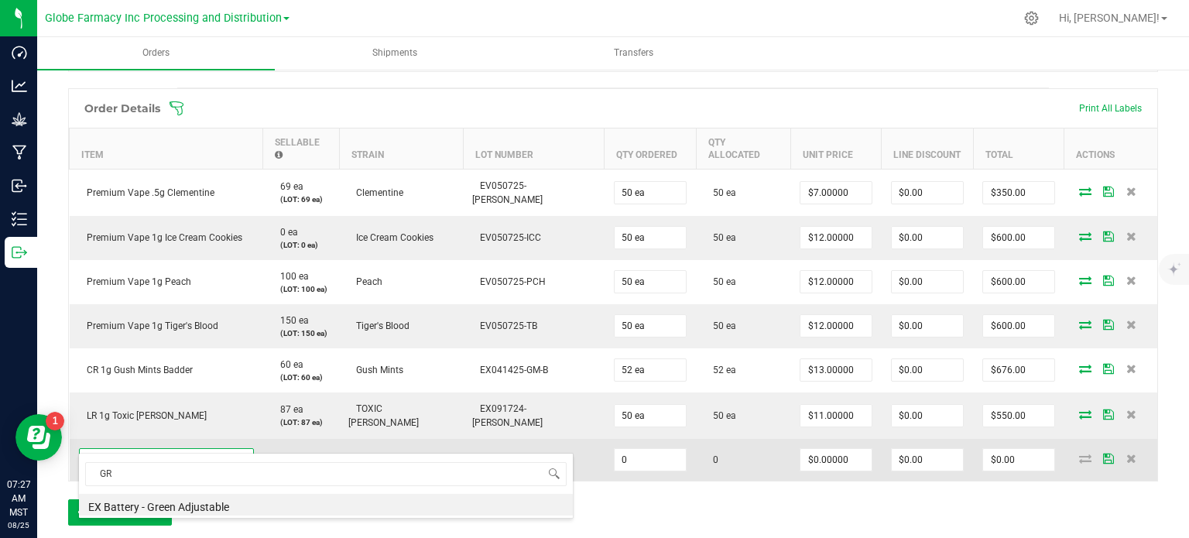
type input "G"
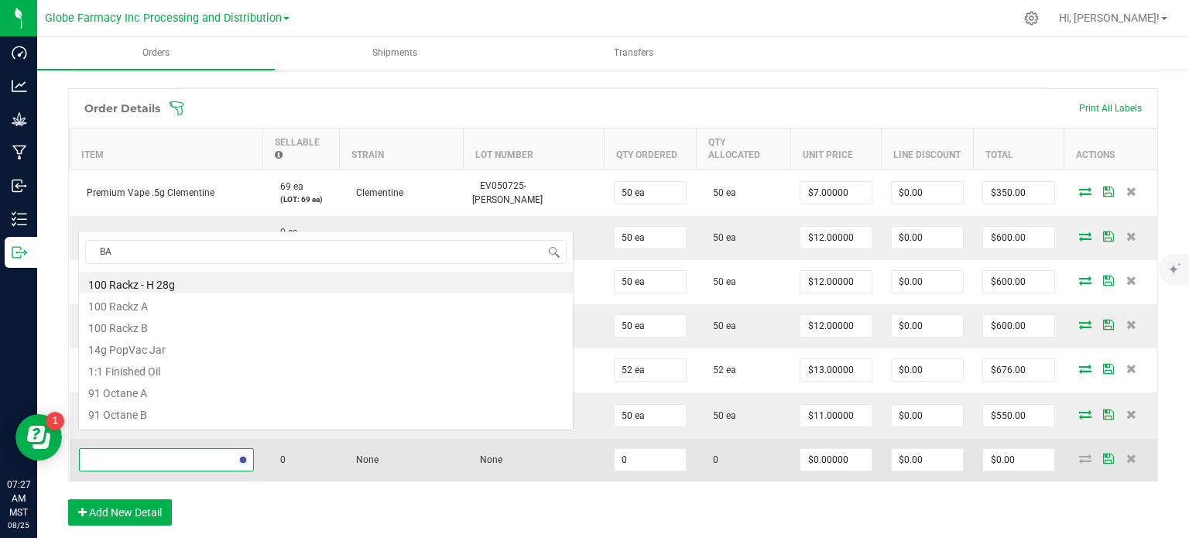
scroll to position [0, 0]
type input "BATTERY"
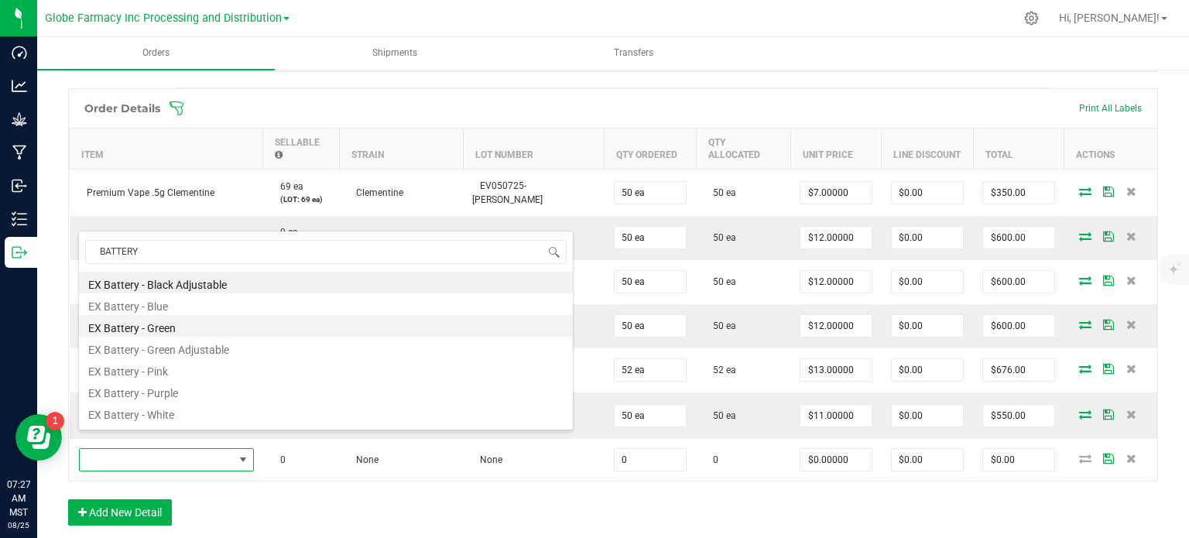
click at [221, 332] on li "EX Battery - Green" at bounding box center [326, 326] width 494 height 22
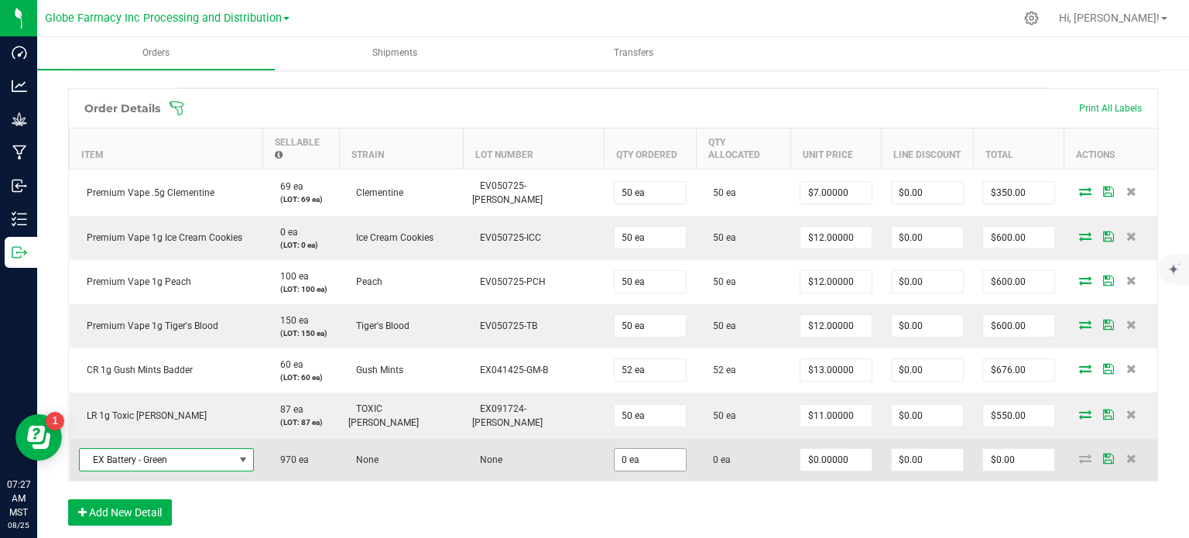
click at [615, 449] on input "0 ea" at bounding box center [650, 460] width 71 height 22
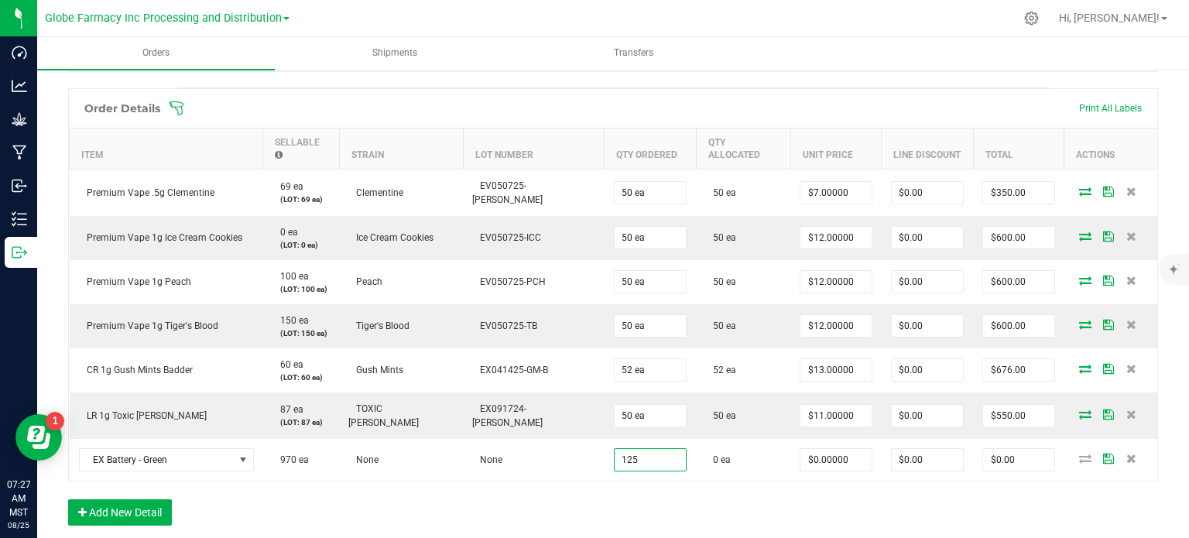
click at [581, 474] on div "Order Details Print All Labels Item Sellable Strain Lot Number Qty Ordered Qty …" at bounding box center [613, 314] width 1090 height 453
type input "125 ea"
click at [118, 499] on button "Add New Detail" at bounding box center [120, 512] width 104 height 26
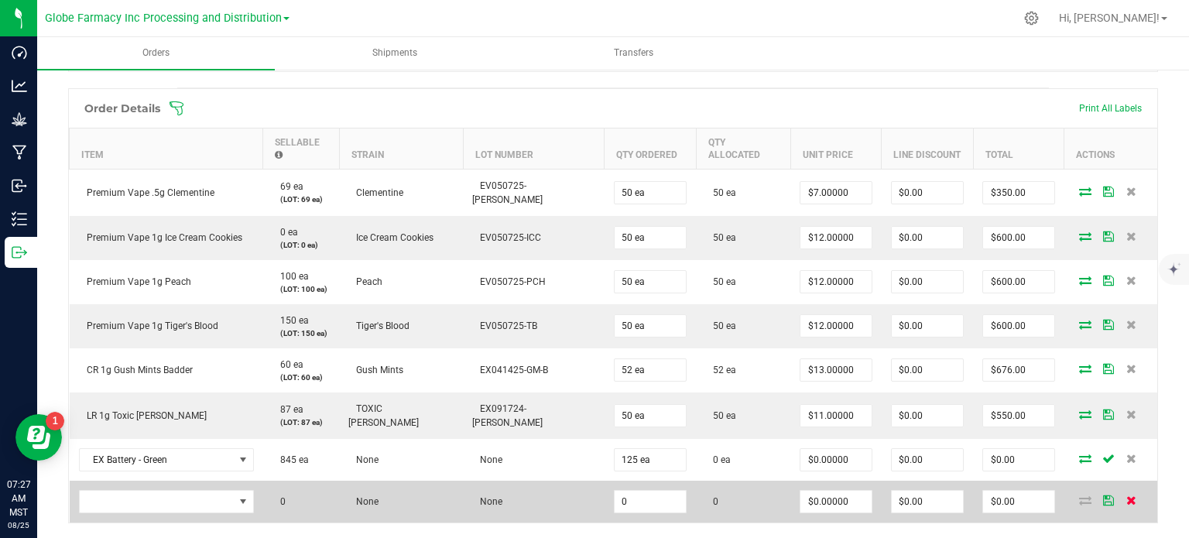
click at [1126, 495] on icon at bounding box center [1131, 499] width 10 height 9
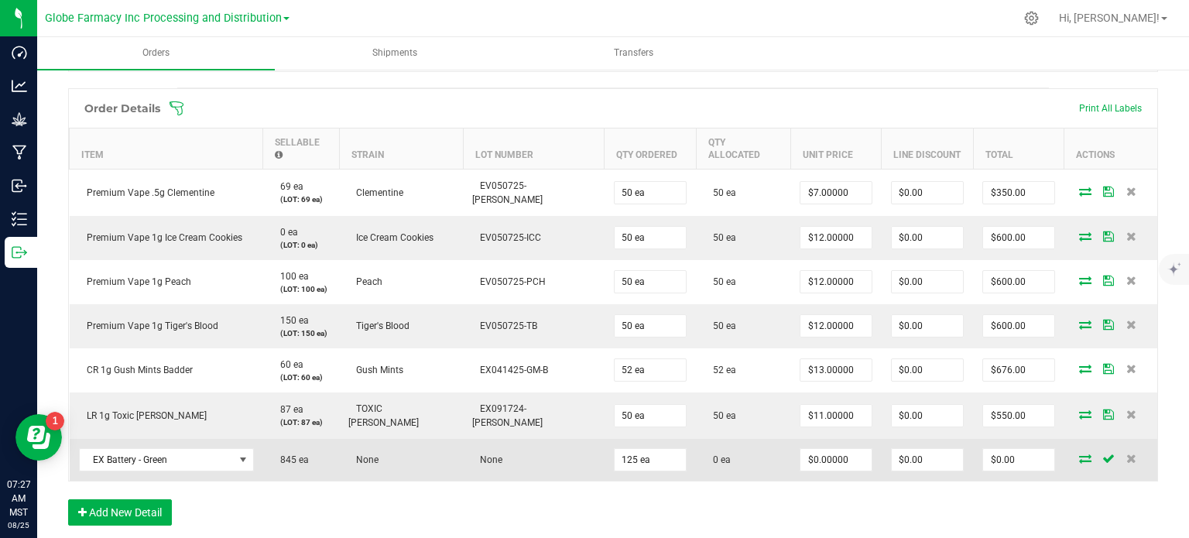
click at [1079, 454] on icon at bounding box center [1085, 458] width 12 height 9
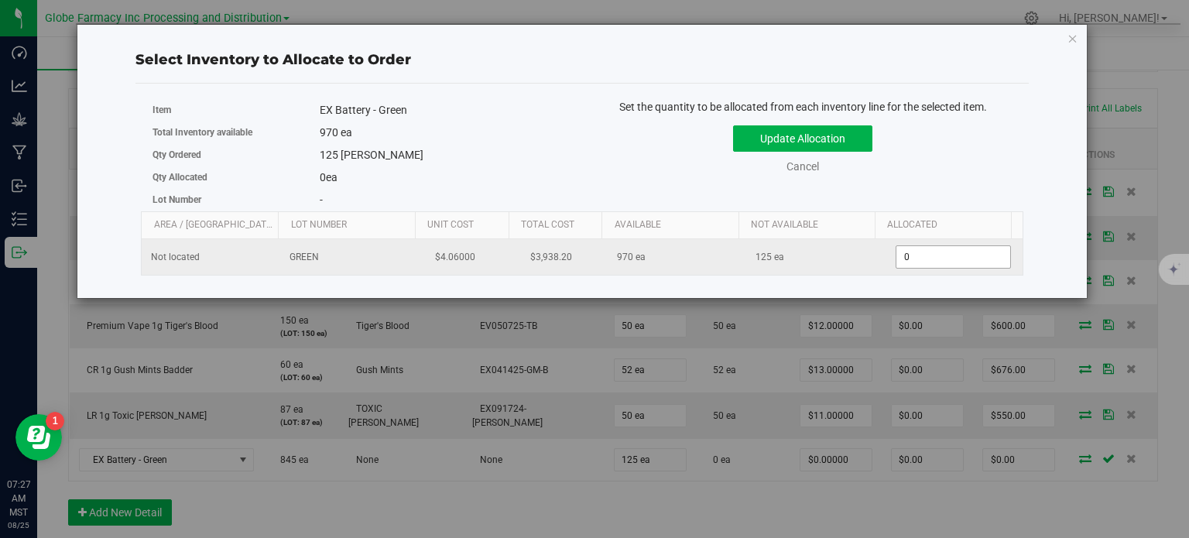
click at [926, 263] on span "0 0" at bounding box center [953, 256] width 115 height 23
click at [926, 263] on input "0" at bounding box center [953, 257] width 114 height 22
type input "125"
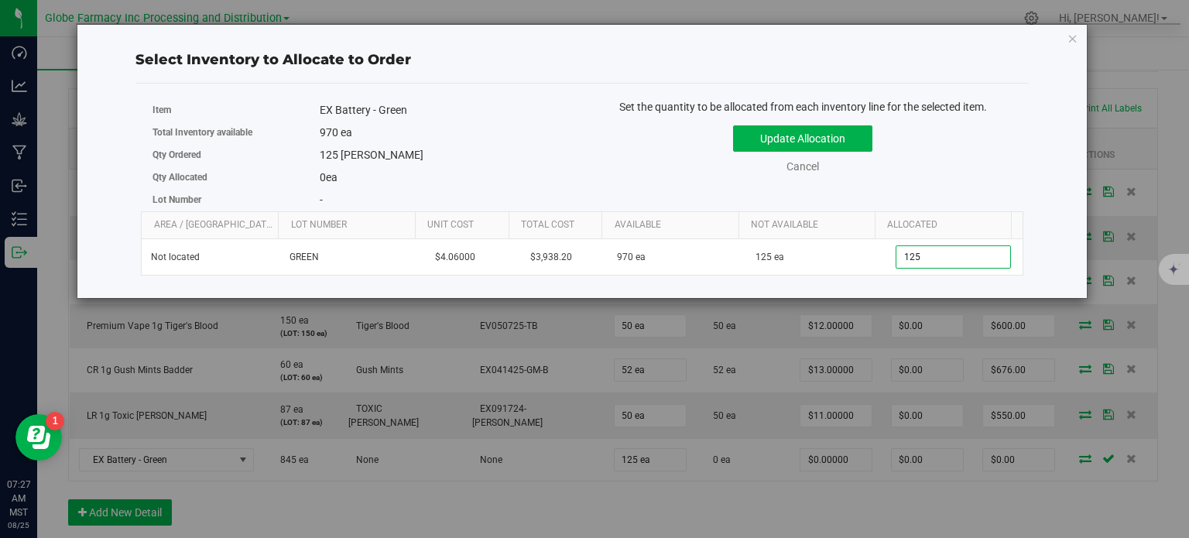
drag, startPoint x: 1041, startPoint y: 190, endPoint x: 1034, endPoint y: 180, distance: 12.2
click at [1040, 189] on div "Select Inventory to Allocate to Order Item EX Battery - Green Total Inventory a…" at bounding box center [582, 161] width 986 height 273
type input "125"
drag, startPoint x: 821, startPoint y: 135, endPoint x: 790, endPoint y: 190, distance: 62.4
click at [821, 135] on button "Update Allocation" at bounding box center [802, 138] width 139 height 26
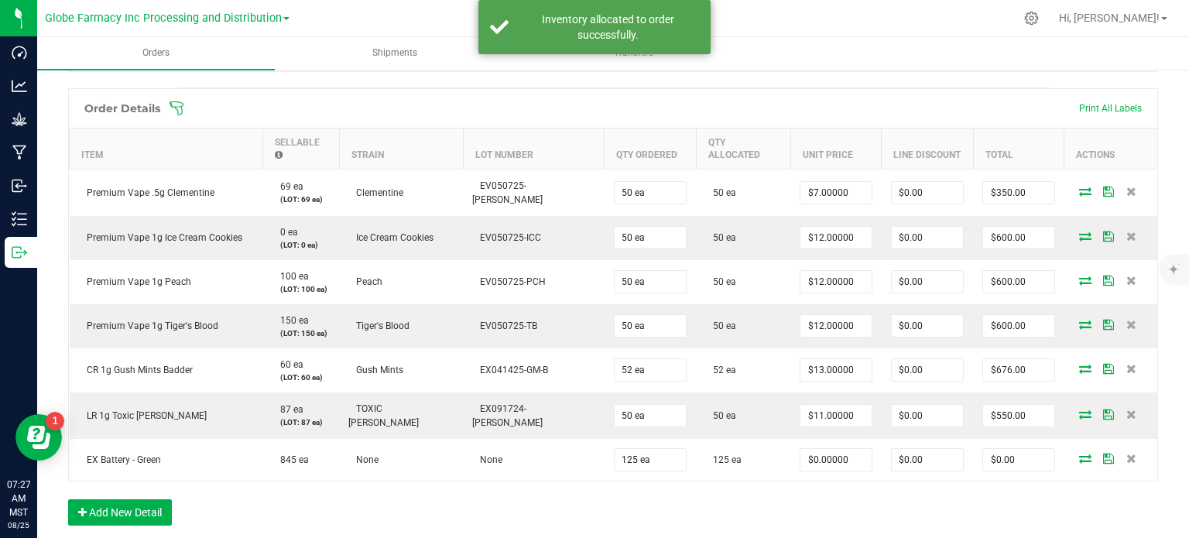
click at [800, 449] on input "$0.00000" at bounding box center [835, 460] width 71 height 22
type input "$4.00000"
type input "$500.00"
click at [841, 476] on div "Order Details Print All Labels Item Sellable Strain Lot Number Qty Ordered Qty …" at bounding box center [613, 314] width 1090 height 453
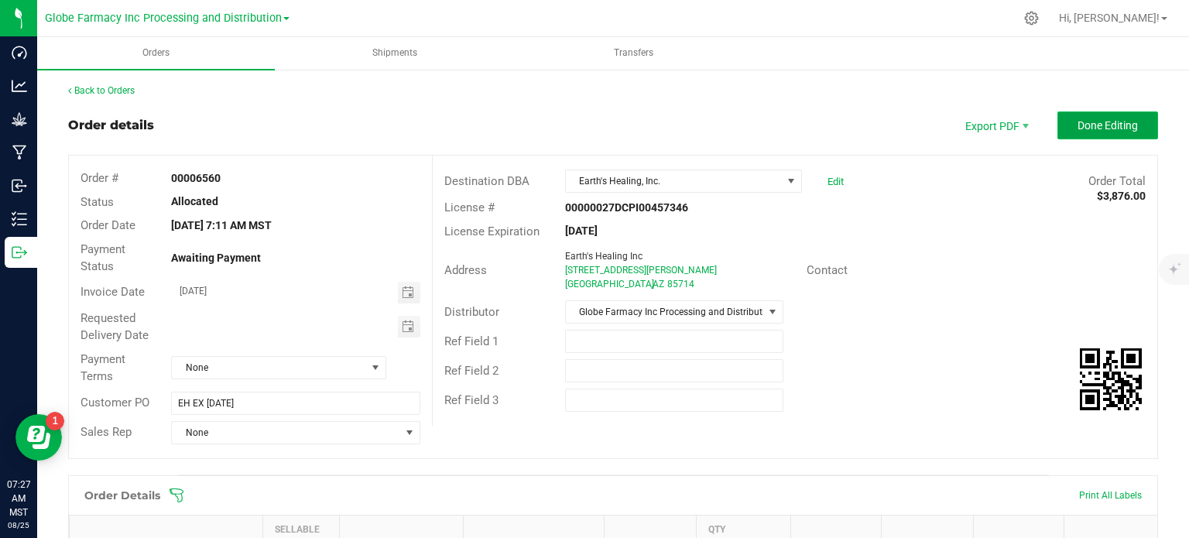
click at [1120, 119] on span "Done Editing" at bounding box center [1108, 125] width 60 height 12
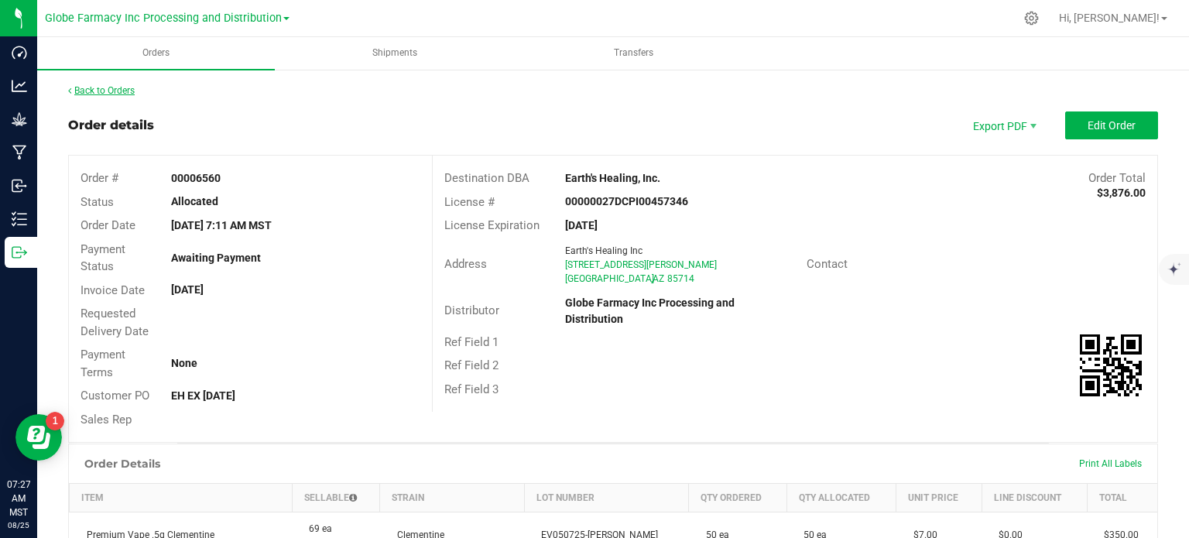
click at [81, 85] on link "Back to Orders" at bounding box center [101, 90] width 67 height 11
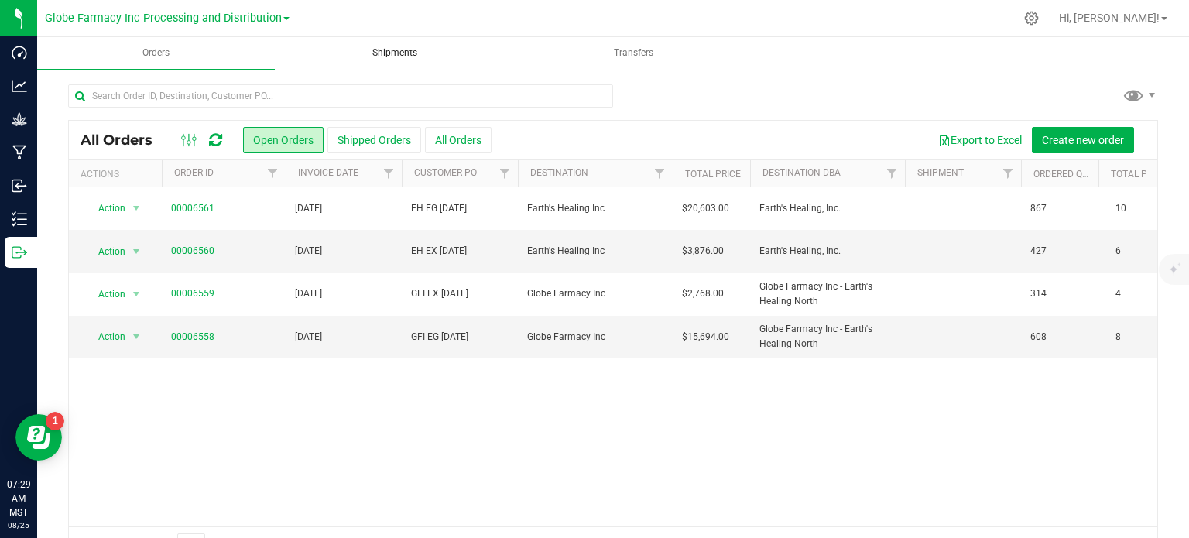
click at [415, 59] on span "Shipments" at bounding box center [394, 52] width 87 height 13
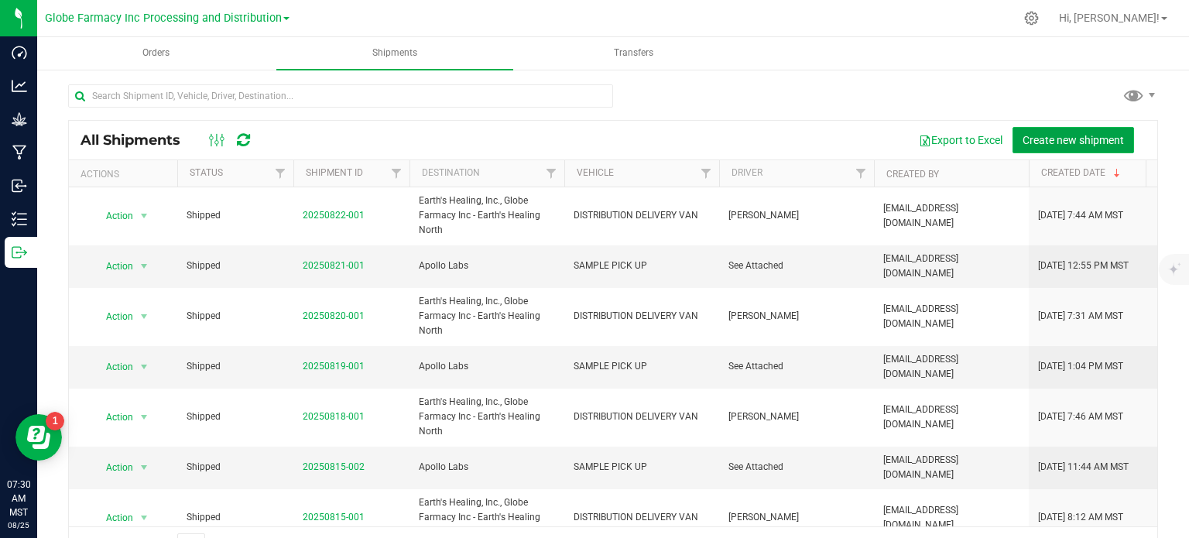
click at [1017, 148] on button "Create new shipment" at bounding box center [1074, 140] width 122 height 26
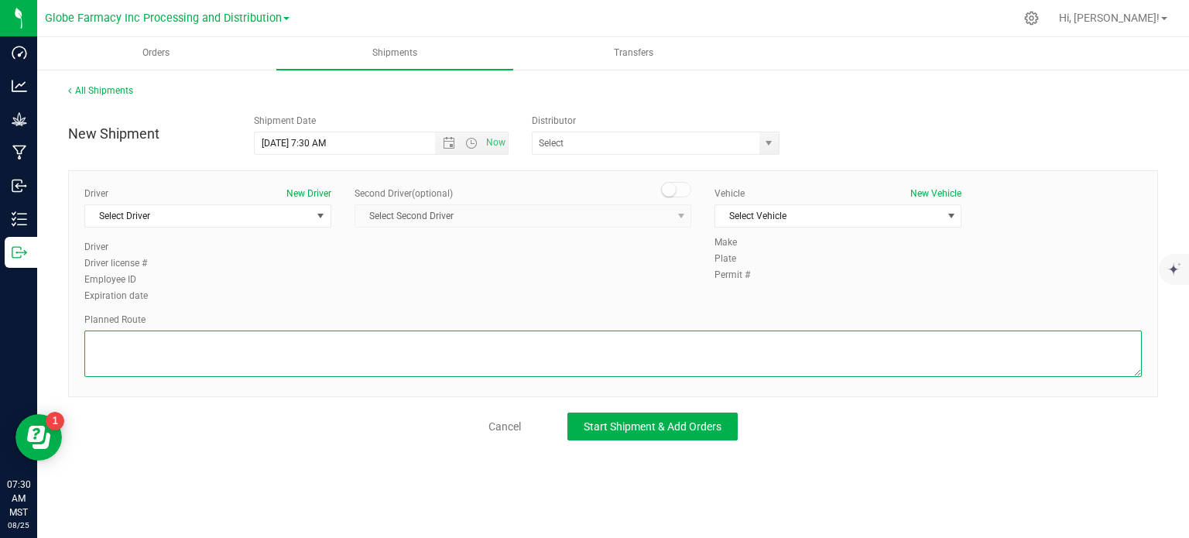
click at [457, 350] on textarea at bounding box center [612, 354] width 1057 height 46
paste textarea "STARTING AT [STREET_ADDRESS], TURN LEFT ONTO [STREET_ADDRESS], TURN RIGHT ONTO …"
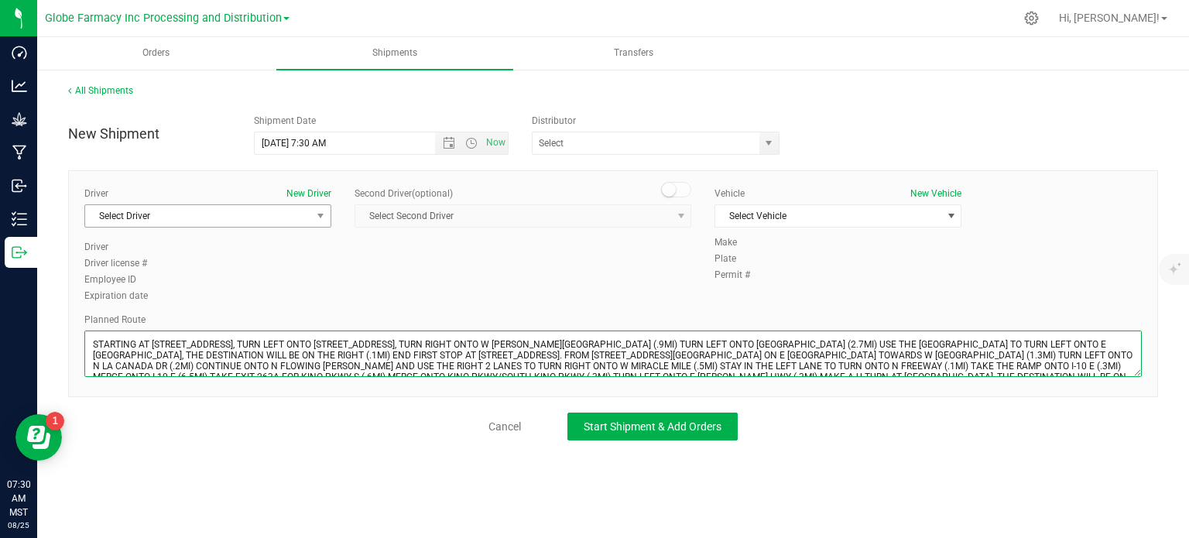
scroll to position [7, 0]
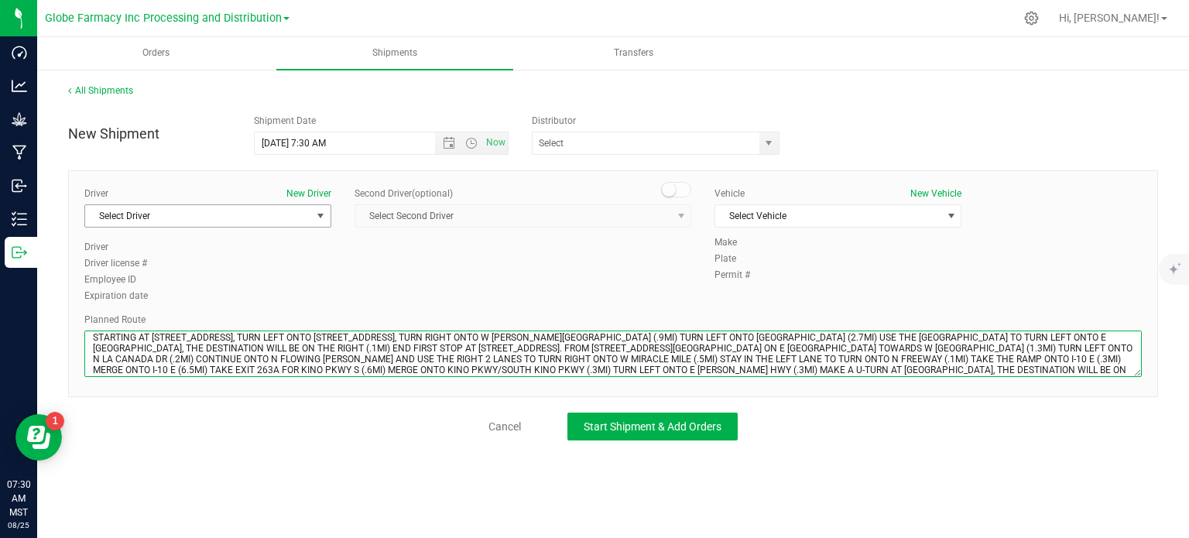
type textarea "STARTING AT [STREET_ADDRESS], TURN LEFT ONTO [STREET_ADDRESS], TURN RIGHT ONTO …"
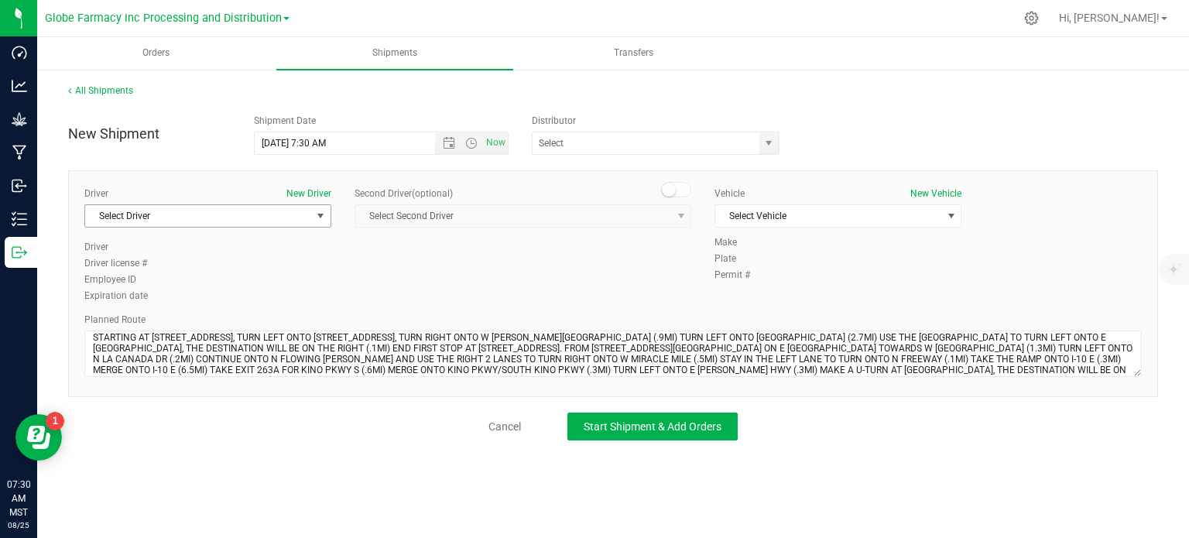
click at [268, 226] on span "Select Driver" at bounding box center [207, 215] width 247 height 23
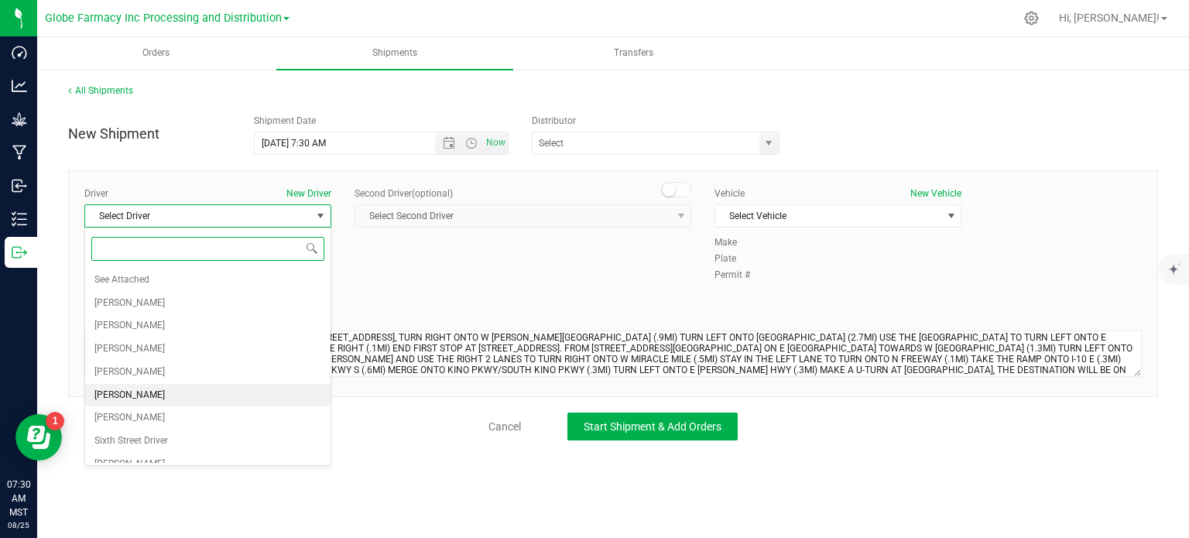
click at [117, 392] on span "[PERSON_NAME]" at bounding box center [129, 396] width 70 height 20
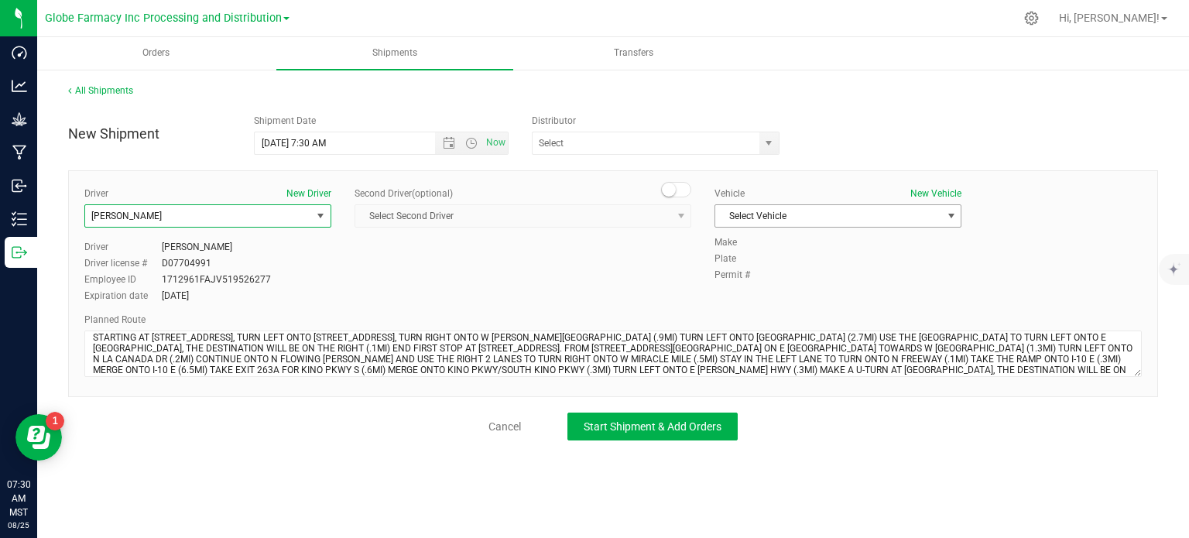
click at [833, 215] on span "Select Vehicle" at bounding box center [828, 216] width 226 height 22
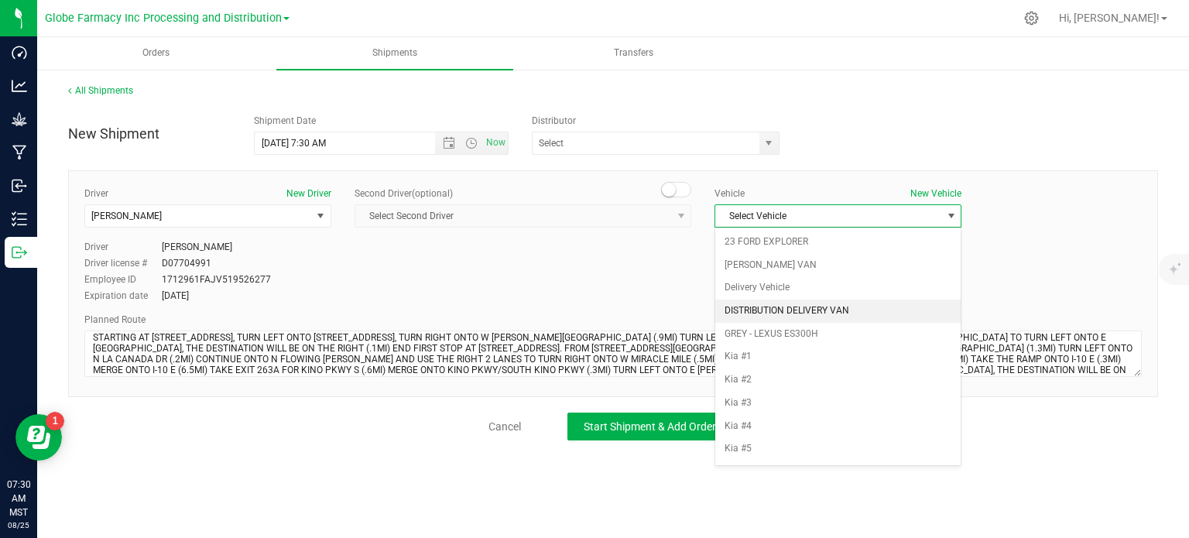
click at [751, 308] on li "DISTRIBUTION DELIVERY VAN" at bounding box center [837, 311] width 245 height 23
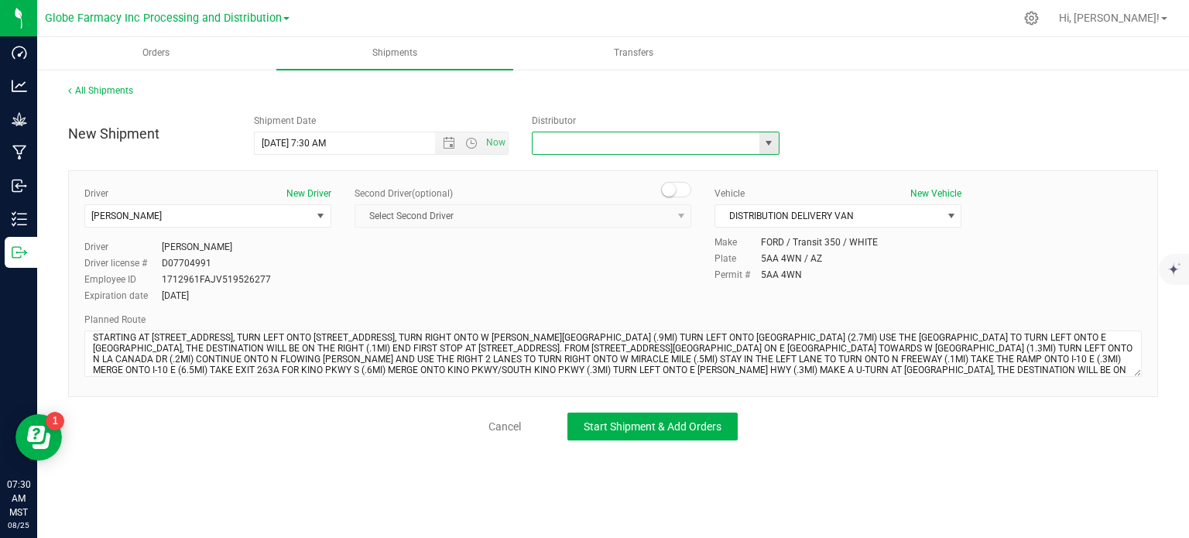
click at [619, 142] on input "text" at bounding box center [643, 143] width 220 height 22
click at [547, 174] on li "Globe Farmacy Inc Processing and Distribution" at bounding box center [656, 169] width 246 height 23
type input "Globe Farmacy Inc Processing and Distribution"
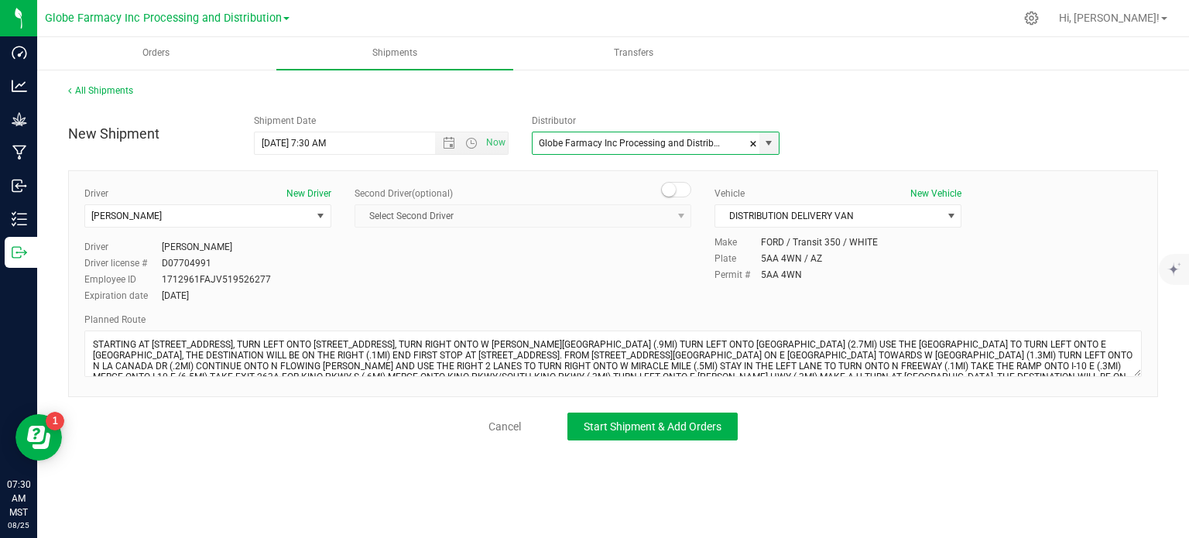
scroll to position [7, 0]
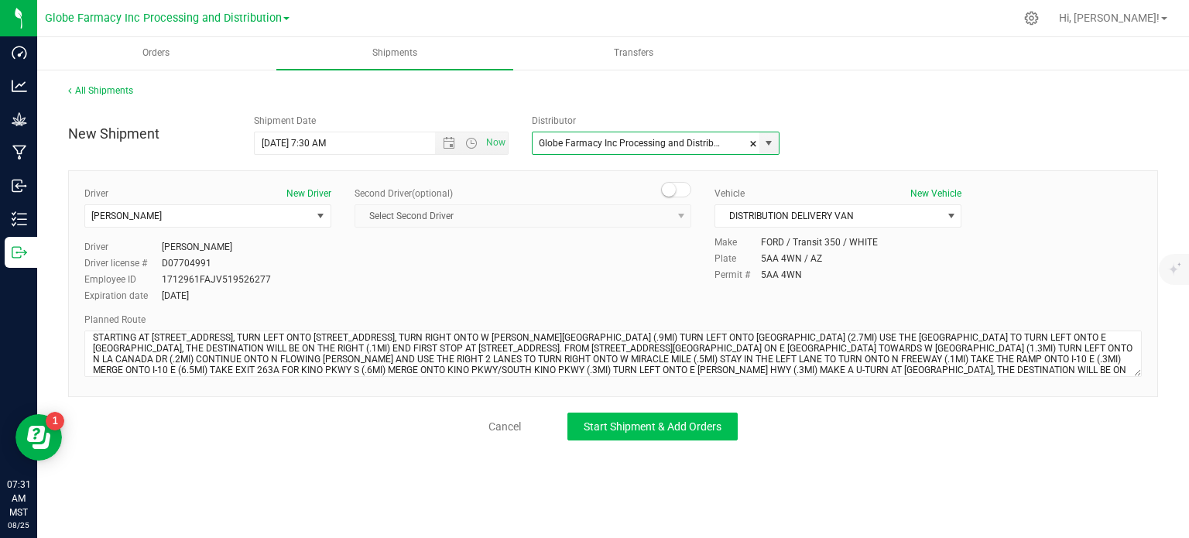
type input "Globe Farmacy Inc Processing and Distribution"
click at [604, 435] on button "Start Shipment & Add Orders" at bounding box center [652, 427] width 170 height 28
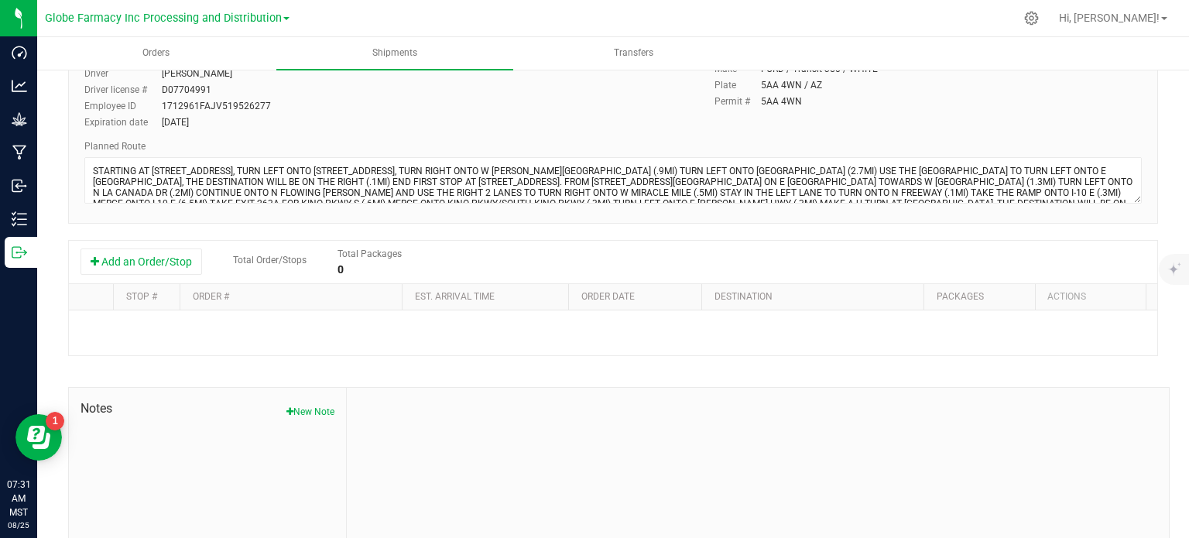
scroll to position [232, 0]
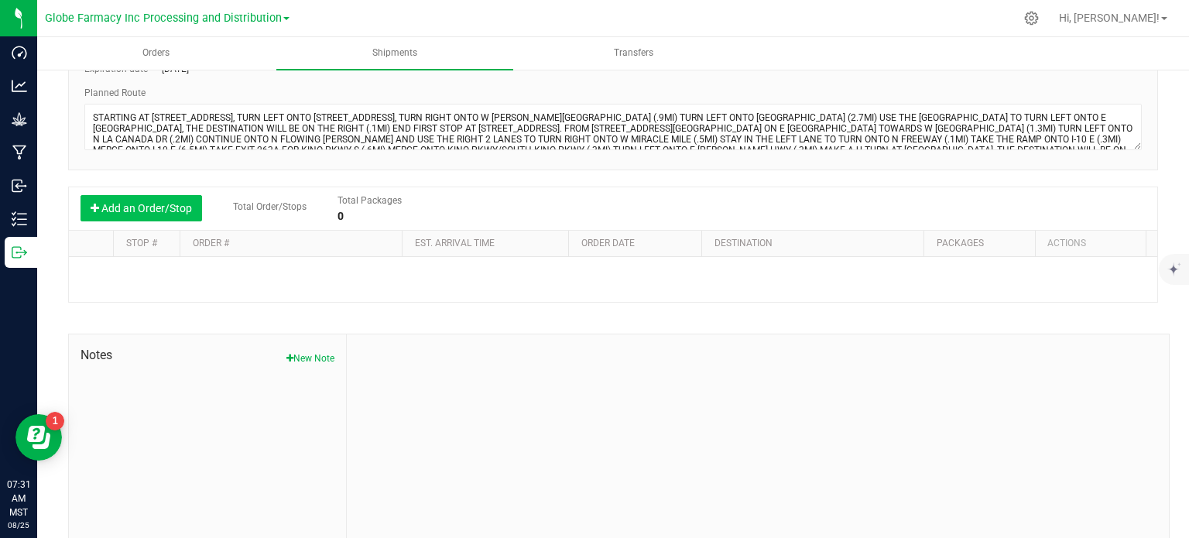
click at [138, 201] on button "Add an Order/Stop" at bounding box center [142, 208] width 122 height 26
click at [139, 207] on button "Add an Order/Stop" at bounding box center [142, 208] width 122 height 26
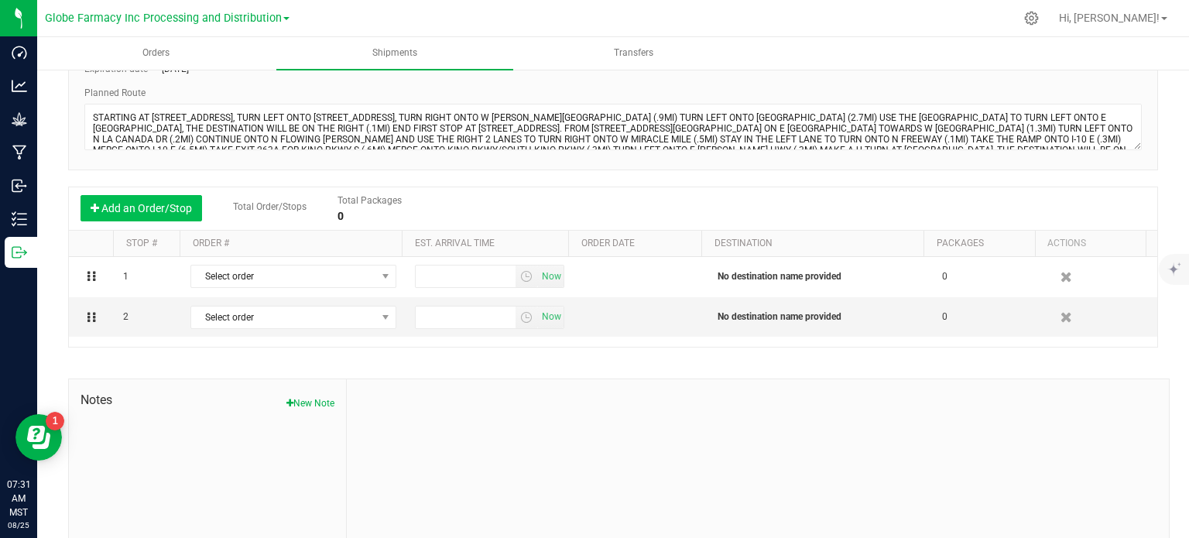
click at [139, 207] on button "Add an Order/Stop" at bounding box center [142, 208] width 122 height 26
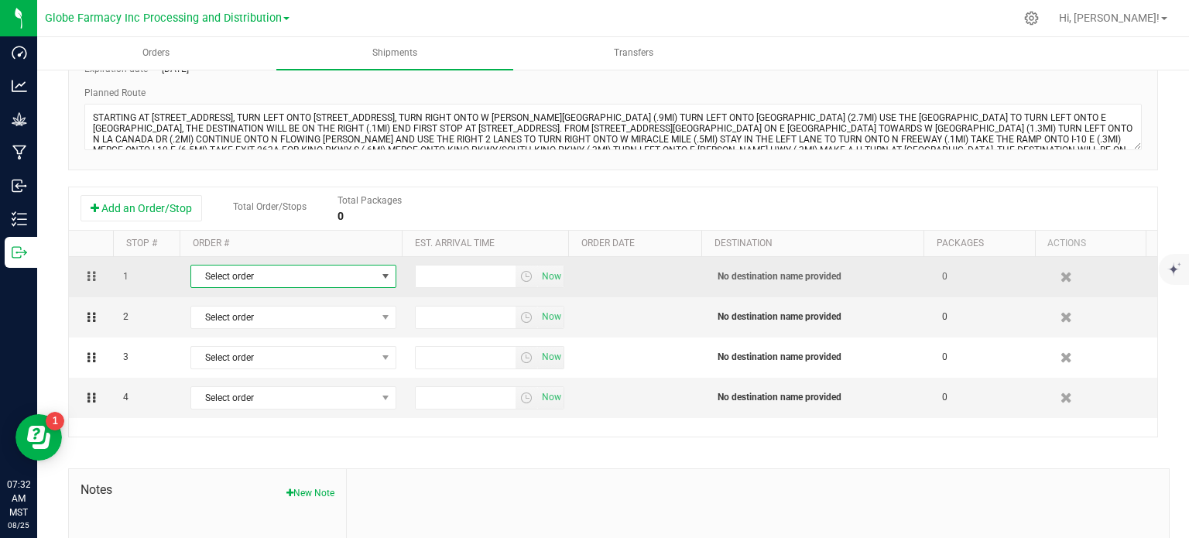
click at [251, 269] on span "Select order" at bounding box center [283, 277] width 185 height 22
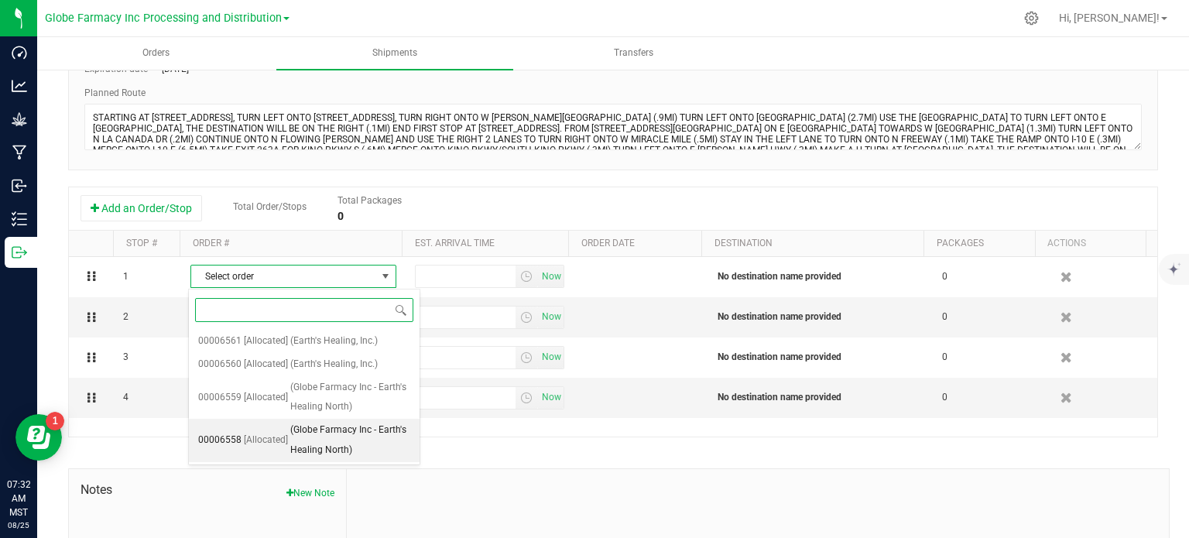
click at [347, 451] on span "(Globe Farmacy Inc - Earth's Healing North)" at bounding box center [350, 439] width 120 height 39
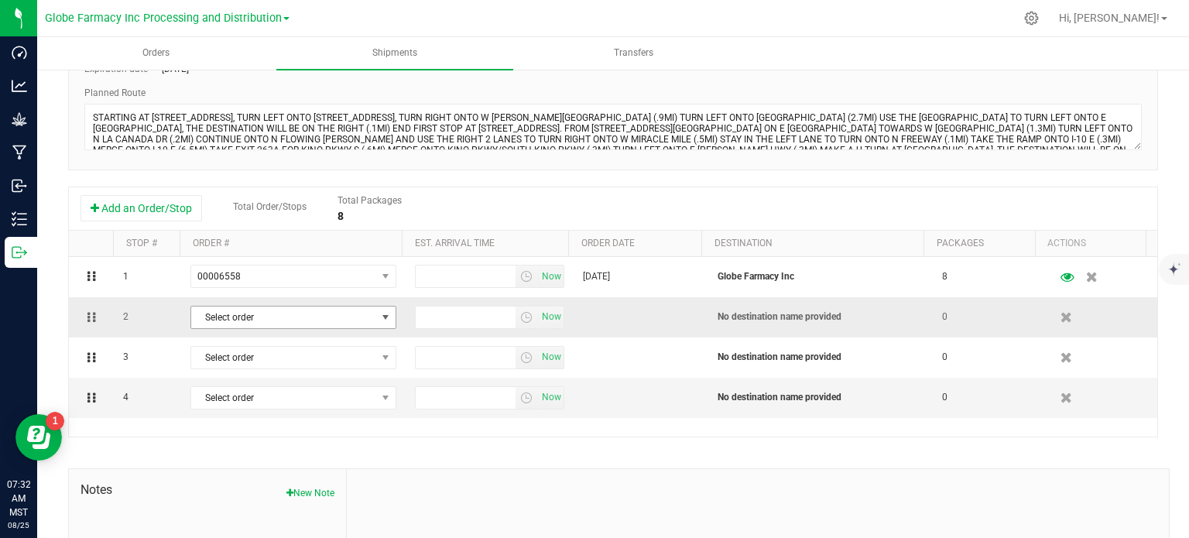
click at [270, 318] on span "Select order" at bounding box center [283, 318] width 185 height 22
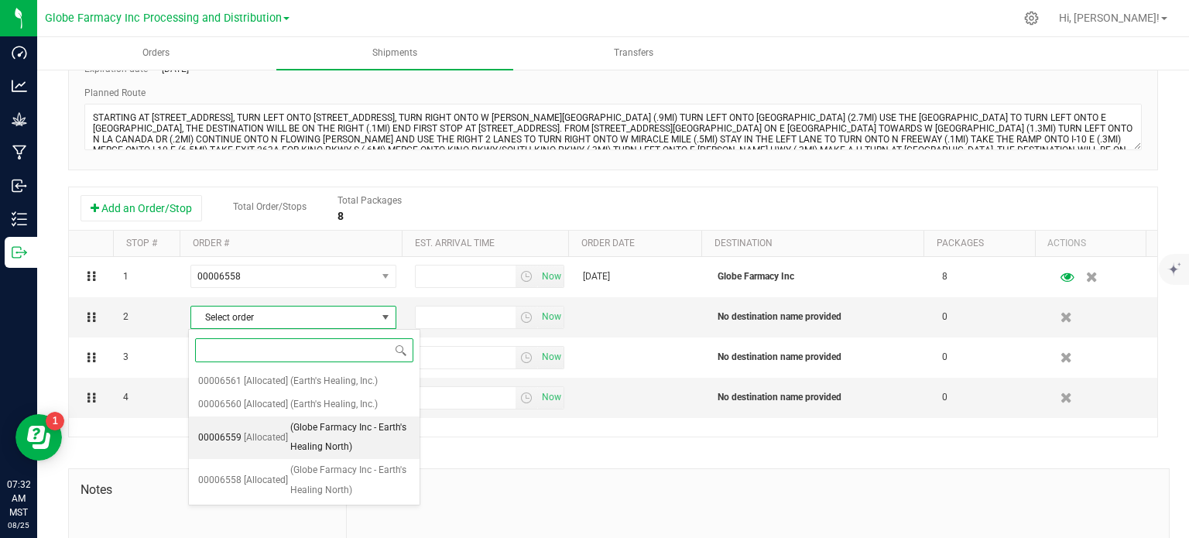
click at [293, 445] on span "(Globe Farmacy Inc - Earth's Healing North)" at bounding box center [350, 437] width 120 height 39
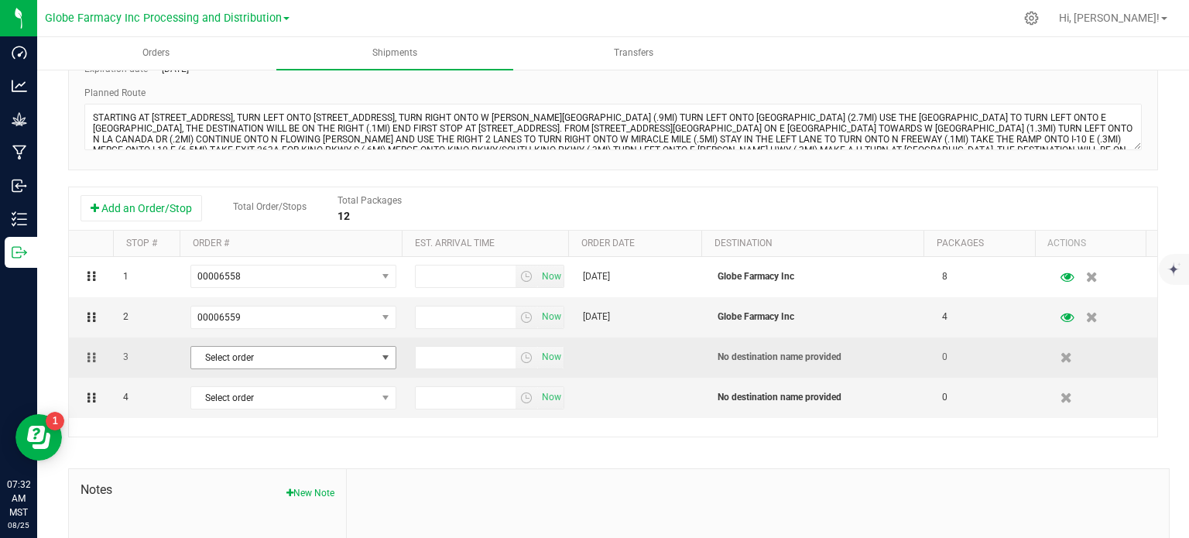
click at [279, 356] on span "Select order" at bounding box center [283, 358] width 185 height 22
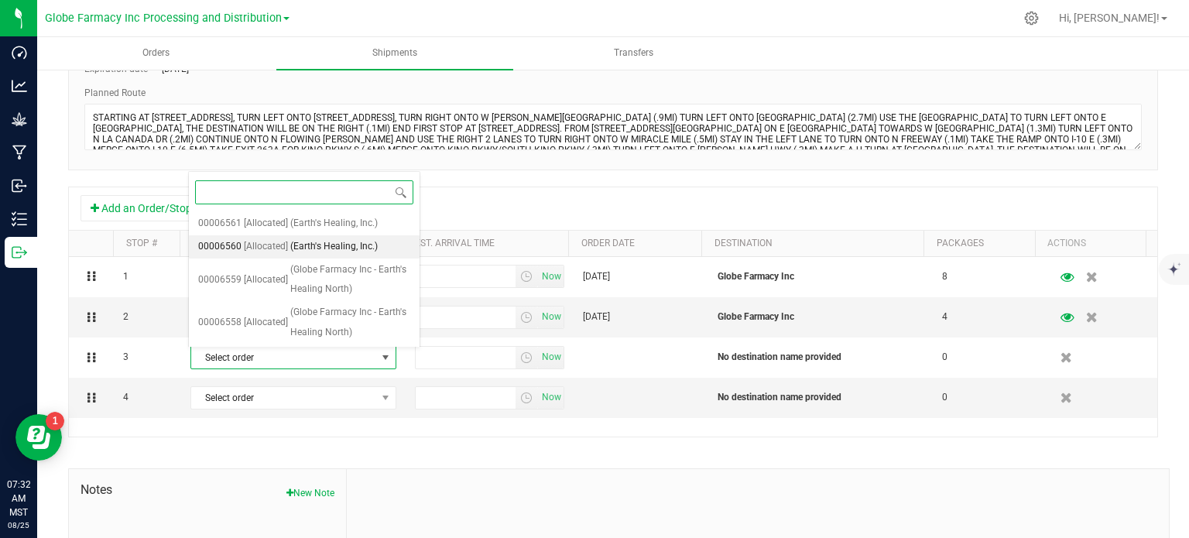
click at [299, 249] on span "(Earth's Healing, Inc.)" at bounding box center [333, 247] width 87 height 20
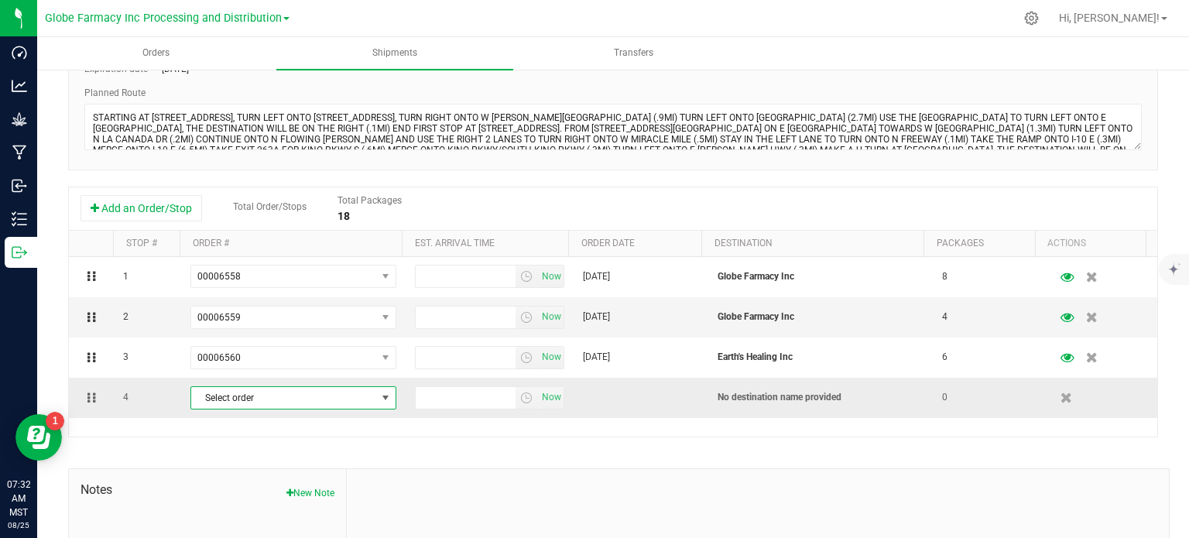
click at [289, 396] on span "Select order" at bounding box center [283, 398] width 185 height 22
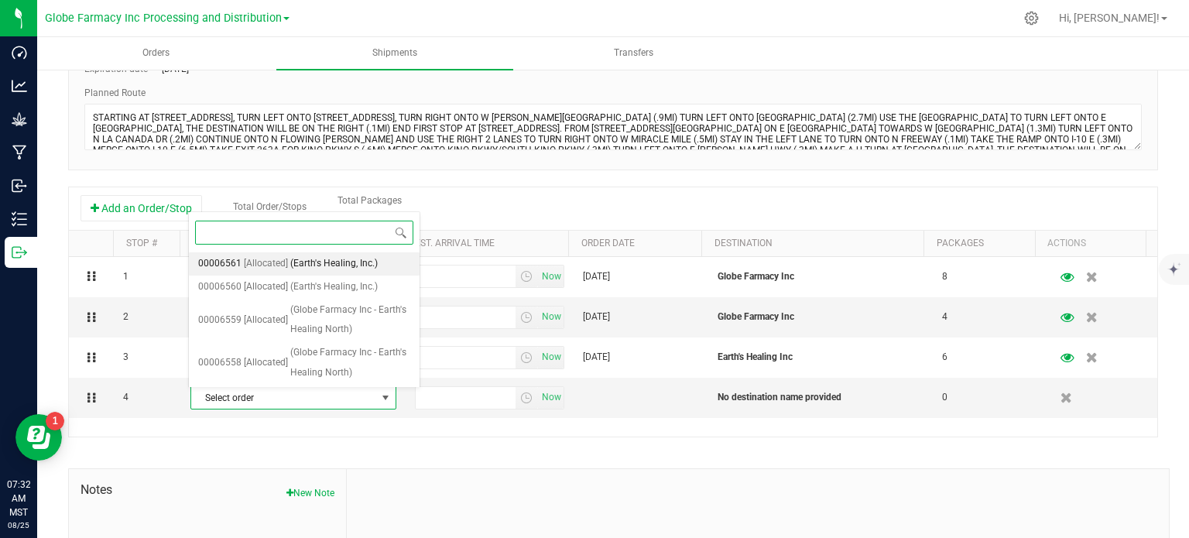
click at [324, 256] on span "(Earth's Healing, Inc.)" at bounding box center [333, 264] width 87 height 20
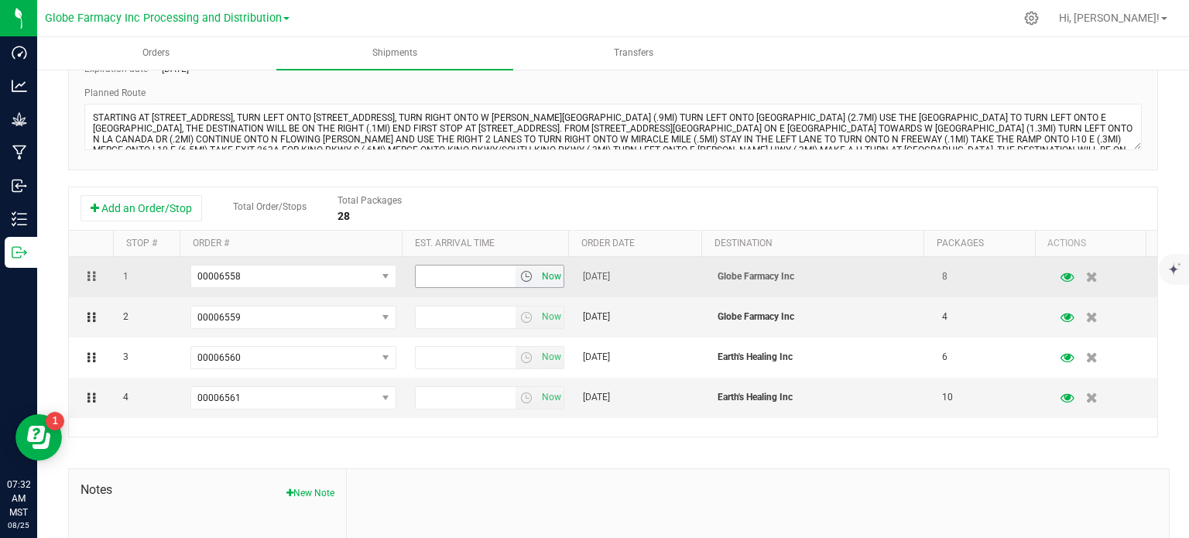
click at [539, 281] on span "Now" at bounding box center [552, 277] width 26 height 22
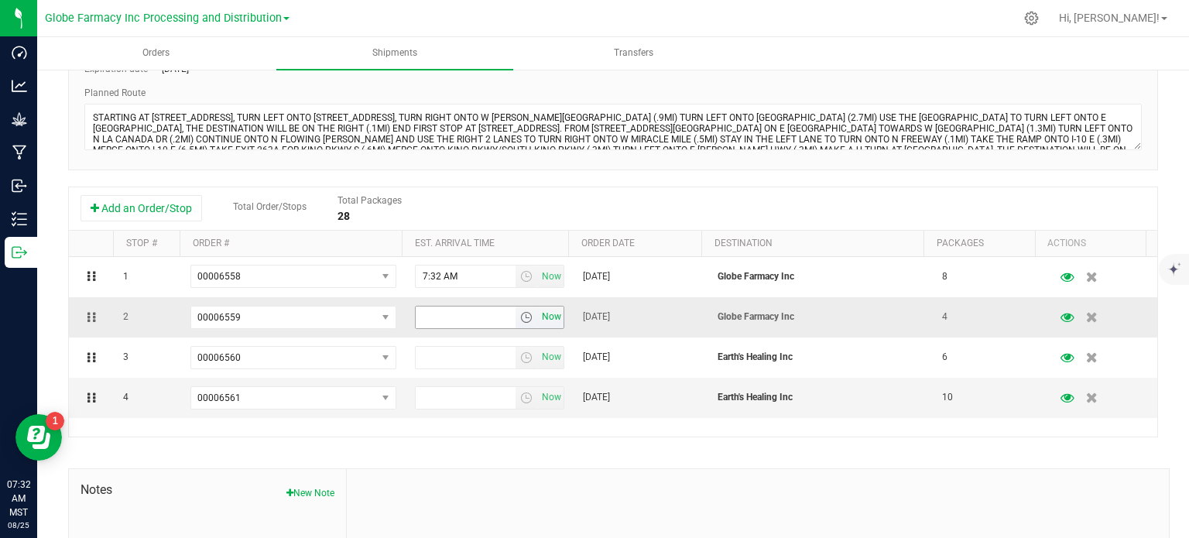
click at [539, 316] on span "Now" at bounding box center [552, 317] width 26 height 22
click at [550, 362] on span "Now" at bounding box center [552, 357] width 26 height 22
click at [541, 402] on span "Now" at bounding box center [552, 397] width 26 height 22
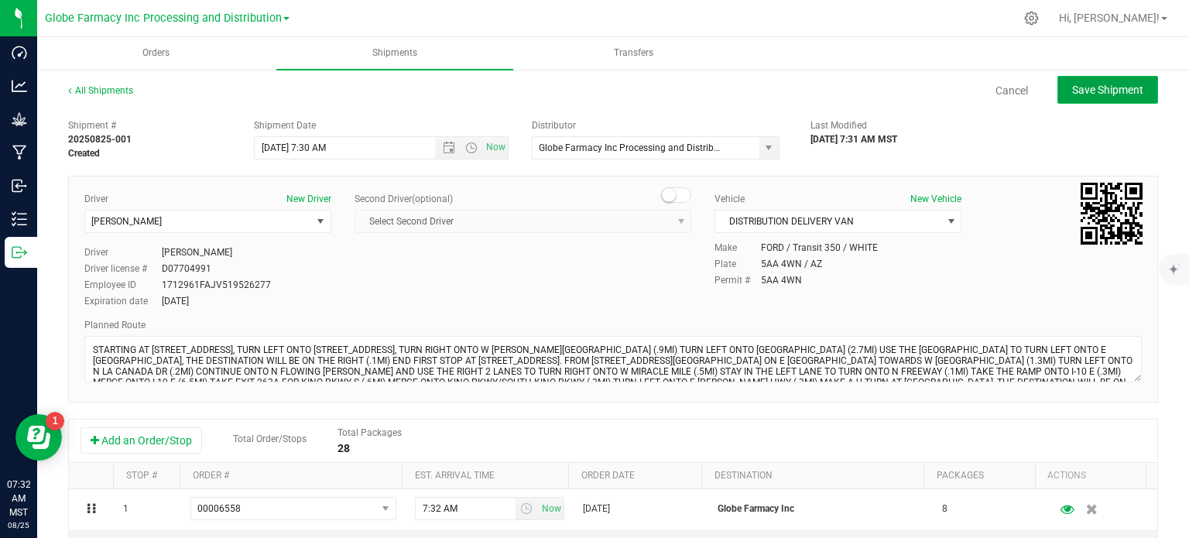
click at [1072, 93] on span "Save Shipment" at bounding box center [1107, 90] width 71 height 12
type input "8/25/2025 2:30 PM"
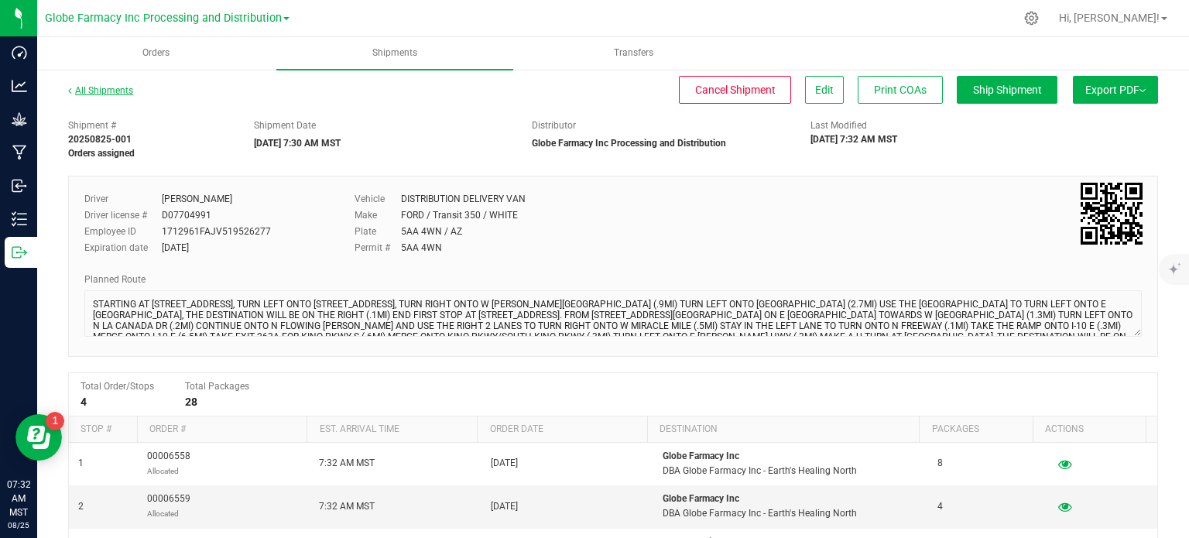
click at [84, 90] on link "All Shipments" at bounding box center [100, 90] width 65 height 11
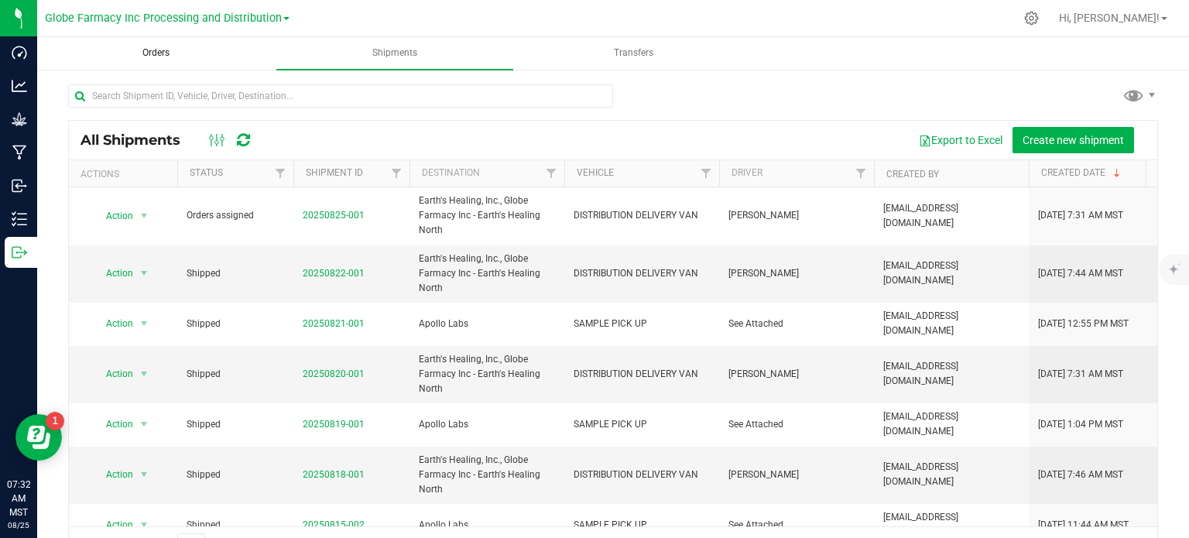
click at [159, 61] on uib-tab-heading "Orders" at bounding box center [156, 53] width 236 height 31
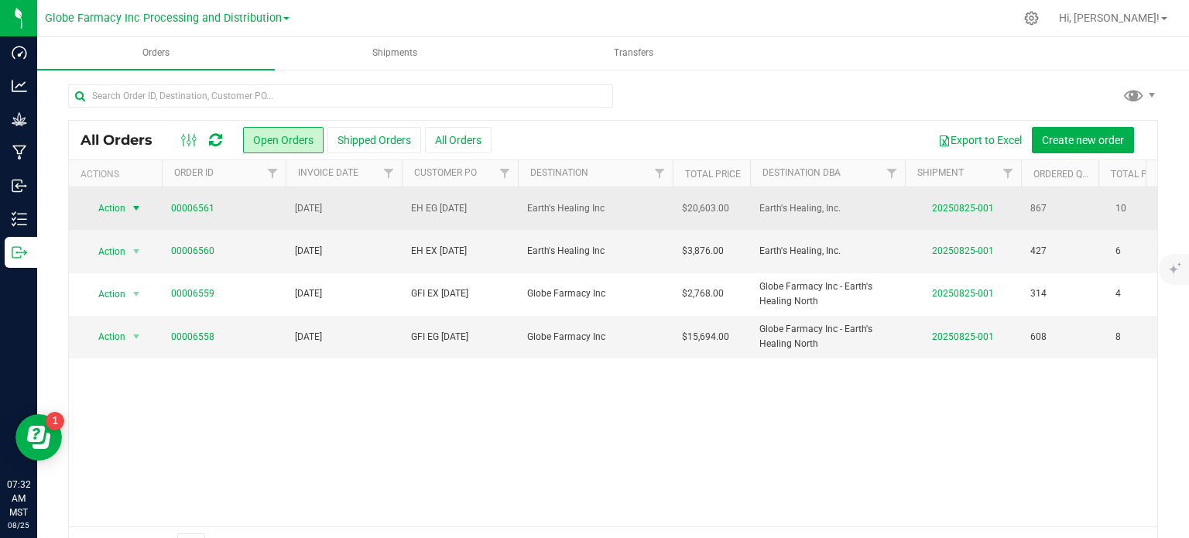
click at [129, 213] on span "select" at bounding box center [136, 208] width 19 height 22
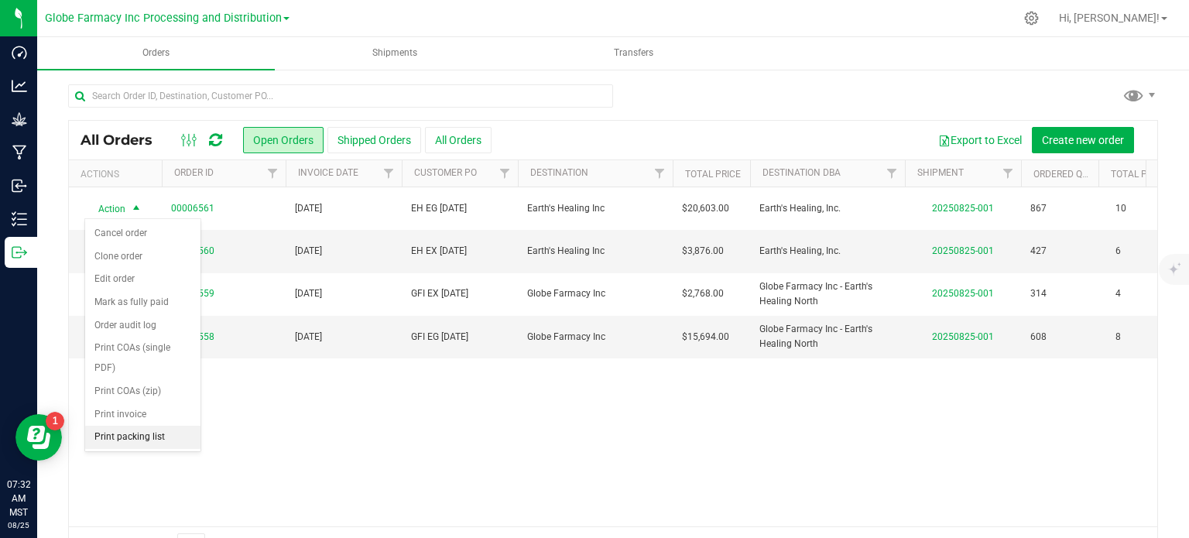
click at [120, 443] on li "Print packing list" at bounding box center [142, 437] width 115 height 23
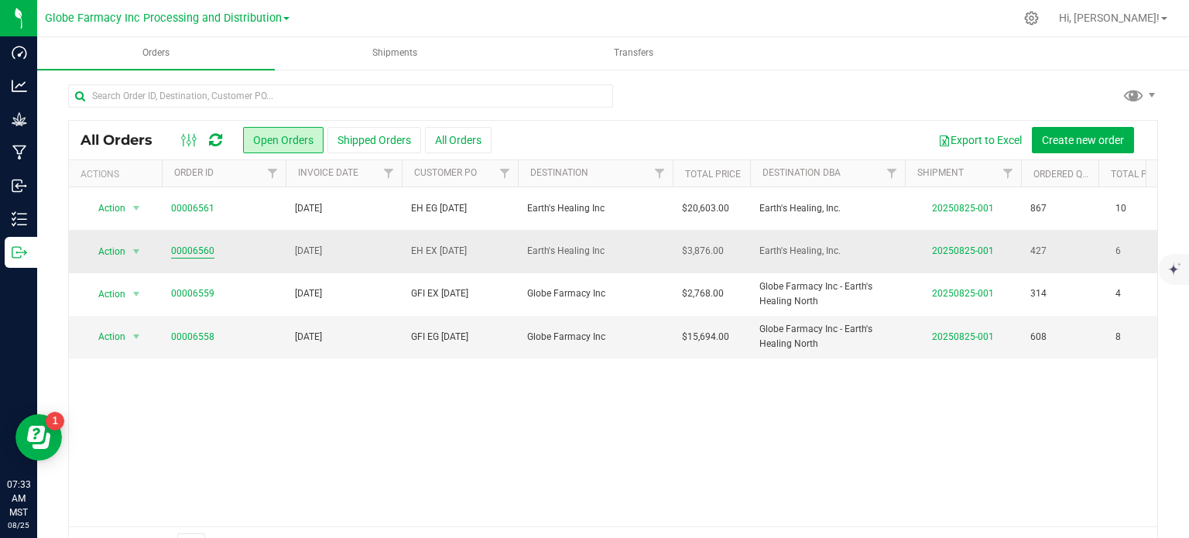
click at [179, 256] on link "00006560" at bounding box center [192, 251] width 43 height 15
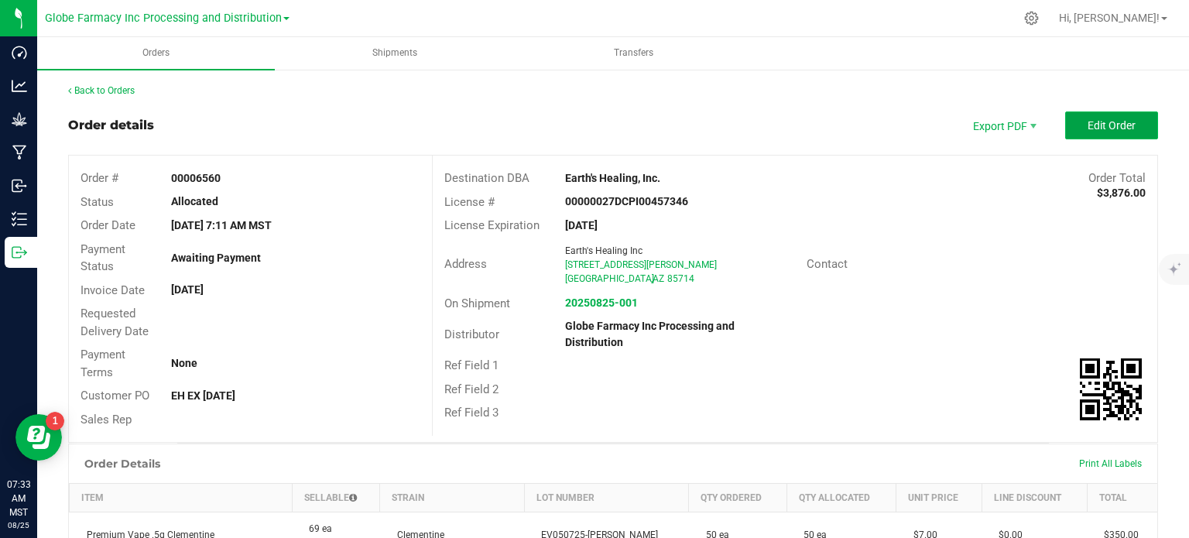
click at [1126, 123] on button "Edit Order" at bounding box center [1111, 125] width 93 height 28
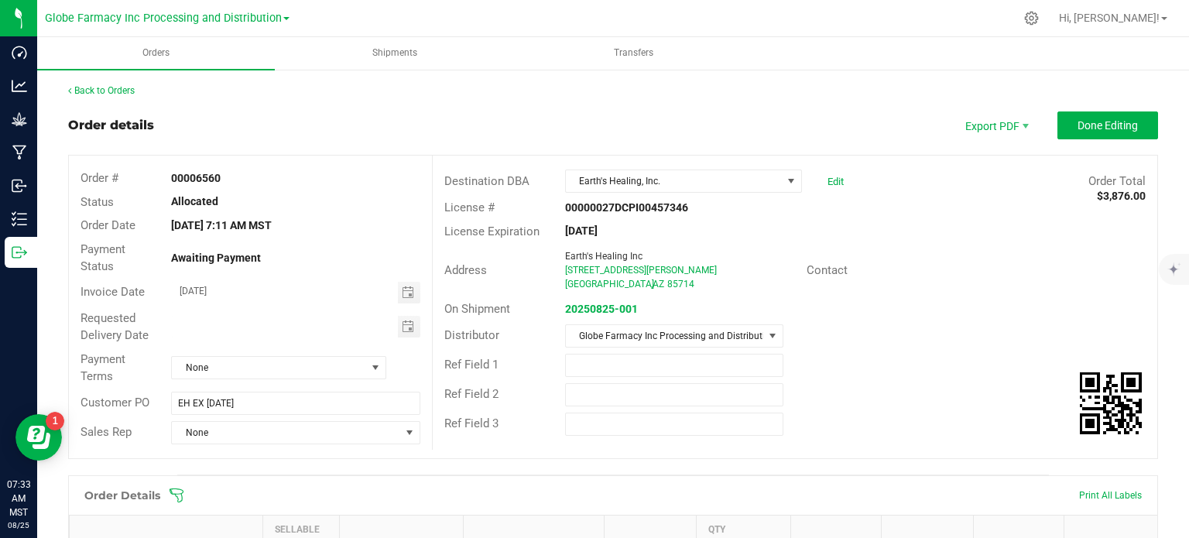
scroll to position [464, 0]
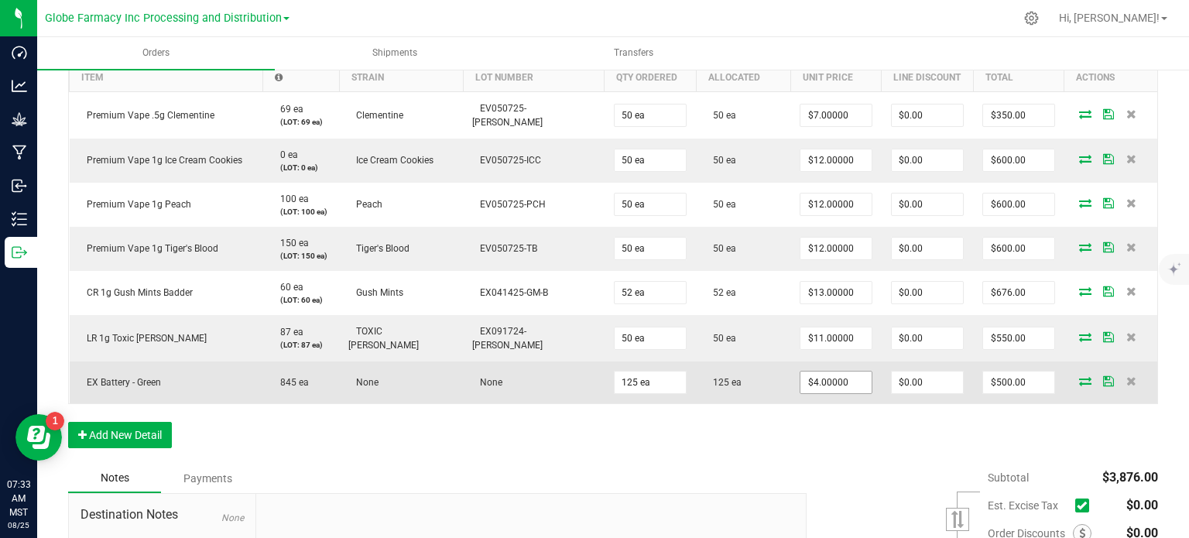
click at [820, 372] on input "$4.00000" at bounding box center [835, 383] width 71 height 22
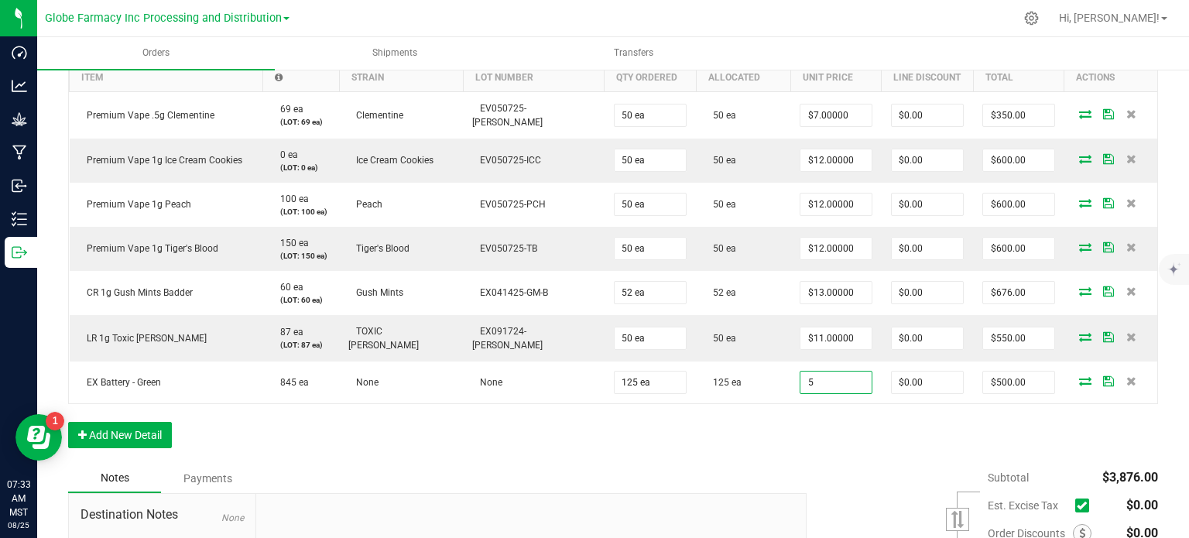
type input "$5.00000"
type input "$625.00"
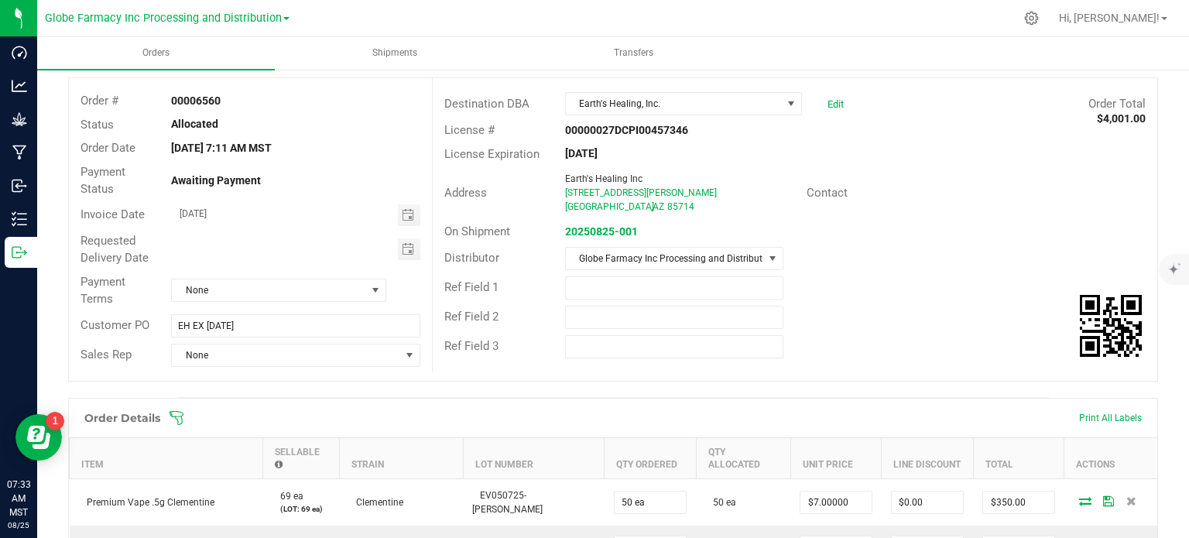
scroll to position [0, 0]
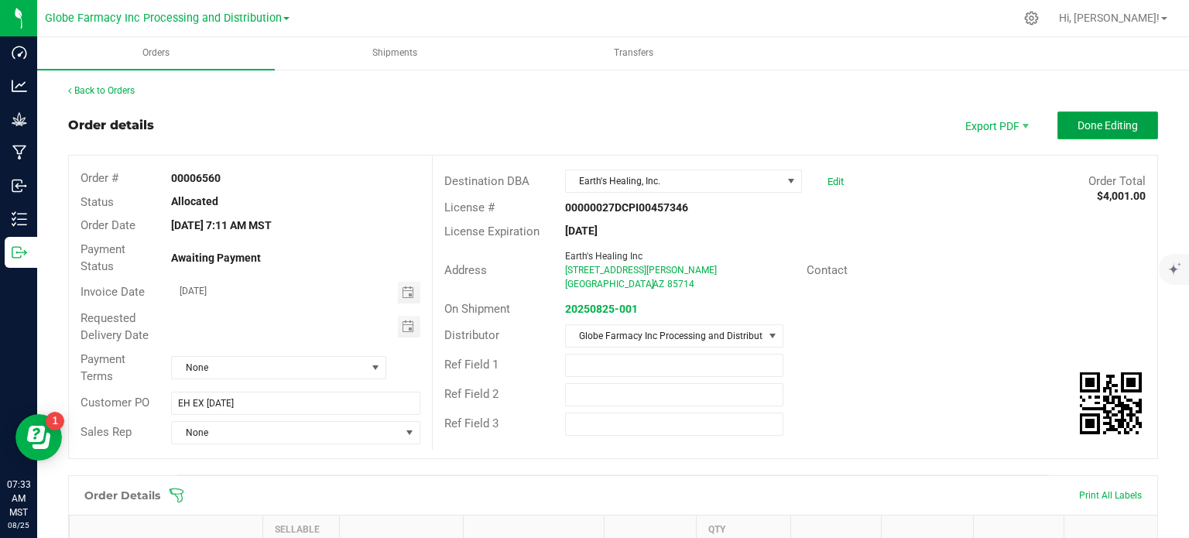
click at [1109, 123] on span "Done Editing" at bounding box center [1108, 125] width 60 height 12
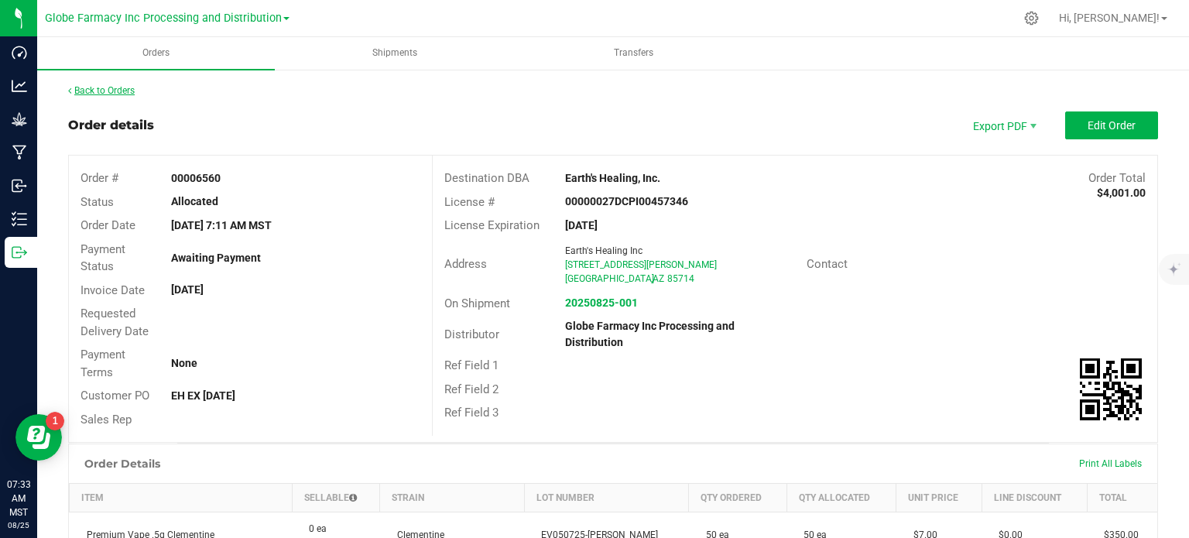
click at [116, 85] on link "Back to Orders" at bounding box center [101, 90] width 67 height 11
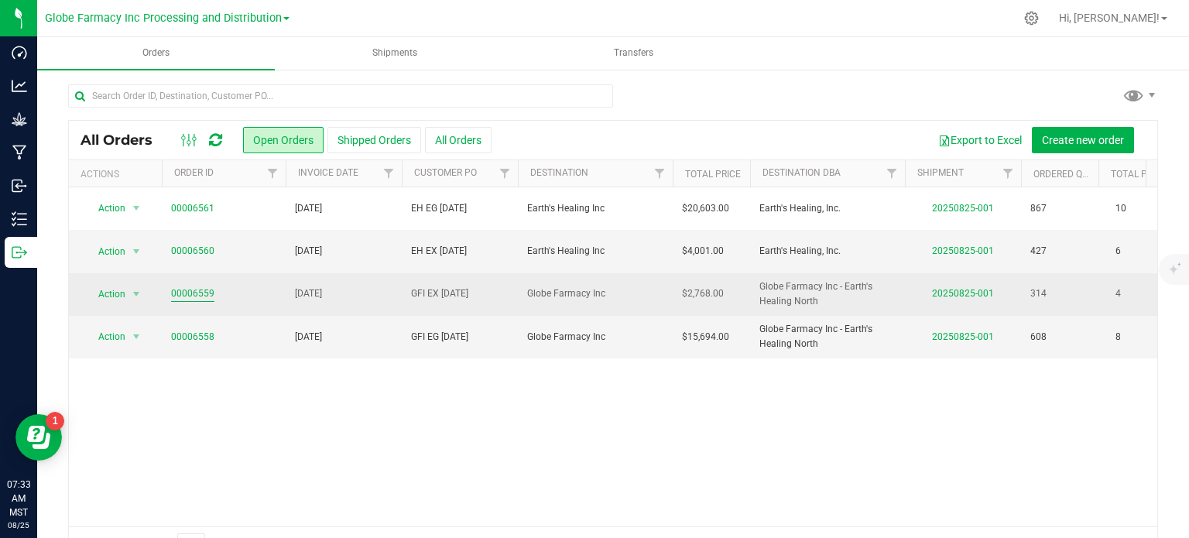
click at [192, 295] on link "00006559" at bounding box center [192, 293] width 43 height 15
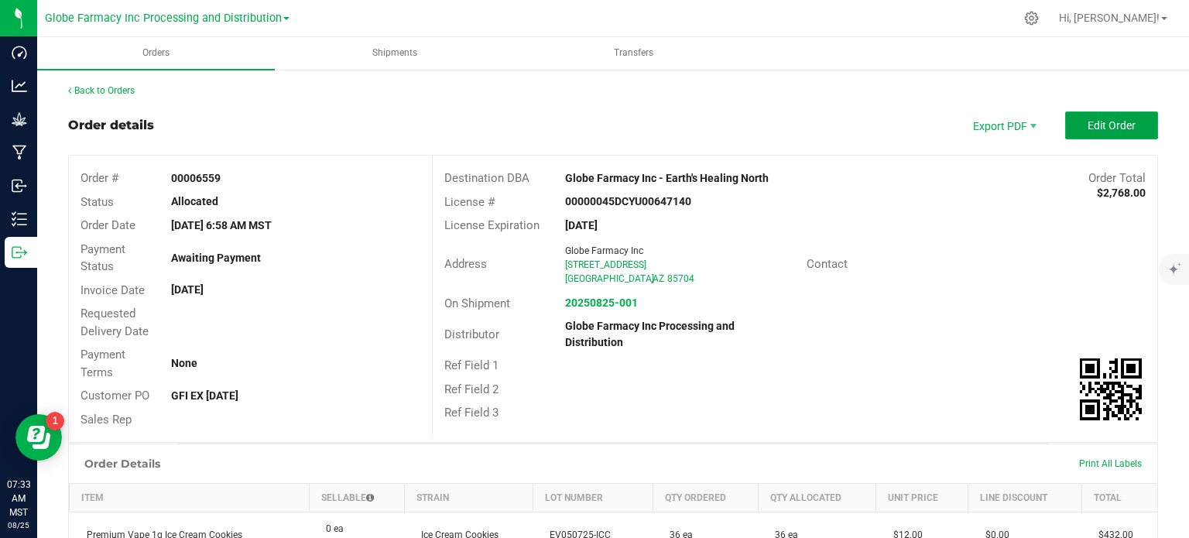
click at [1108, 135] on button "Edit Order" at bounding box center [1111, 125] width 93 height 28
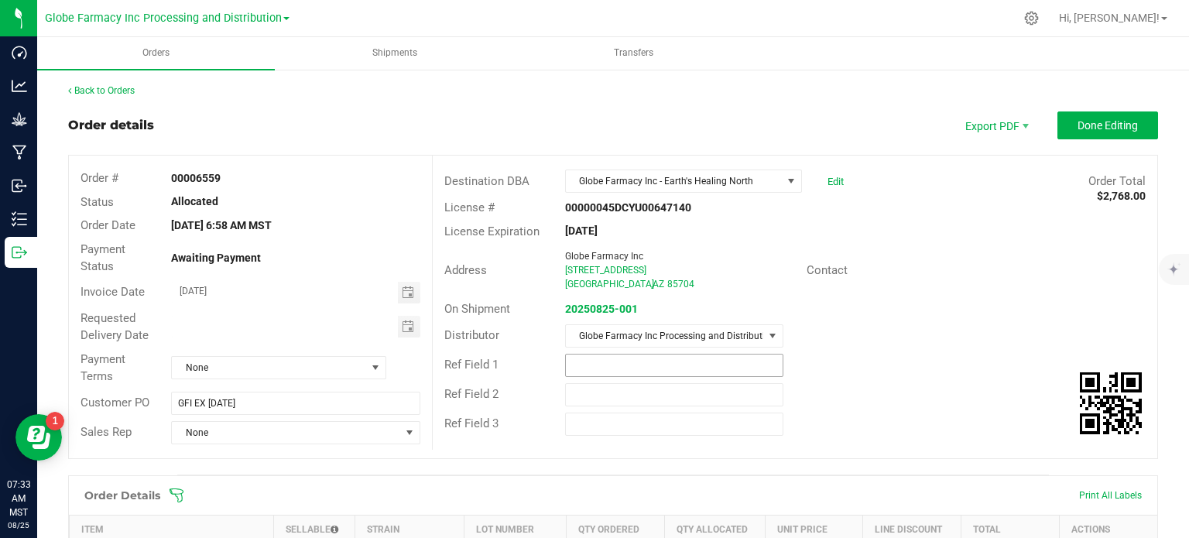
scroll to position [310, 0]
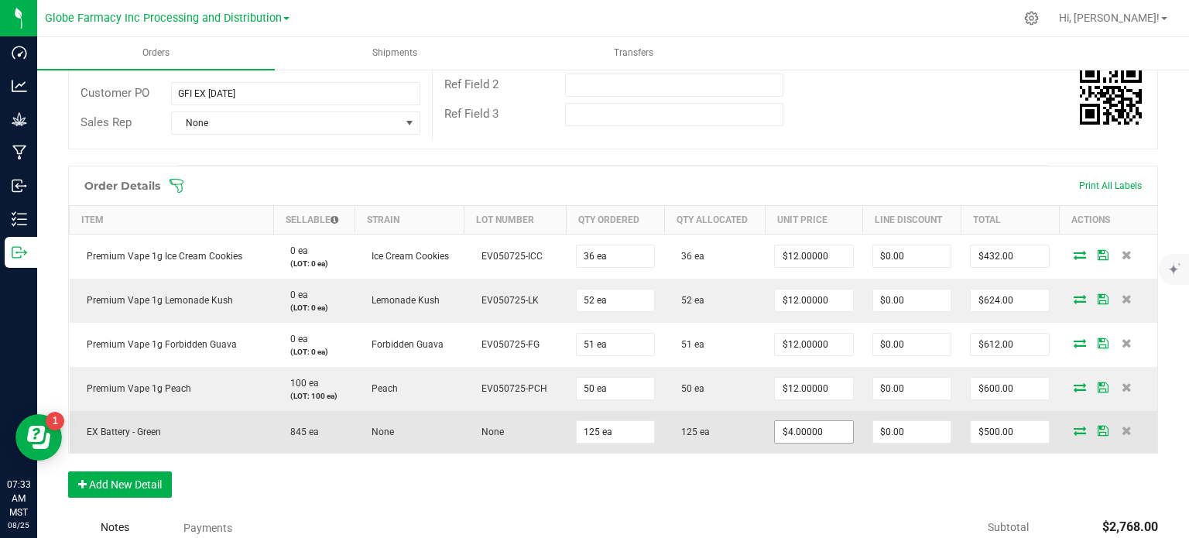
click at [817, 434] on input "$4.00000" at bounding box center [814, 432] width 78 height 22
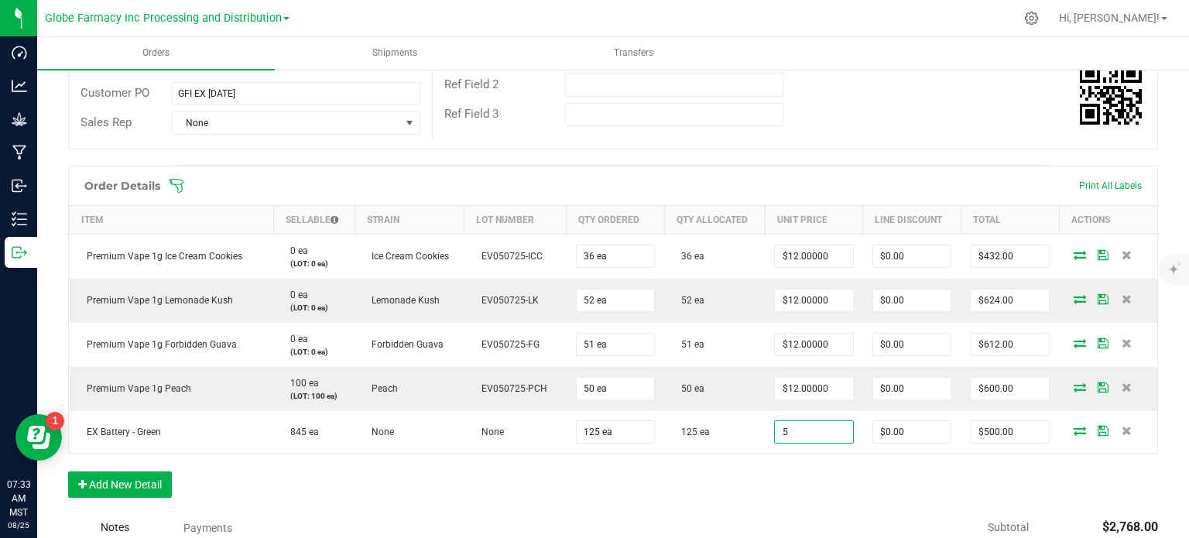
type input "$5.00000"
type input "$625.00"
click at [817, 491] on div "Order Details Print All Labels Item Sellable Strain Lot Number Qty Ordered Qty …" at bounding box center [613, 340] width 1090 height 348
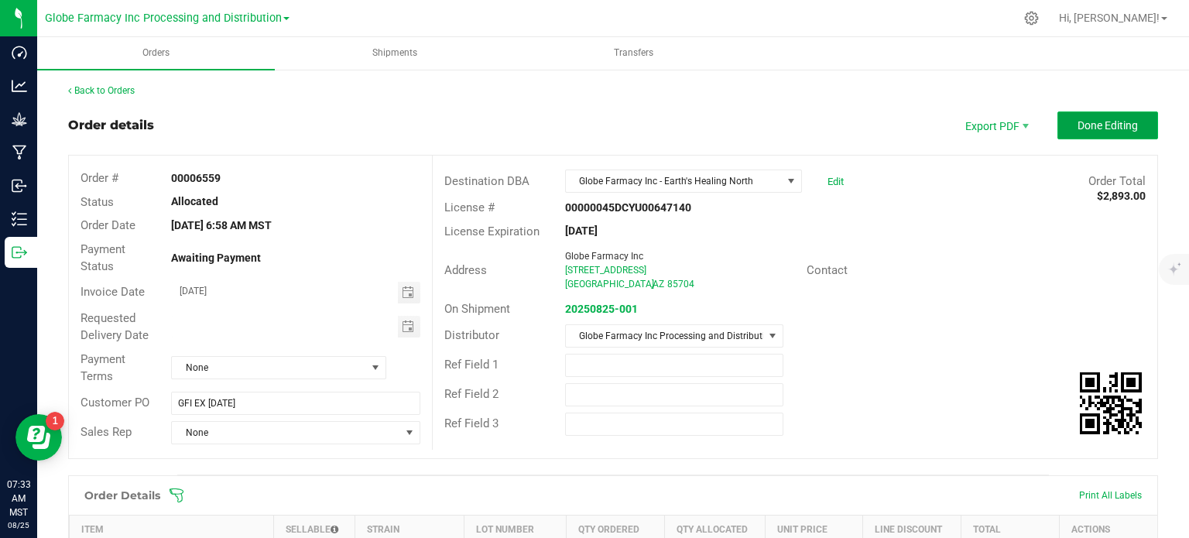
click at [1057, 129] on button "Done Editing" at bounding box center [1107, 125] width 101 height 28
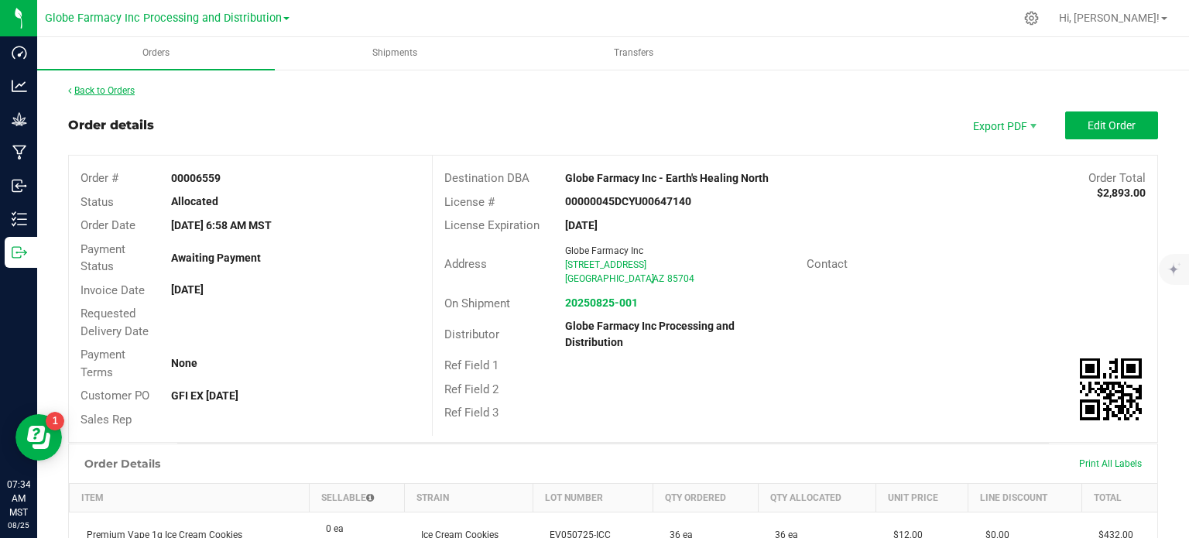
click at [74, 95] on link "Back to Orders" at bounding box center [101, 90] width 67 height 11
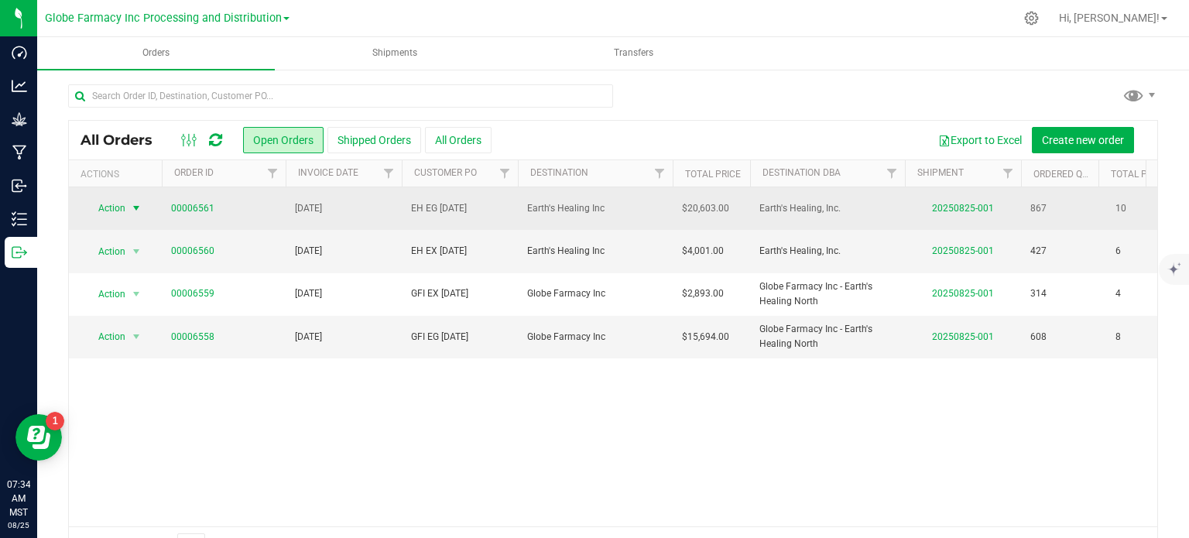
click at [111, 207] on span "Action" at bounding box center [105, 208] width 42 height 22
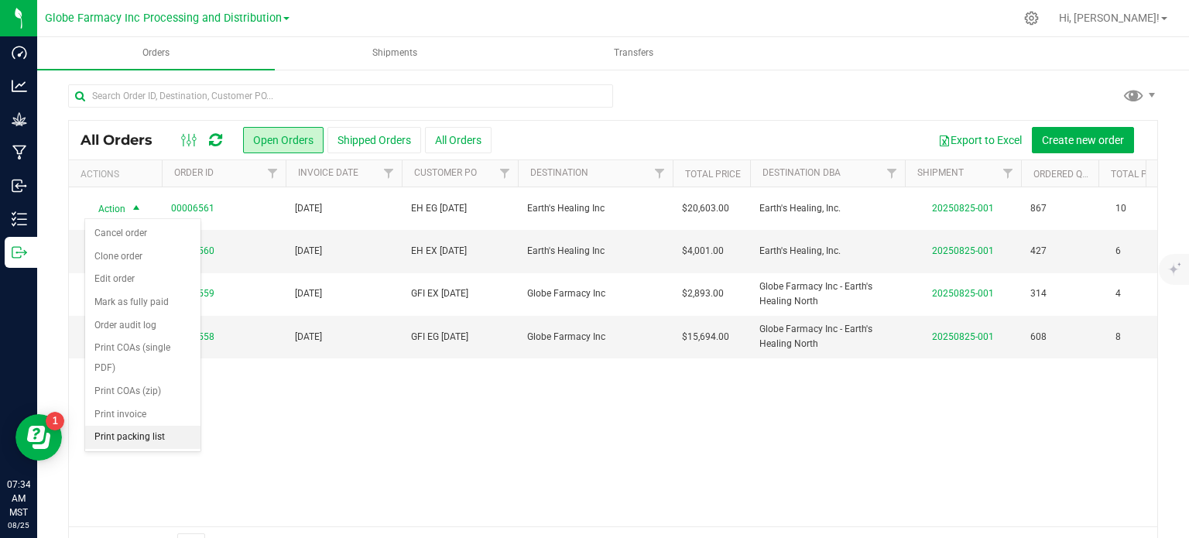
click at [137, 441] on li "Print packing list" at bounding box center [142, 437] width 115 height 23
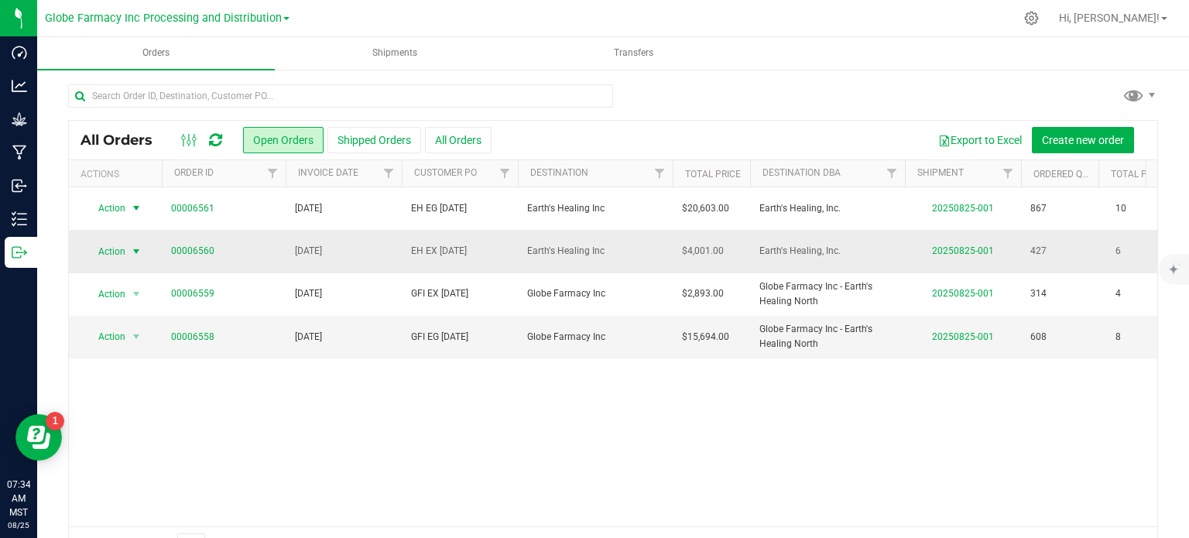
click at [127, 258] on span "select" at bounding box center [136, 252] width 19 height 22
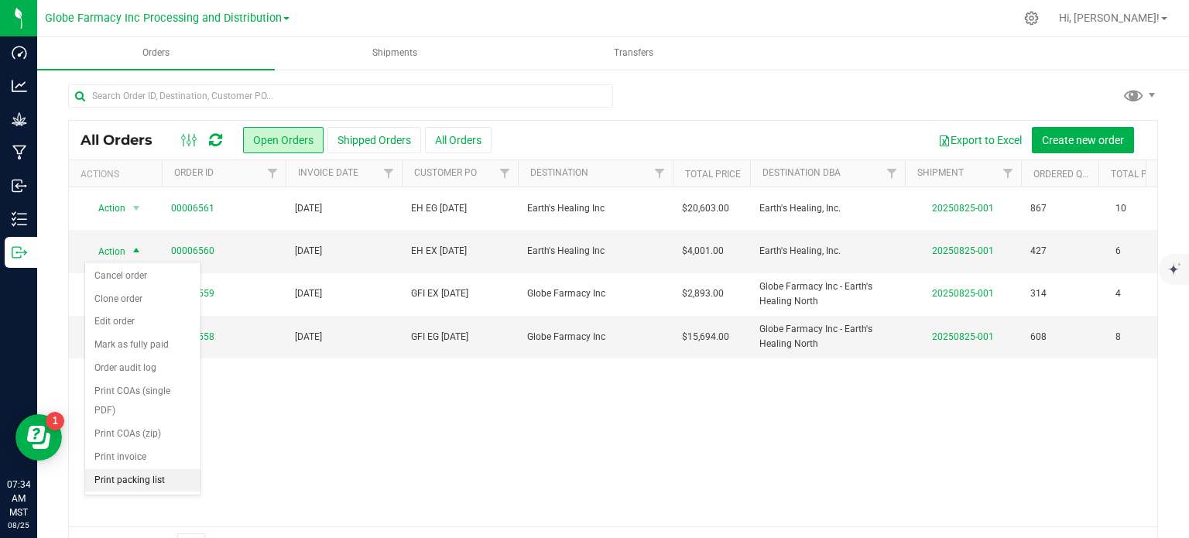
click at [136, 482] on li "Print packing list" at bounding box center [142, 480] width 115 height 23
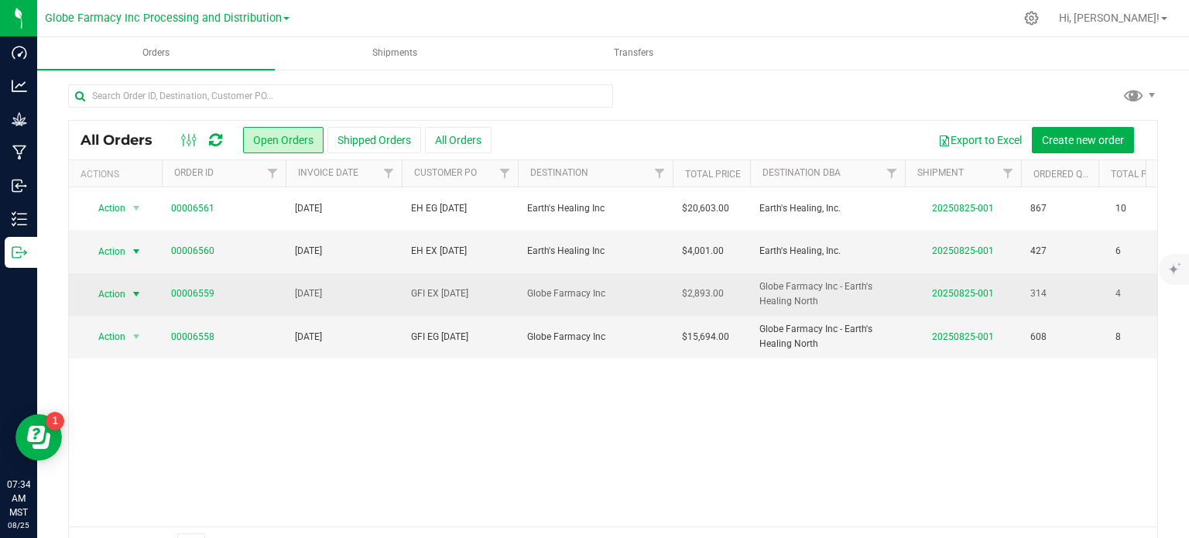
click at [118, 290] on span "Action" at bounding box center [105, 294] width 42 height 22
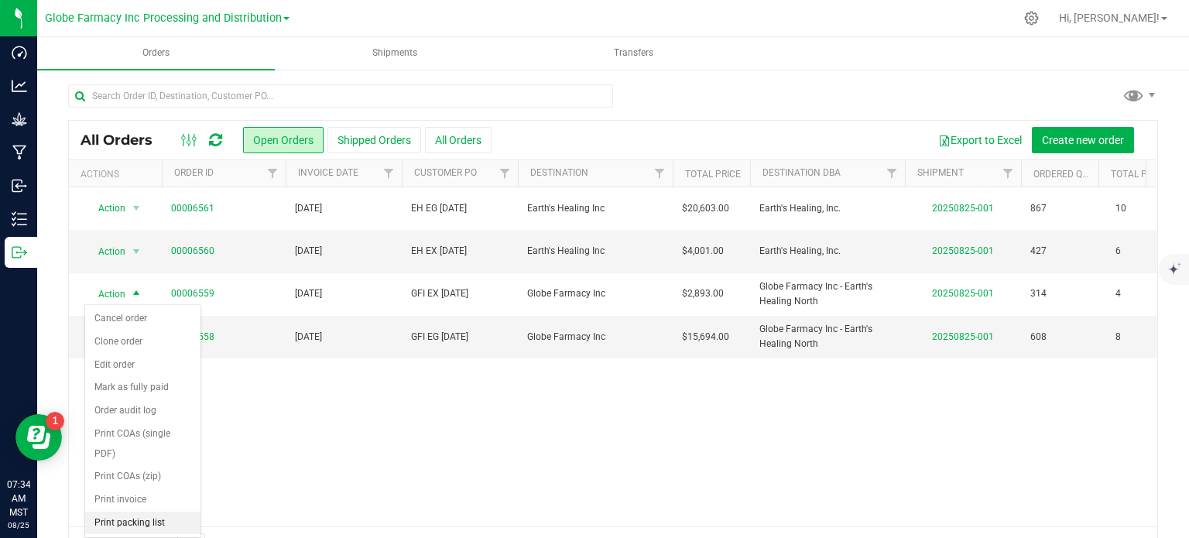
click at [146, 518] on li "Print packing list" at bounding box center [142, 523] width 115 height 23
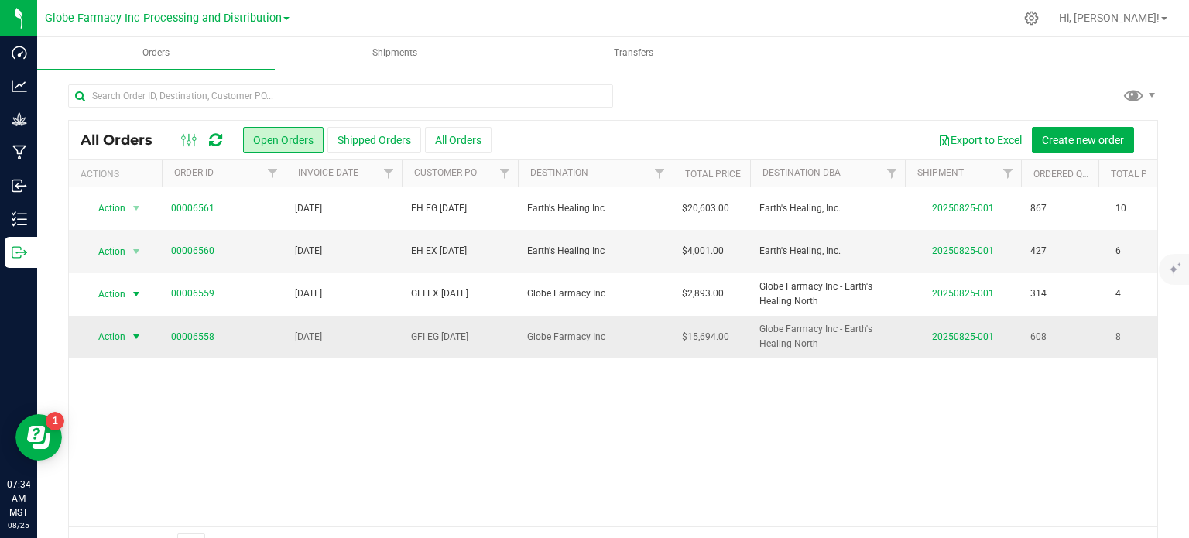
click at [115, 336] on span "Action" at bounding box center [105, 337] width 42 height 22
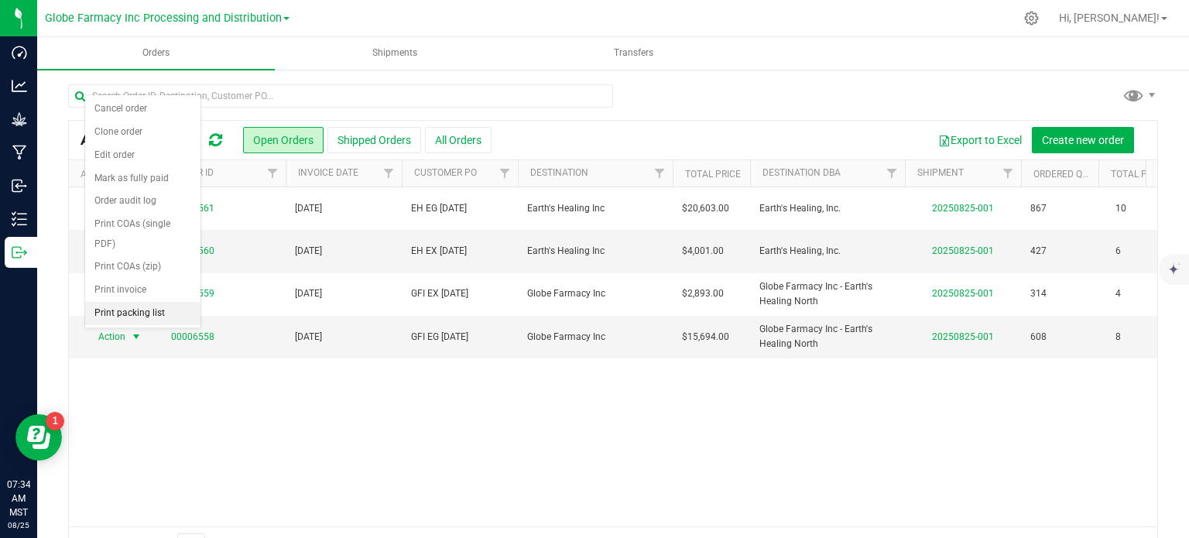
click at [133, 314] on li "Print packing list" at bounding box center [142, 313] width 115 height 23
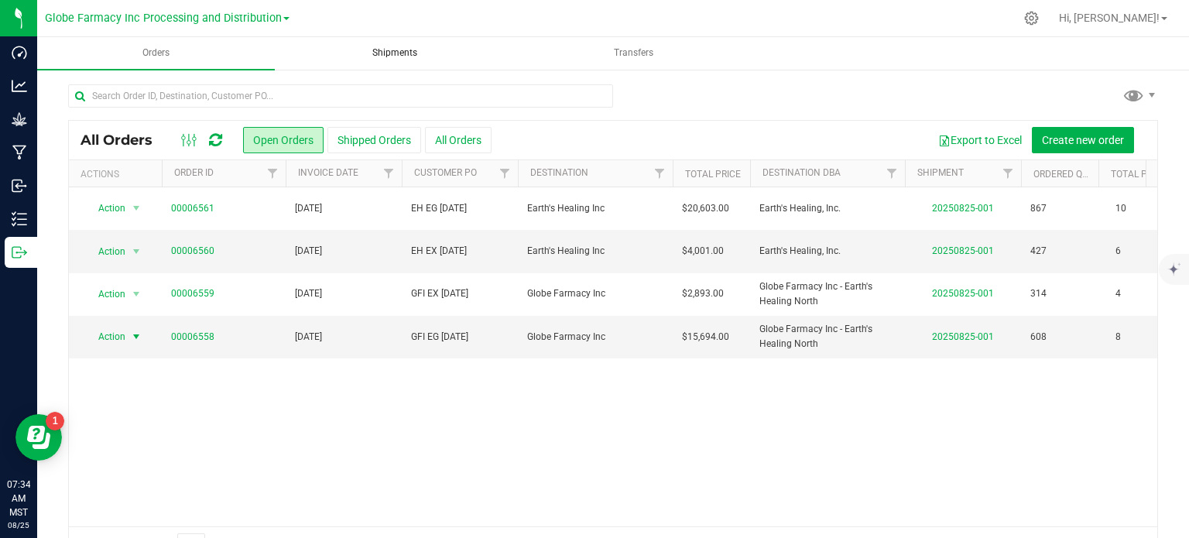
click at [396, 49] on span "Shipments" at bounding box center [394, 52] width 87 height 13
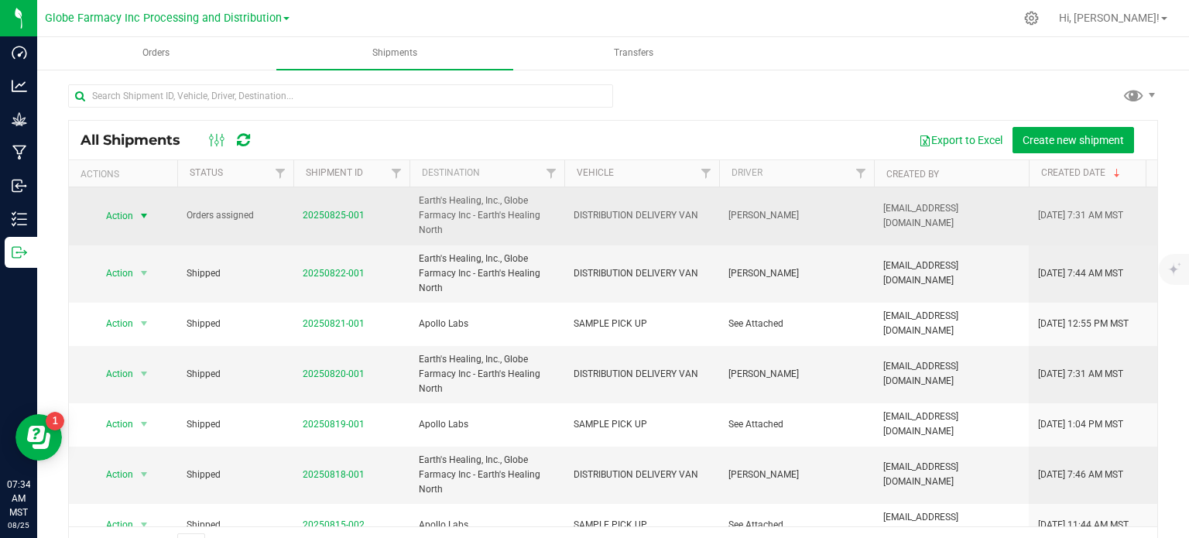
click at [132, 211] on span "Action" at bounding box center [113, 216] width 42 height 22
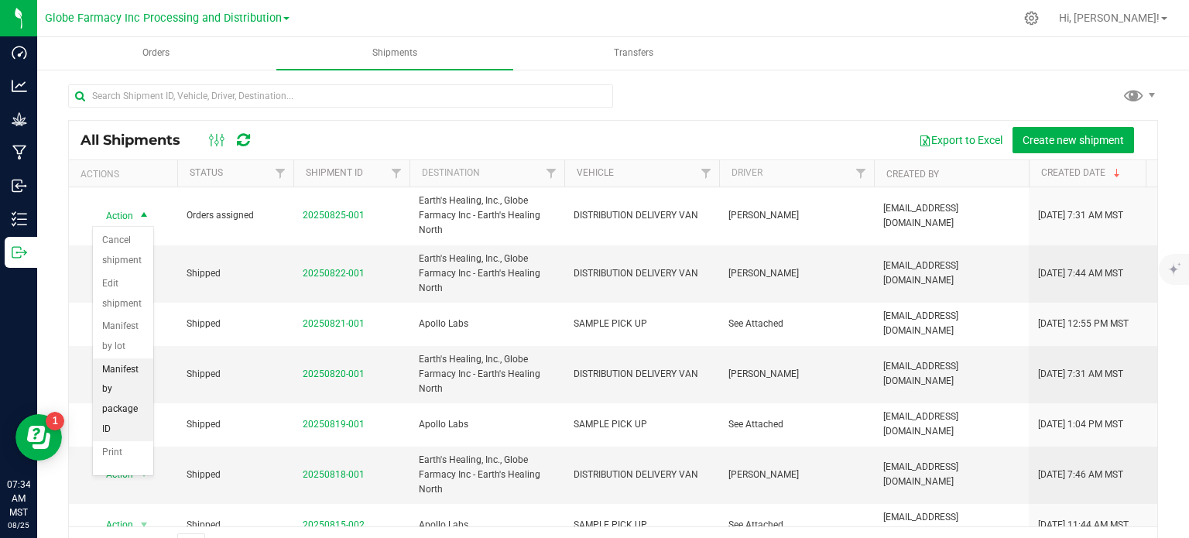
click at [132, 379] on li "Manifest by package ID" at bounding box center [123, 399] width 60 height 83
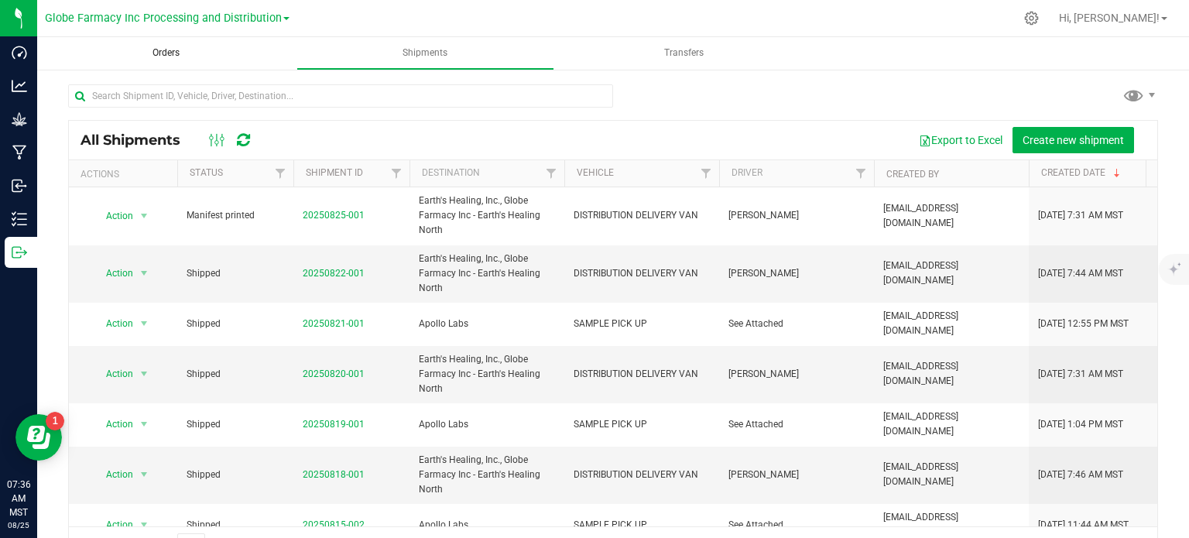
click at [178, 64] on uib-tab-heading "Orders" at bounding box center [166, 53] width 258 height 33
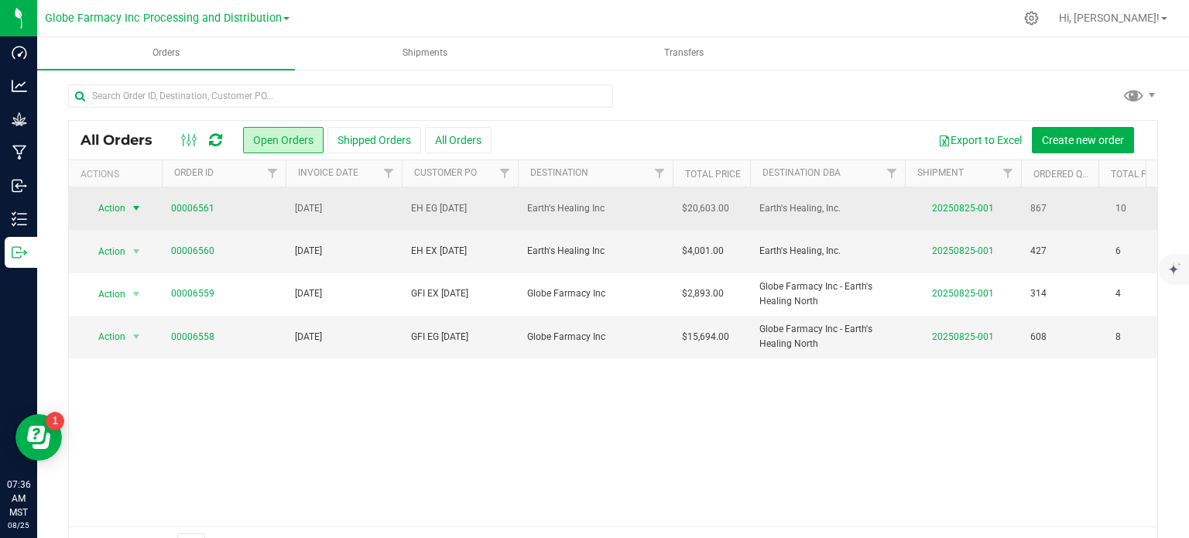
click at [125, 211] on span "Action" at bounding box center [105, 208] width 42 height 22
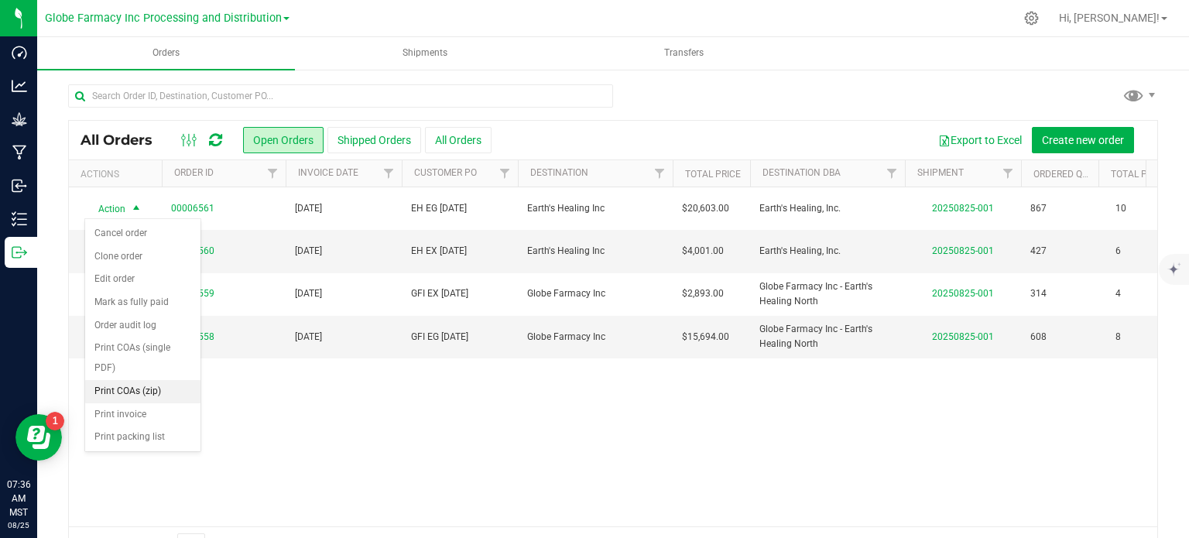
click at [152, 392] on li "Print COAs (zip)" at bounding box center [142, 391] width 115 height 23
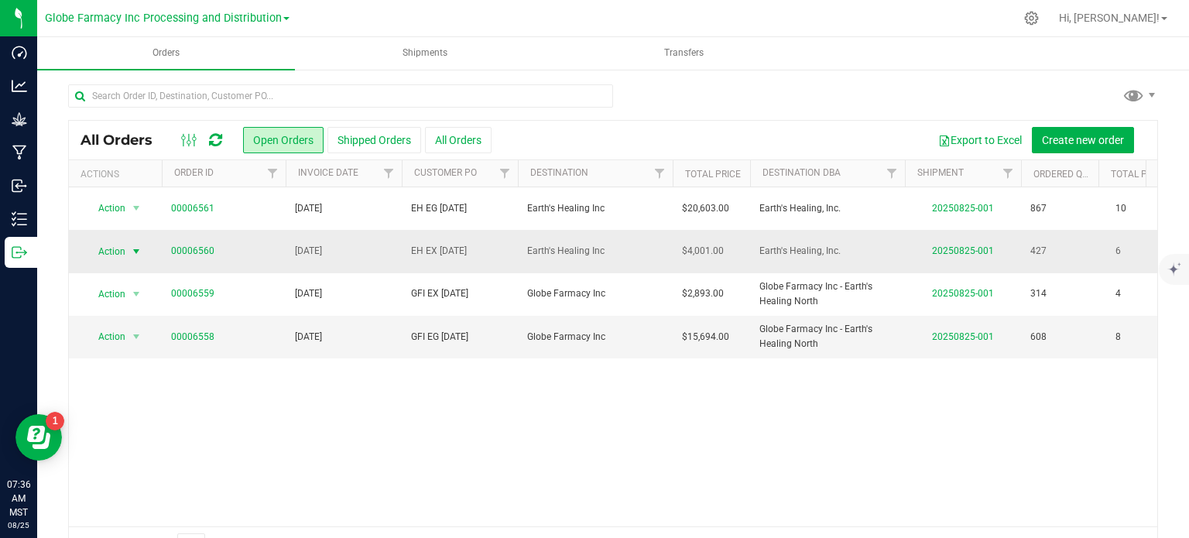
click at [108, 253] on span "Action" at bounding box center [105, 252] width 42 height 22
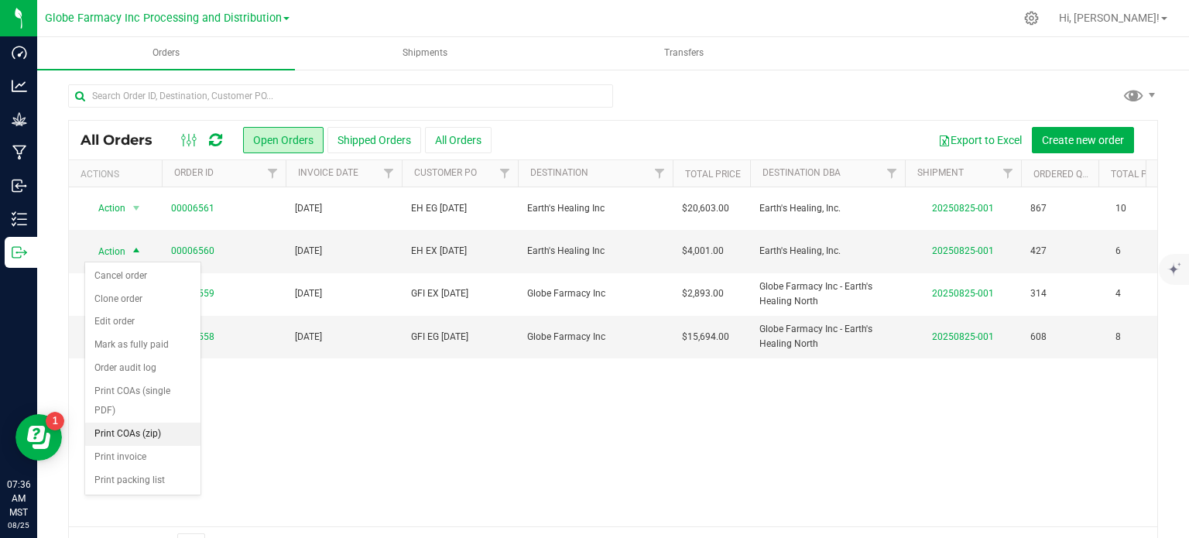
click at [155, 433] on li "Print COAs (zip)" at bounding box center [142, 434] width 115 height 23
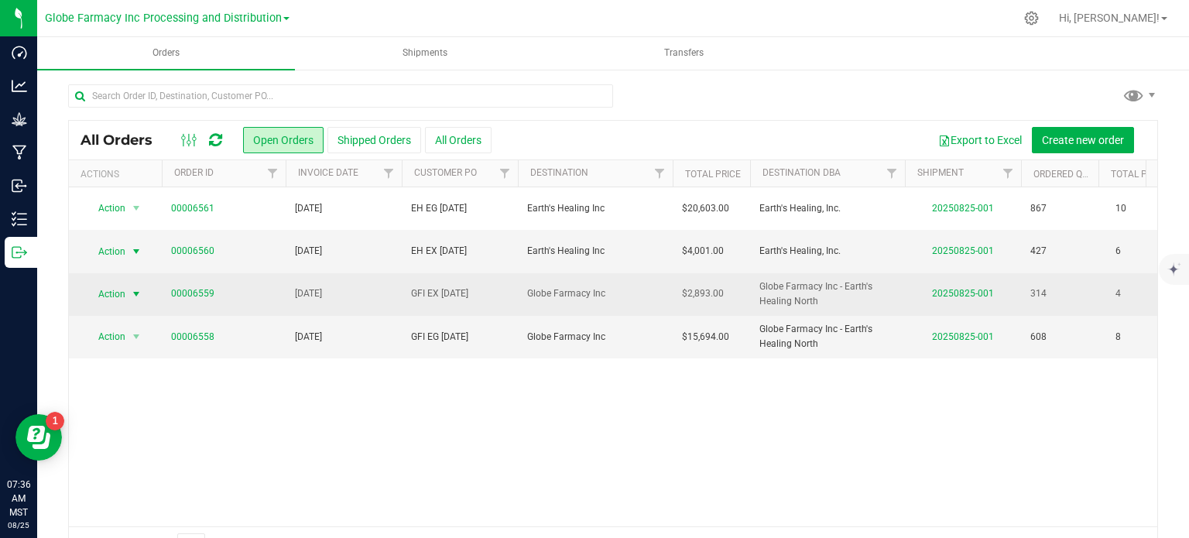
click at [115, 293] on span "Action" at bounding box center [105, 294] width 42 height 22
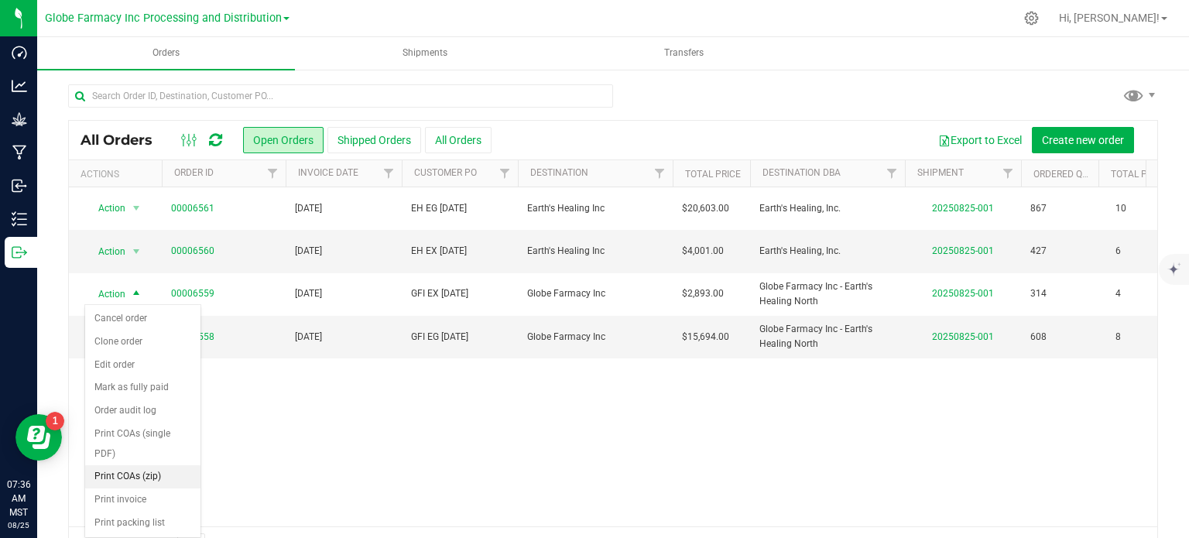
click at [150, 471] on li "Print COAs (zip)" at bounding box center [142, 476] width 115 height 23
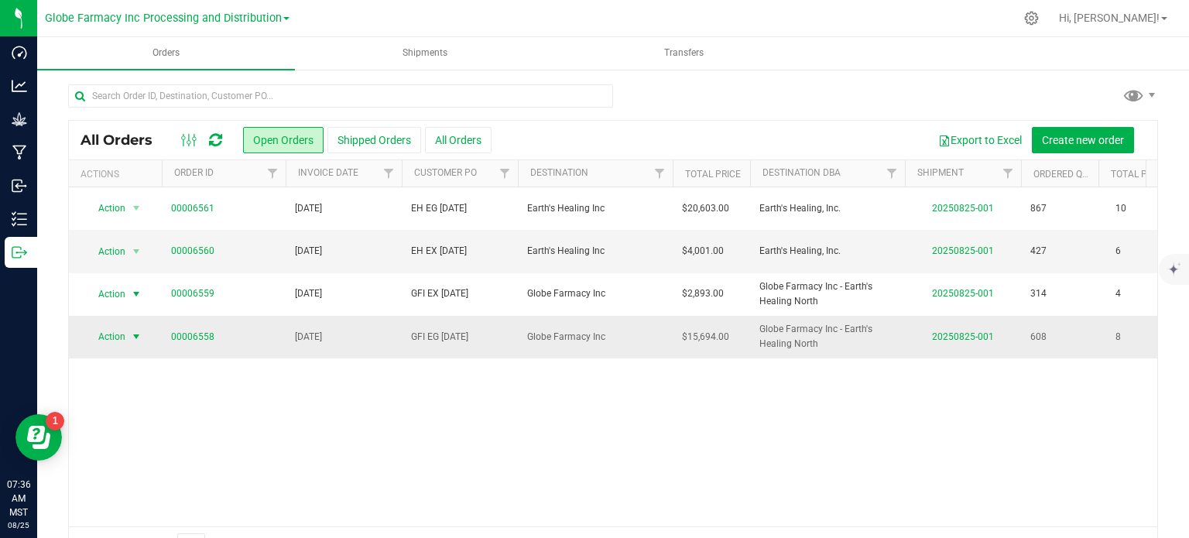
click at [118, 337] on span "Action" at bounding box center [105, 337] width 42 height 22
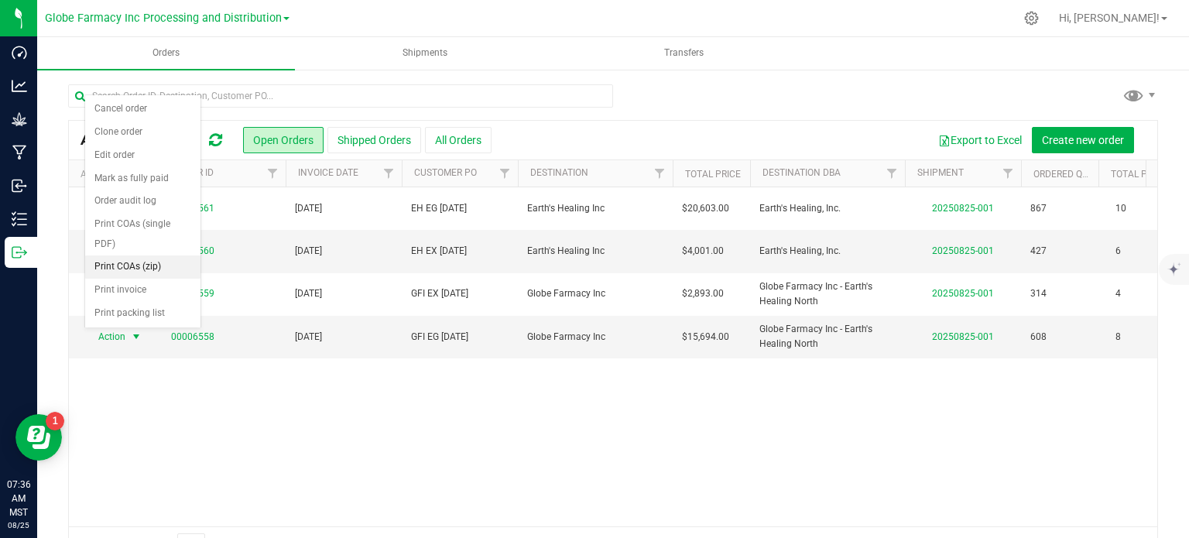
click at [152, 266] on li "Print COAs (zip)" at bounding box center [142, 266] width 115 height 23
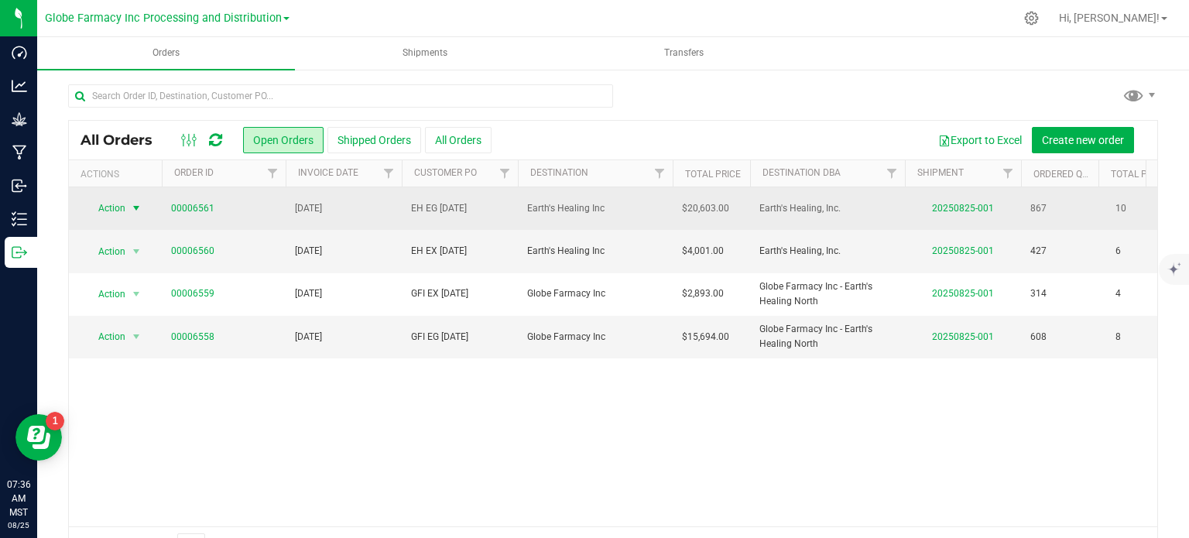
click at [142, 202] on span "select" at bounding box center [136, 208] width 12 height 12
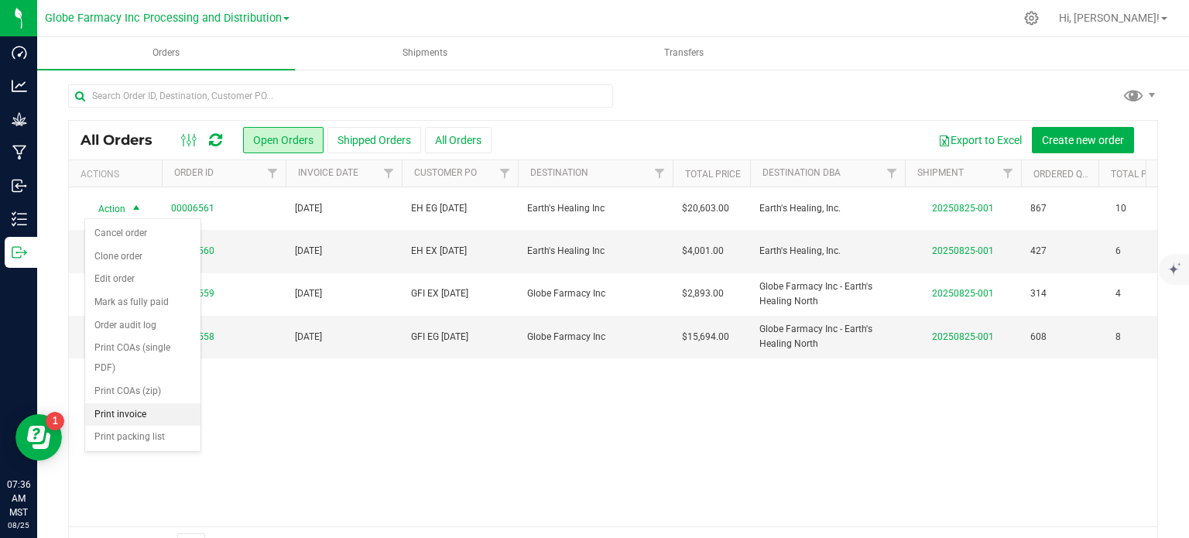
click at [121, 415] on li "Print invoice" at bounding box center [142, 414] width 115 height 23
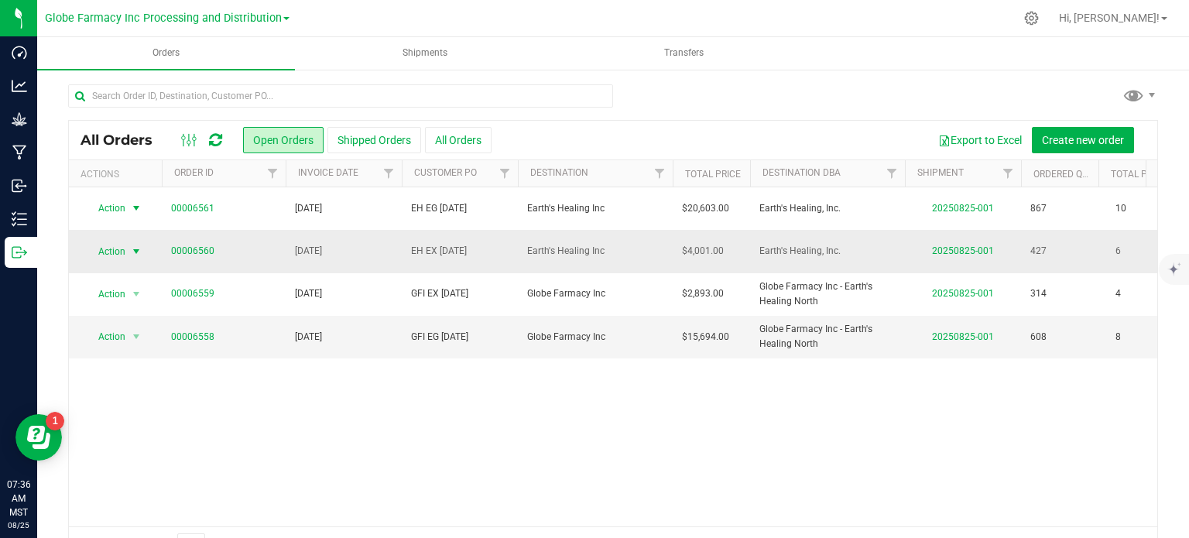
click at [127, 253] on span "select" at bounding box center [136, 252] width 19 height 22
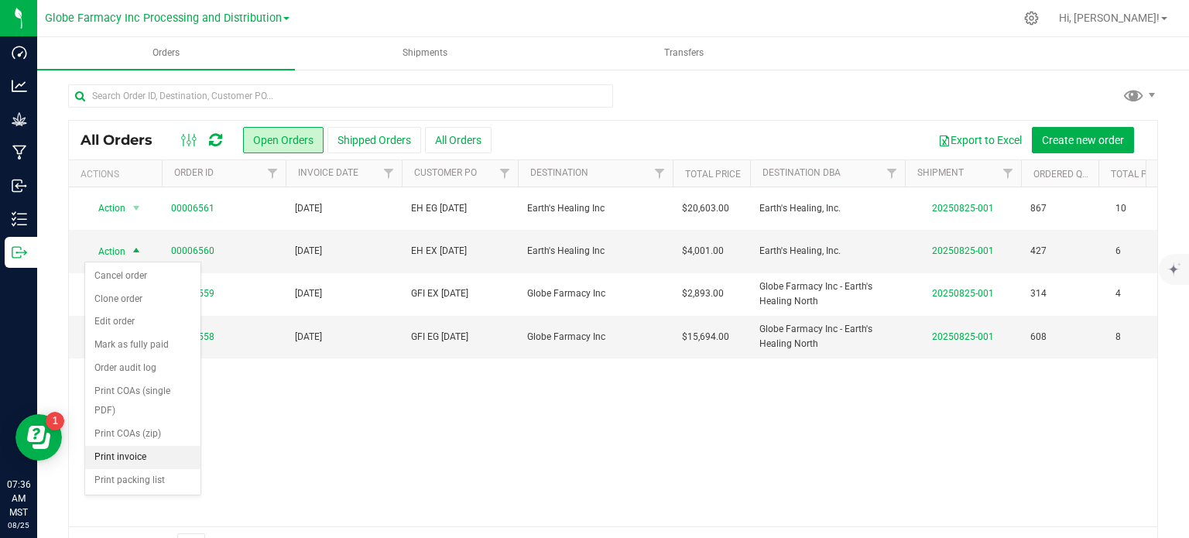
click at [127, 448] on li "Print invoice" at bounding box center [142, 457] width 115 height 23
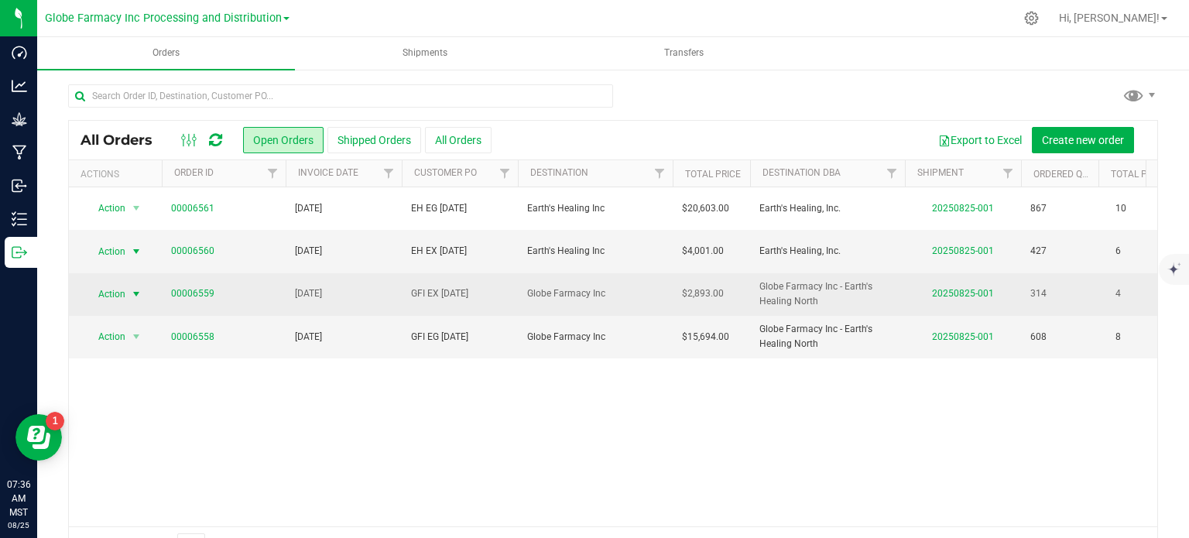
click at [139, 293] on span "select" at bounding box center [136, 294] width 12 height 12
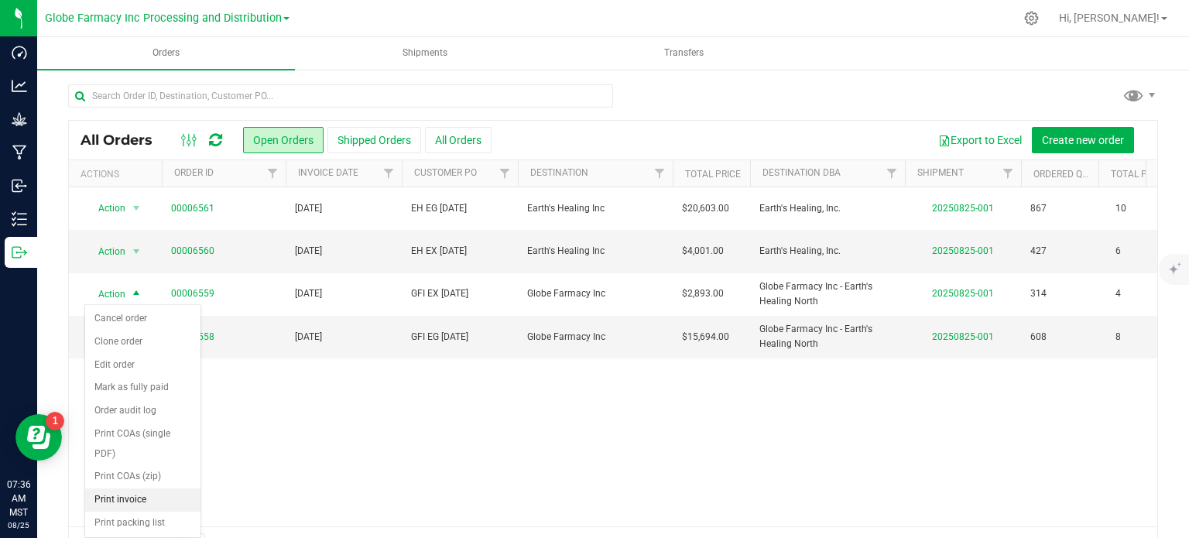
click at [136, 493] on li "Print invoice" at bounding box center [142, 499] width 115 height 23
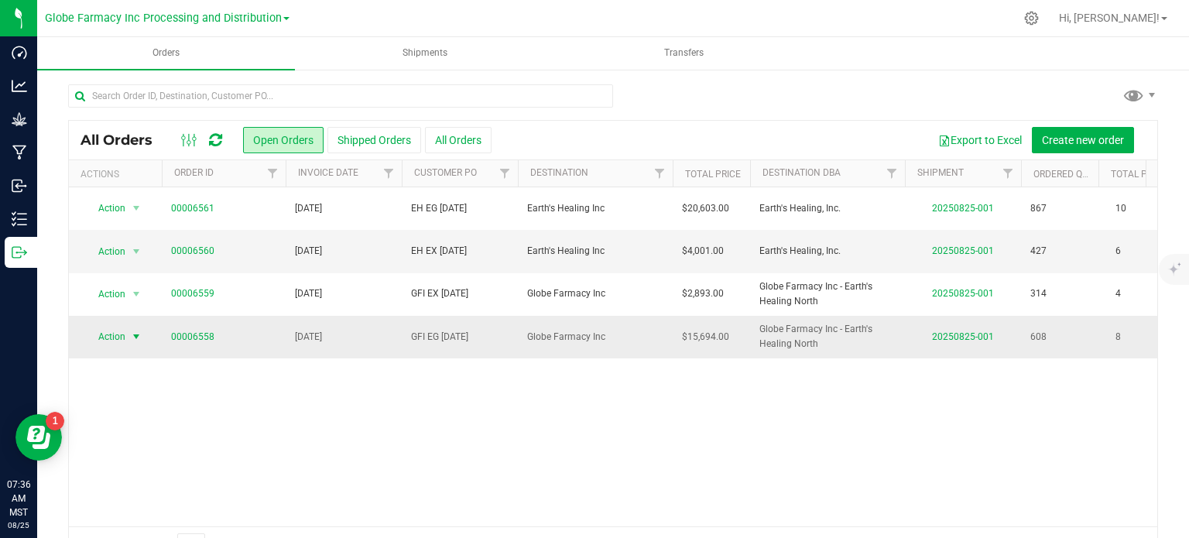
click at [117, 341] on span "Action" at bounding box center [105, 337] width 42 height 22
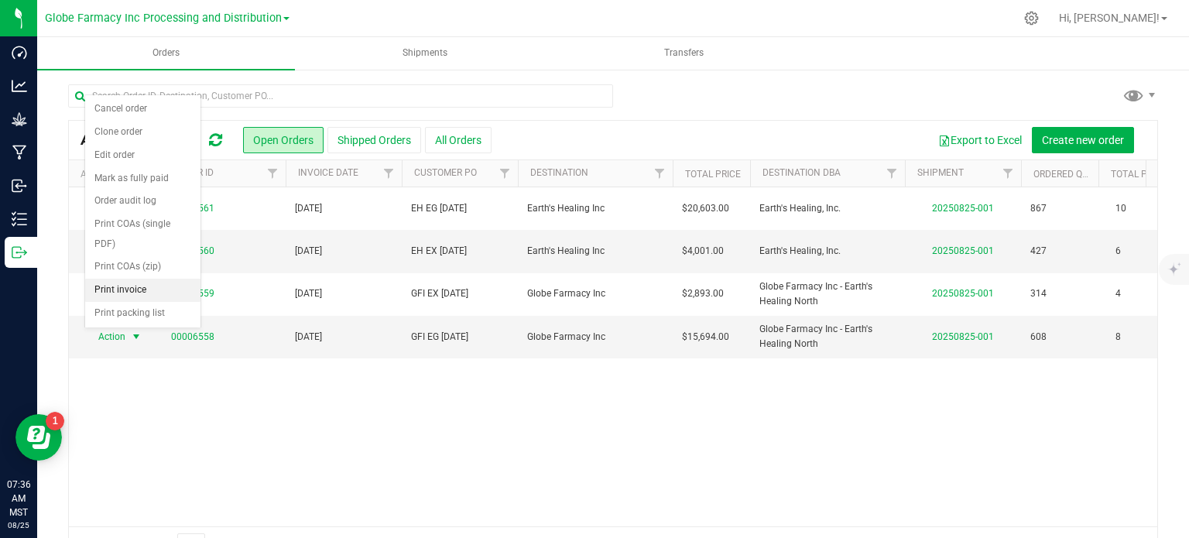
click at [134, 288] on li "Print invoice" at bounding box center [142, 290] width 115 height 23
